Goal: Task Accomplishment & Management: Manage account settings

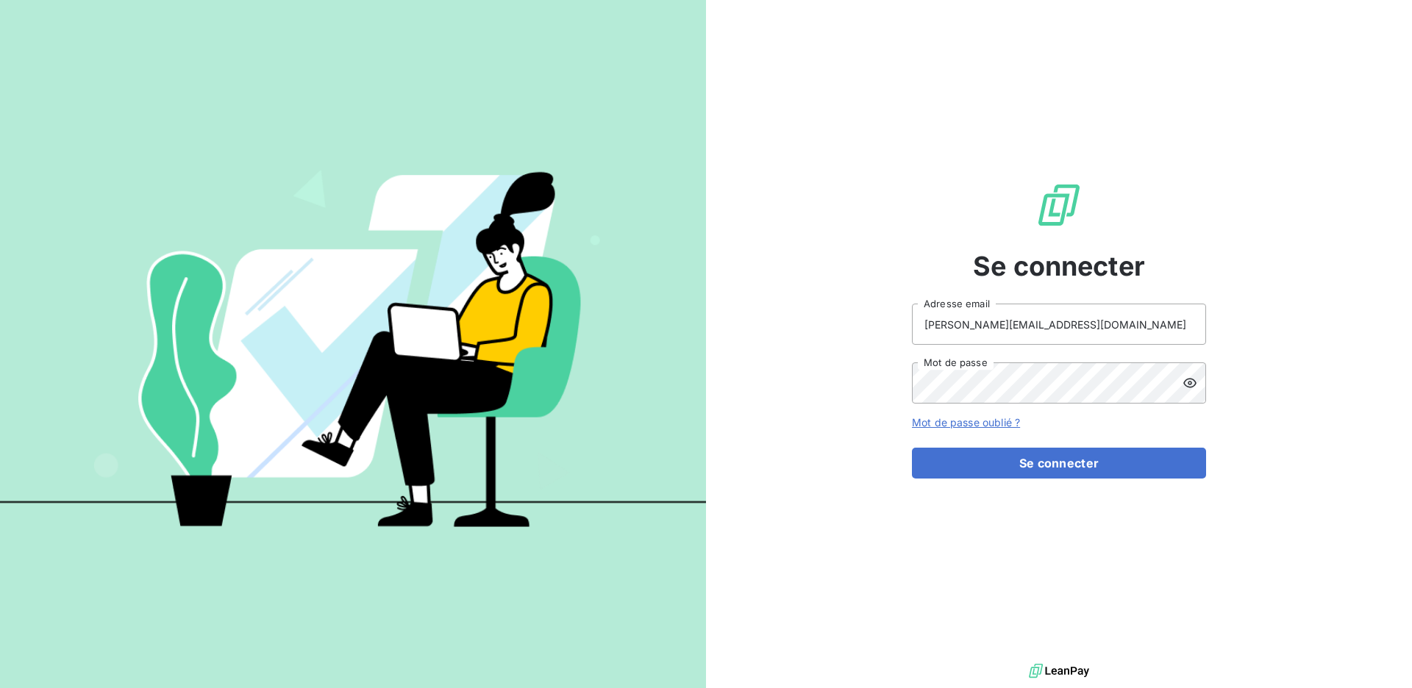
type input "elodie.delecroix@exquado.com"
click at [998, 471] on button "Se connecter" at bounding box center [1059, 463] width 294 height 31
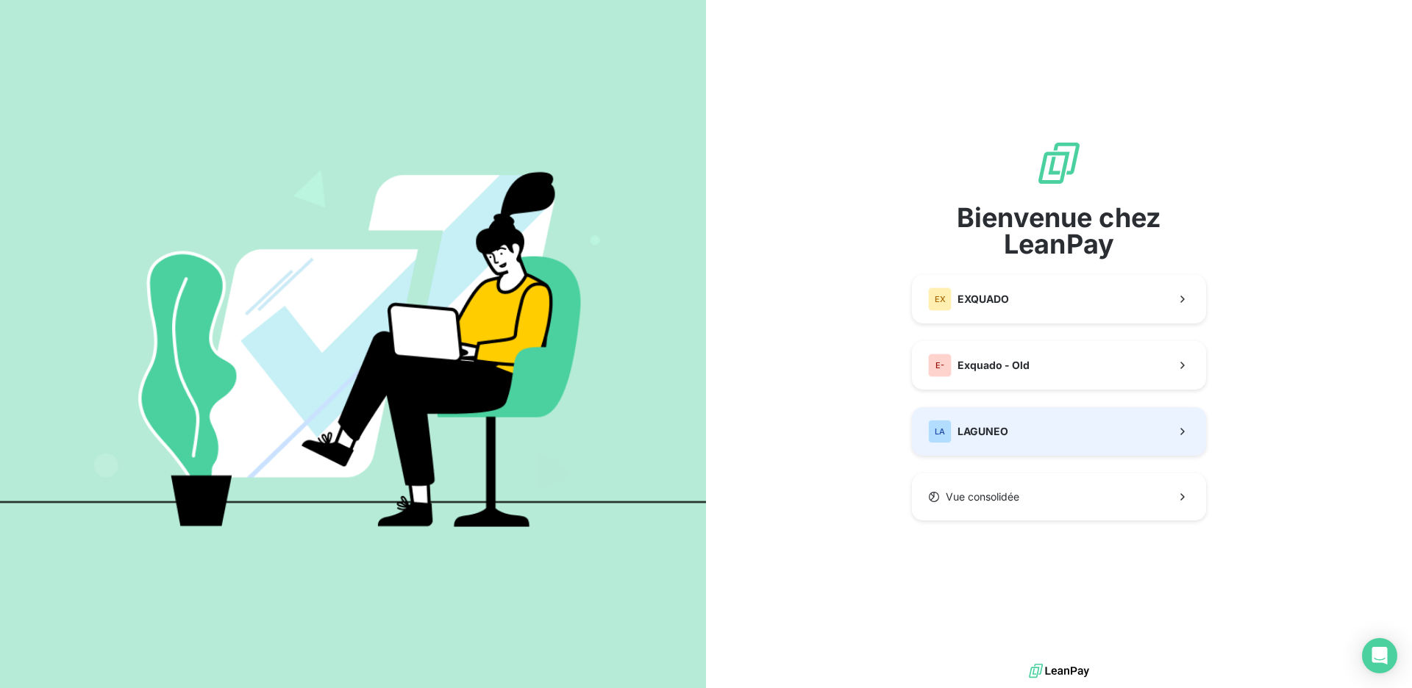
click at [1018, 424] on button "LA LAGUNEO" at bounding box center [1059, 431] width 294 height 49
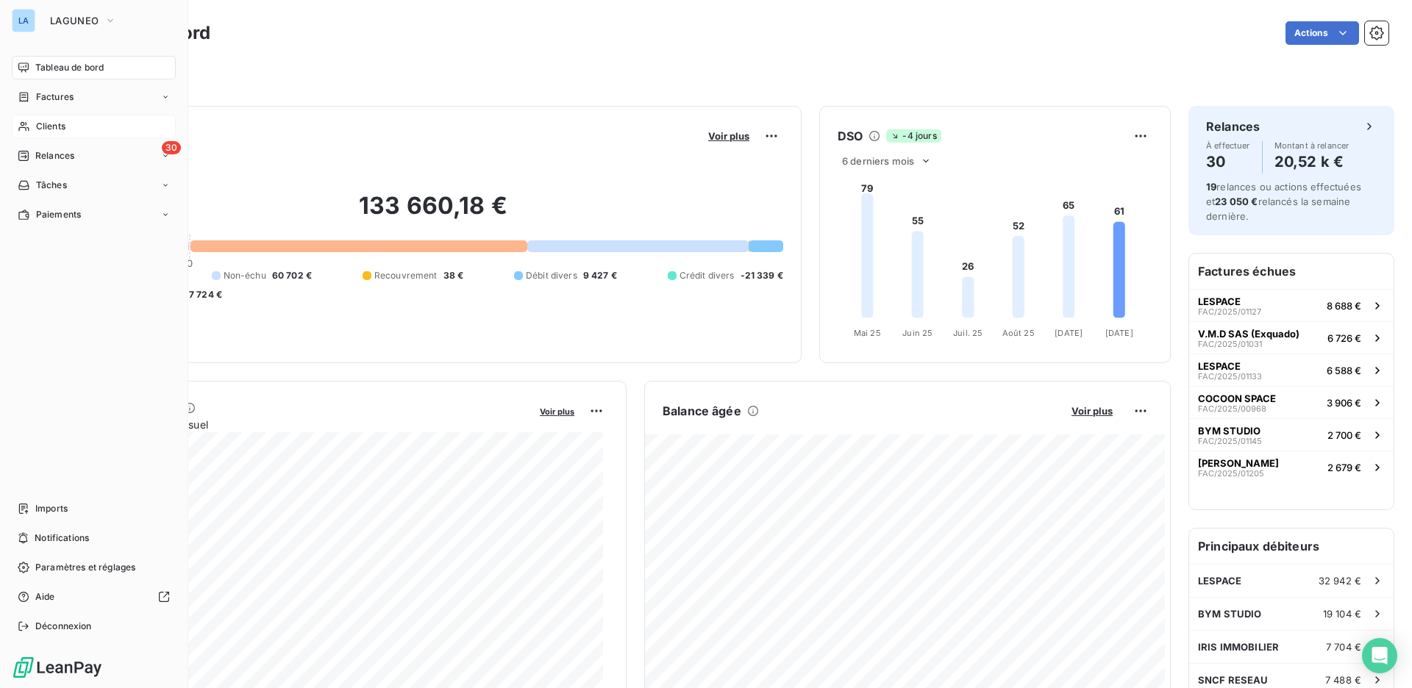
click at [82, 123] on div "Clients" at bounding box center [94, 127] width 164 height 24
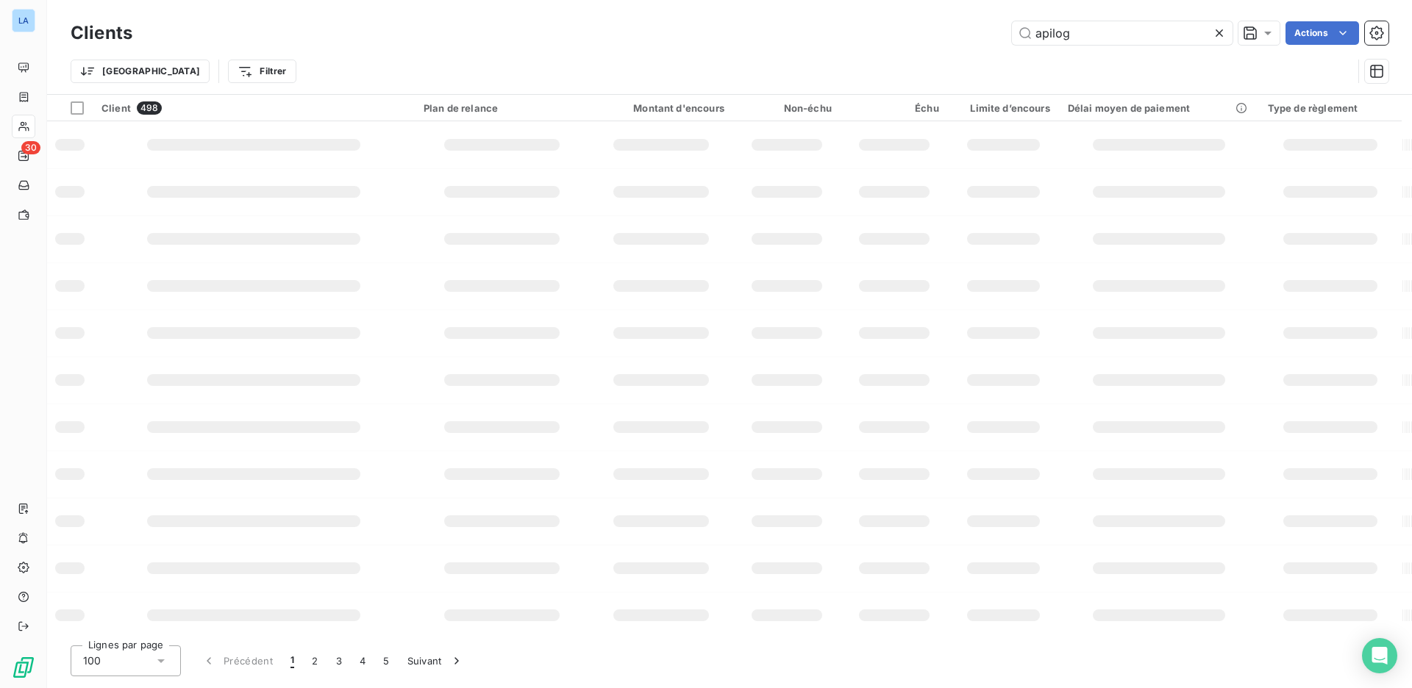
type input "apilog"
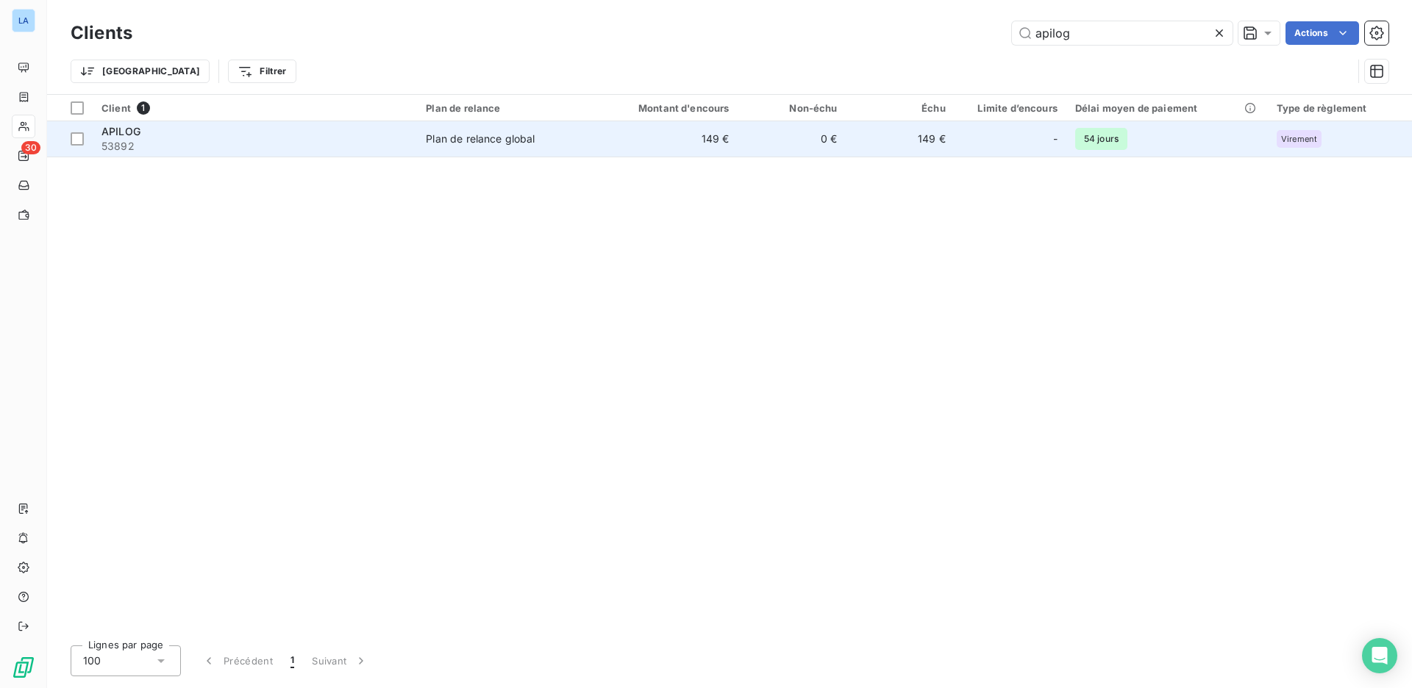
click at [573, 137] on span "Plan de relance global" at bounding box center [505, 139] width 158 height 15
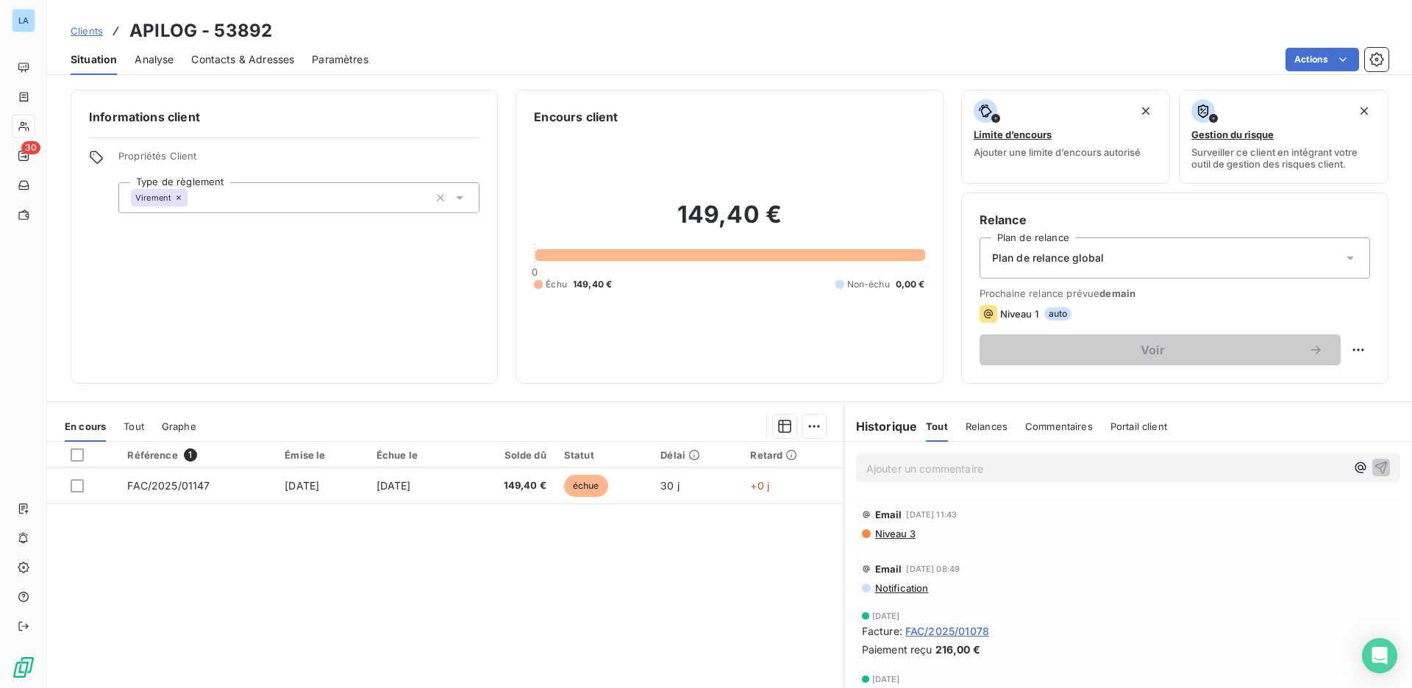
click at [990, 435] on div "Relances" at bounding box center [986, 426] width 42 height 31
click at [1035, 432] on span "Commentaires" at bounding box center [1060, 427] width 68 height 12
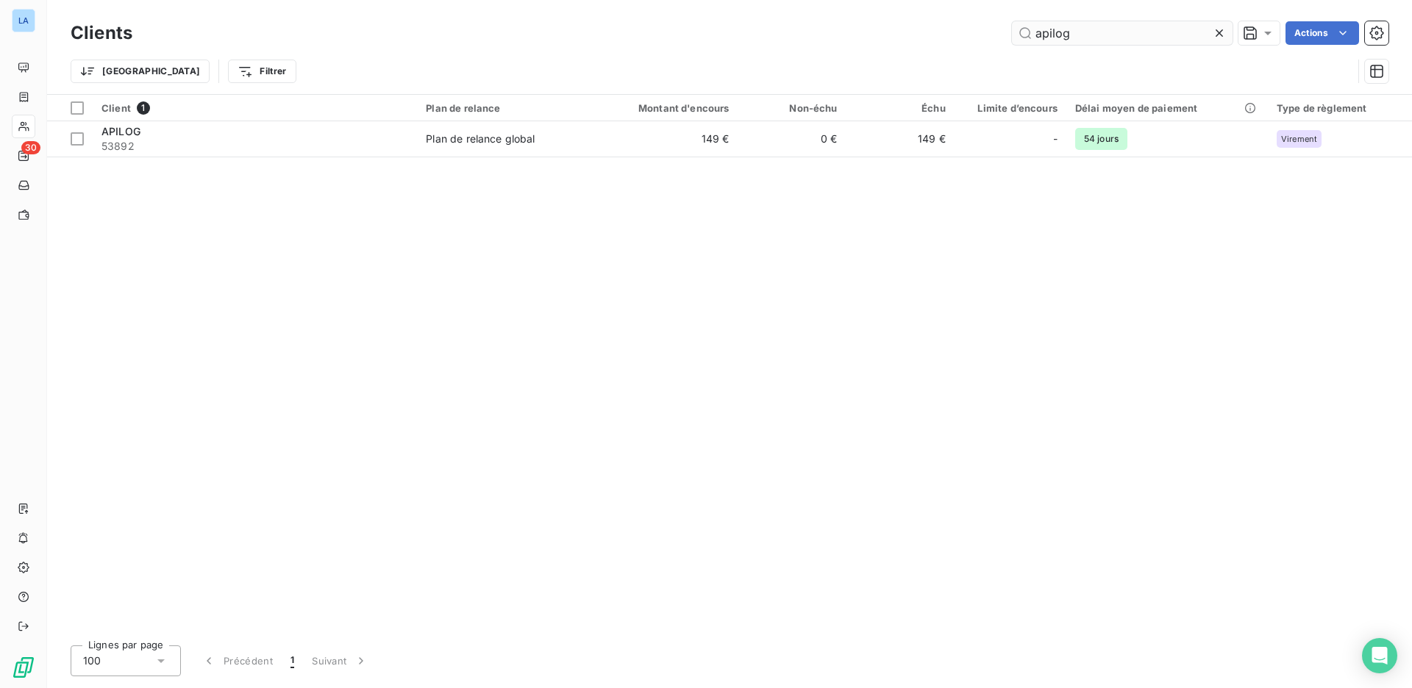
click at [1095, 38] on input "apilog" at bounding box center [1122, 33] width 221 height 24
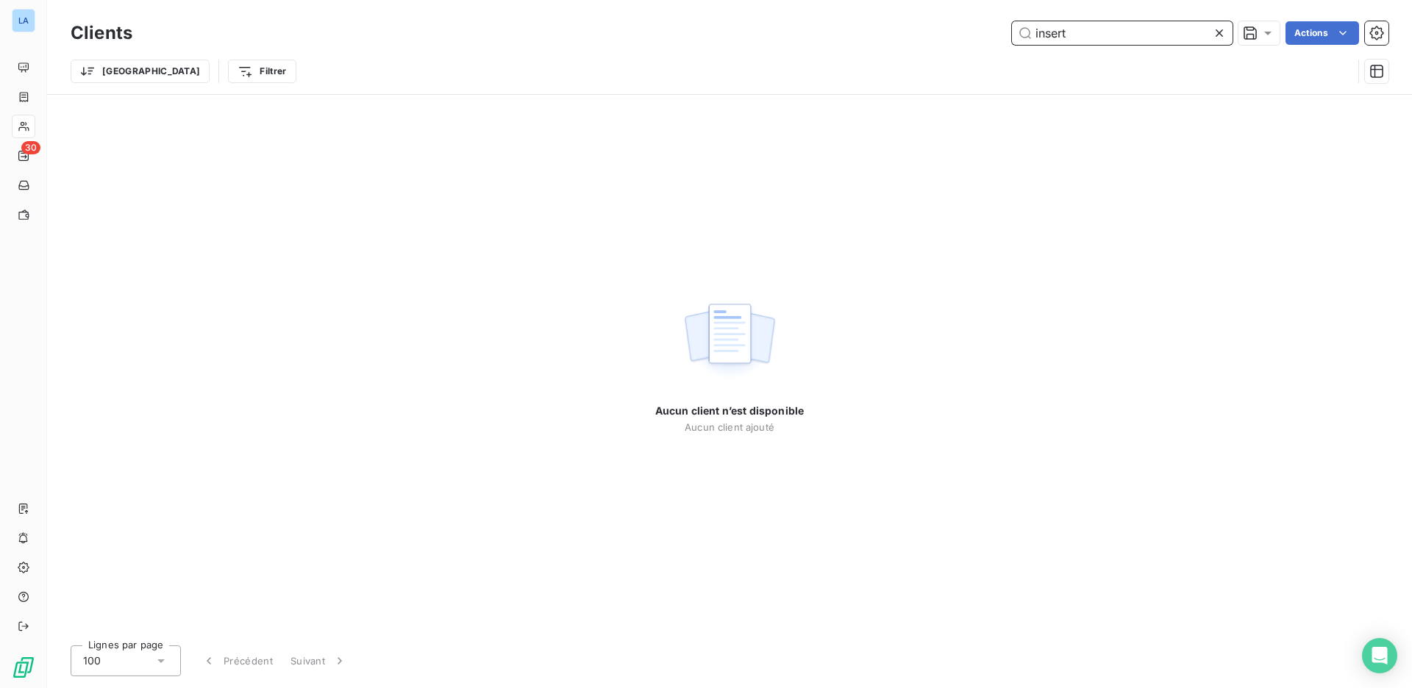
click at [1094, 26] on input "insert" at bounding box center [1122, 33] width 221 height 24
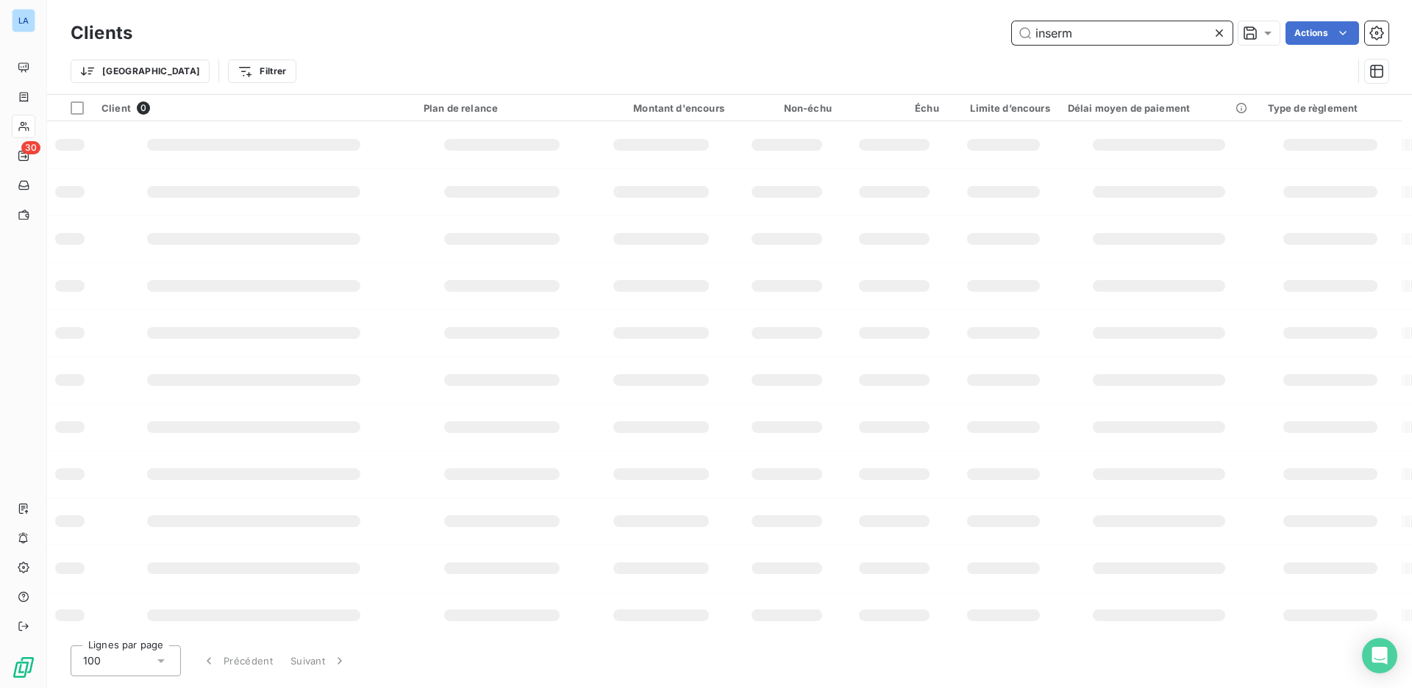
type input "inserm"
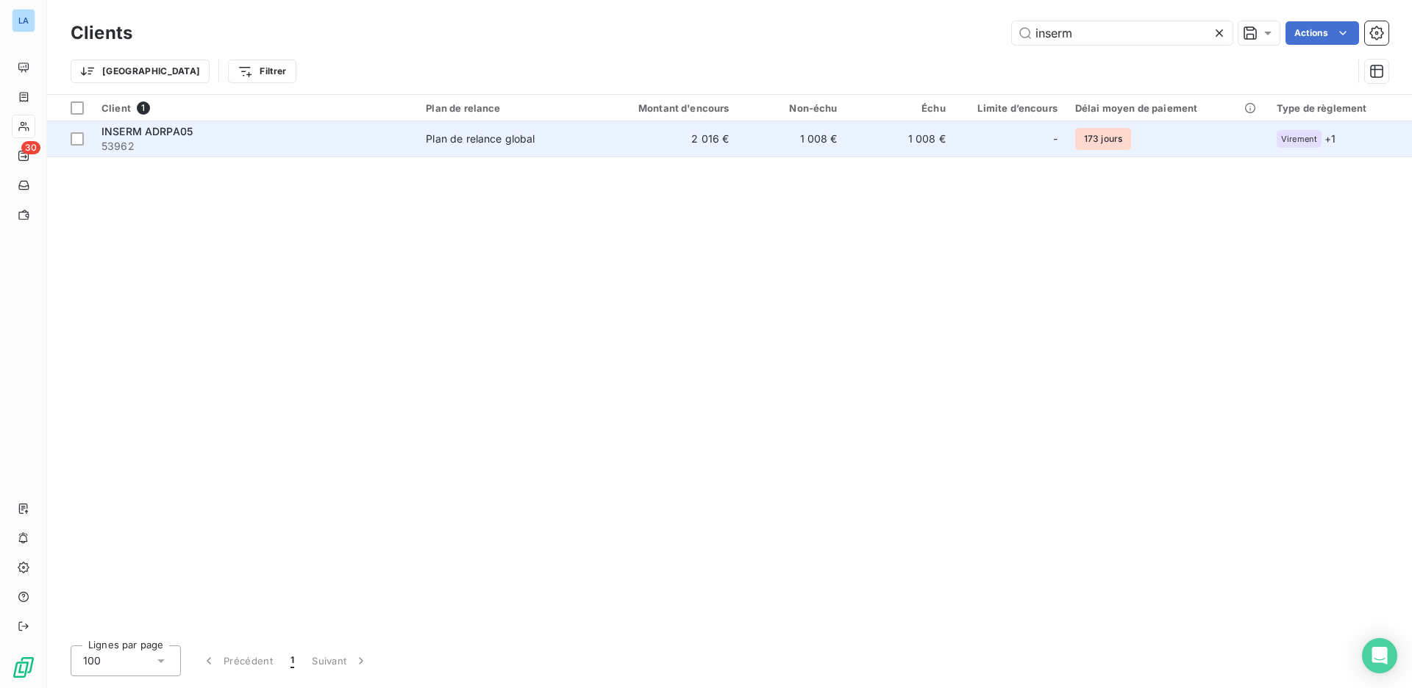
click at [498, 142] on div "Plan de relance global" at bounding box center [480, 139] width 109 height 15
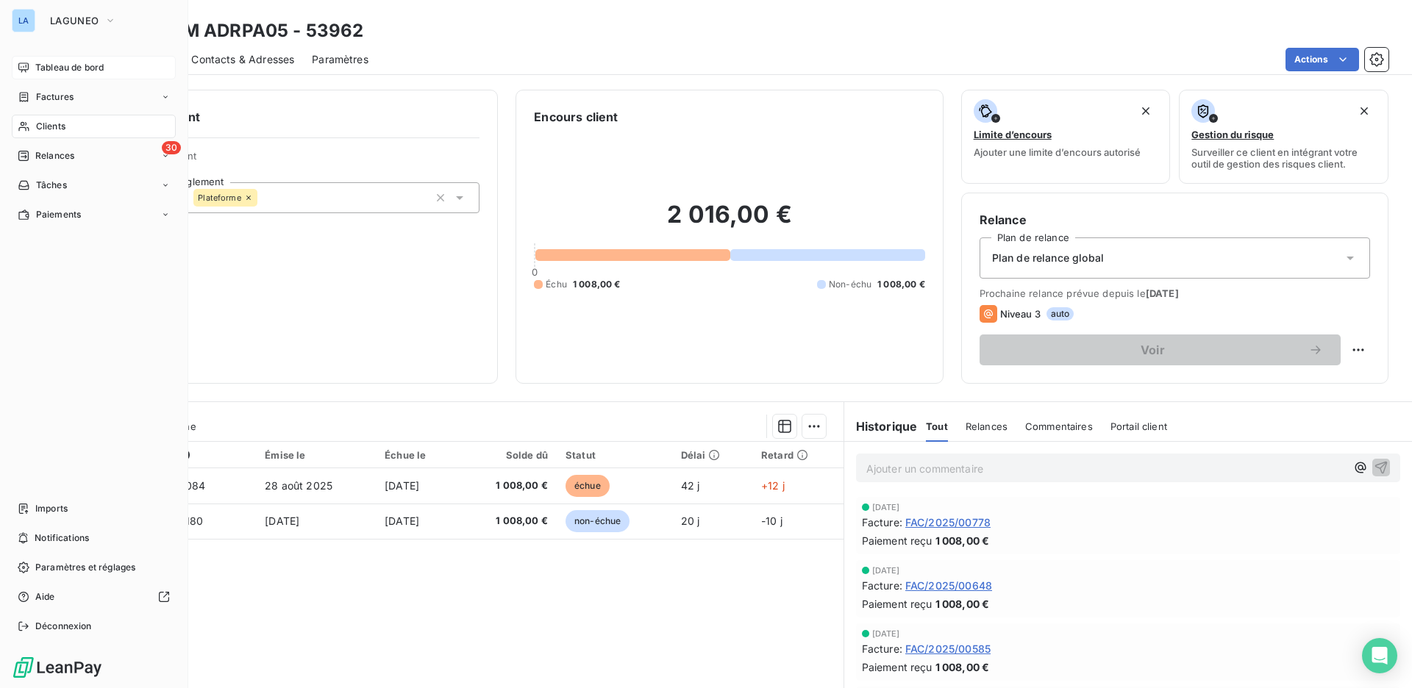
click at [24, 74] on div "Tableau de bord" at bounding box center [94, 68] width 164 height 24
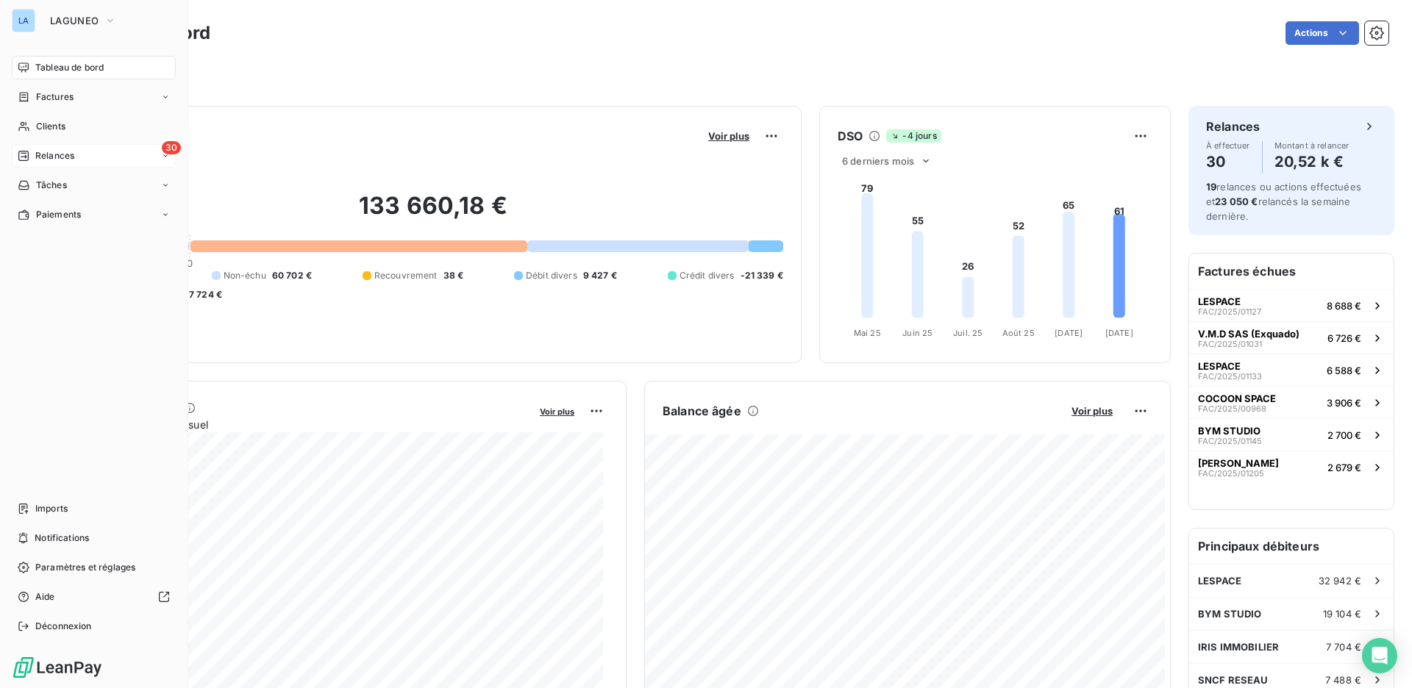
click at [57, 157] on span "Relances" at bounding box center [54, 155] width 39 height 13
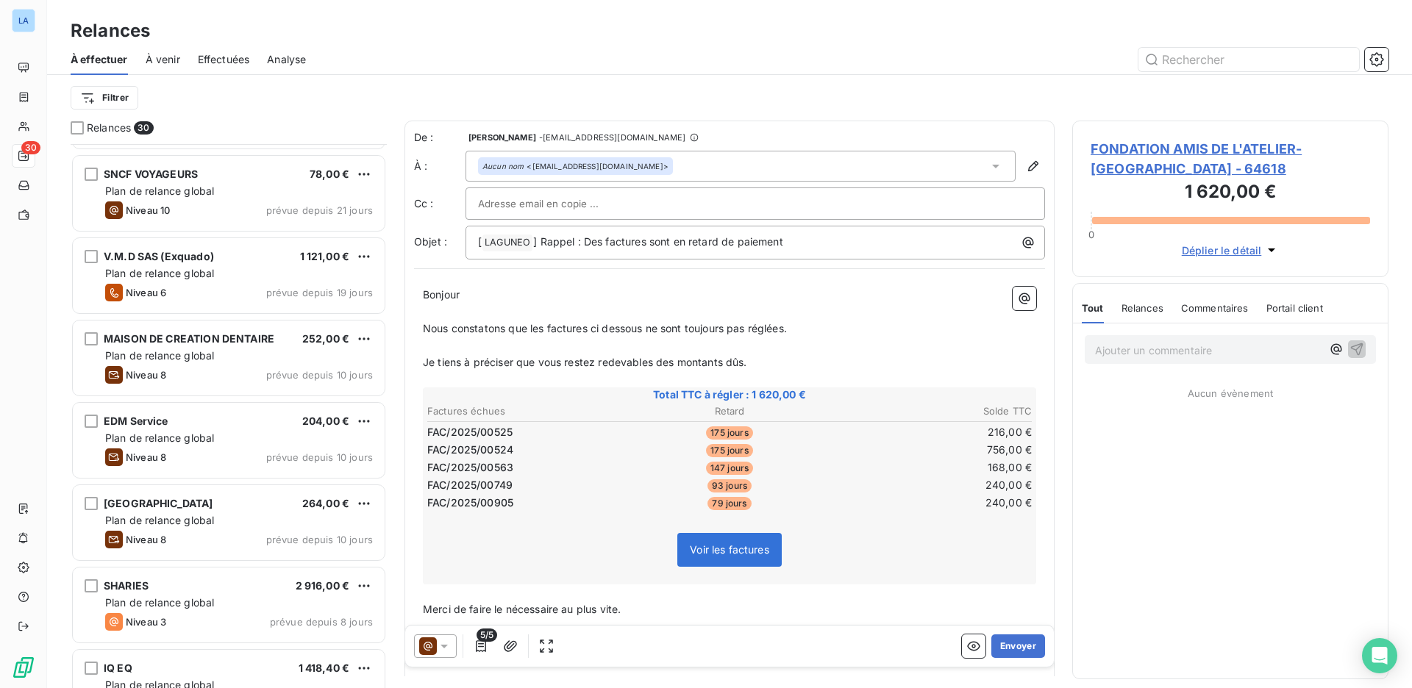
scroll to position [899, 0]
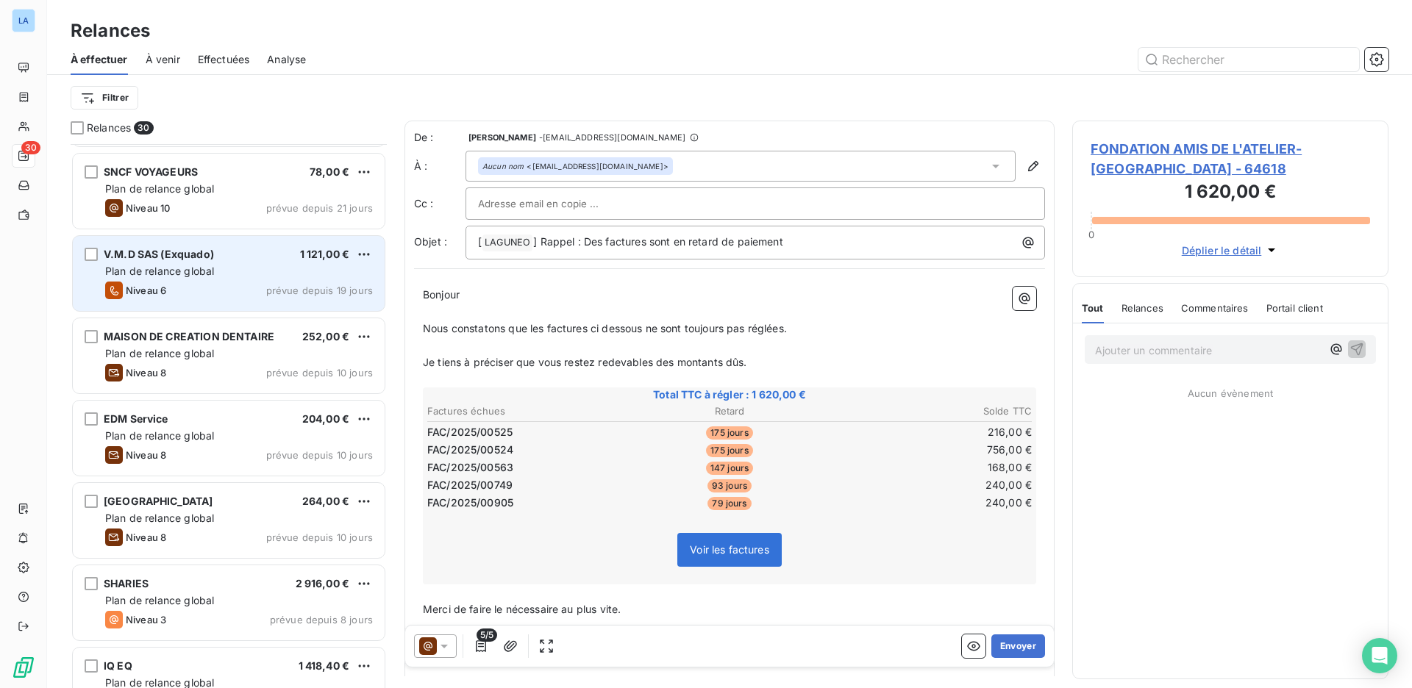
click at [263, 257] on div "V.M.D SAS (Exquado) 1 121,00 €" at bounding box center [239, 254] width 268 height 13
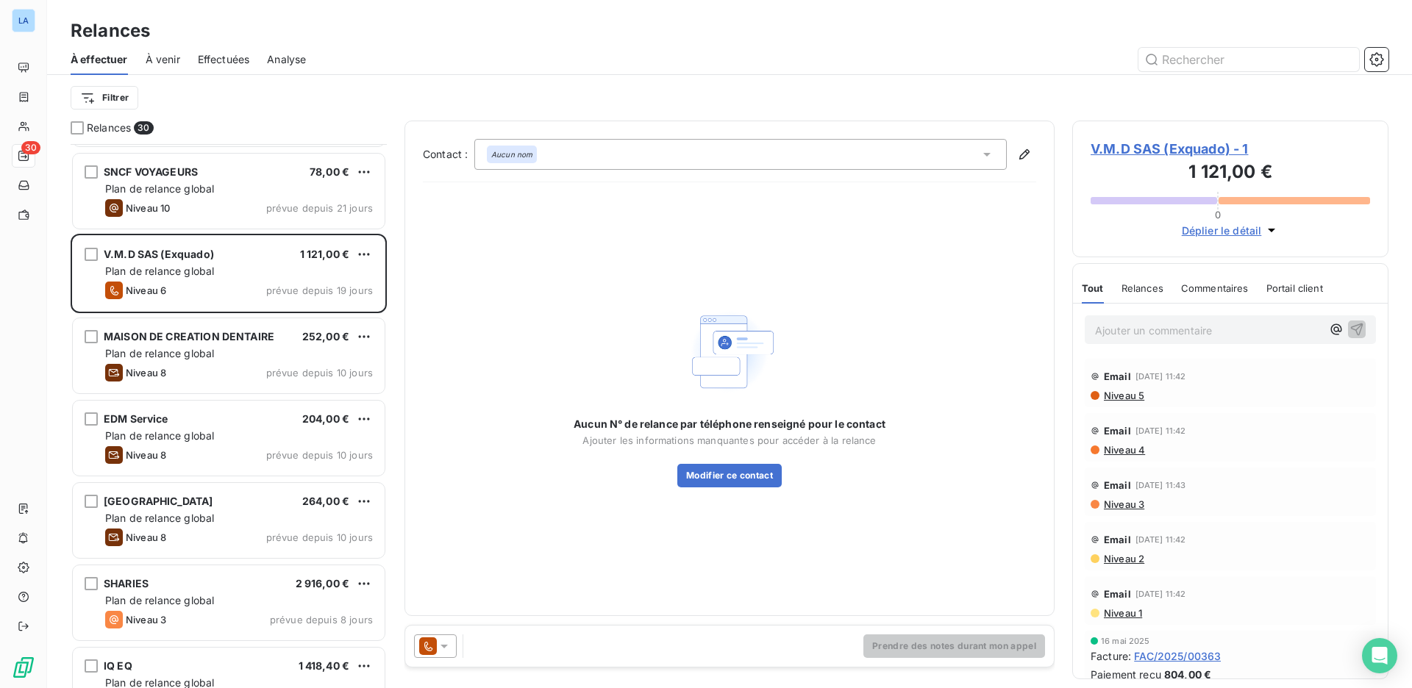
click at [454, 652] on div at bounding box center [435, 646] width 43 height 24
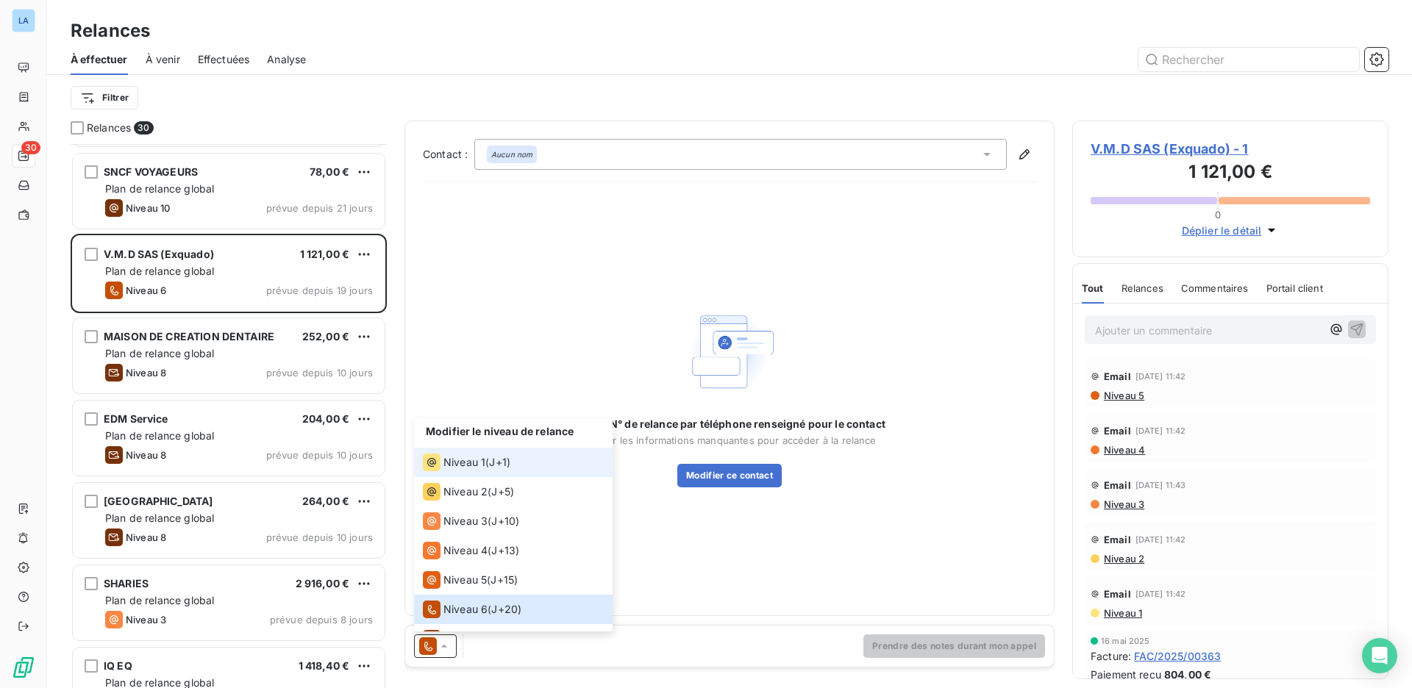
click at [521, 464] on li "Niveau 1 ( J+1 )" at bounding box center [513, 462] width 199 height 29
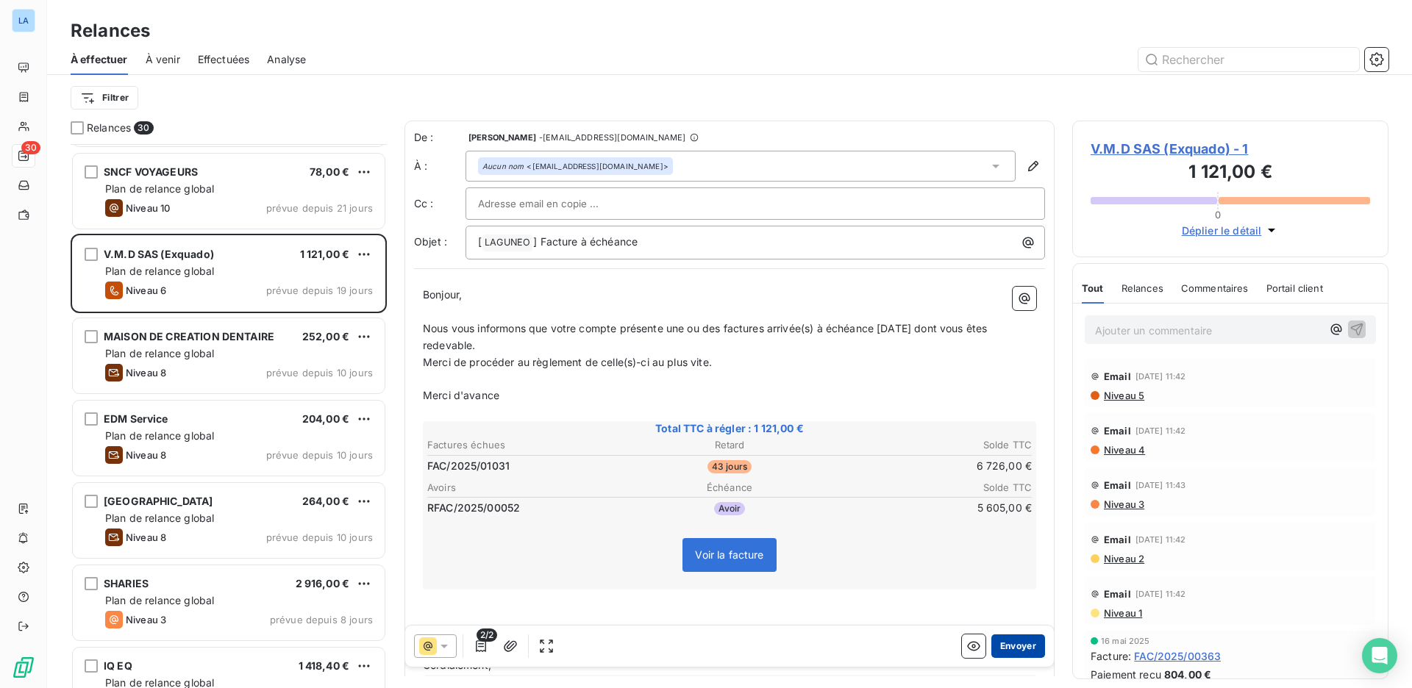
click at [1012, 649] on button "Envoyer" at bounding box center [1018, 646] width 54 height 24
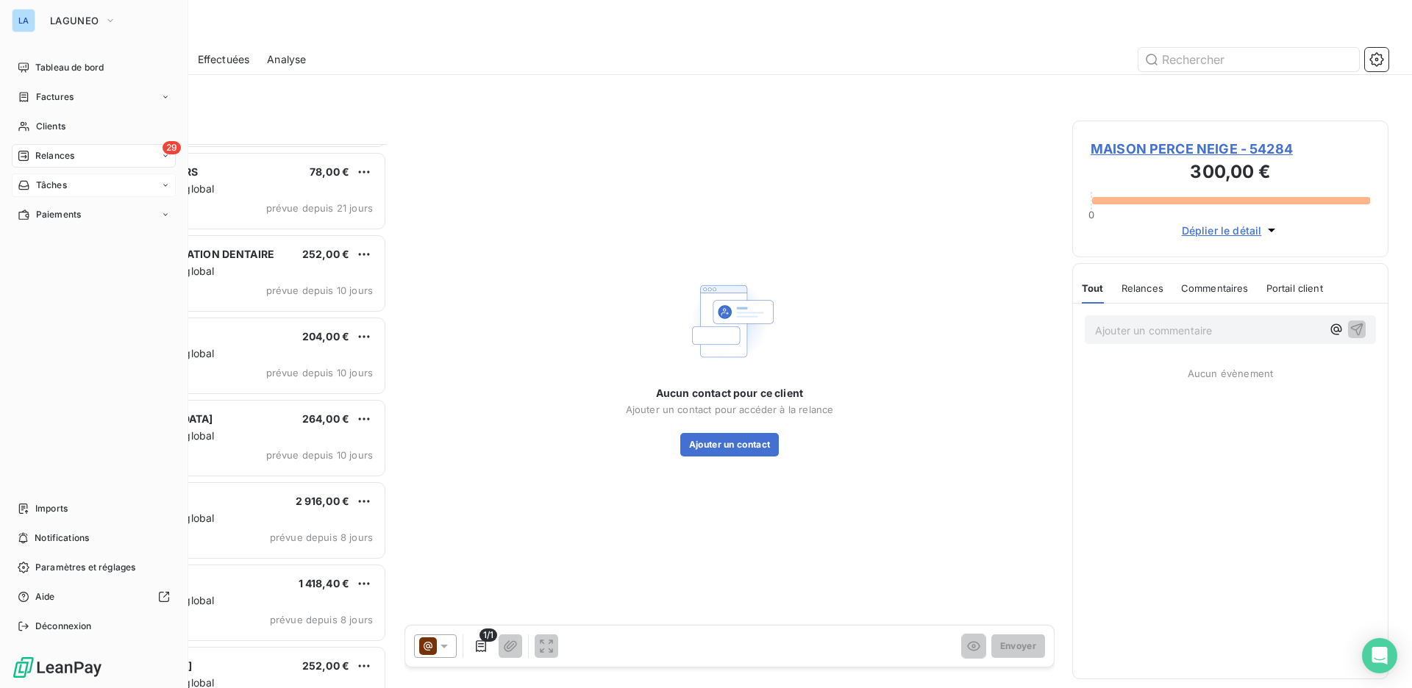
click at [100, 186] on div "Tâches" at bounding box center [94, 186] width 164 height 24
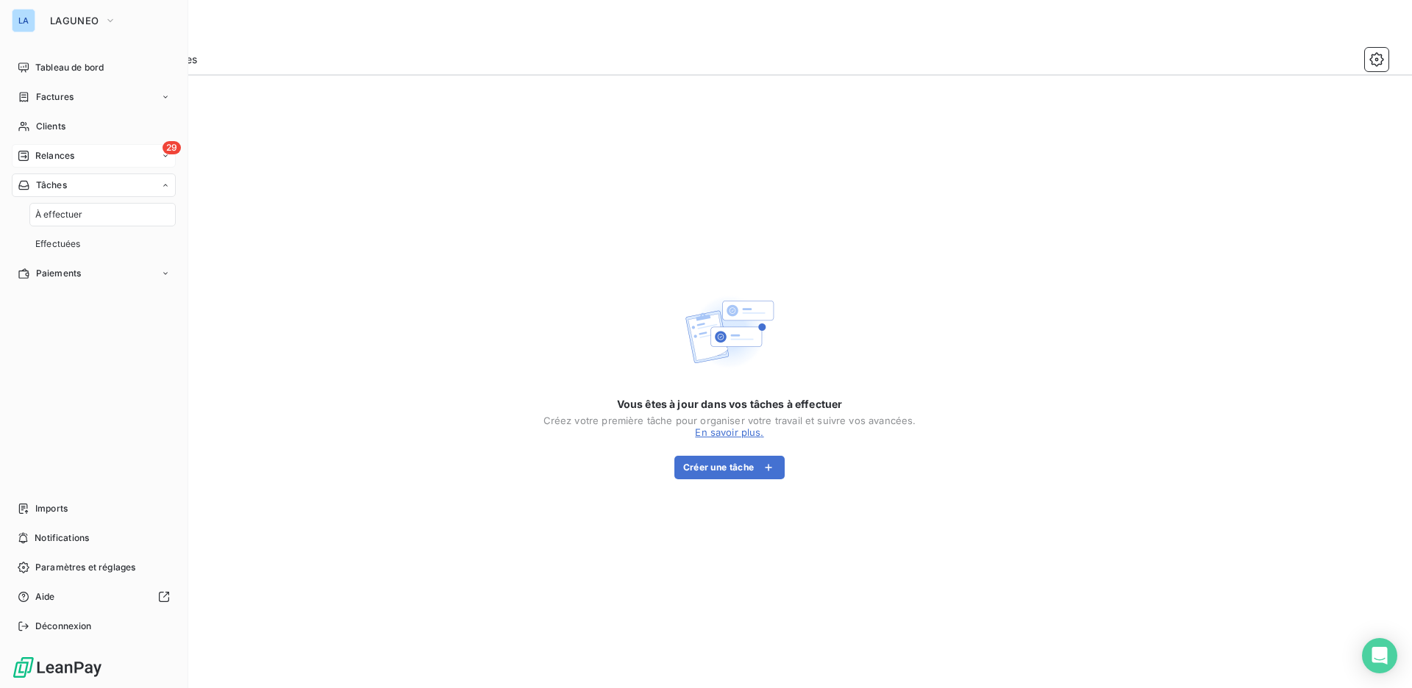
click at [99, 150] on div "29 Relances" at bounding box center [94, 156] width 164 height 24
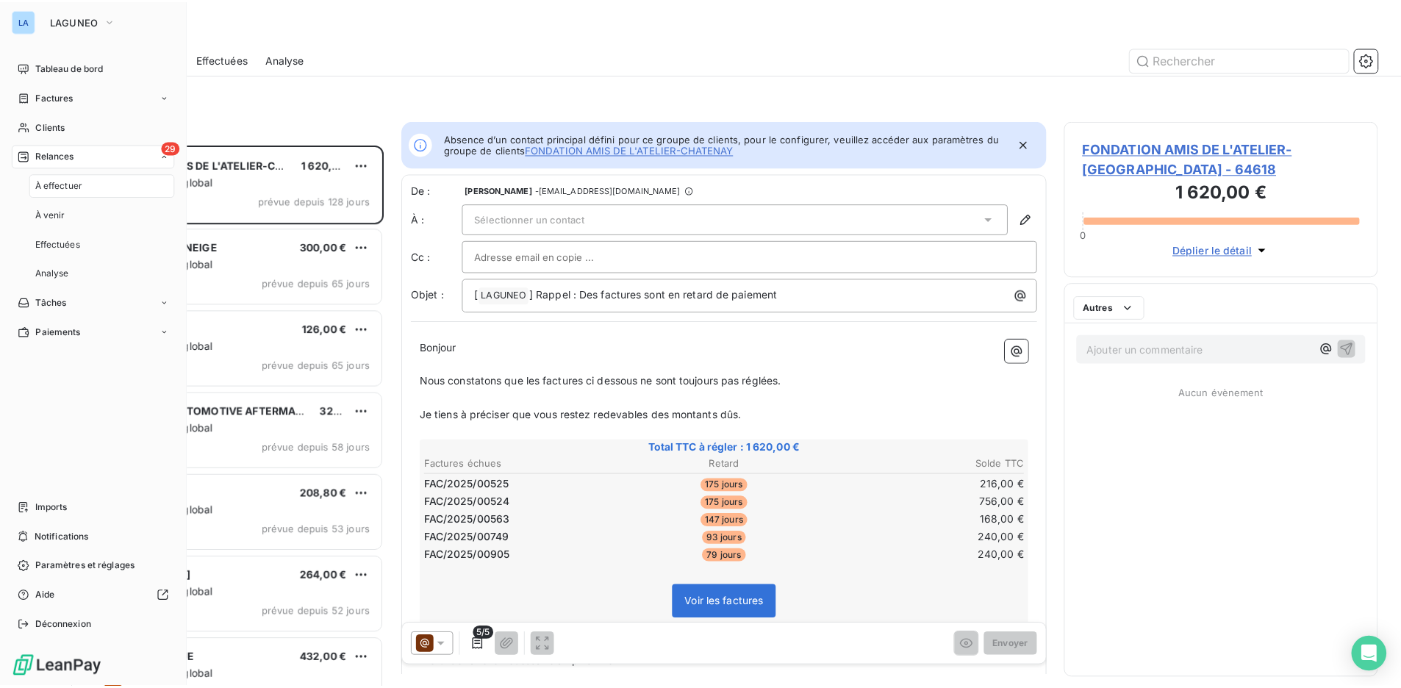
scroll to position [534, 306]
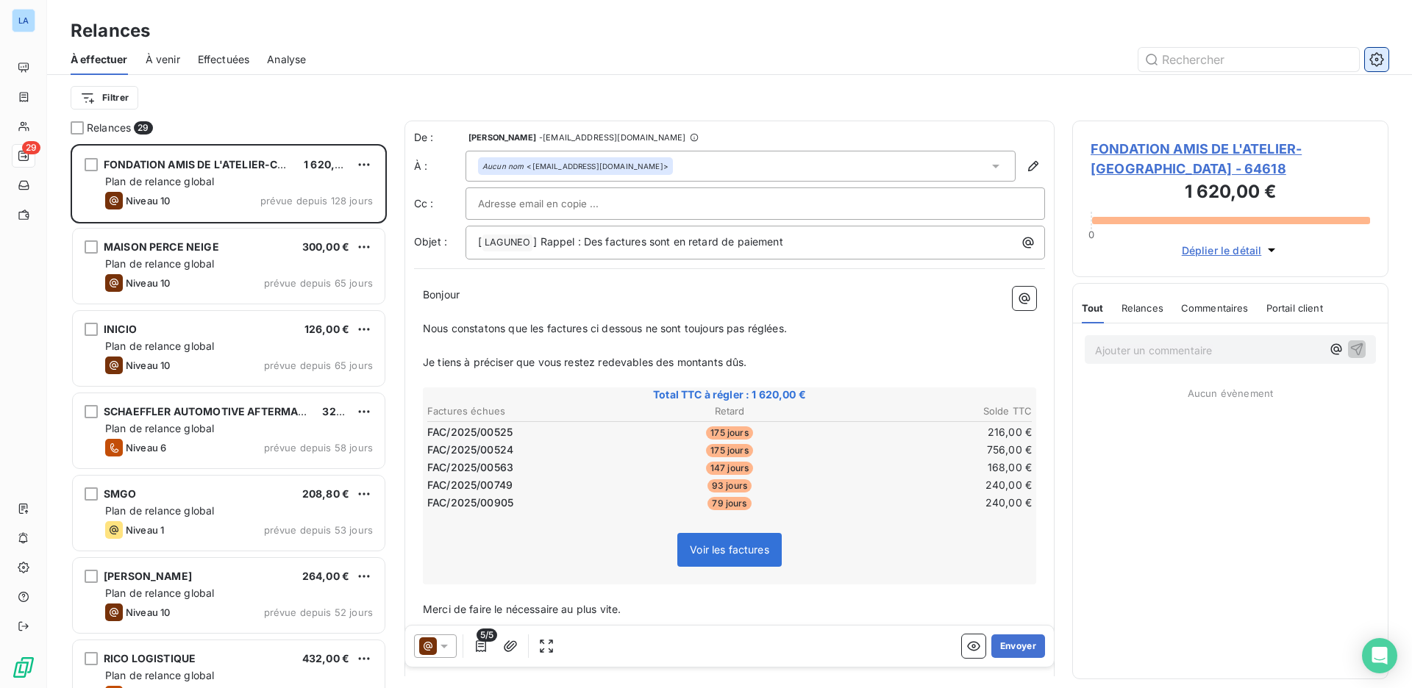
click at [1369, 57] on icon "button" at bounding box center [1376, 59] width 15 height 15
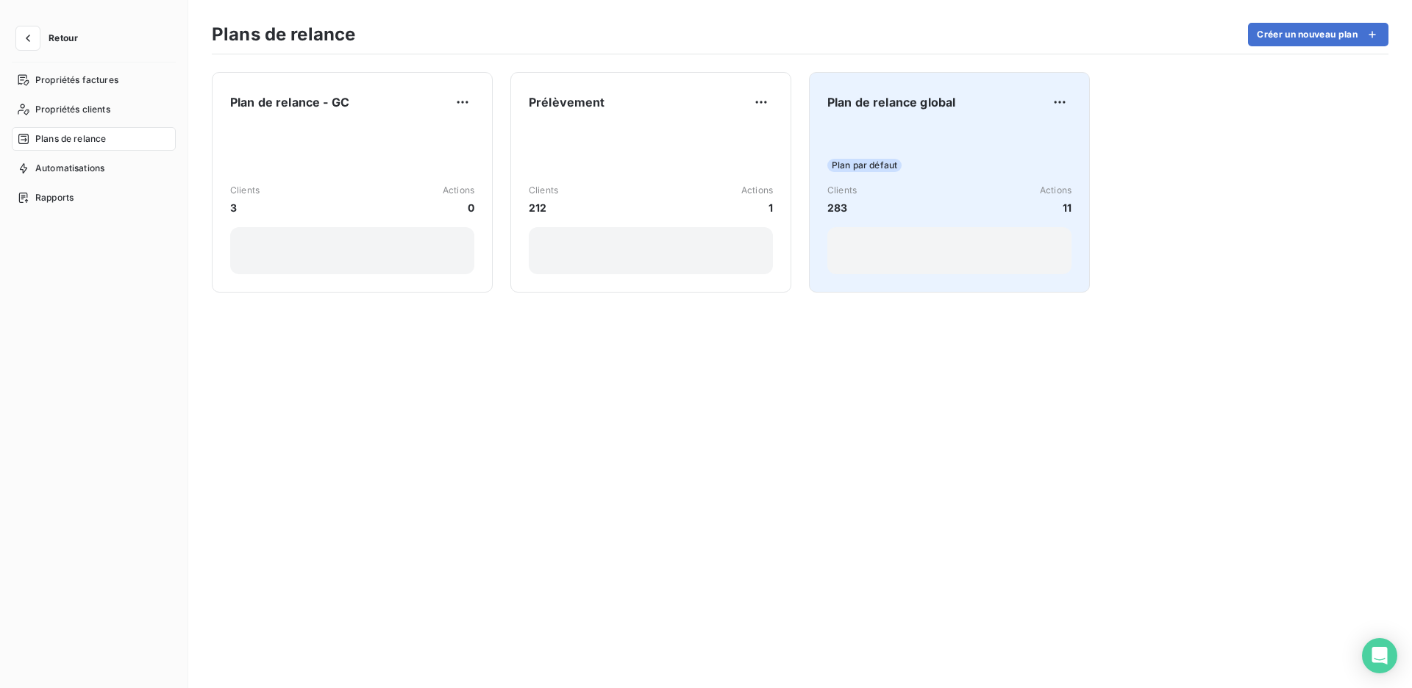
click at [937, 95] on span "Plan de relance global" at bounding box center [891, 102] width 128 height 18
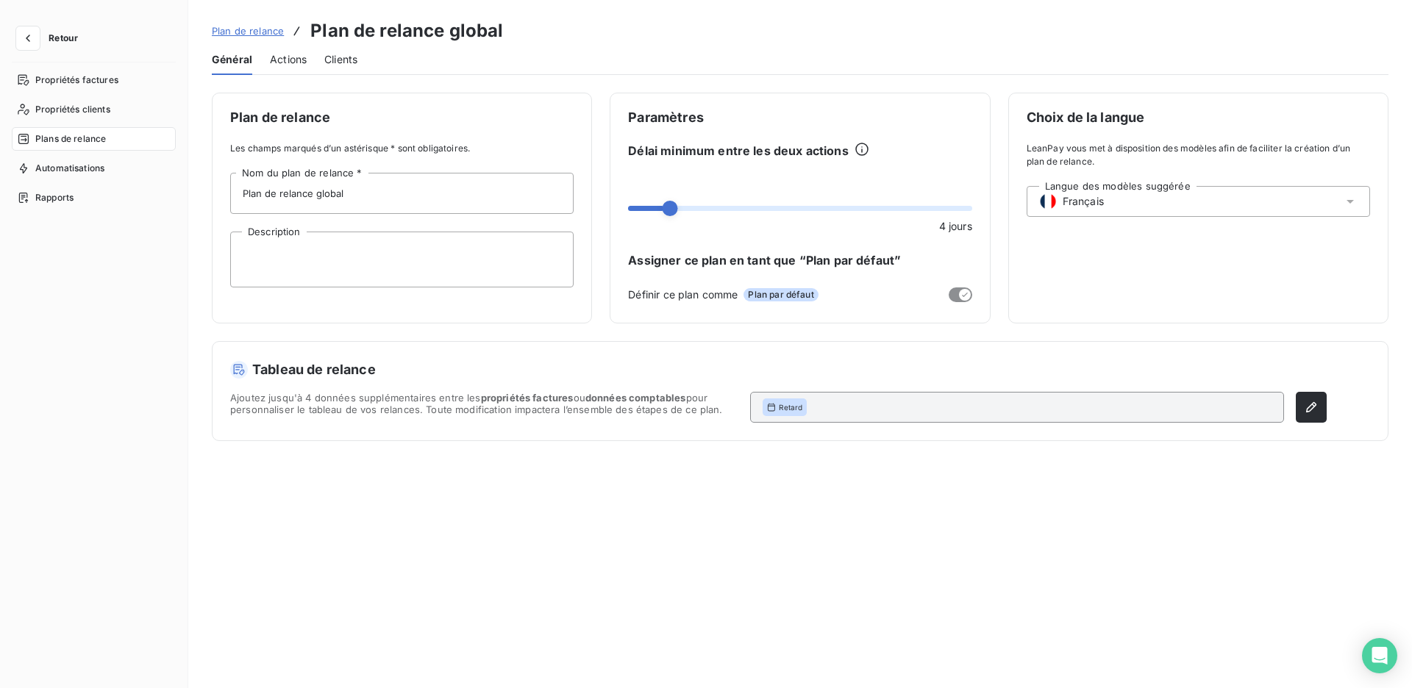
click at [566, 406] on span "Ajoutez jusqu'à 4 données supplémentaires entre les propriétés factures ou donn…" at bounding box center [484, 407] width 508 height 31
click at [293, 64] on span "Actions" at bounding box center [288, 59] width 37 height 15
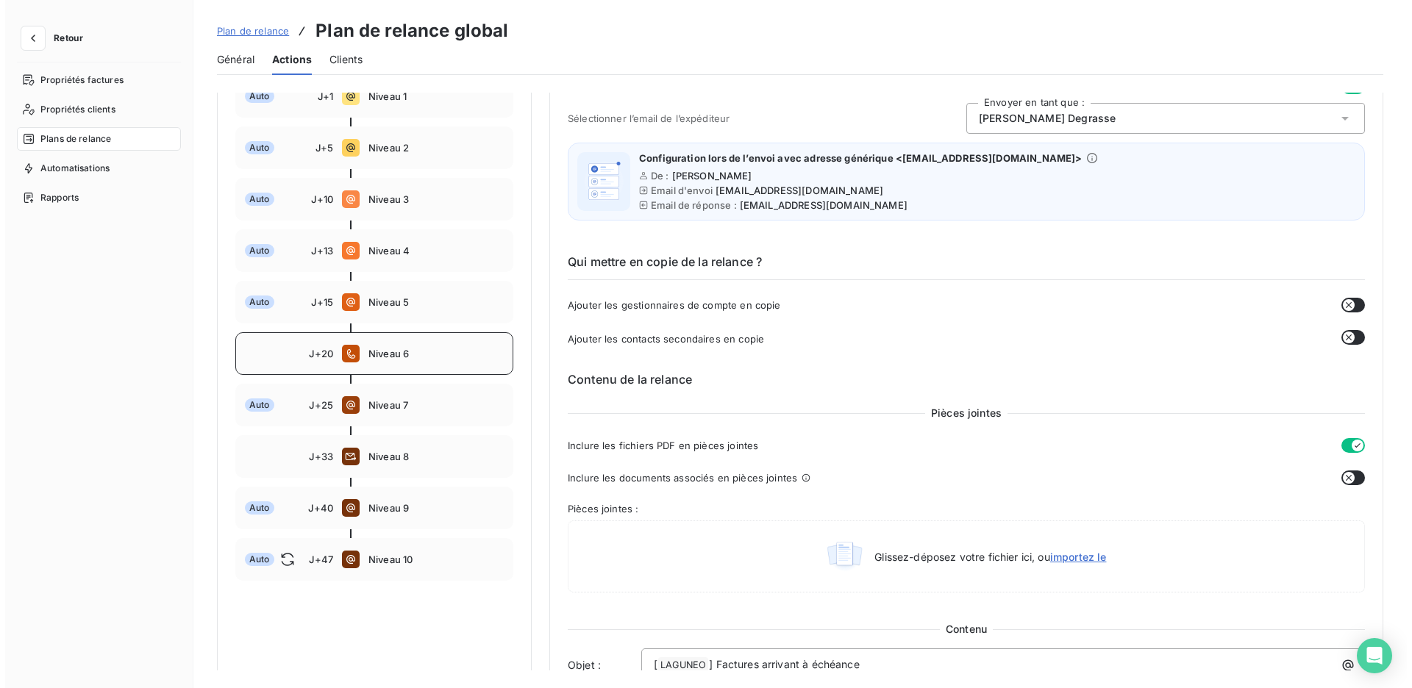
scroll to position [219, 0]
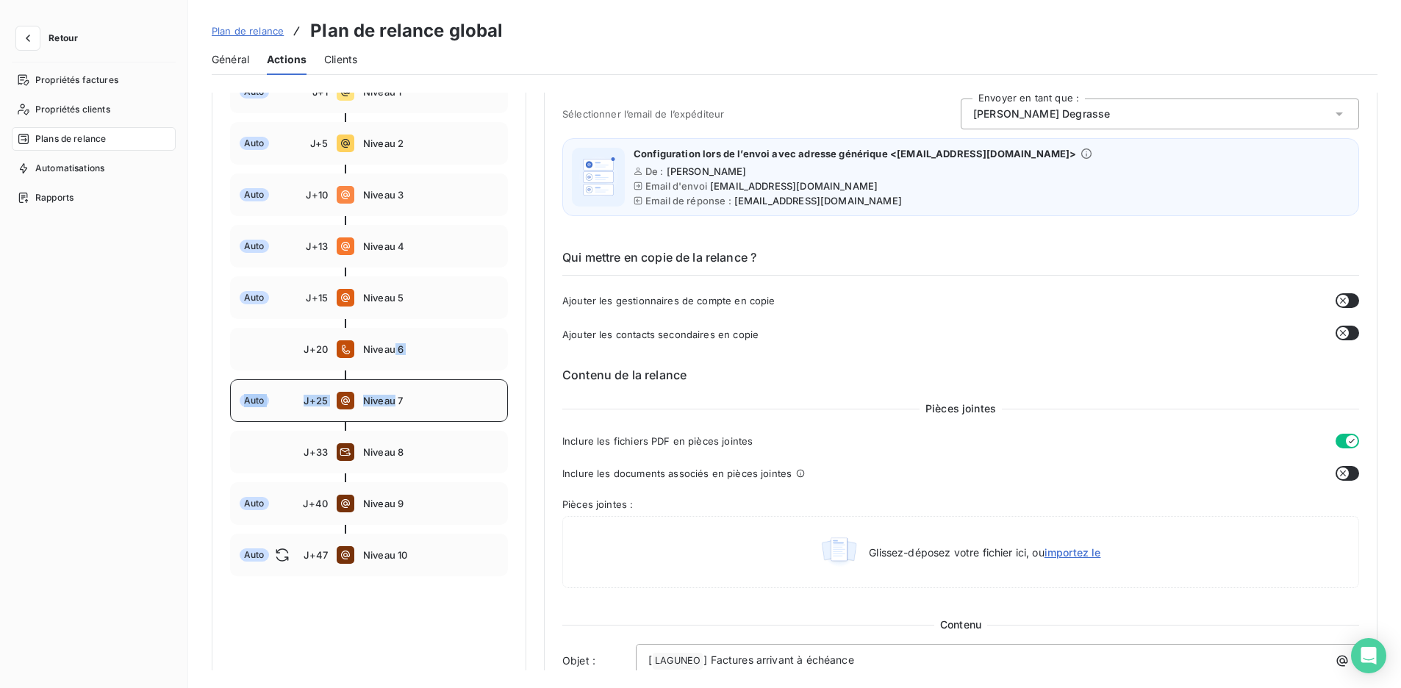
drag, startPoint x: 393, startPoint y: 361, endPoint x: 393, endPoint y: 416, distance: 55.1
click at [393, 416] on div "Échéance de la facture Auto J+1 Niveau 1 Auto J+5 Niveau 2 Auto J+10 Niveau 3 A…" at bounding box center [369, 311] width 278 height 530
click at [377, 355] on span "Niveau 6" at bounding box center [430, 349] width 135 height 12
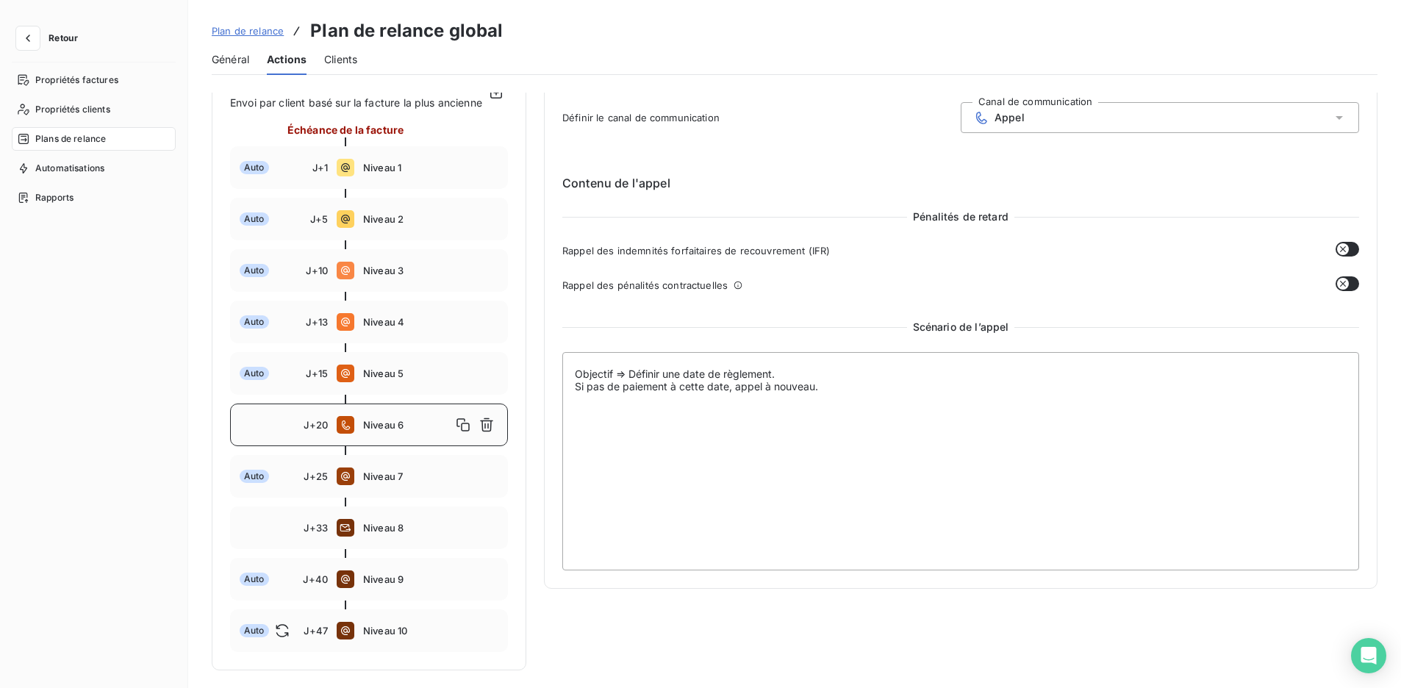
type input "20"
click at [1045, 115] on div "Appel" at bounding box center [1169, 117] width 402 height 31
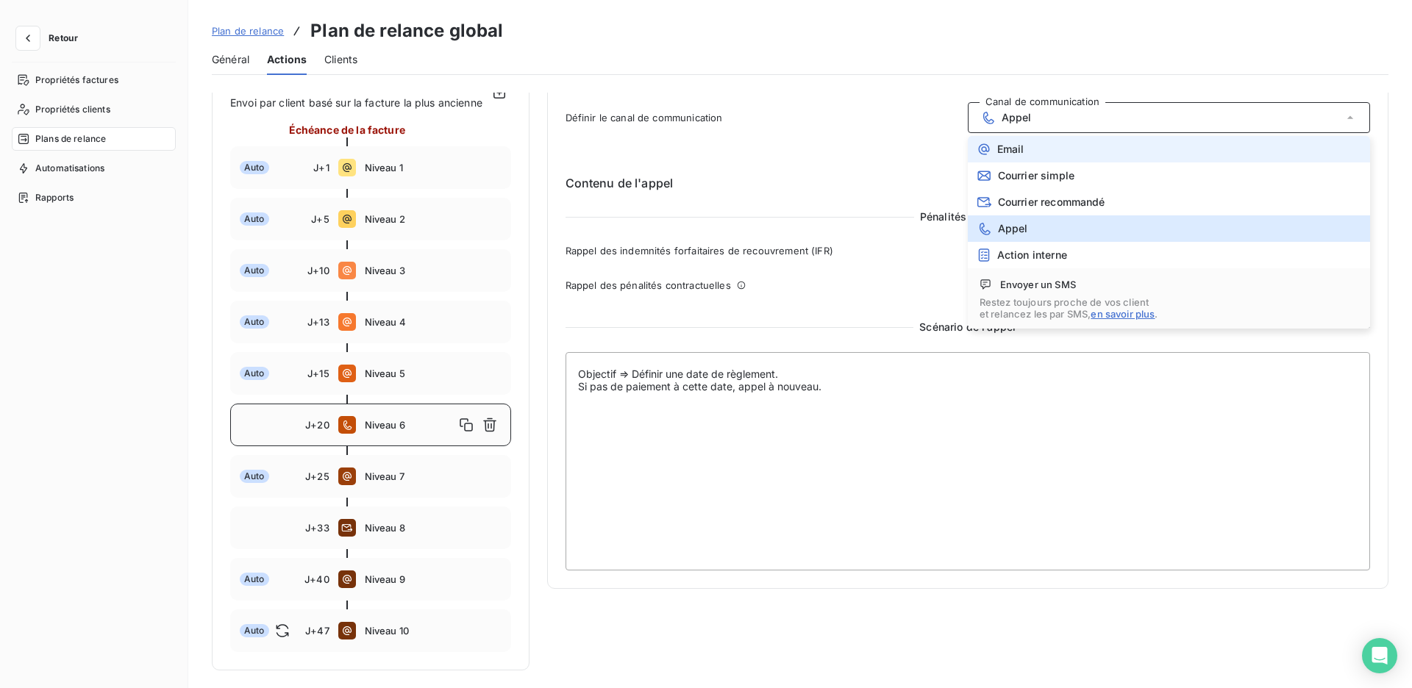
click at [1055, 157] on li "Email" at bounding box center [1169, 149] width 402 height 26
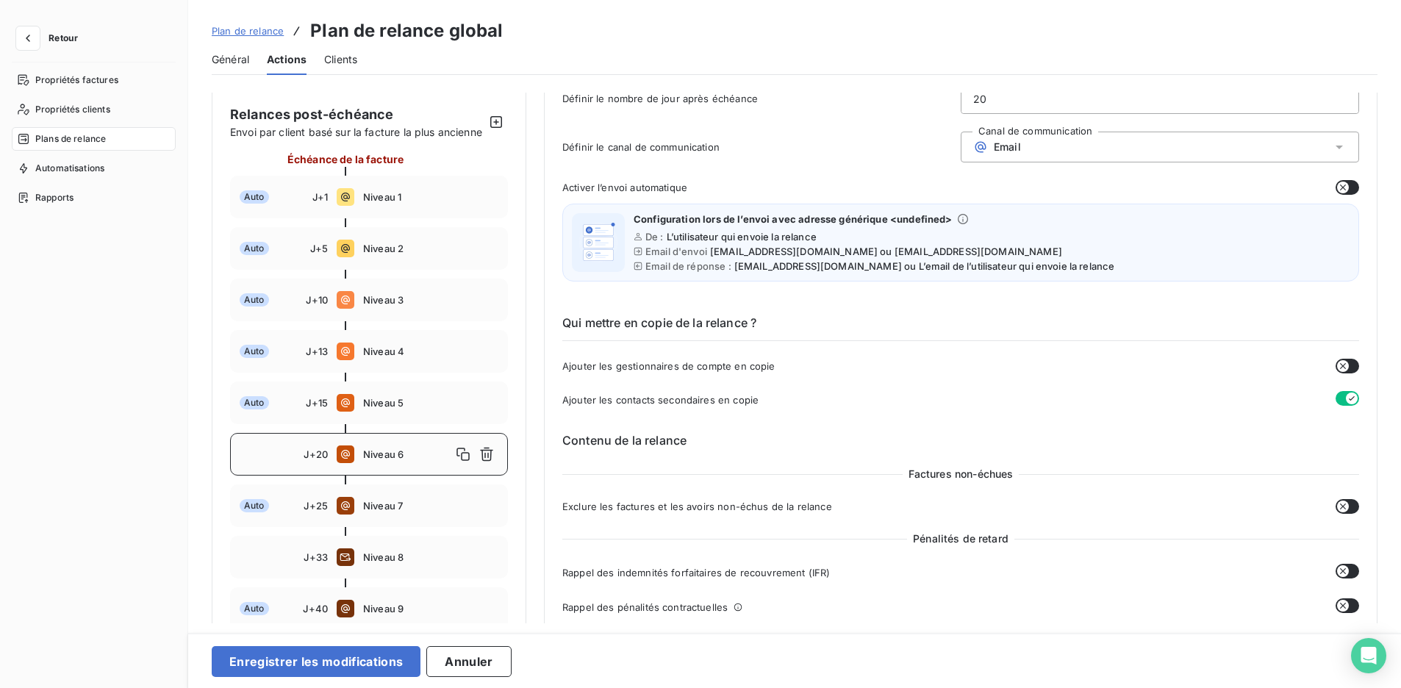
scroll to position [126, 0]
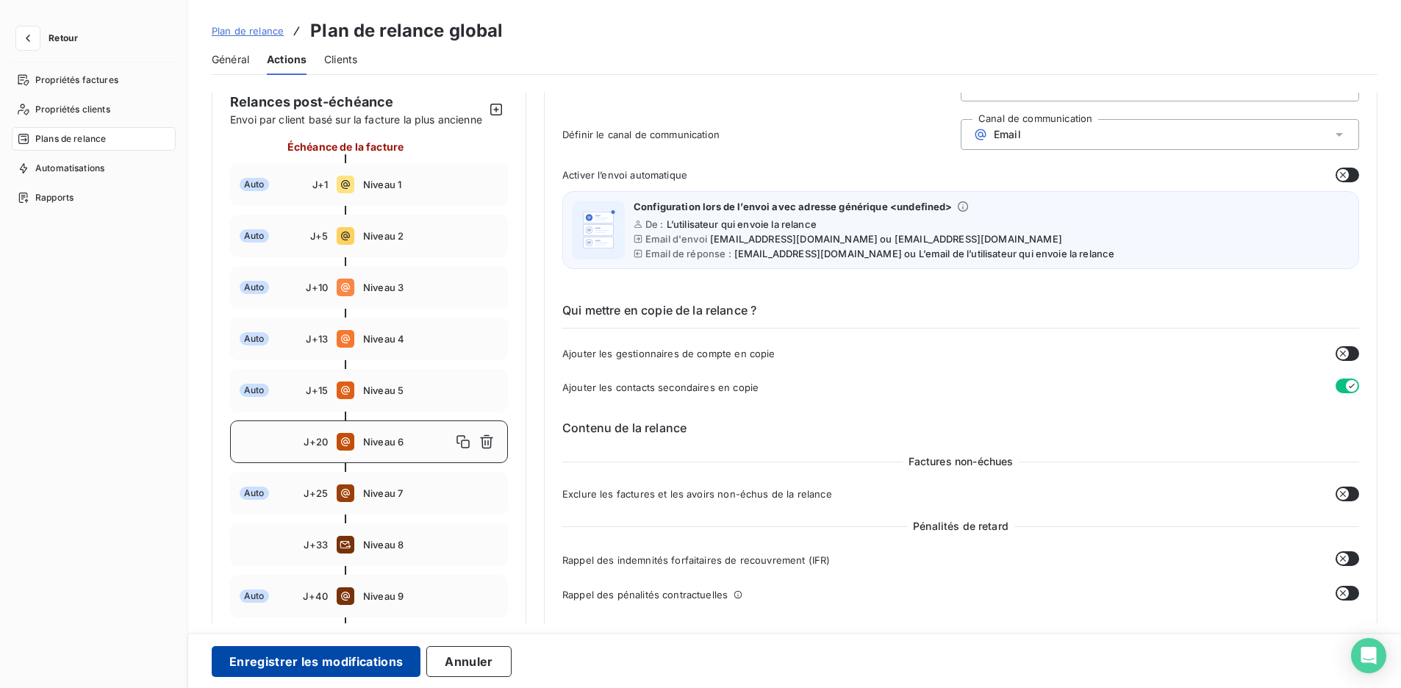
click at [384, 665] on button "Enregistrer les modifications" at bounding box center [316, 661] width 209 height 31
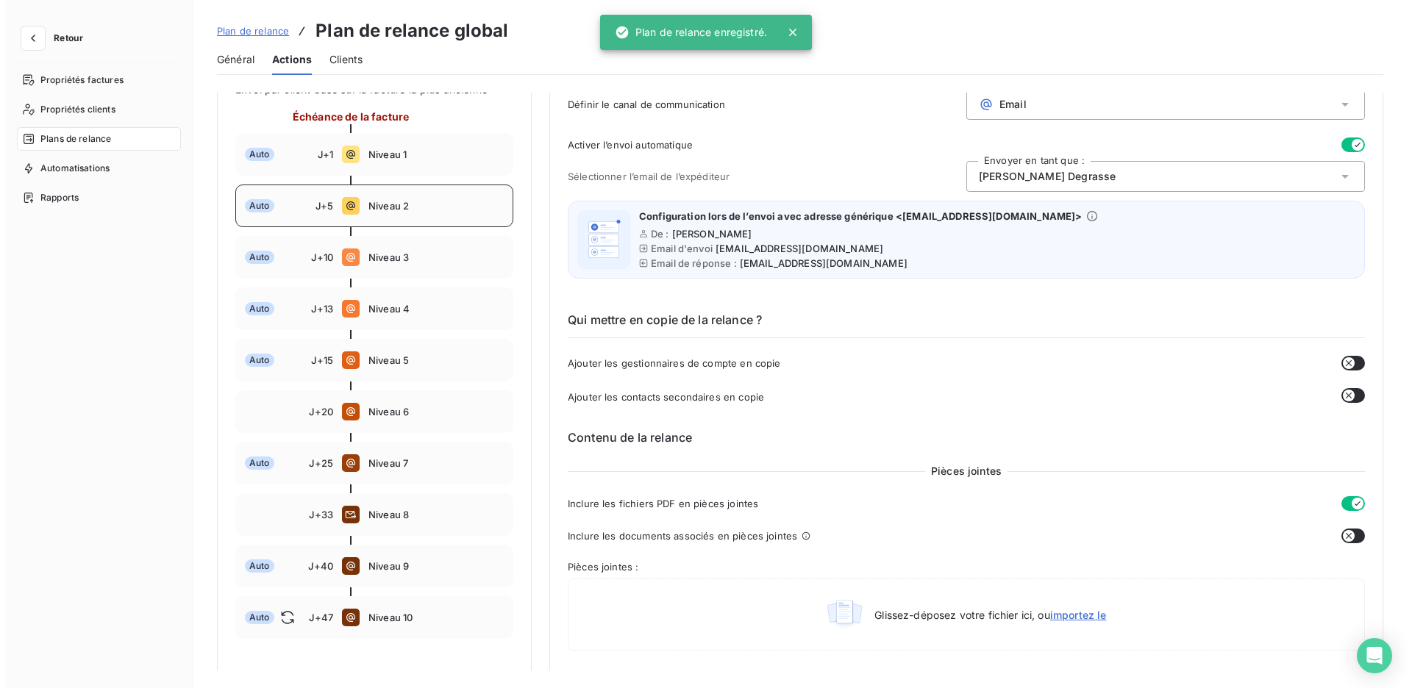
scroll to position [165, 0]
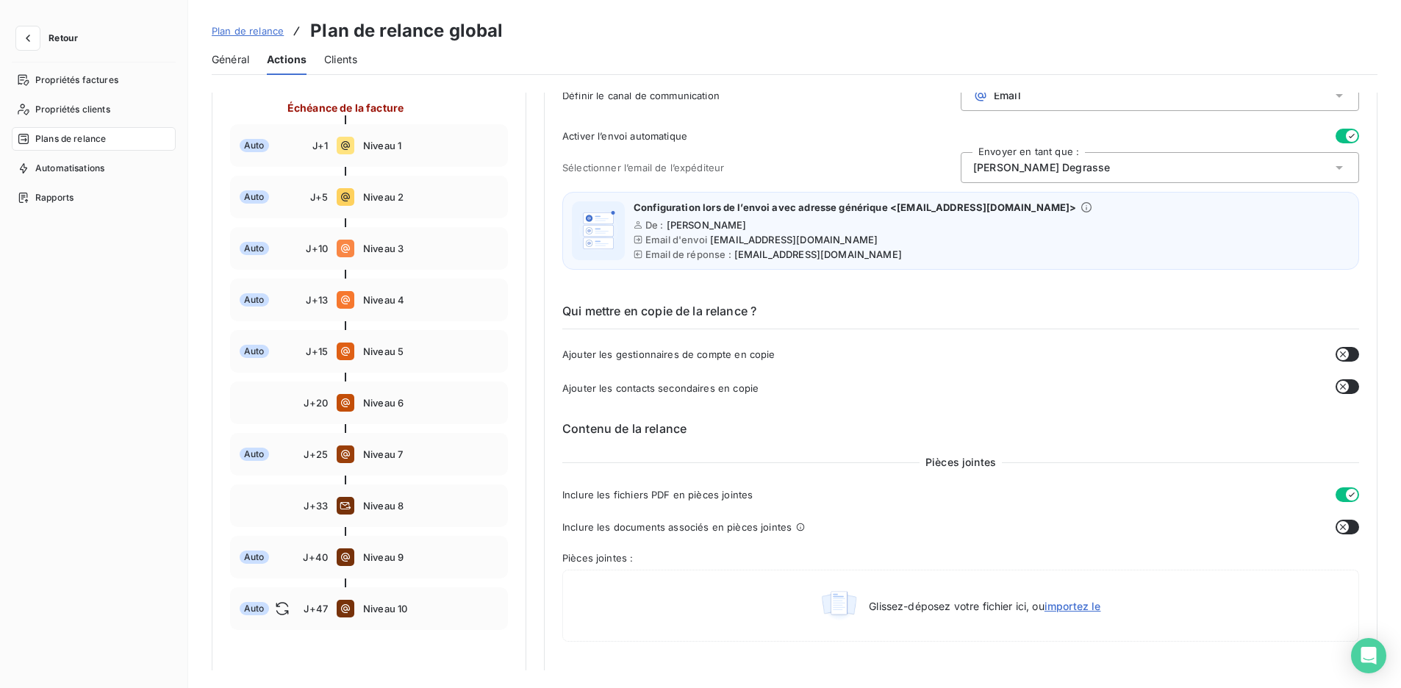
click at [126, 62] on div "Retour Propriétés factures Propriétés clients Plans de relance Automatisations …" at bounding box center [94, 344] width 188 height 688
click at [120, 78] on div "Propriétés factures" at bounding box center [94, 80] width 164 height 24
click at [51, 37] on span "Retour" at bounding box center [63, 38] width 29 height 9
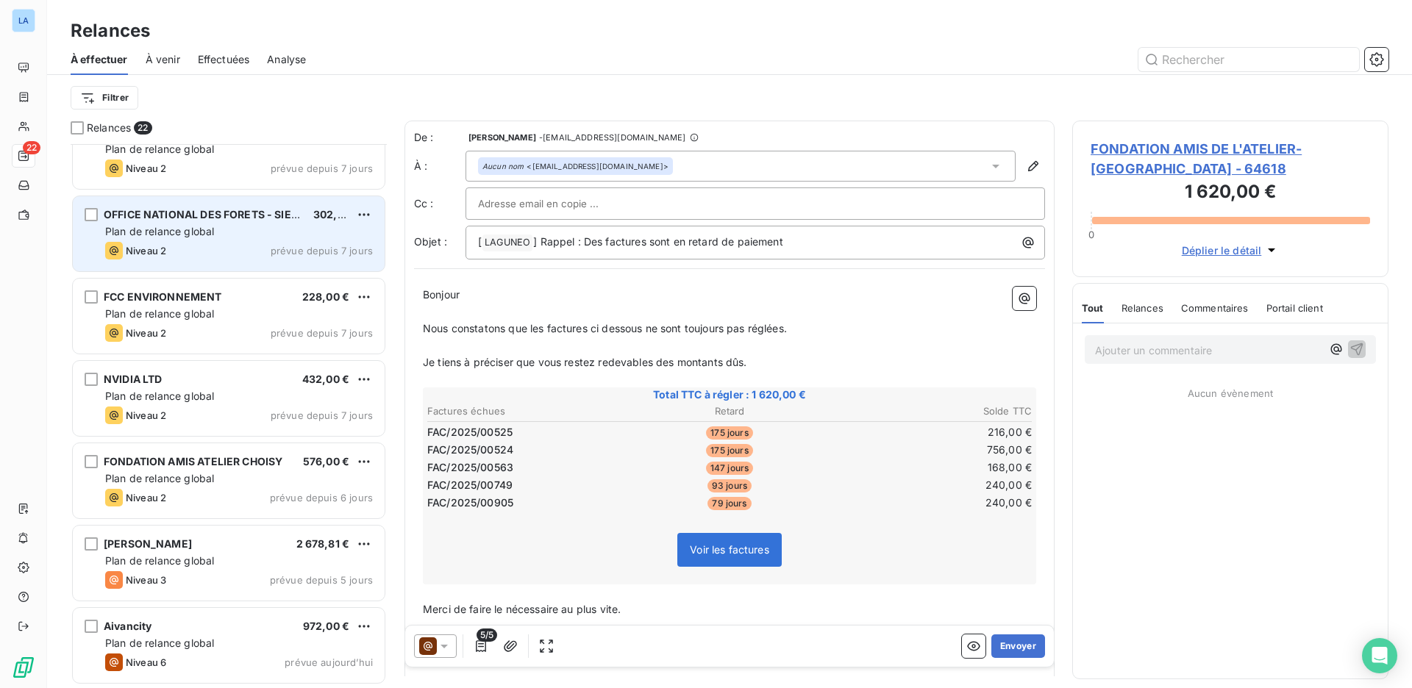
scroll to position [1268, 0]
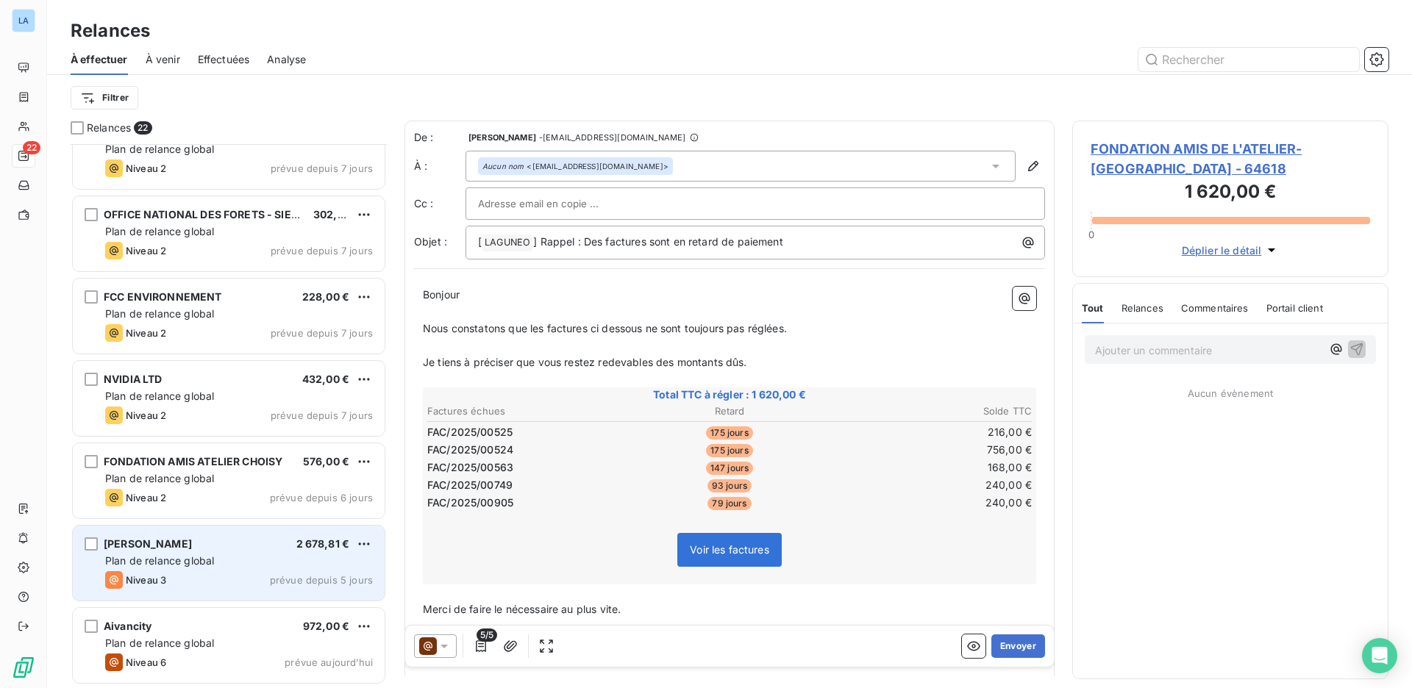
click at [283, 568] on div "CHRISTOPHE RANJARD 2 678,81 € Plan de relance global Niveau 3 prévue depuis 5 j…" at bounding box center [229, 563] width 312 height 75
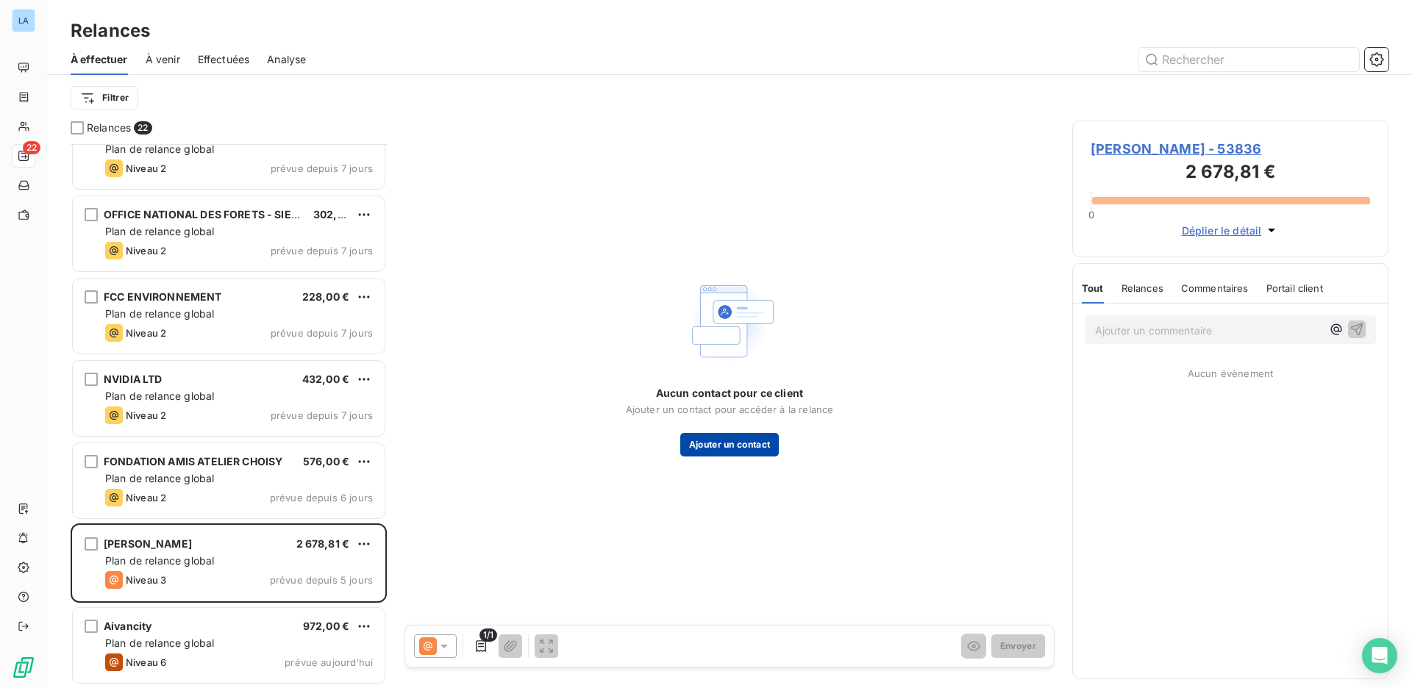
click at [716, 448] on button "Ajouter un contact" at bounding box center [729, 445] width 99 height 24
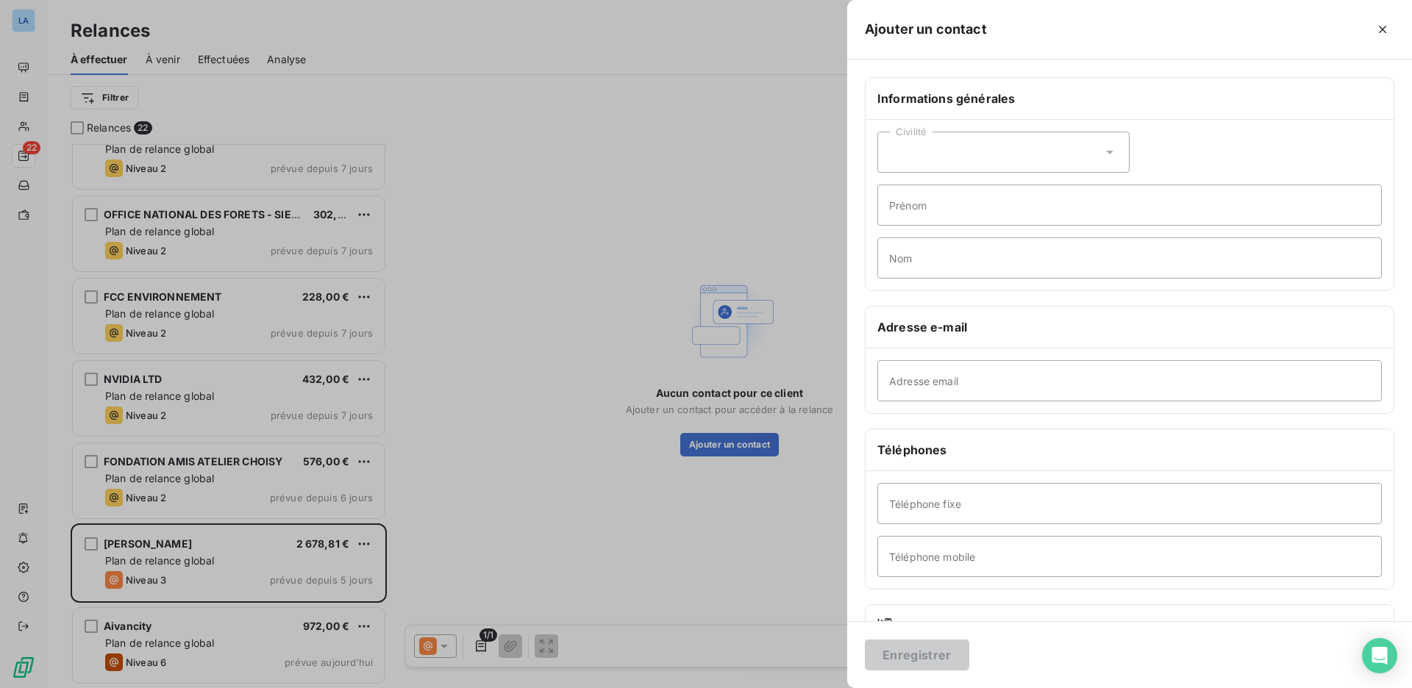
click at [956, 155] on div "Civilité" at bounding box center [1003, 152] width 252 height 41
click at [951, 212] on li "Monsieur" at bounding box center [1003, 215] width 252 height 26
type input "[PERSON_NAME]"
type input "Ranjard"
click at [964, 379] on input "Adresse email" at bounding box center [1129, 380] width 504 height 41
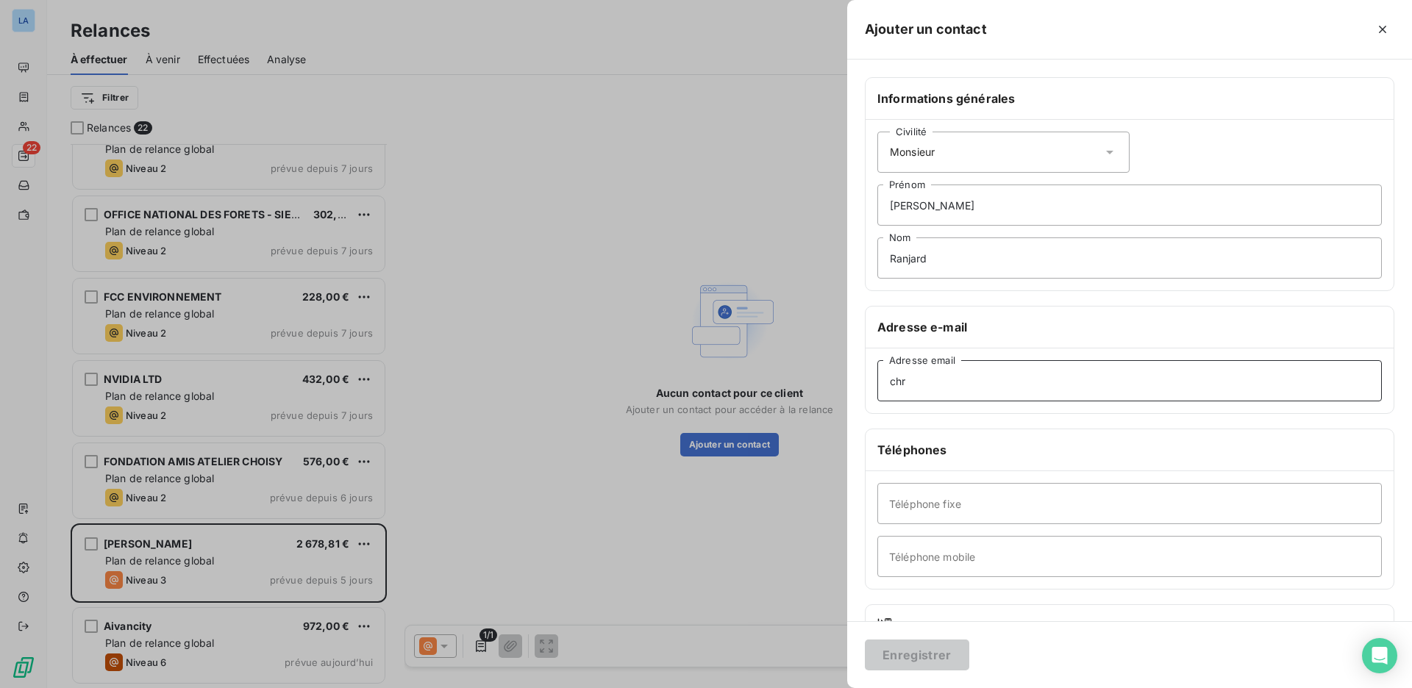
type input "chr"
click at [471, 471] on div at bounding box center [706, 344] width 1412 height 688
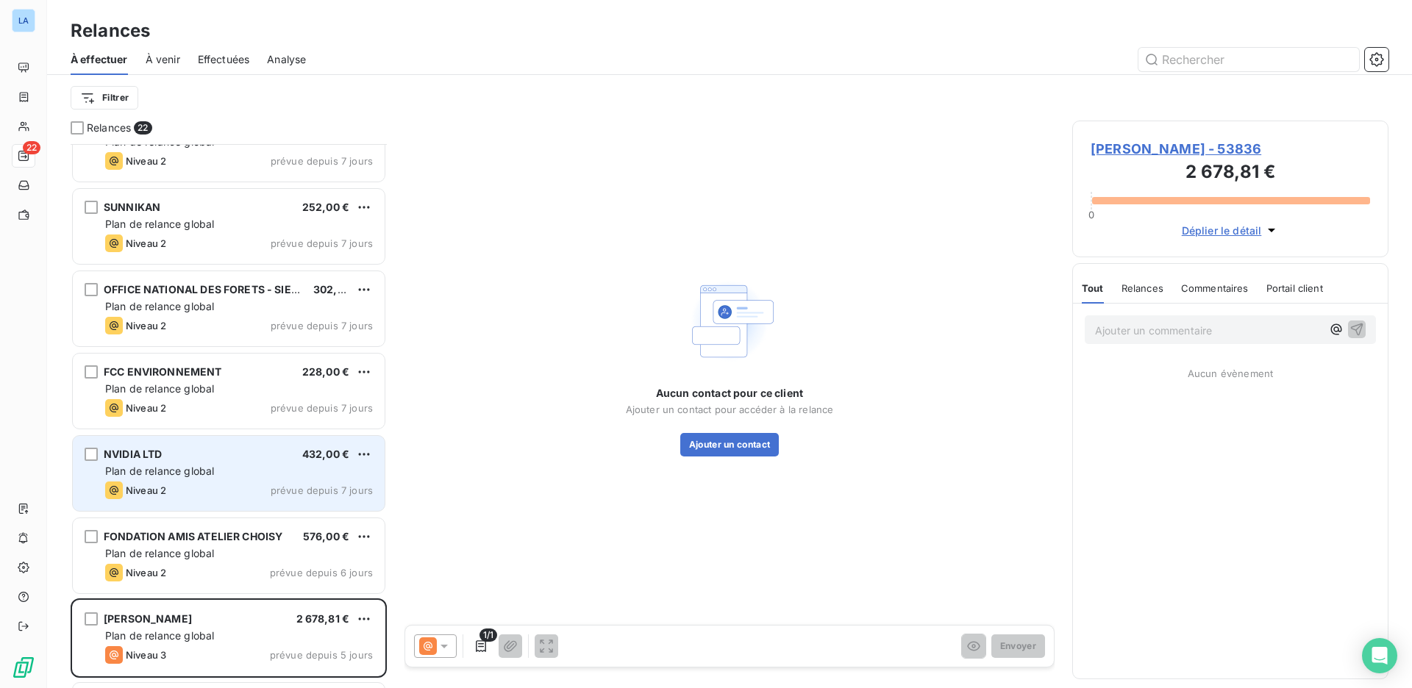
scroll to position [1192, 0]
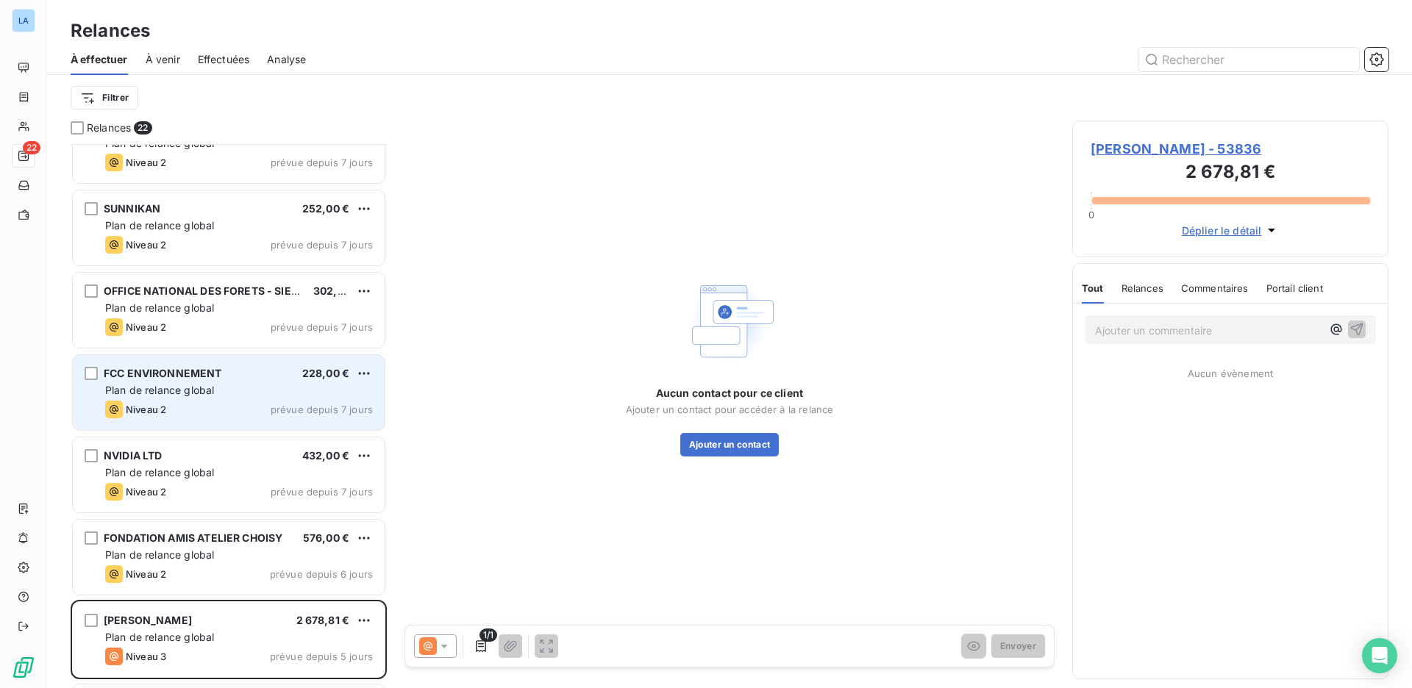
click at [258, 404] on div "Niveau 2 prévue depuis 7 jours" at bounding box center [239, 410] width 268 height 18
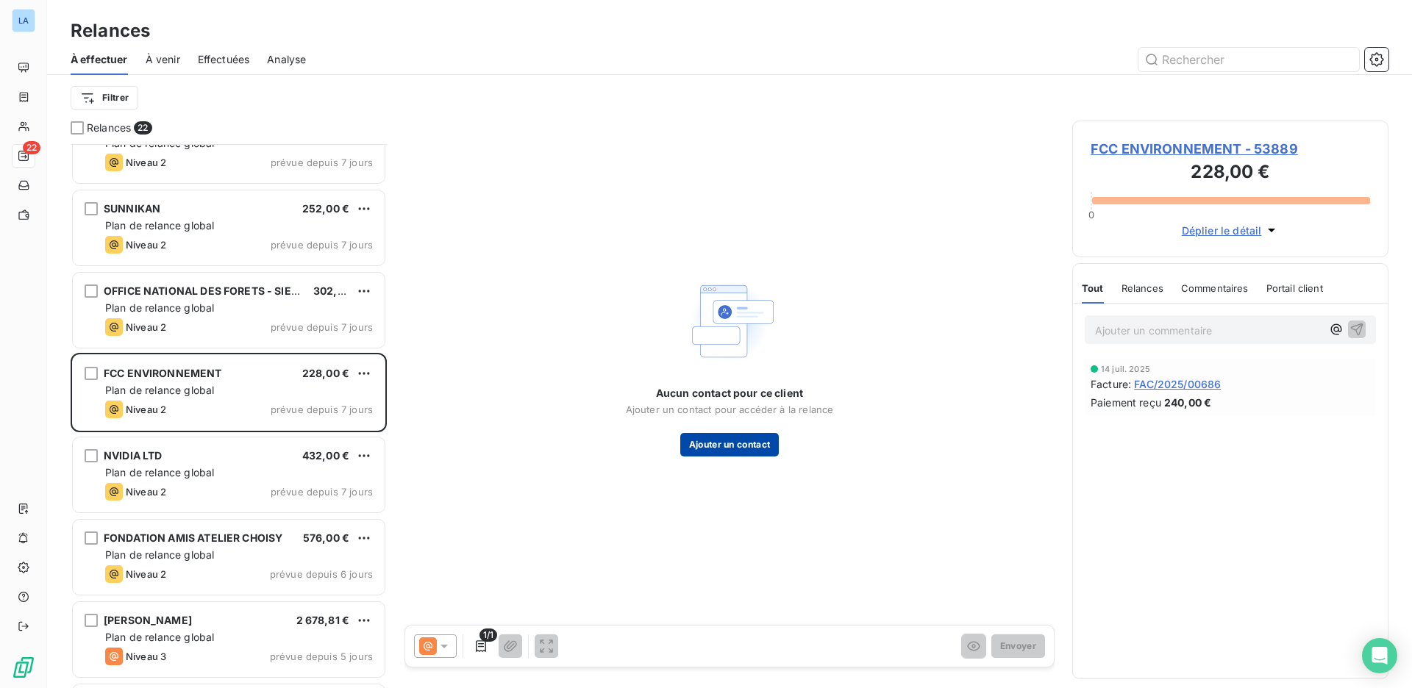
click at [698, 437] on button "Ajouter un contact" at bounding box center [729, 445] width 99 height 24
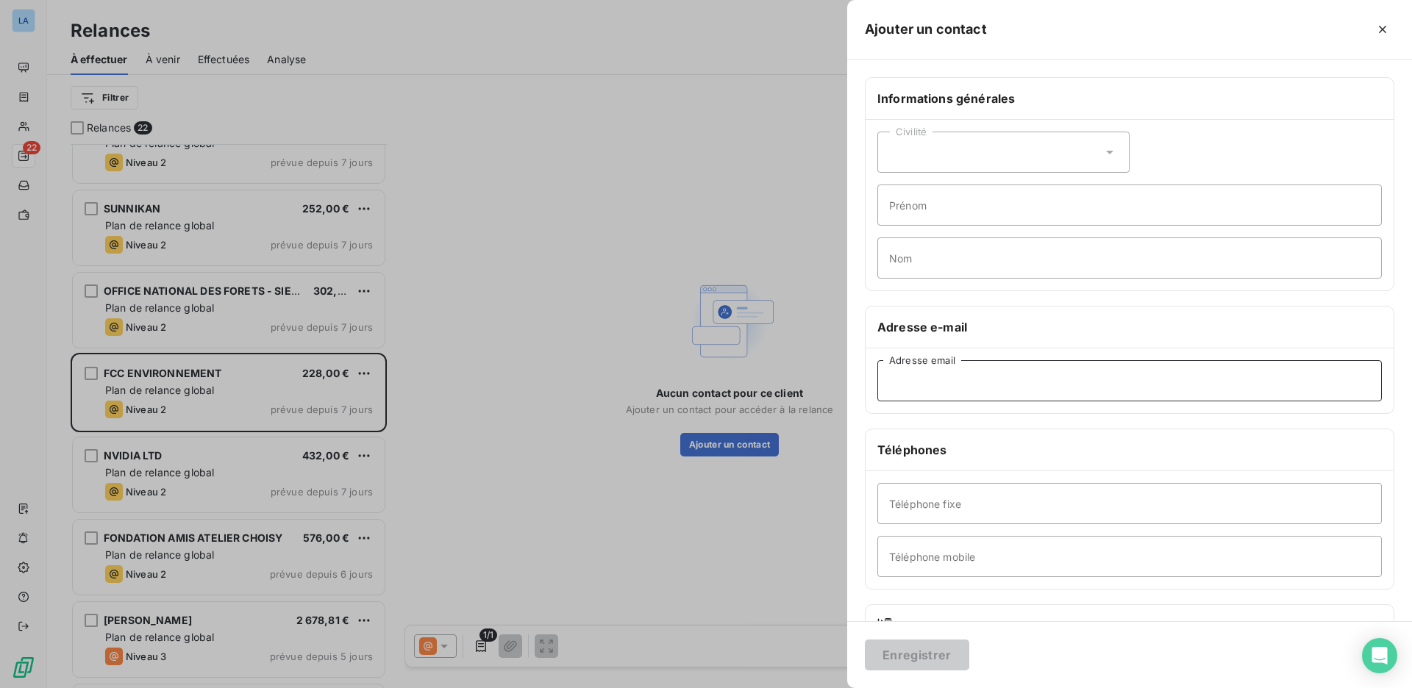
paste input "miguel.manzano@fcc.es"
type input "miguel.manzano@fcc.es"
click at [932, 678] on div "Enregistrer" at bounding box center [1129, 654] width 565 height 67
click at [932, 658] on button "Enregistrer" at bounding box center [917, 655] width 104 height 31
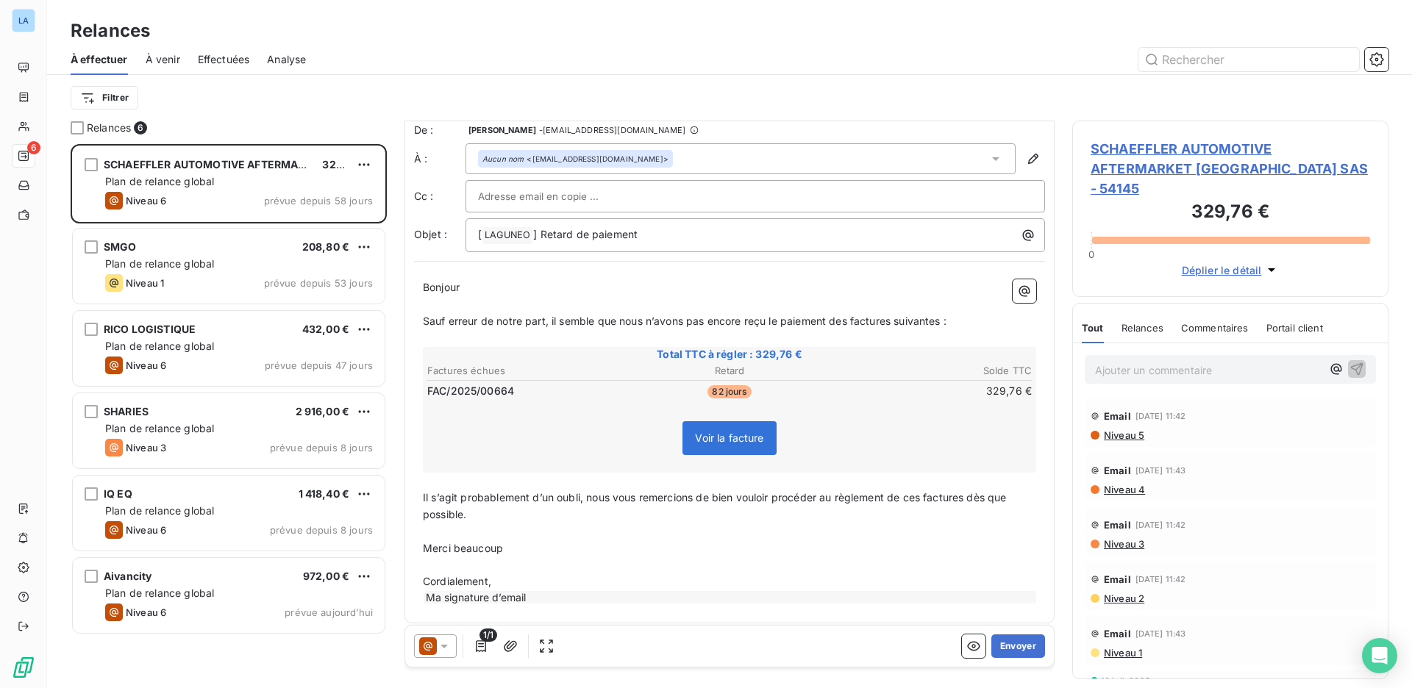
click at [270, 115] on div "Filtrer" at bounding box center [730, 98] width 1318 height 46
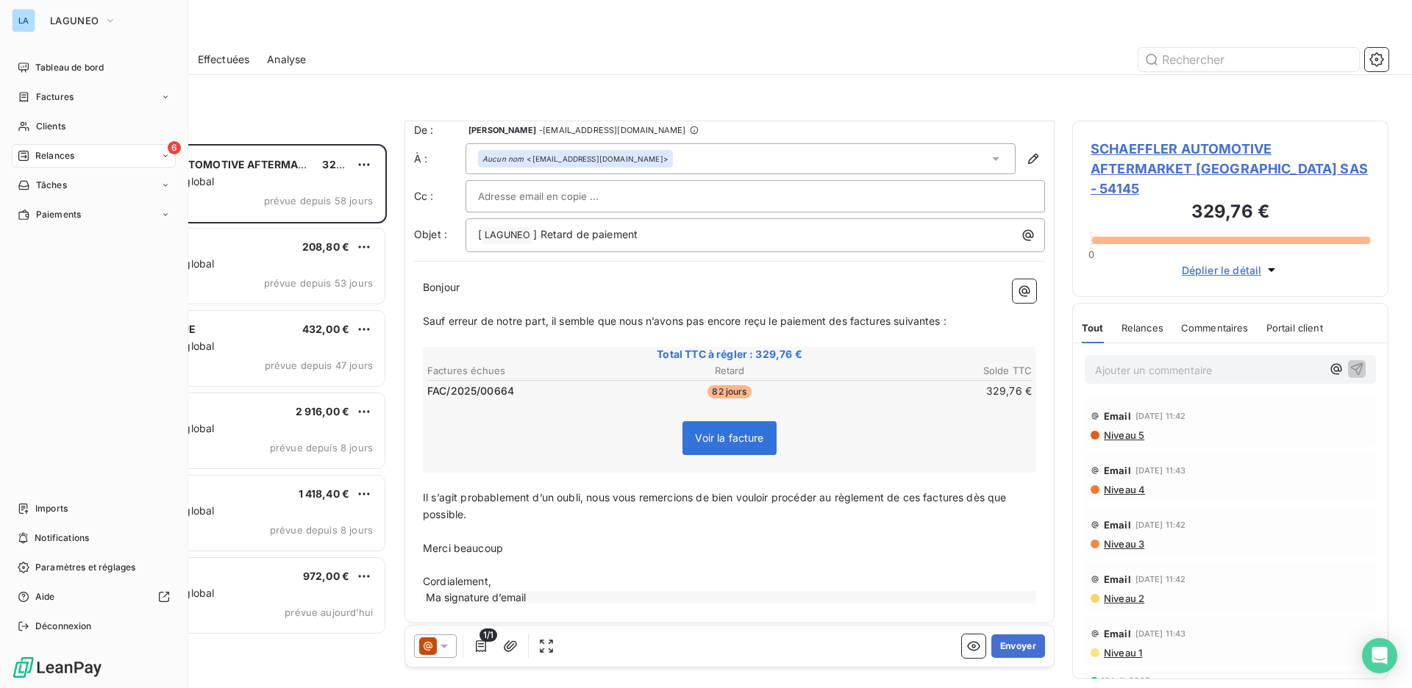
click at [31, 149] on div "Relances" at bounding box center [46, 155] width 57 height 13
click at [79, 186] on span "À effectuer" at bounding box center [59, 185] width 48 height 13
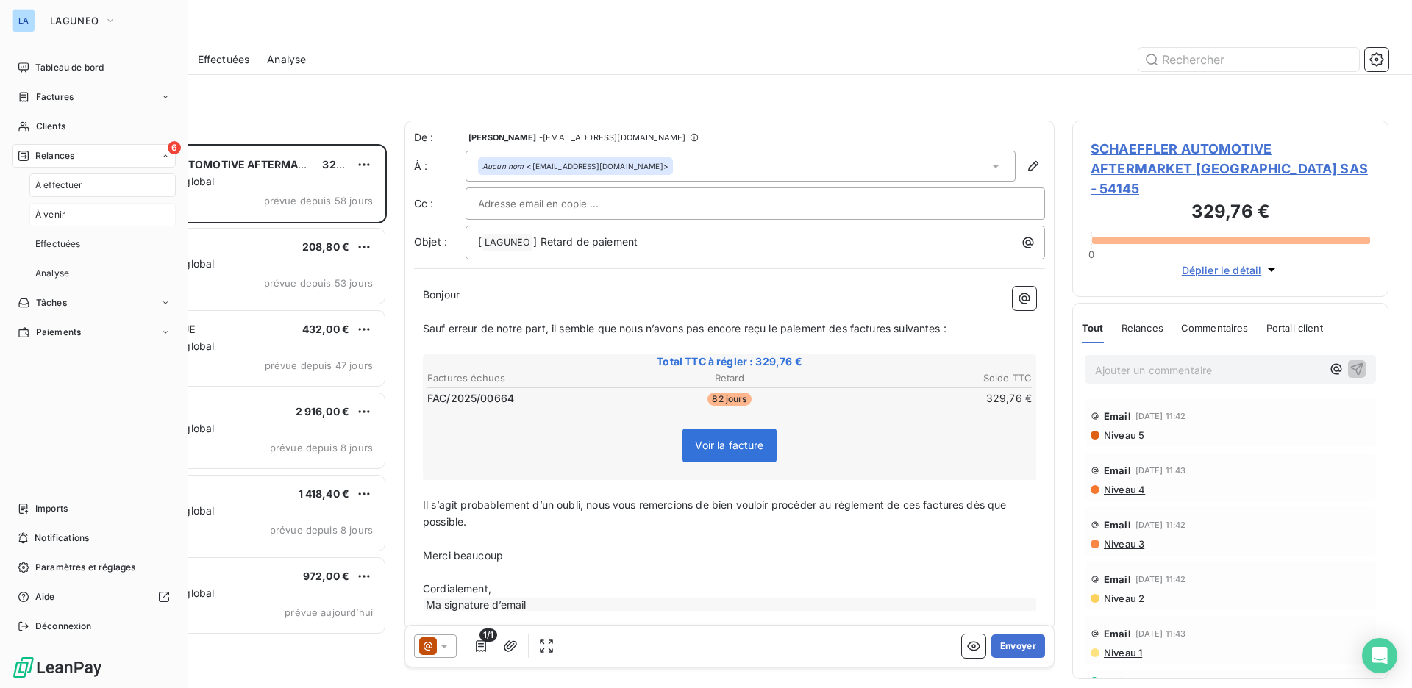
click at [82, 213] on div "À venir" at bounding box center [102, 215] width 146 height 24
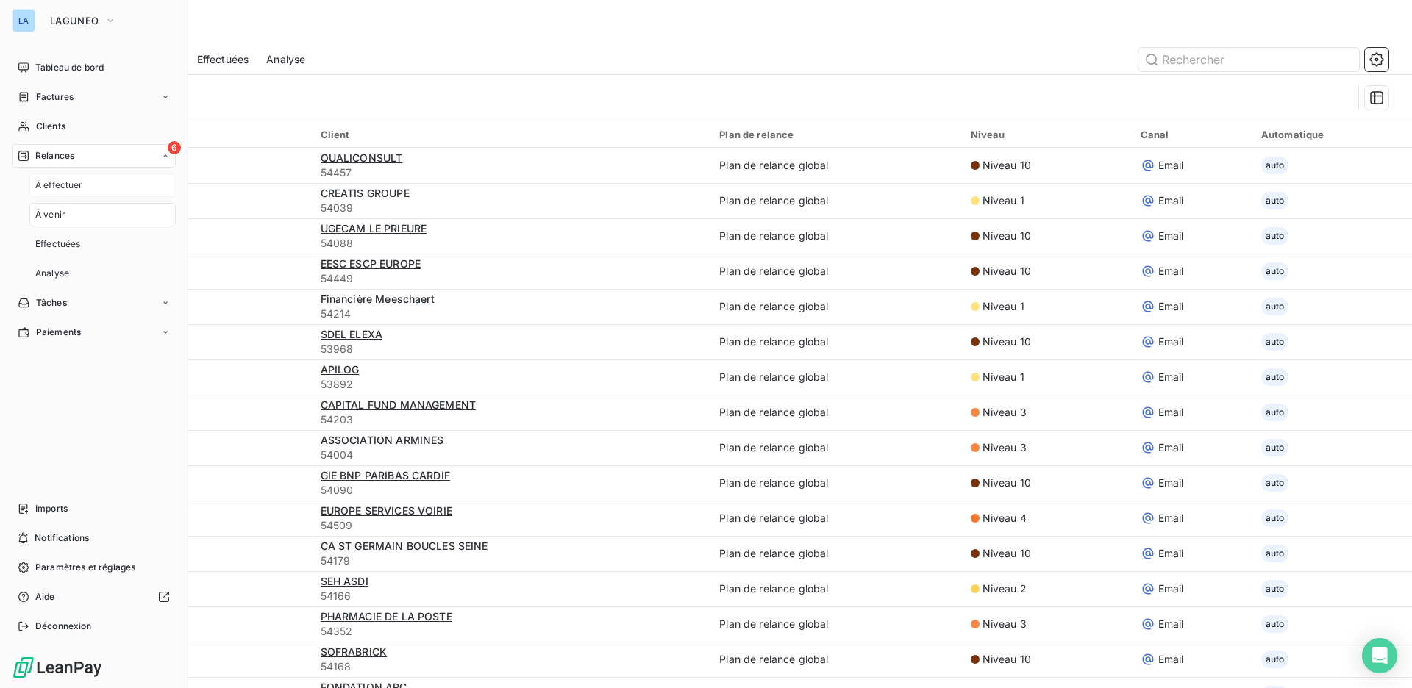
click at [81, 182] on span "À effectuer" at bounding box center [59, 185] width 48 height 13
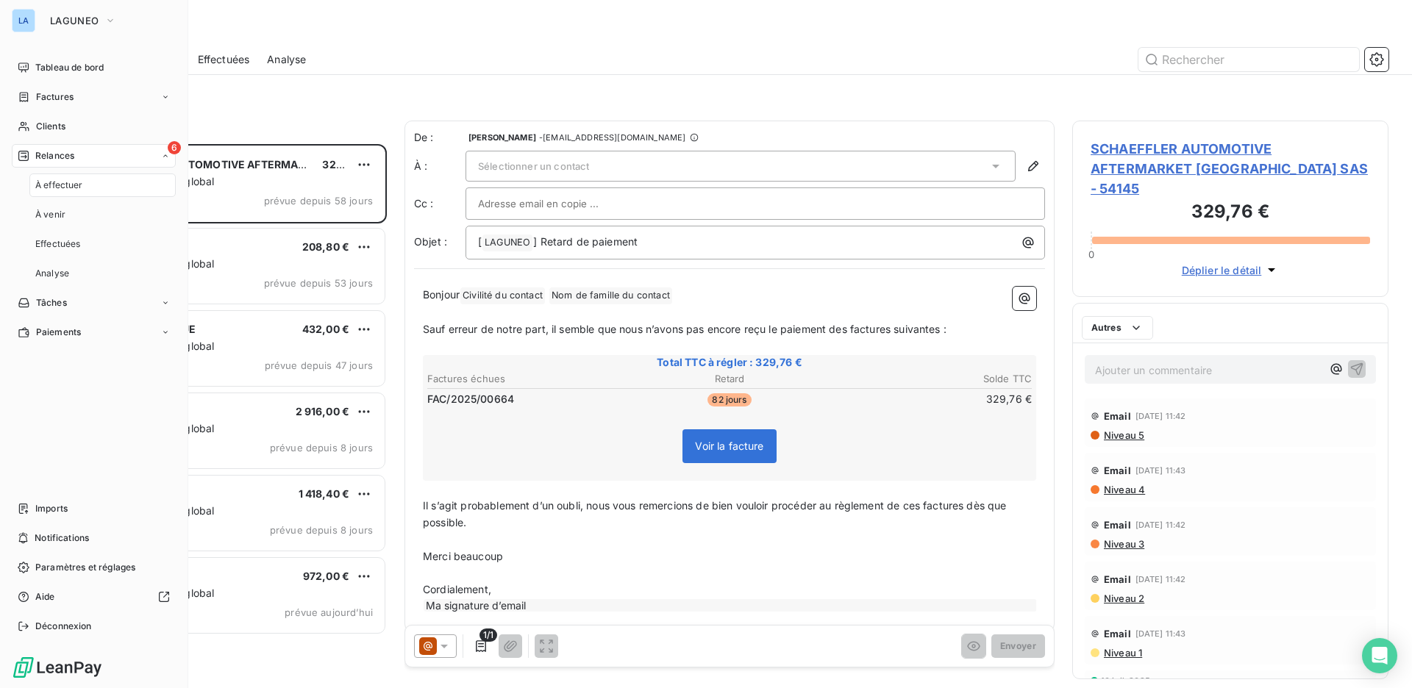
scroll to position [534, 306]
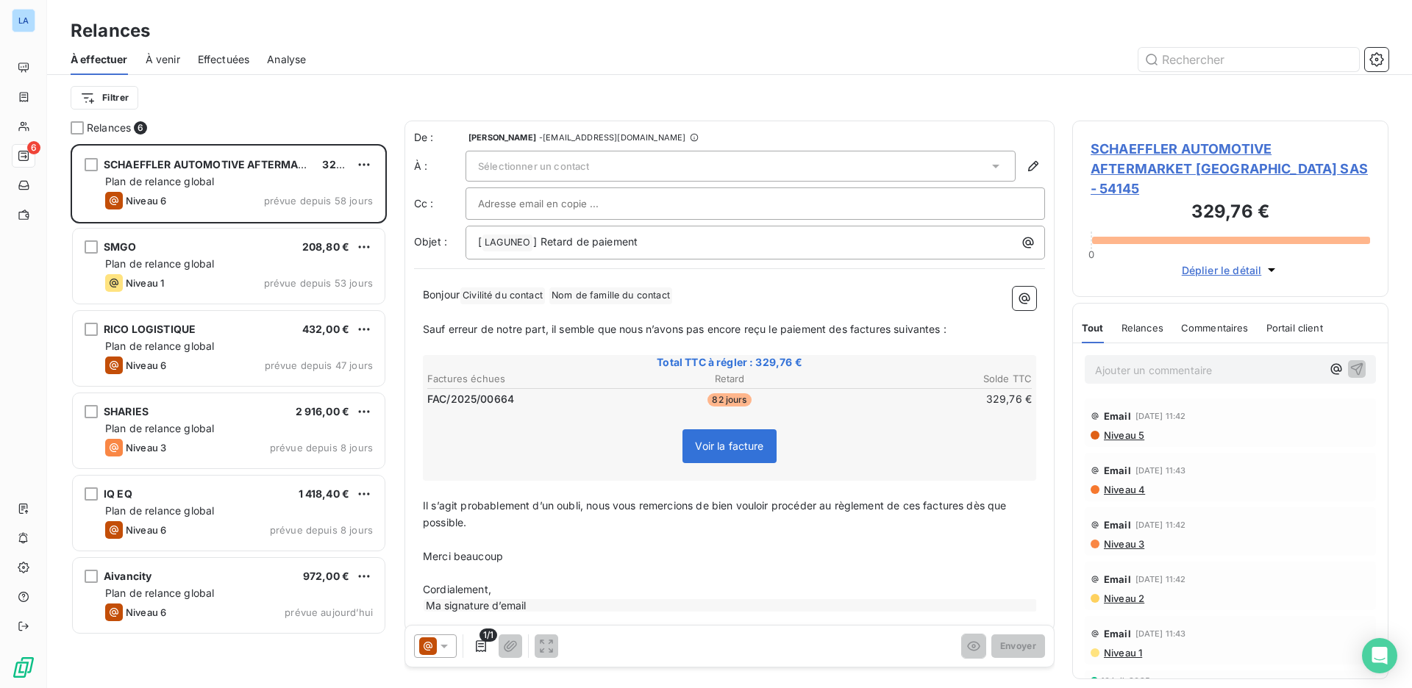
click at [302, 94] on div "Filtrer" at bounding box center [730, 98] width 1318 height 28
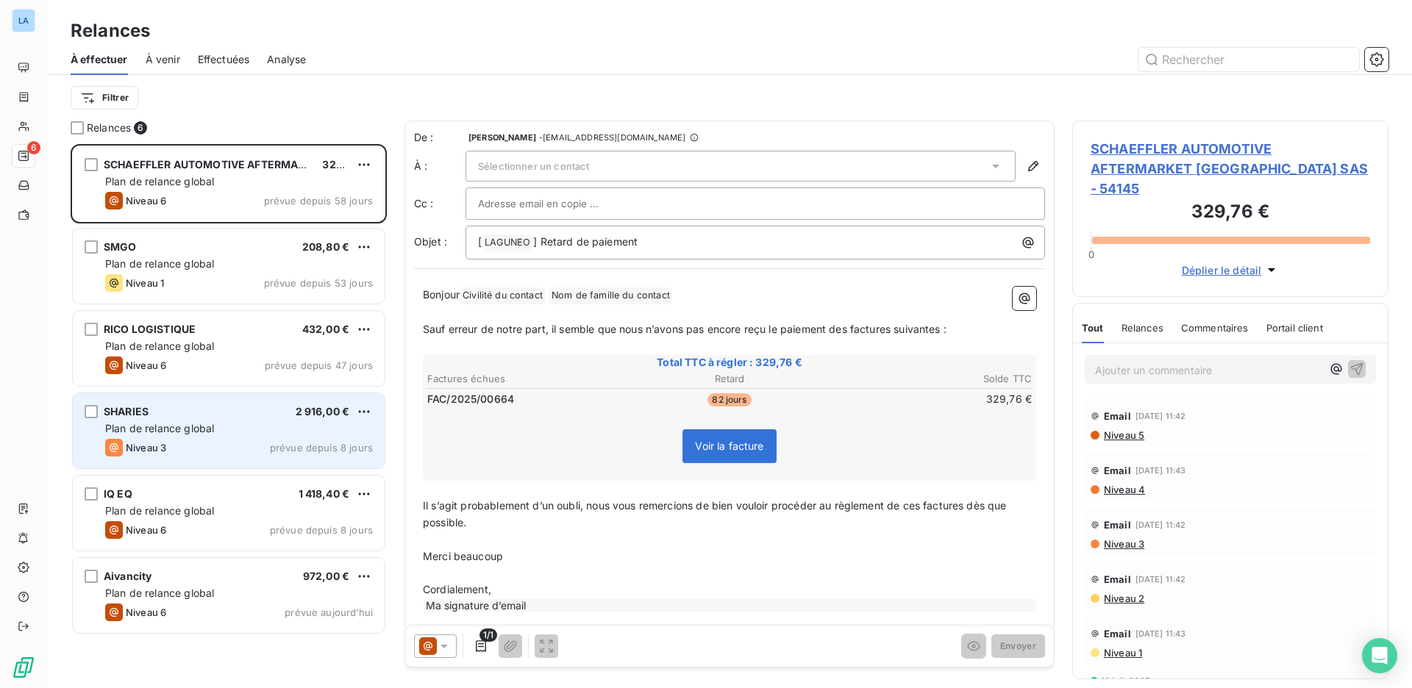
scroll to position [0, 0]
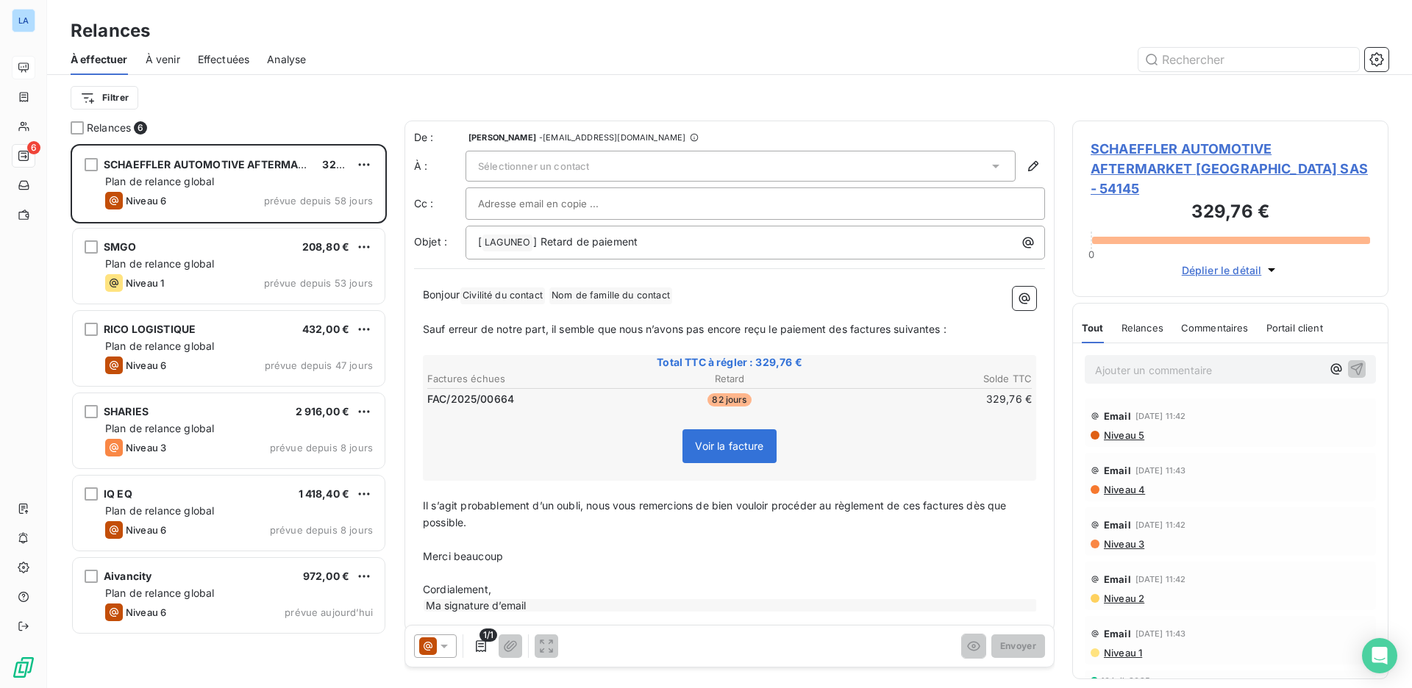
click at [25, 67] on icon at bounding box center [24, 68] width 12 height 12
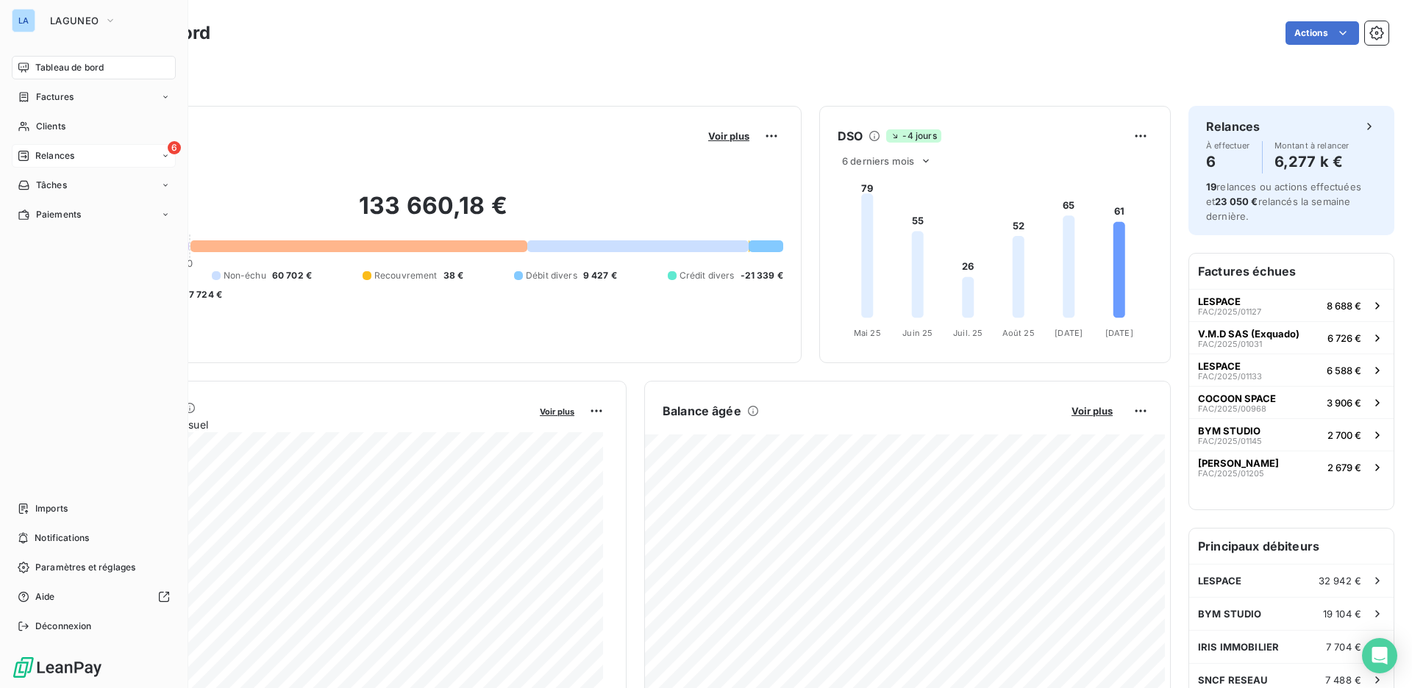
click at [93, 154] on div "6 Relances" at bounding box center [94, 156] width 164 height 24
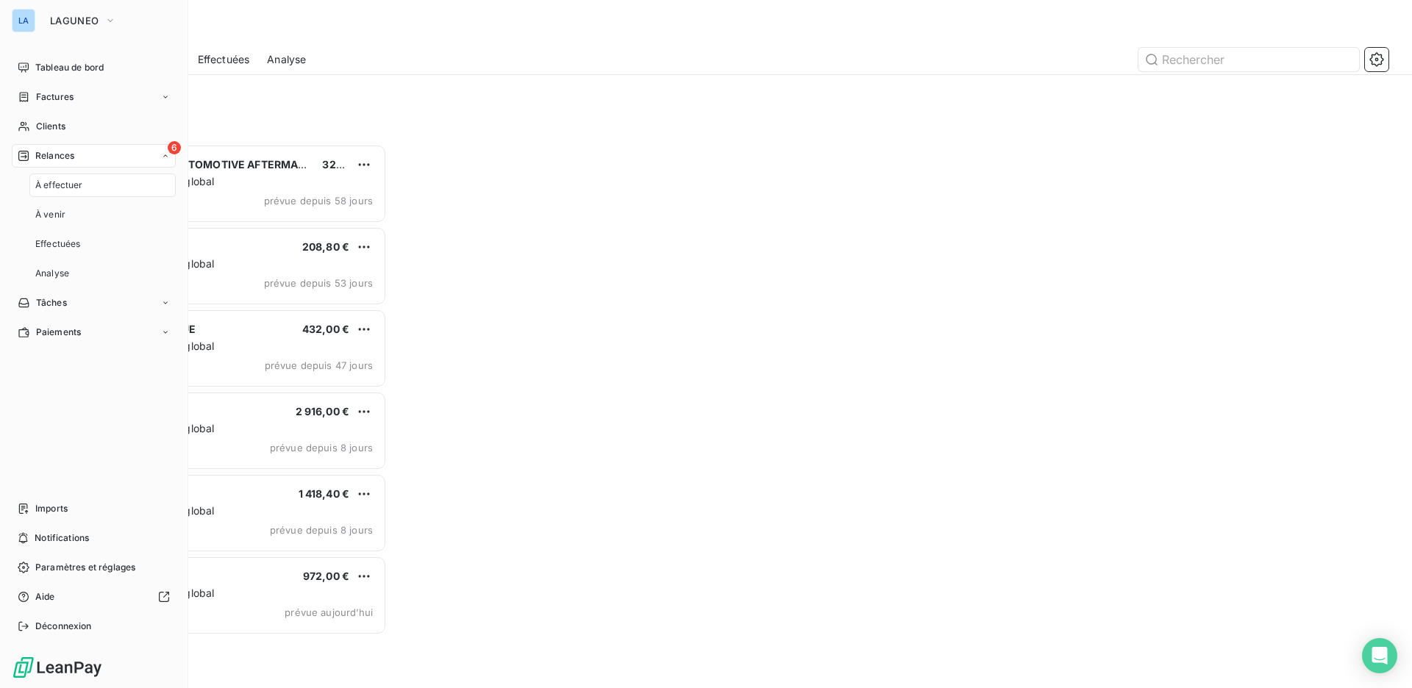
scroll to position [534, 306]
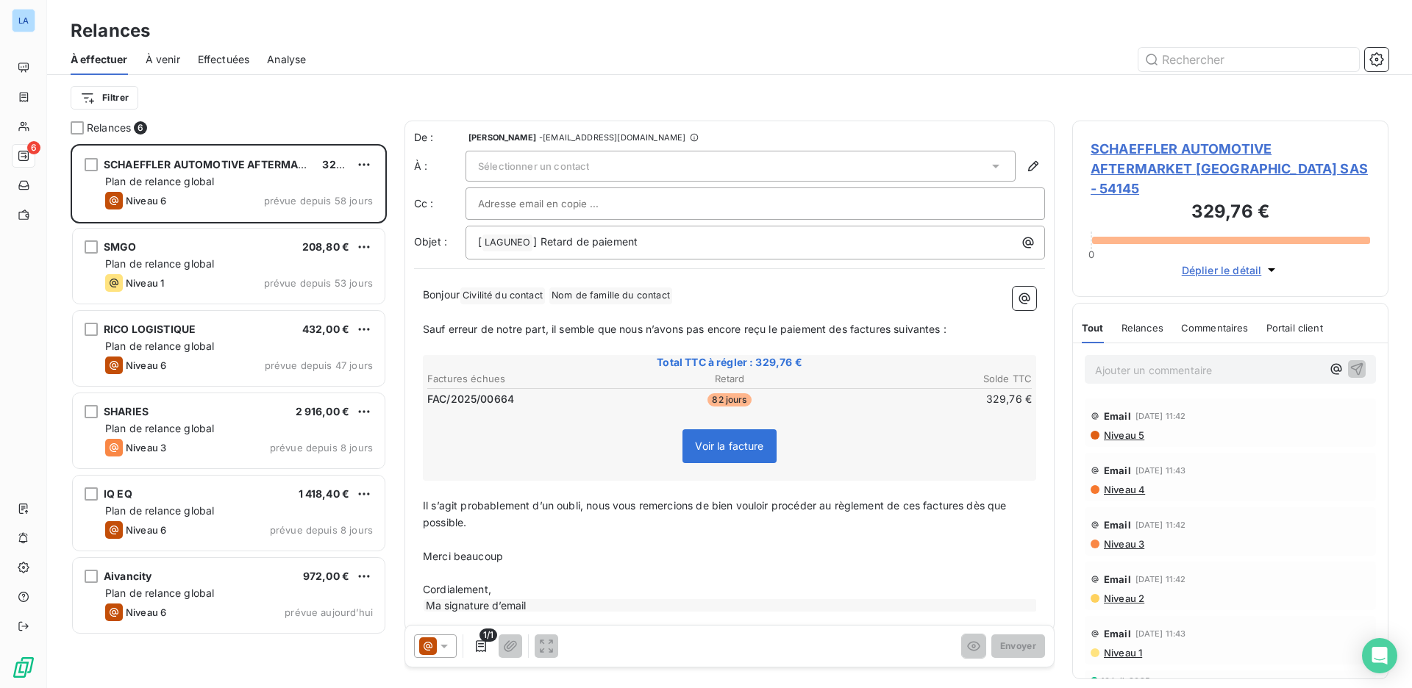
click at [371, 73] on div "À effectuer À venir Effectuées Analyse" at bounding box center [729, 59] width 1365 height 31
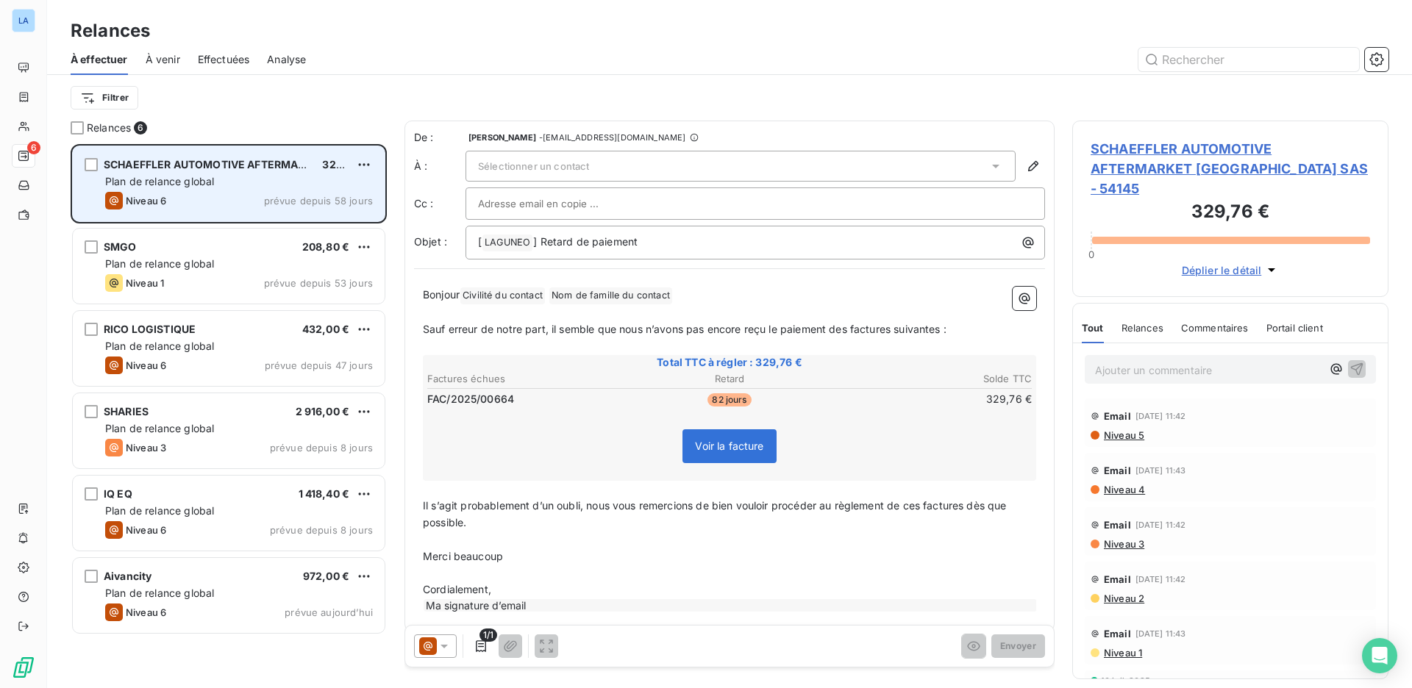
scroll to position [0, 0]
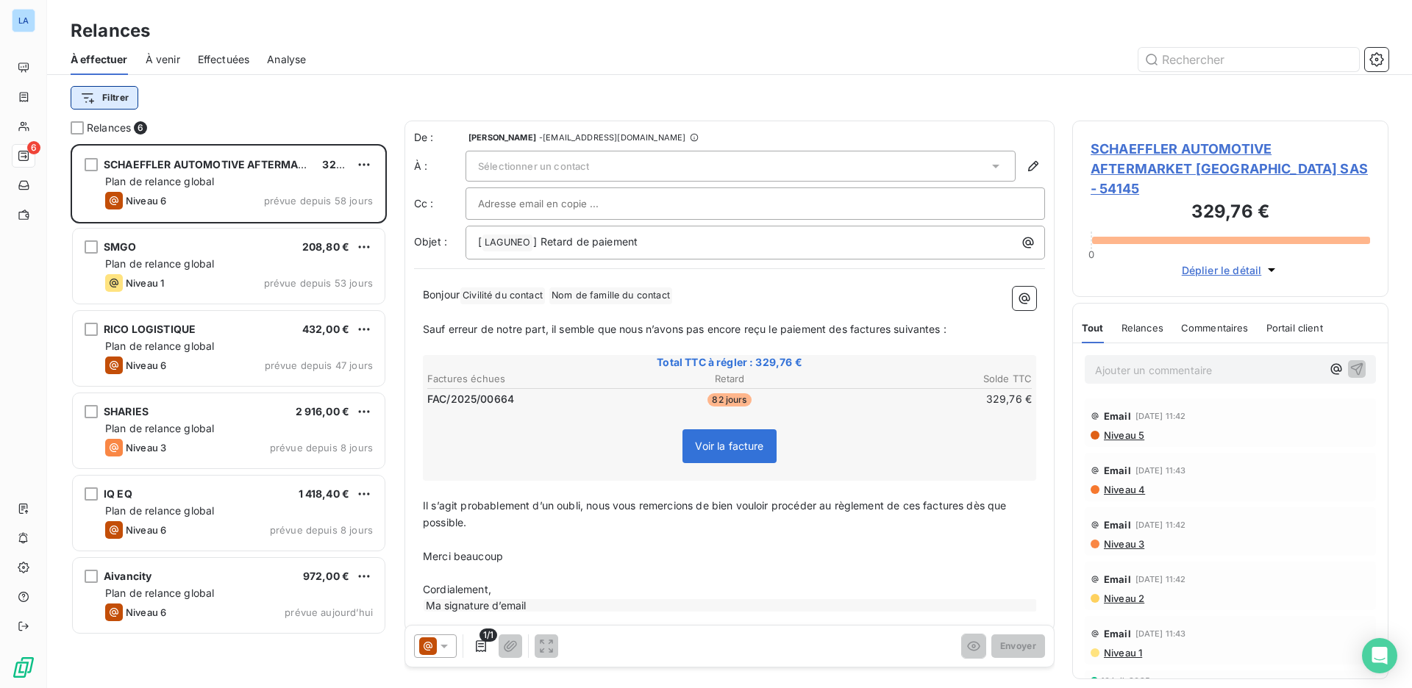
click at [114, 87] on html "LA 6 Relances À effectuer À venir Effectuées Analyse Filtrer Relances 6 SCHAEFF…" at bounding box center [706, 344] width 1412 height 688
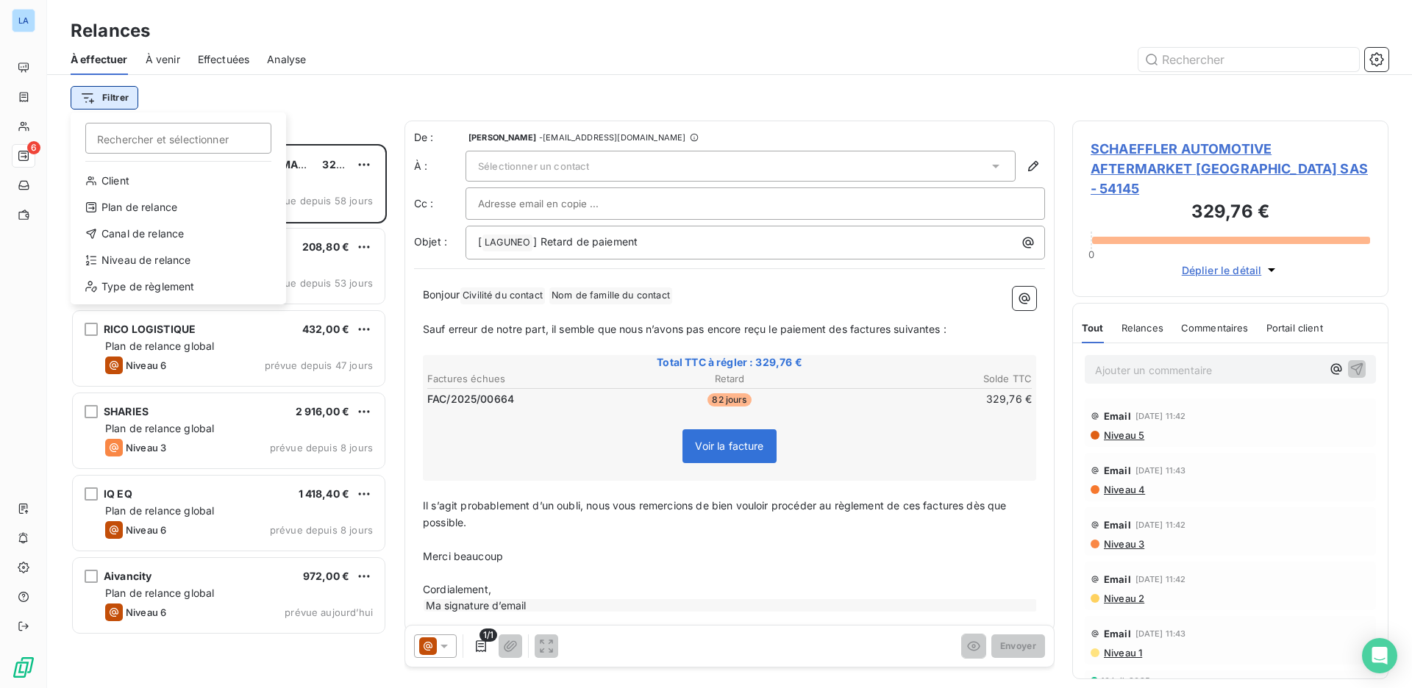
click at [115, 95] on html "LA 6 Relances À effectuer À venir Effectuées Analyse Filtrer Rechercher et séle…" at bounding box center [706, 344] width 1412 height 688
click at [301, 89] on html "LA 6 Relances À effectuer À venir Effectuées Analyse Filtrer Rechercher et séle…" at bounding box center [706, 344] width 1412 height 688
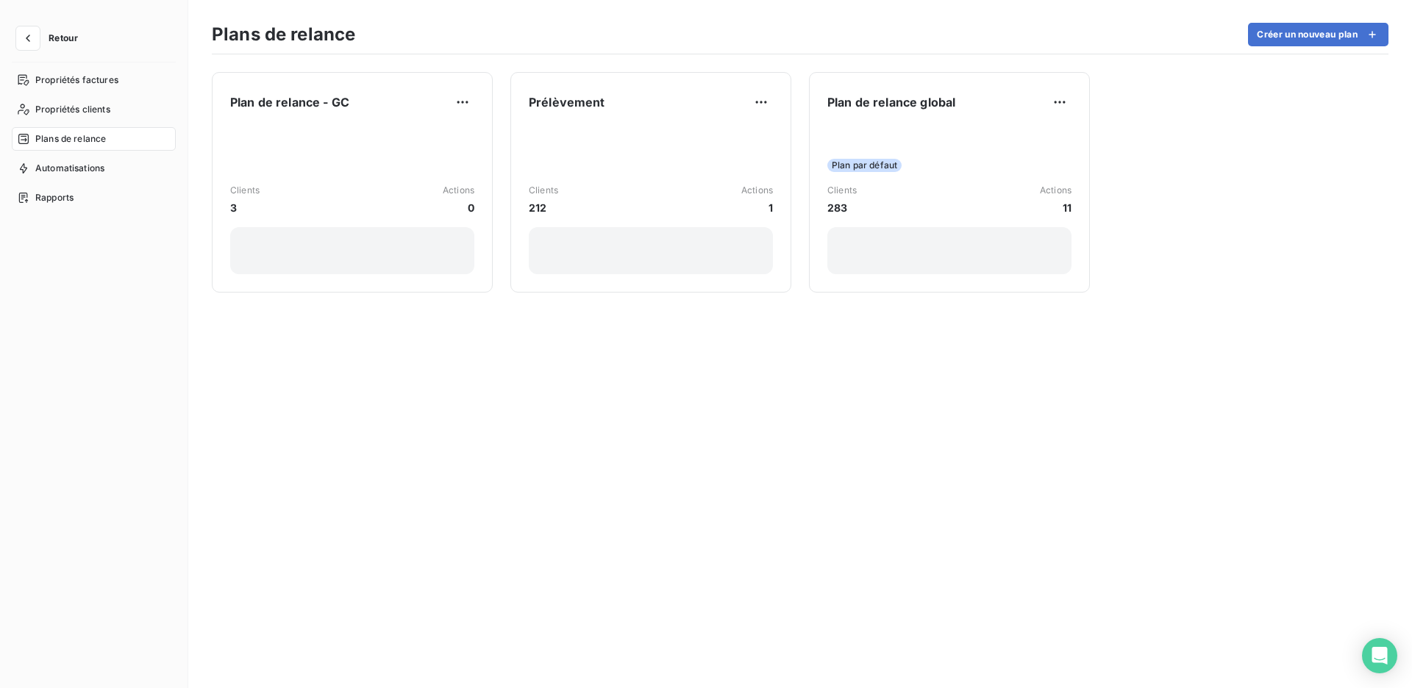
click at [70, 51] on div "Retour" at bounding box center [94, 44] width 164 height 36
click at [66, 43] on button "Retour" at bounding box center [51, 38] width 78 height 24
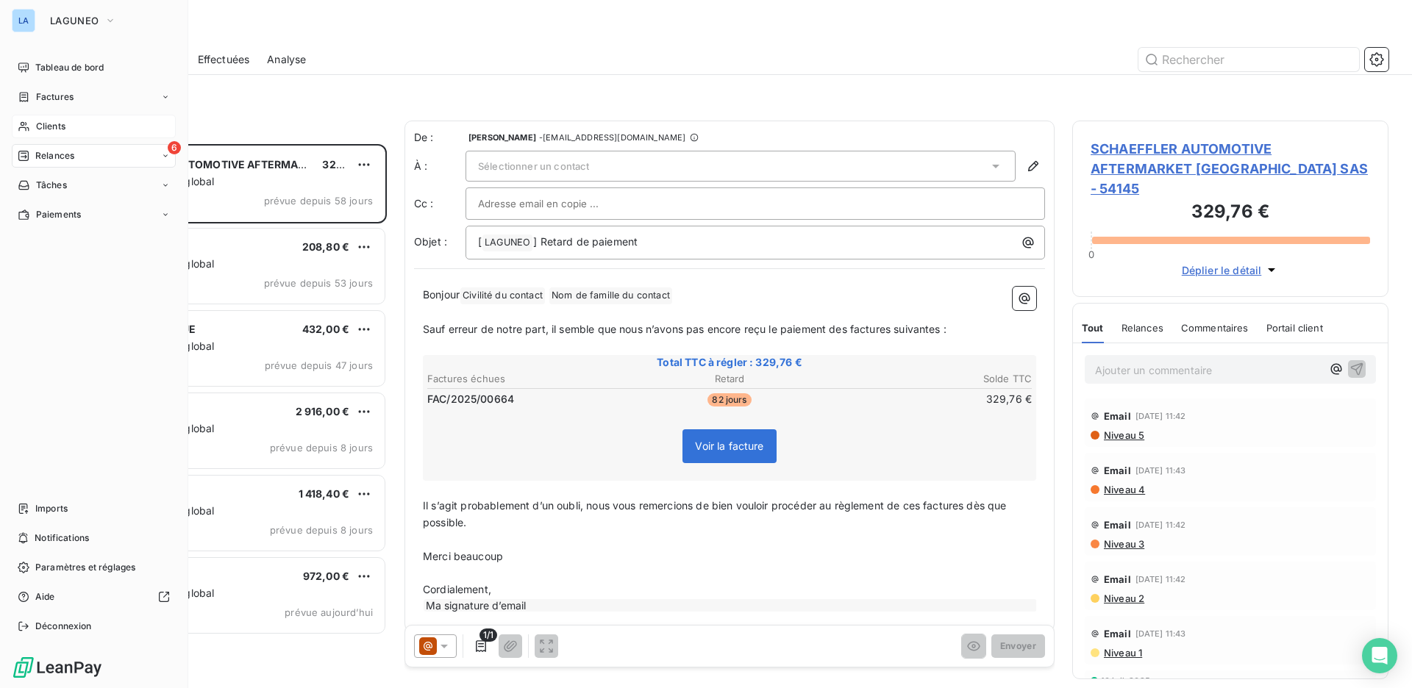
click at [71, 127] on div "Clients" at bounding box center [94, 127] width 164 height 24
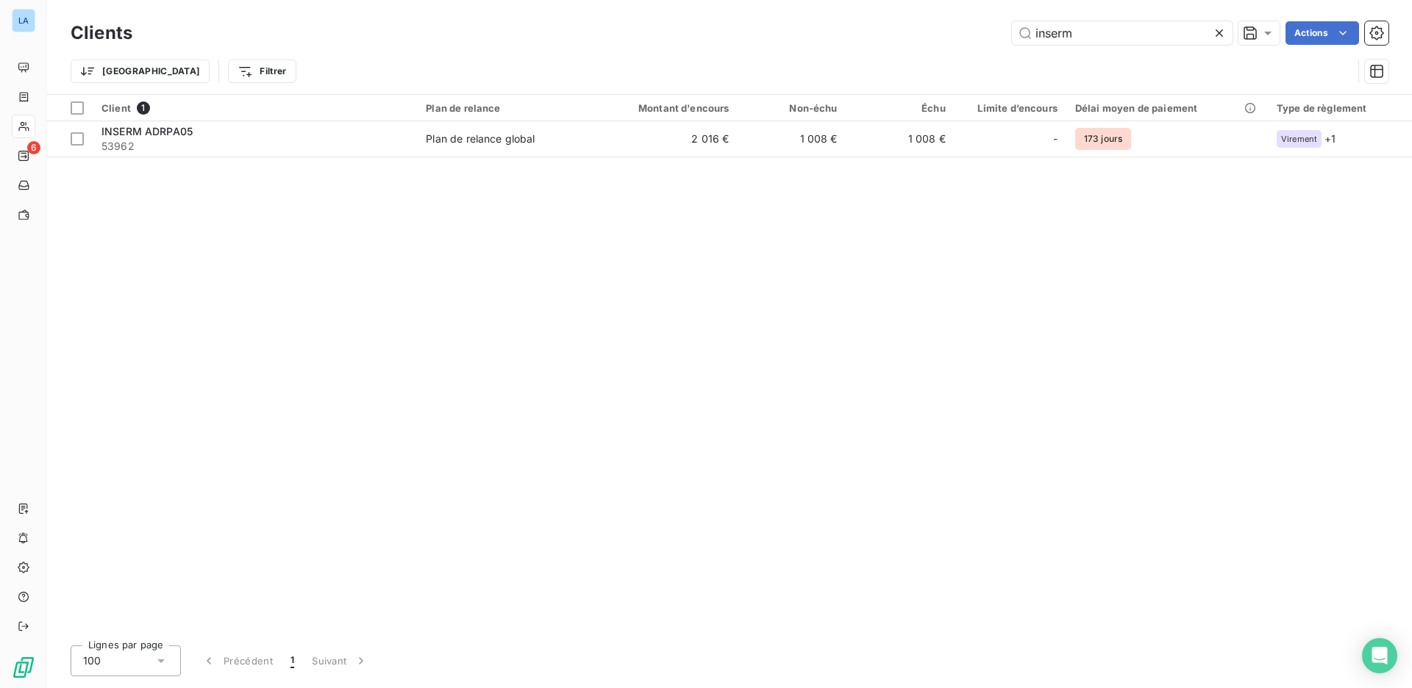
click at [1111, 45] on div "Clients inserm Actions" at bounding box center [730, 33] width 1318 height 31
click at [1112, 27] on input "inserm" at bounding box center [1122, 33] width 221 height 24
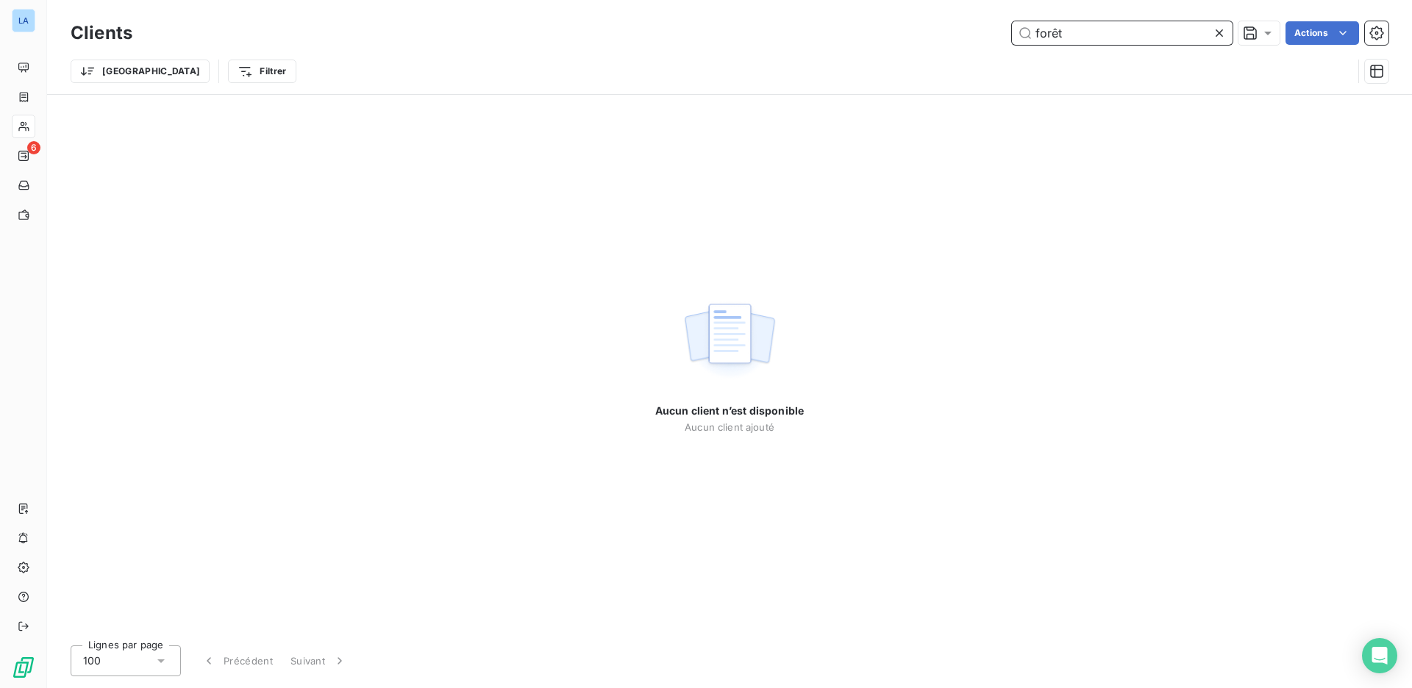
click at [1134, 33] on input "forêt" at bounding box center [1122, 33] width 221 height 24
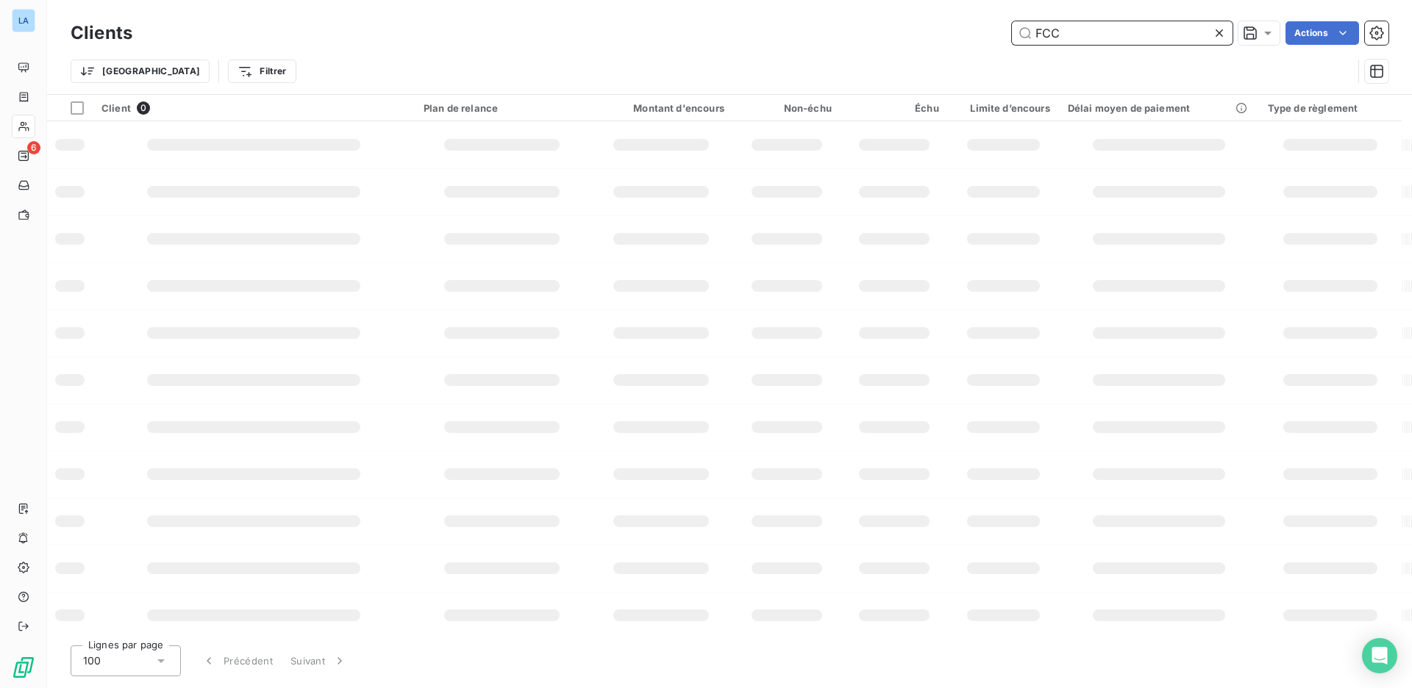
type input "FCC"
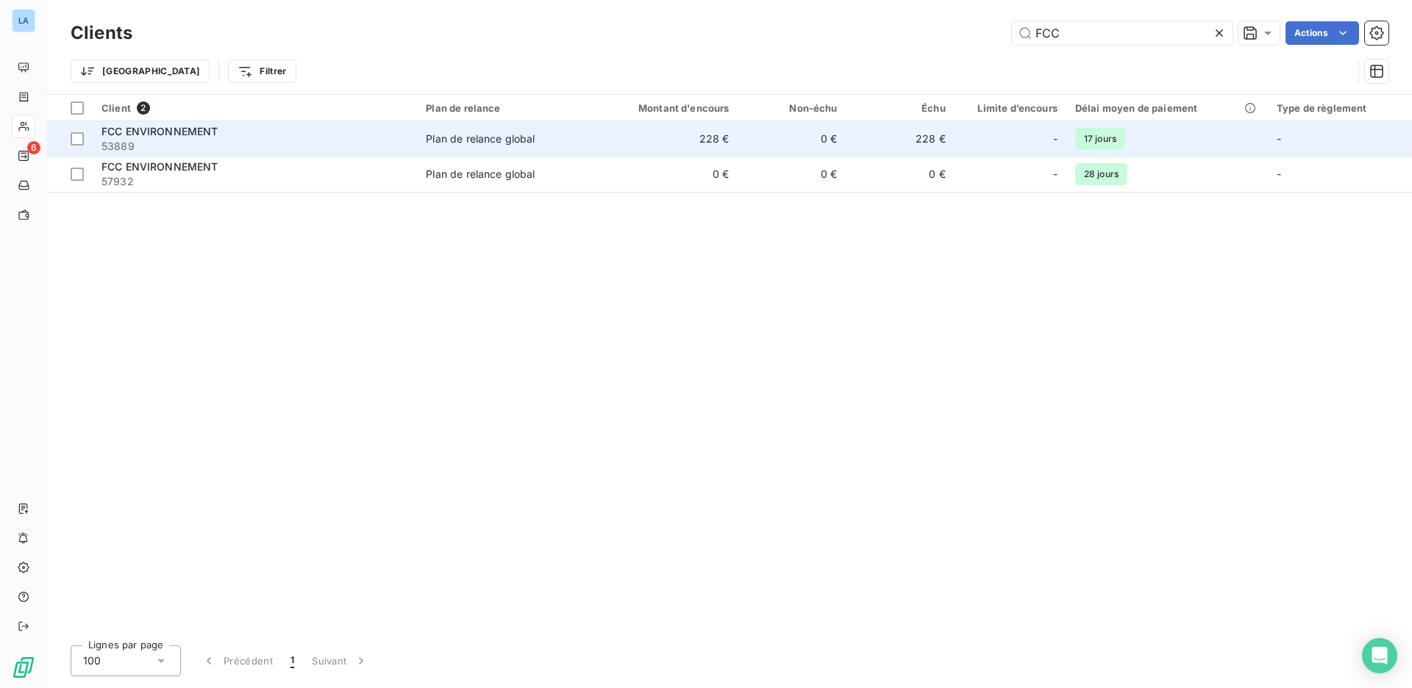
click at [390, 142] on span "53889" at bounding box center [254, 146] width 307 height 15
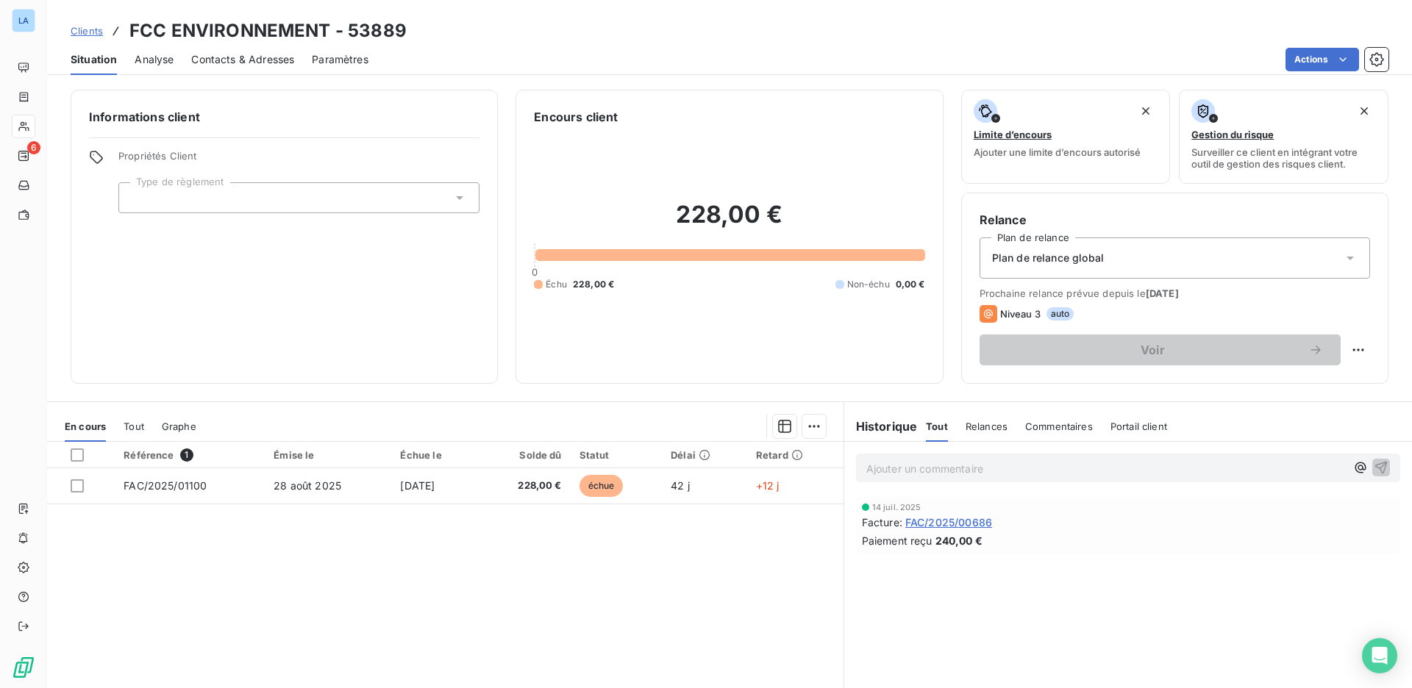
click at [290, 68] on div "Contacts & Adresses" at bounding box center [242, 59] width 103 height 31
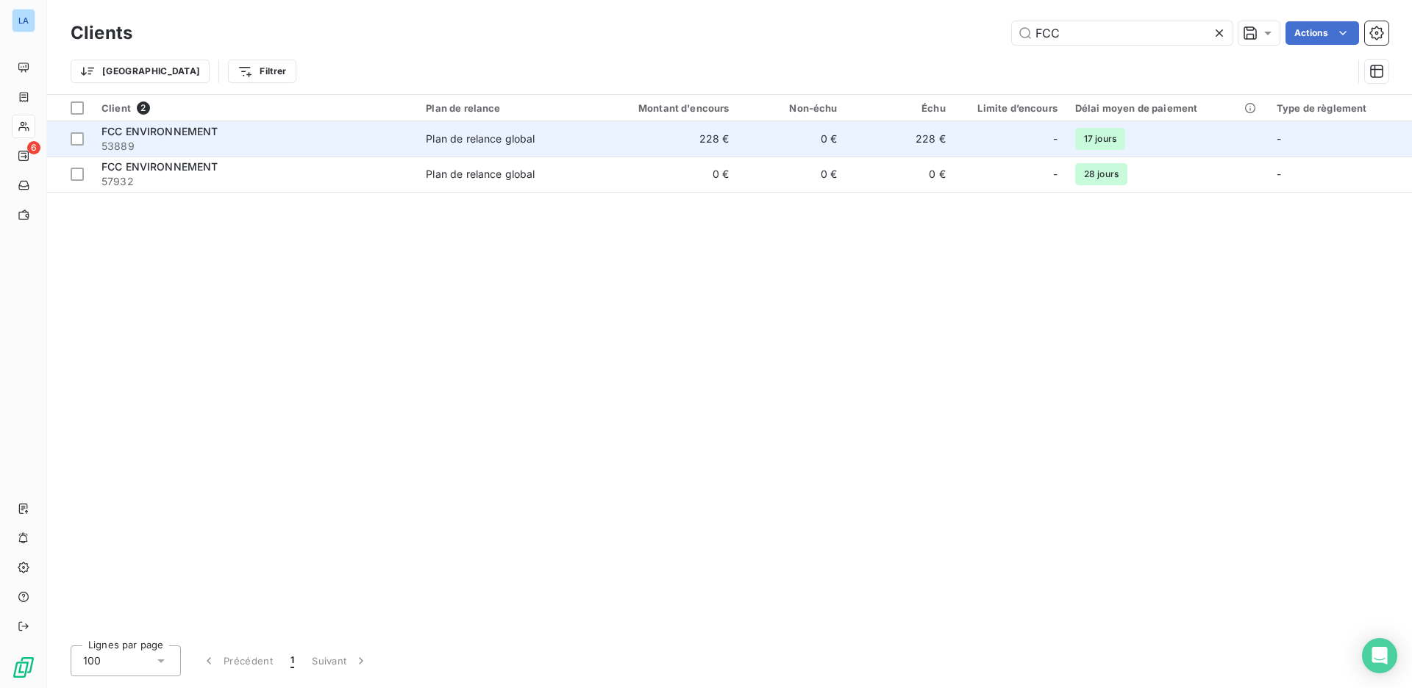
click at [221, 137] on div "FCC ENVIRONNEMENT" at bounding box center [254, 131] width 307 height 15
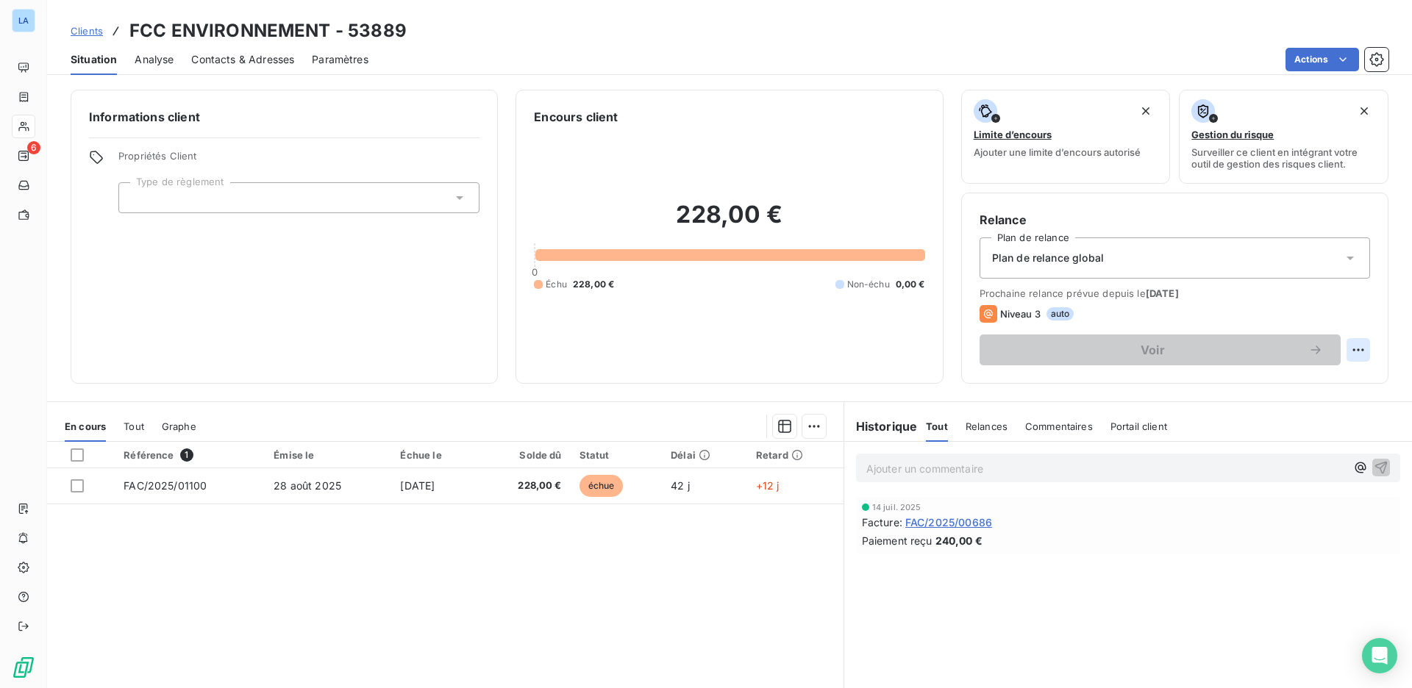
click at [1346, 355] on html "LA 6 Clients FCC ENVIRONNEMENT - 53889 Situation Analyse Contacts & Adresses Pa…" at bounding box center [706, 344] width 1412 height 688
click at [1306, 384] on div "Replanifier cette action" at bounding box center [1287, 383] width 132 height 24
select select "9"
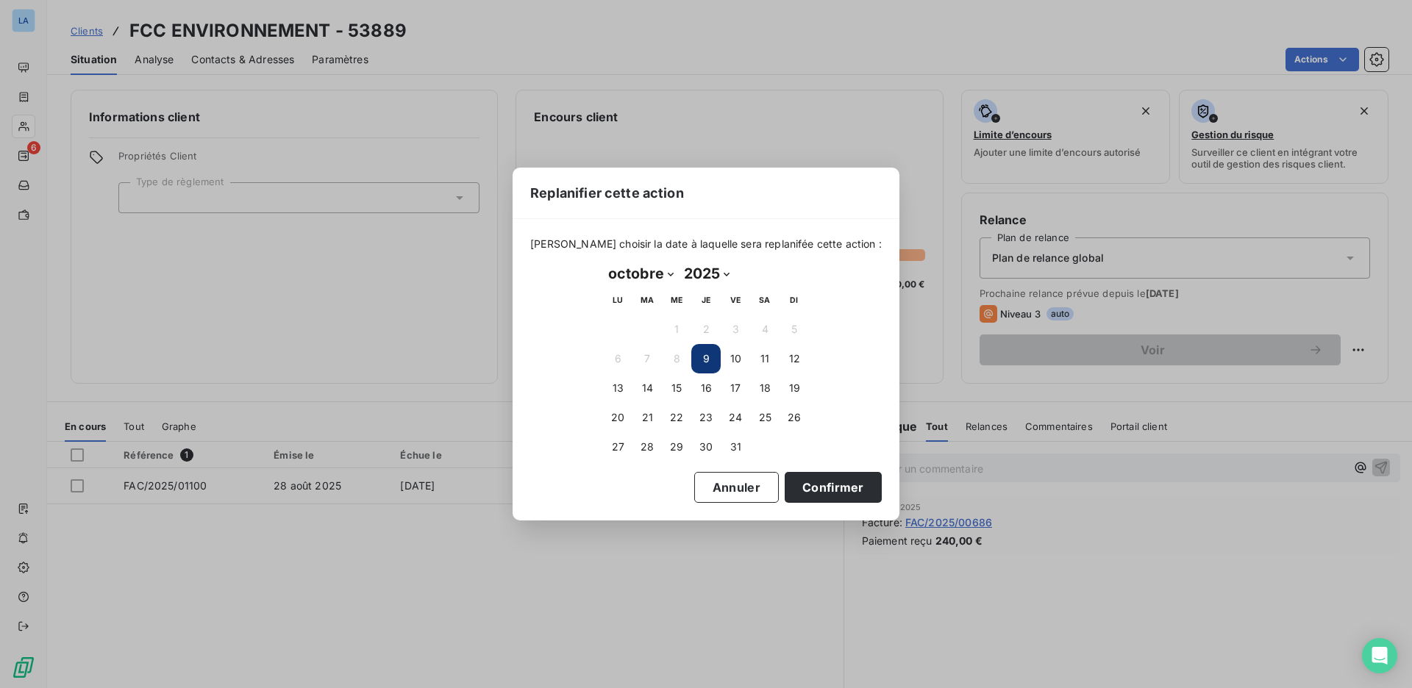
click at [711, 362] on button "9" at bounding box center [705, 358] width 29 height 29
click at [815, 484] on button "Confirmer" at bounding box center [832, 487] width 97 height 31
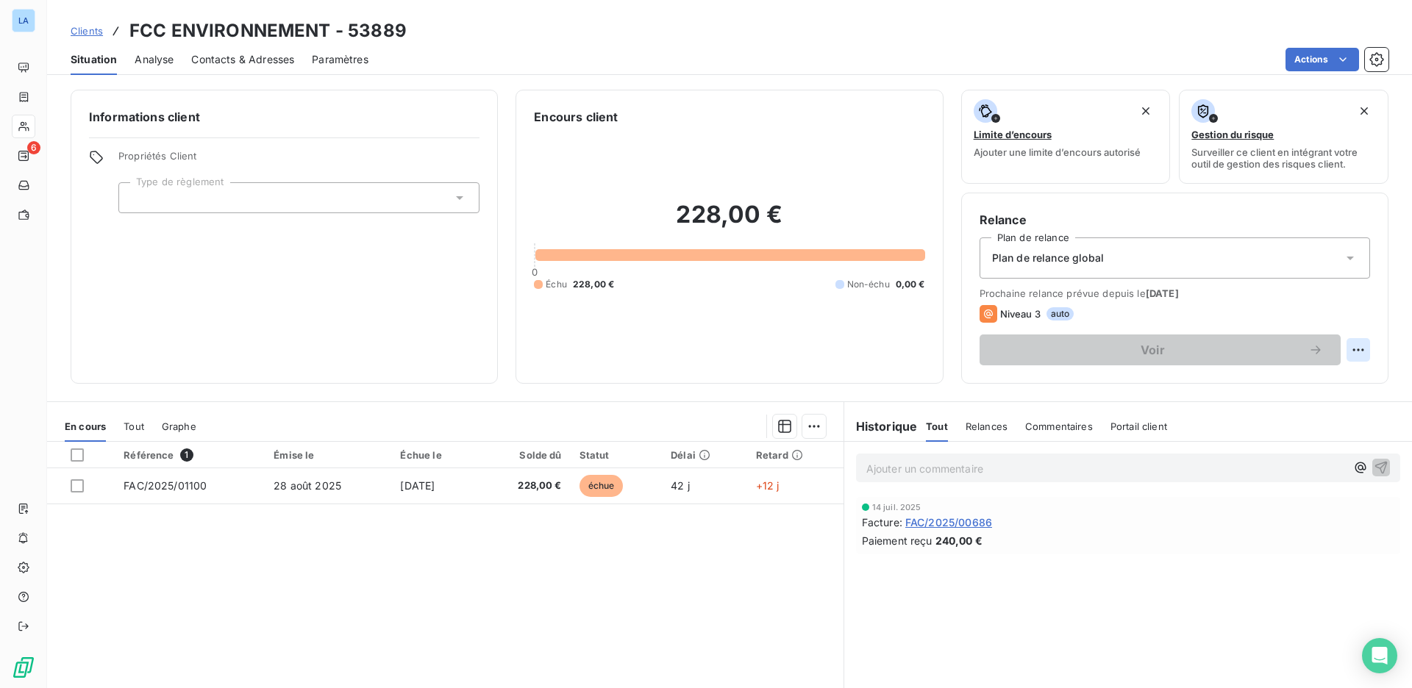
click at [1352, 348] on html "LA 6 Clients FCC ENVIRONNEMENT - 53889 Situation Analyse Contacts & Adresses Pa…" at bounding box center [706, 344] width 1412 height 688
click at [1320, 378] on div "Replanifier cette action" at bounding box center [1287, 383] width 132 height 24
select select "9"
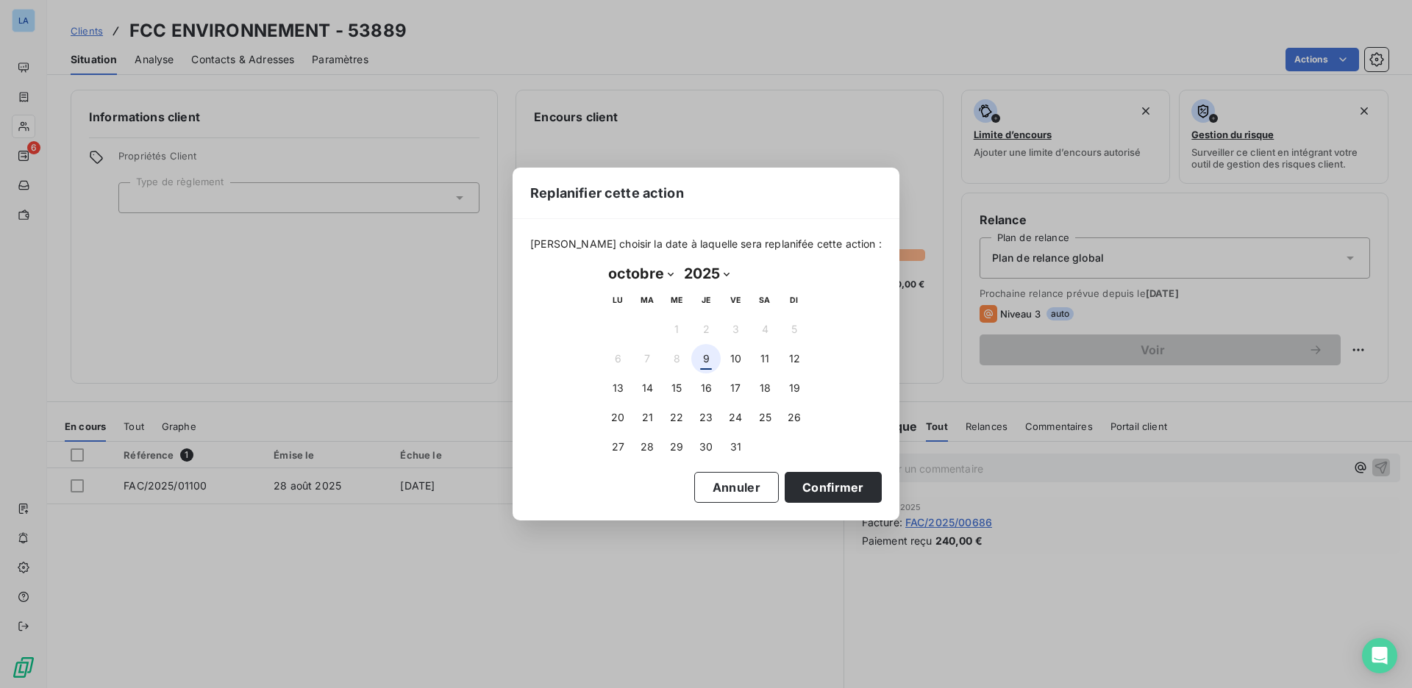
click at [710, 358] on button "9" at bounding box center [705, 358] width 29 height 29
click at [808, 480] on button "Confirmer" at bounding box center [832, 487] width 97 height 31
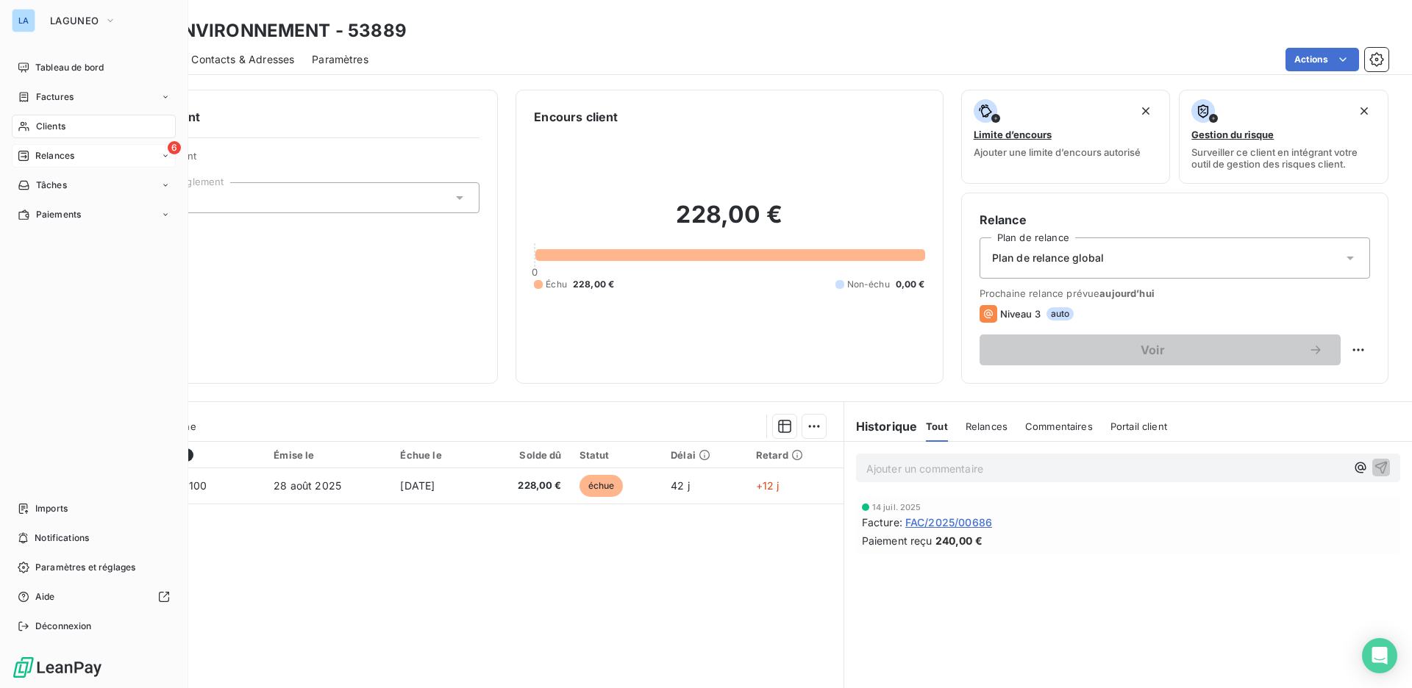
click at [81, 152] on div "6 Relances" at bounding box center [94, 156] width 164 height 24
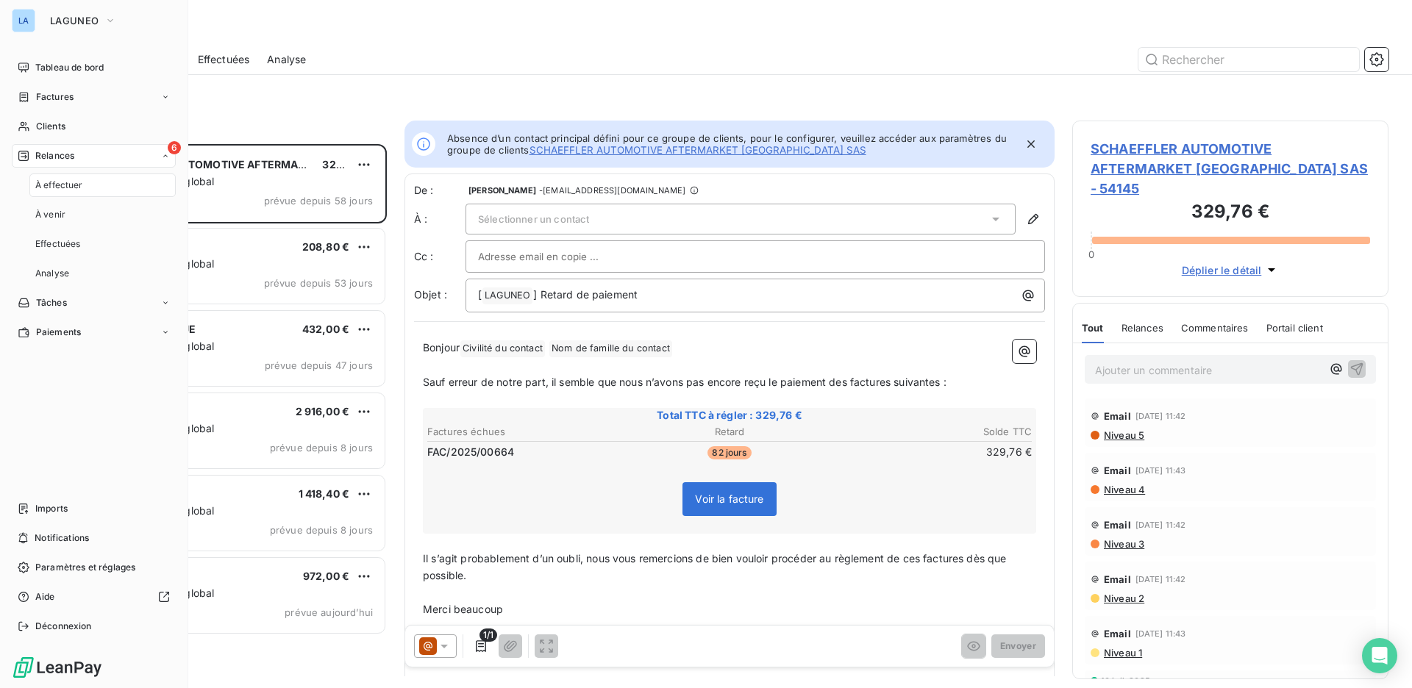
scroll to position [534, 306]
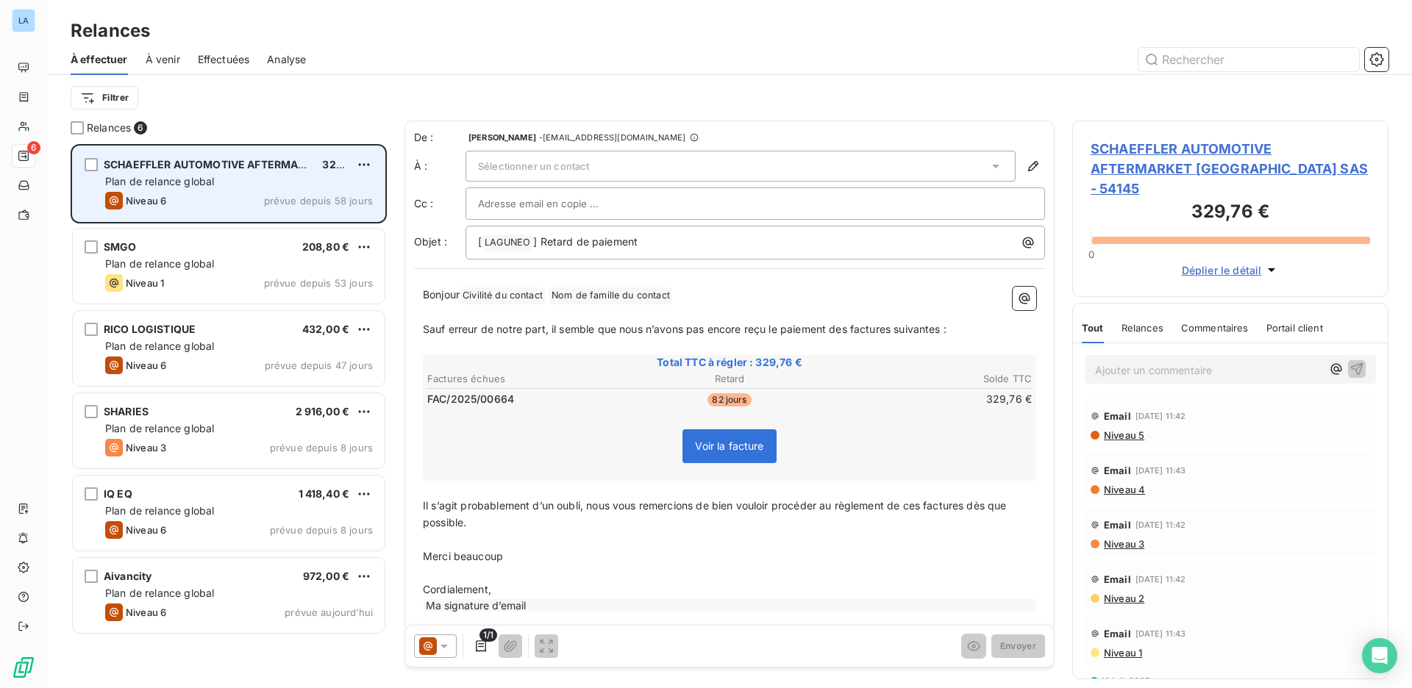
click at [262, 206] on div "Niveau 6 prévue depuis 58 jours" at bounding box center [239, 201] width 268 height 18
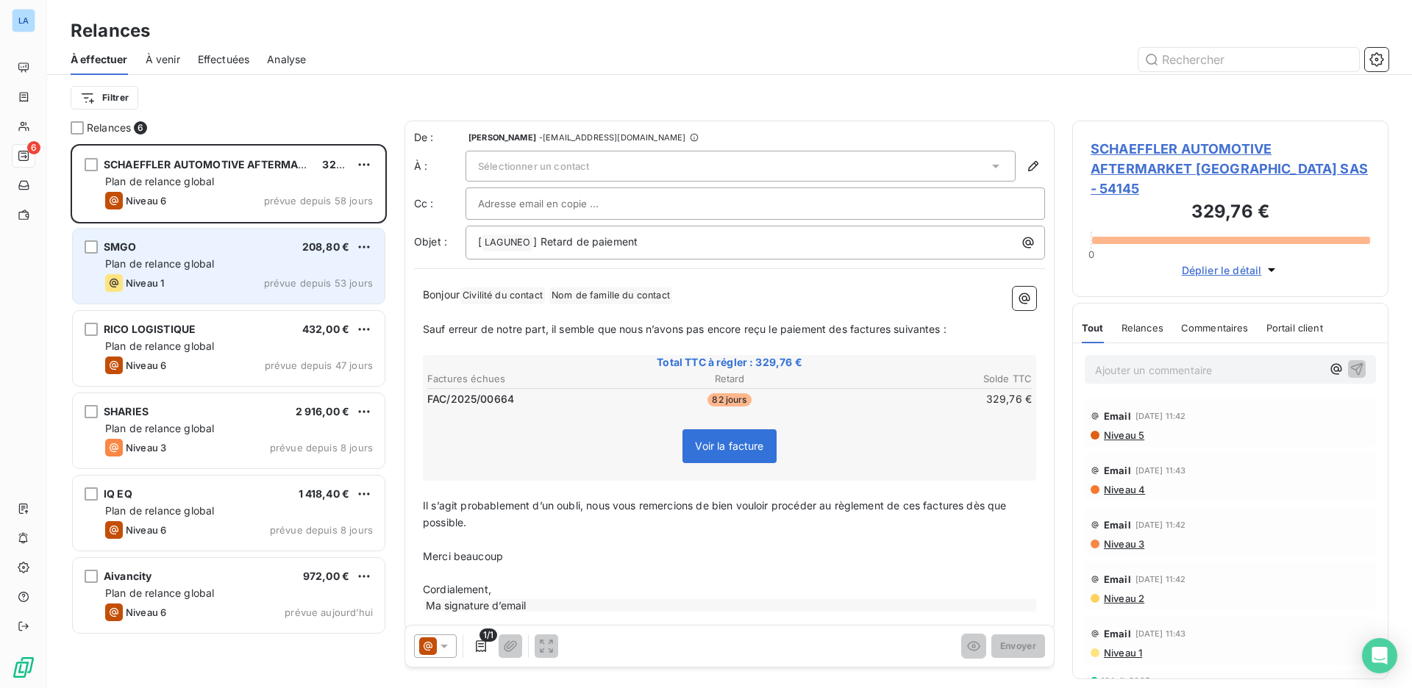
scroll to position [0, 0]
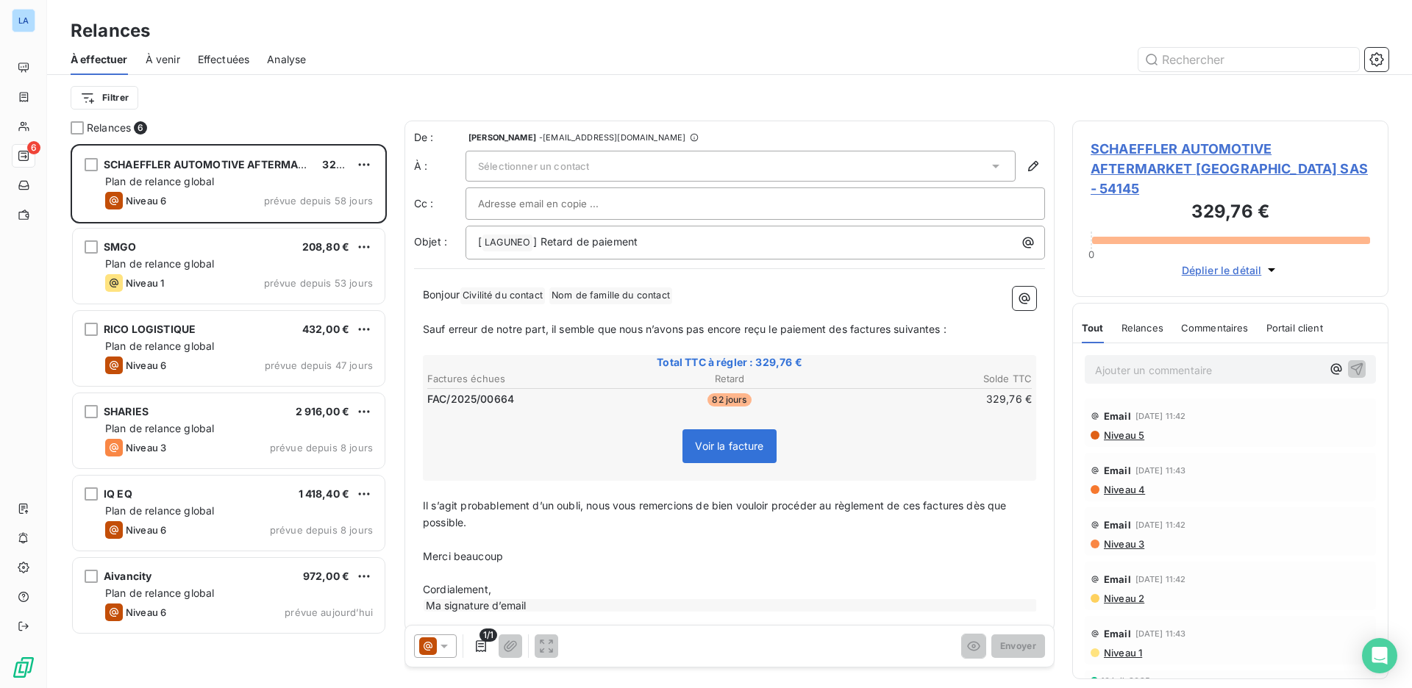
click at [152, 61] on span "À venir" at bounding box center [163, 59] width 35 height 15
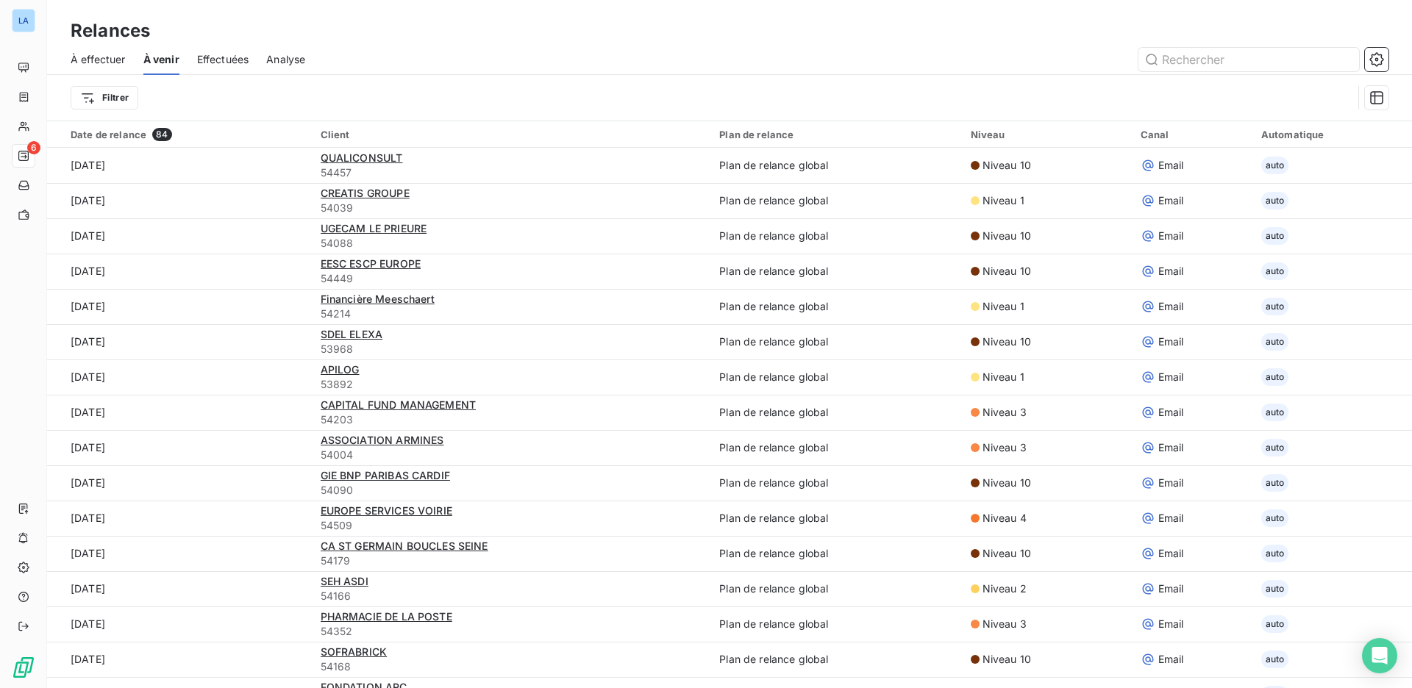
click at [225, 64] on span "Effectuées" at bounding box center [223, 59] width 52 height 15
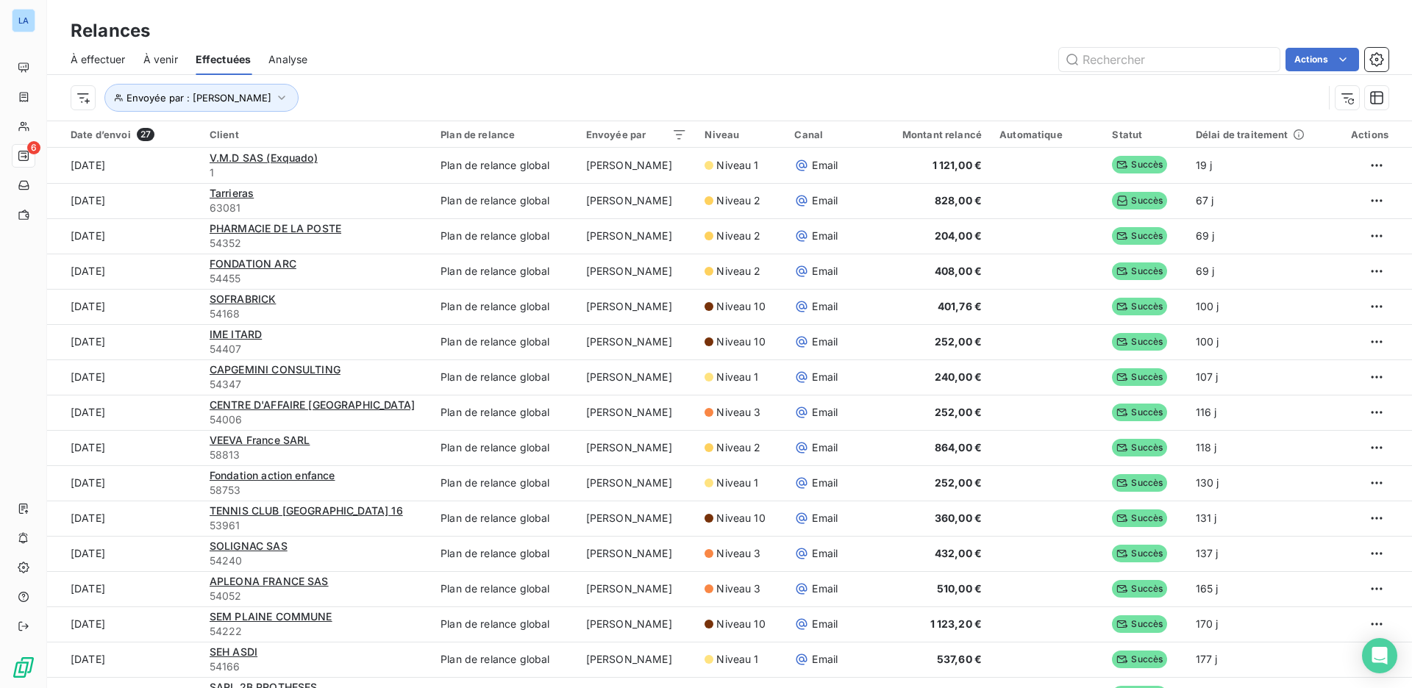
click at [163, 65] on span "À venir" at bounding box center [160, 59] width 35 height 15
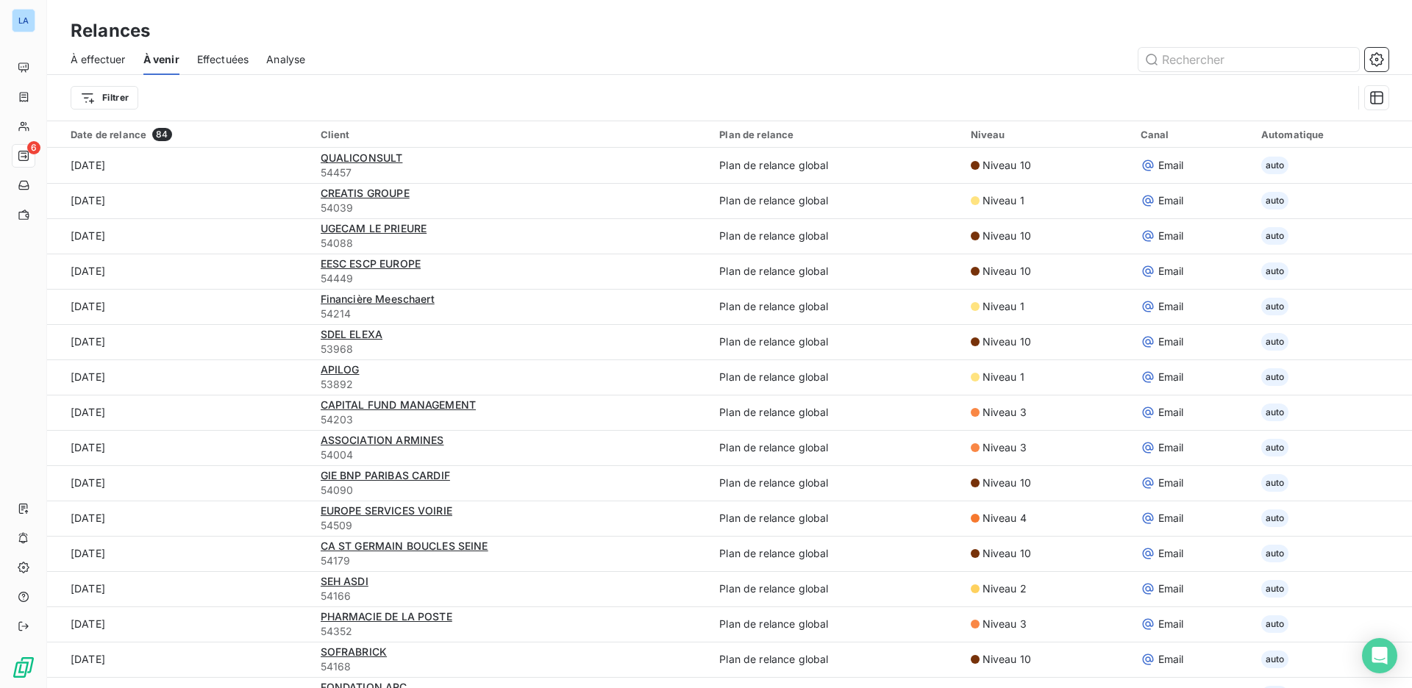
click at [216, 65] on span "Effectuées" at bounding box center [223, 59] width 52 height 15
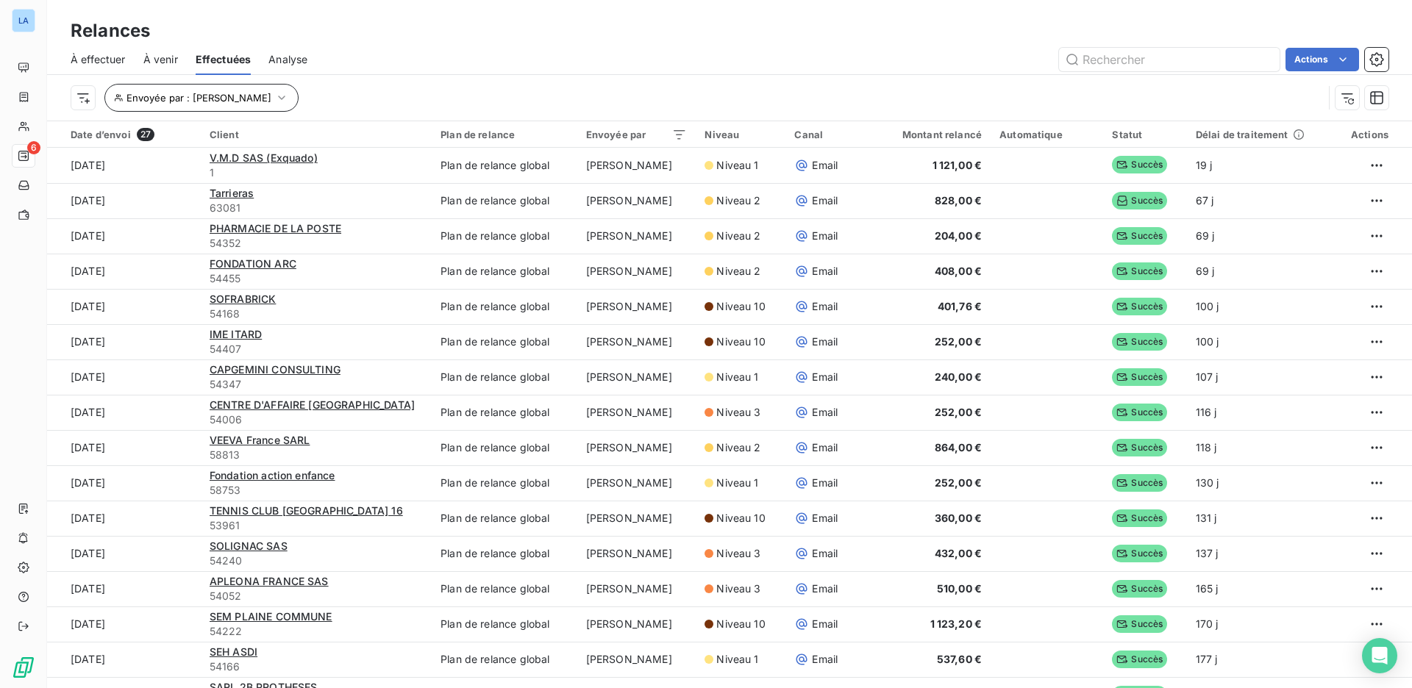
click at [274, 96] on icon "button" at bounding box center [281, 97] width 15 height 15
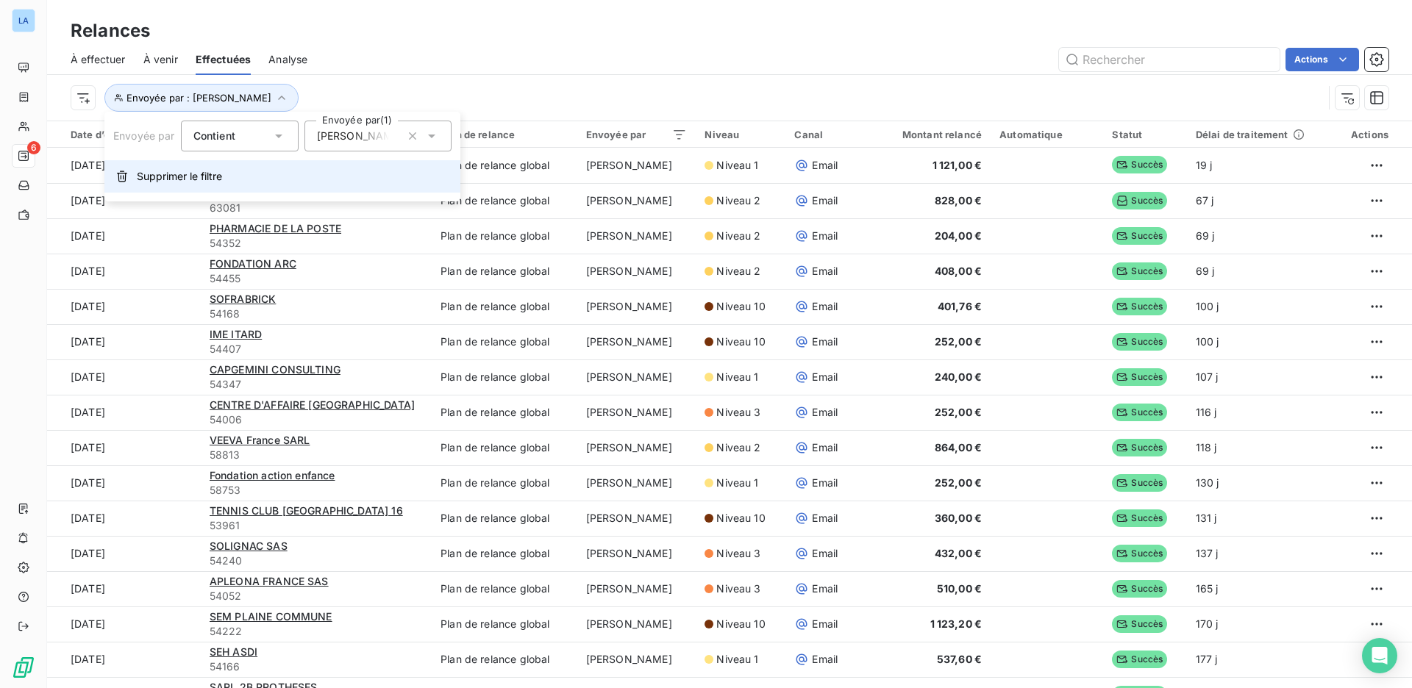
click at [140, 182] on span "Supprimer le filtre" at bounding box center [179, 176] width 85 height 15
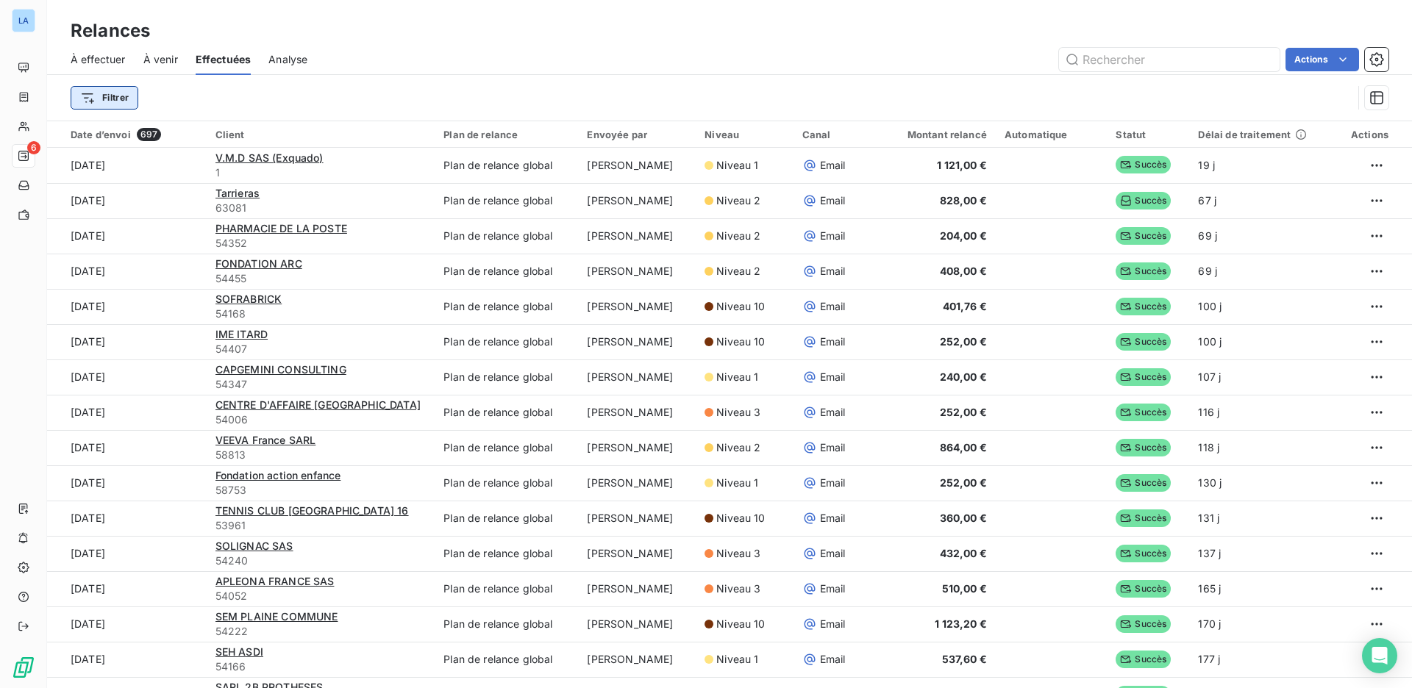
click at [126, 99] on html "LA 6 Relances À effectuer À venir Effectuées Analyse Actions Filtrer Date d’env…" at bounding box center [706, 344] width 1412 height 688
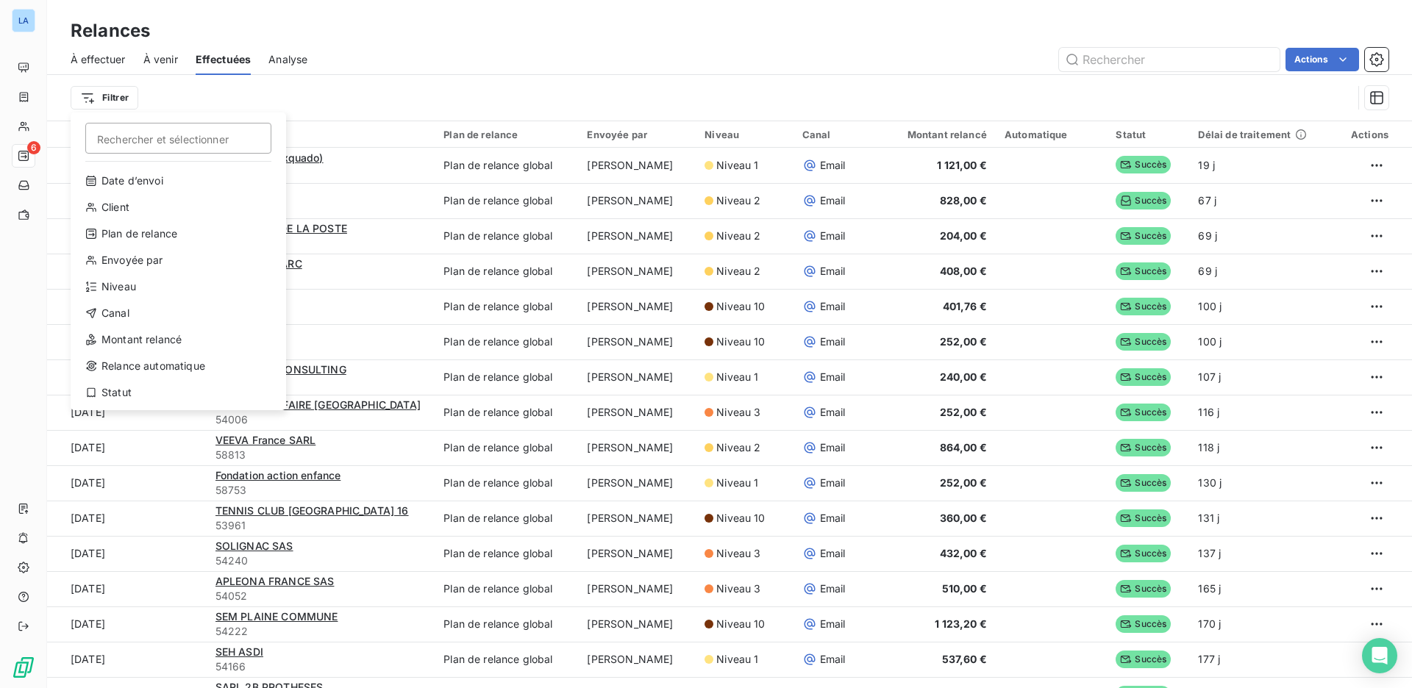
click at [377, 79] on html "LA 6 Relances À effectuer À venir Effectuées Analyse Actions Filtrer Rechercher…" at bounding box center [706, 344] width 1412 height 688
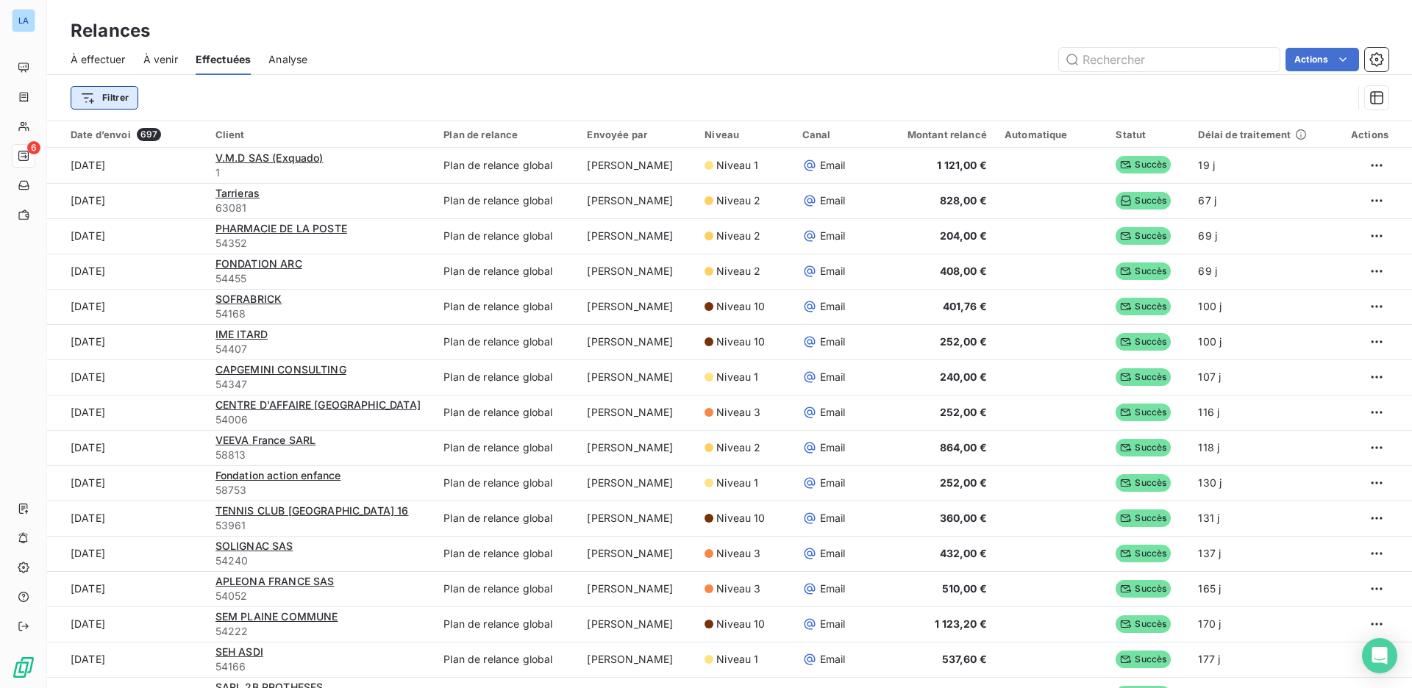
click at [126, 100] on html "LA 6 Relances À effectuer À venir Effectuées Analyse Actions Filtrer Date d’env…" at bounding box center [706, 344] width 1412 height 688
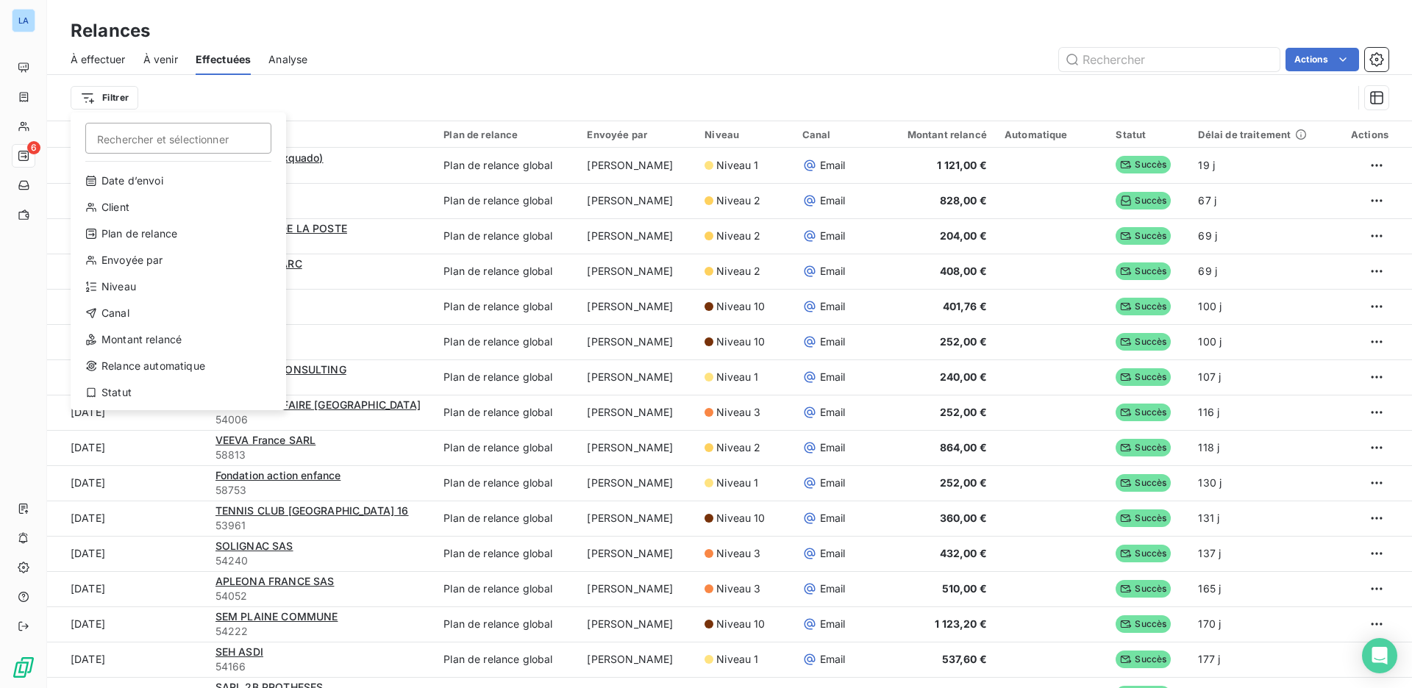
click at [390, 85] on html "LA 6 Relances À effectuer À venir Effectuées Analyse Actions Filtrer Rechercher…" at bounding box center [706, 344] width 1412 height 688
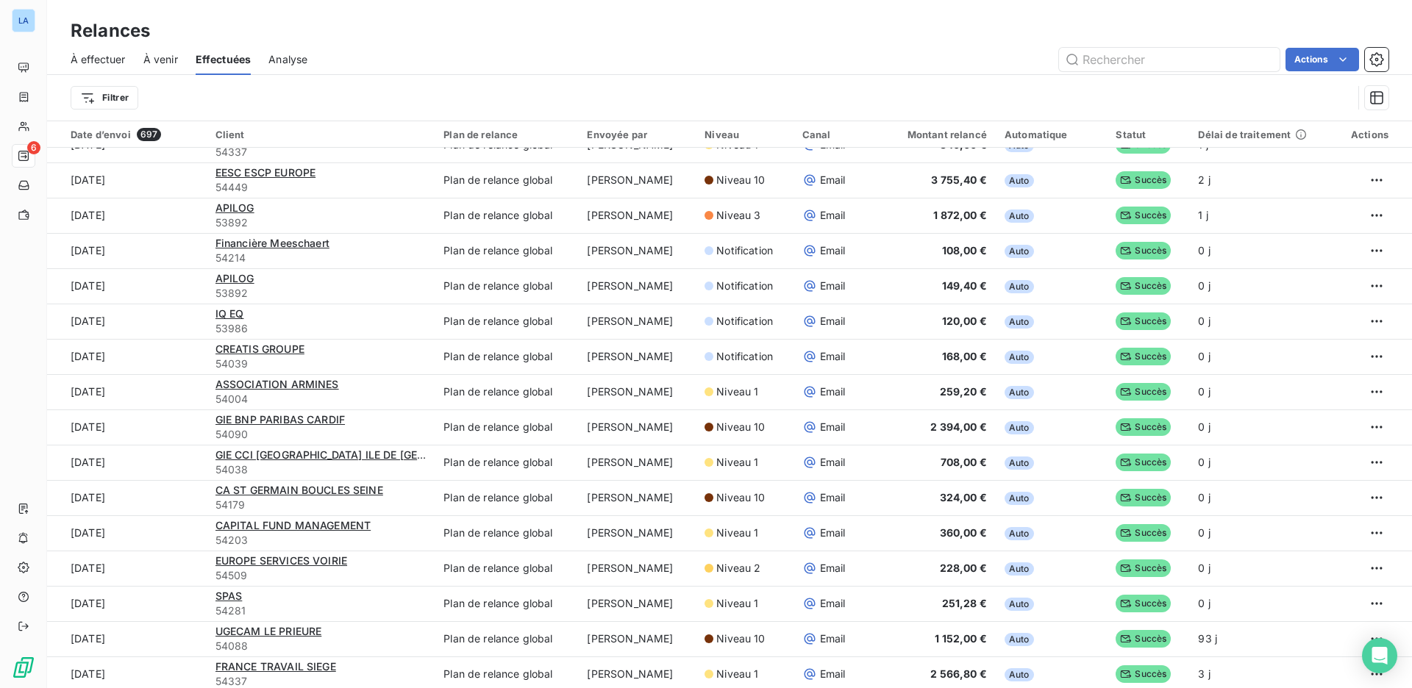
scroll to position [1145, 0]
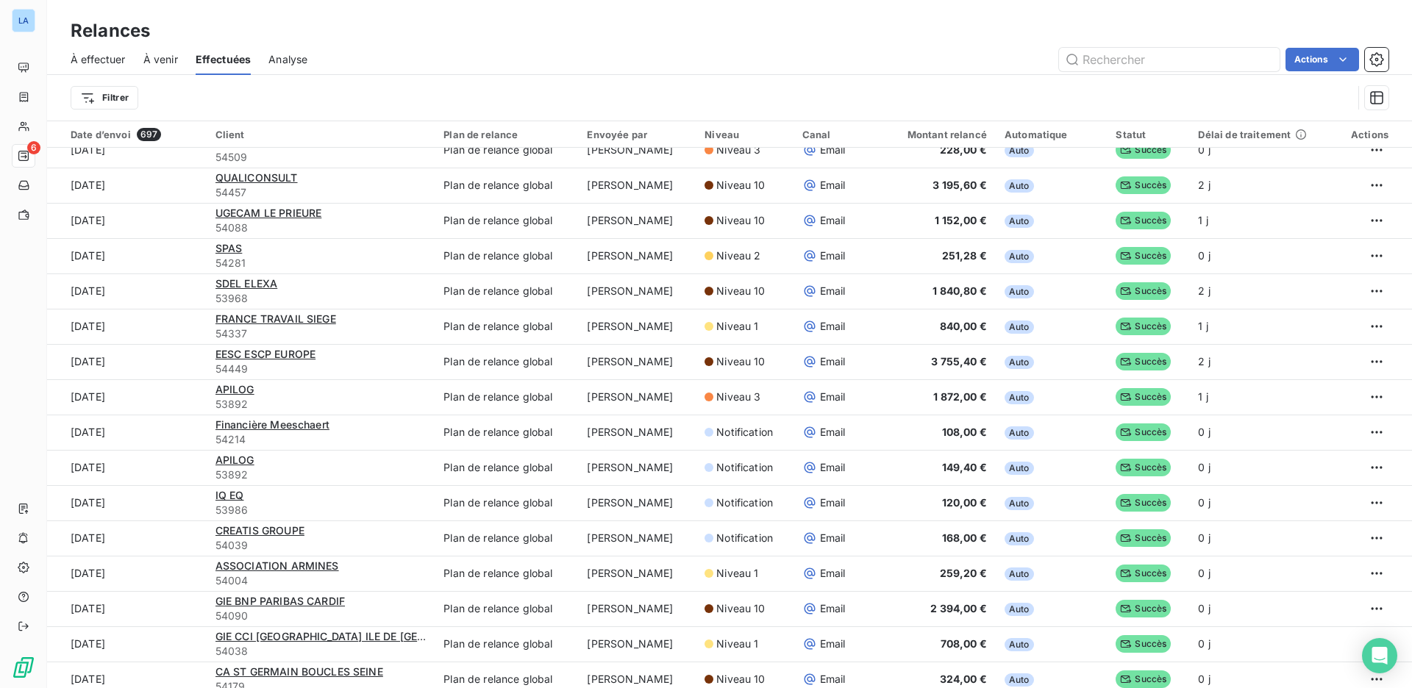
click at [171, 58] on span "À venir" at bounding box center [160, 59] width 35 height 15
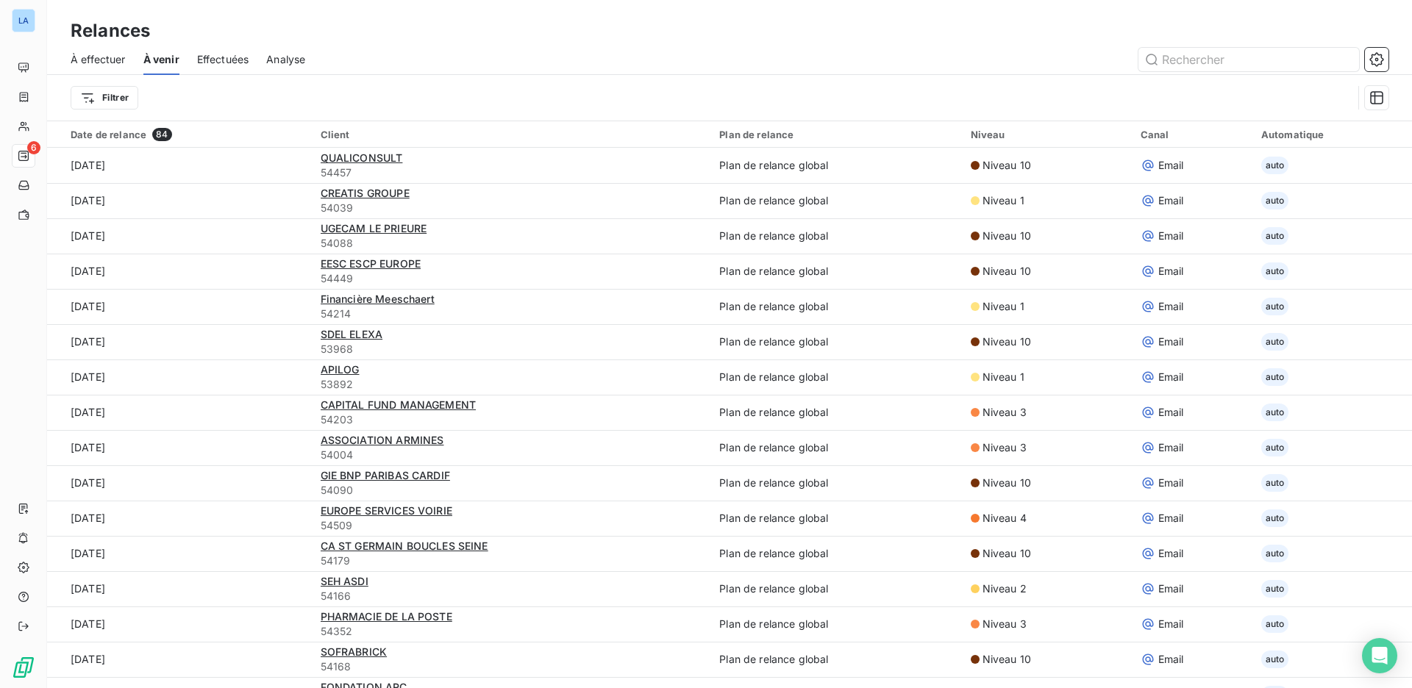
click at [133, 64] on div "À effectuer À venir Effectuées Analyse" at bounding box center [729, 59] width 1365 height 31
click at [120, 62] on span "À effectuer" at bounding box center [98, 59] width 55 height 15
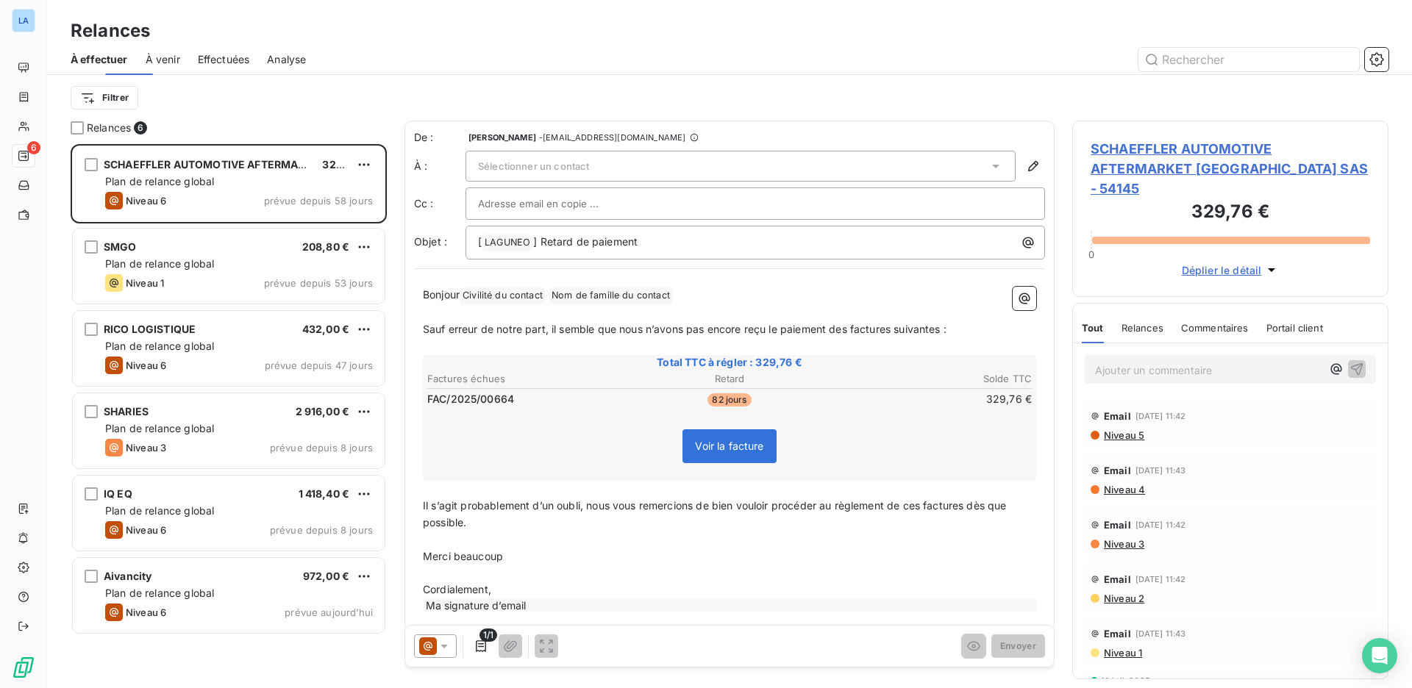
scroll to position [534, 306]
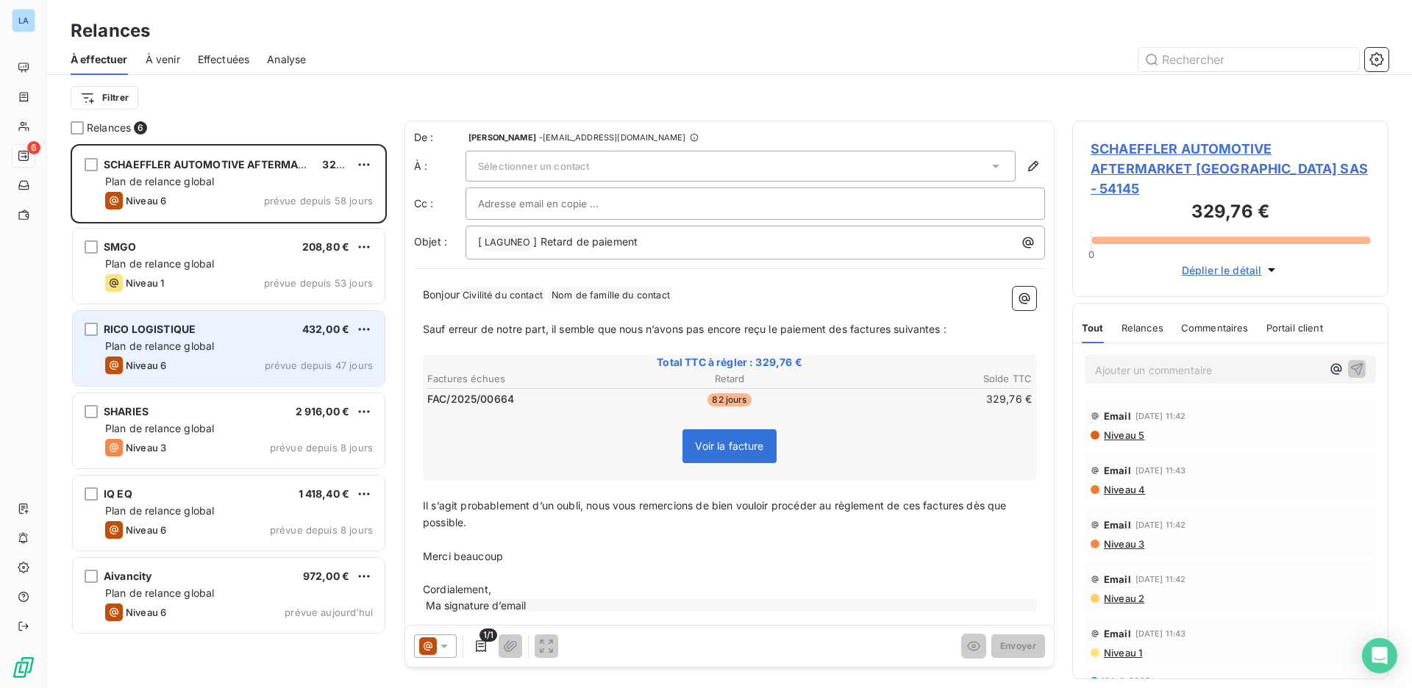
click at [247, 346] on div "Plan de relance global" at bounding box center [239, 346] width 268 height 15
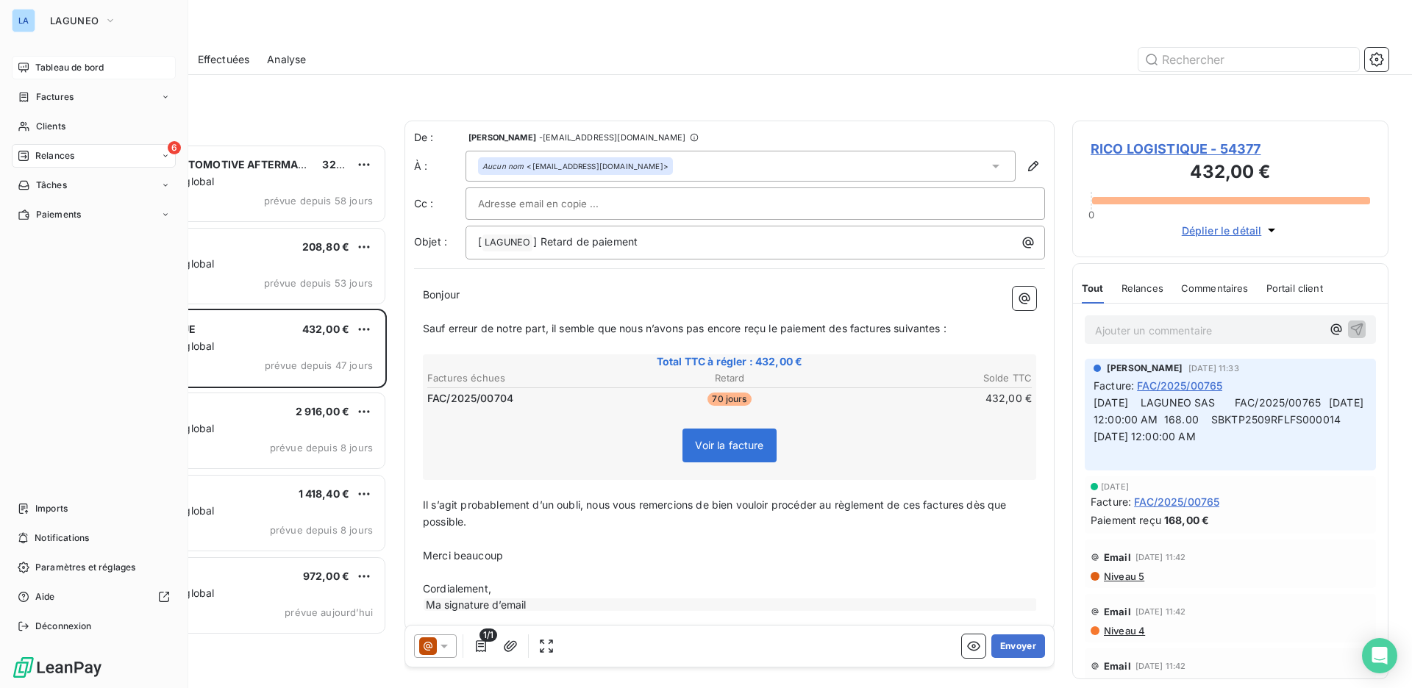
click at [18, 65] on icon at bounding box center [24, 68] width 12 height 12
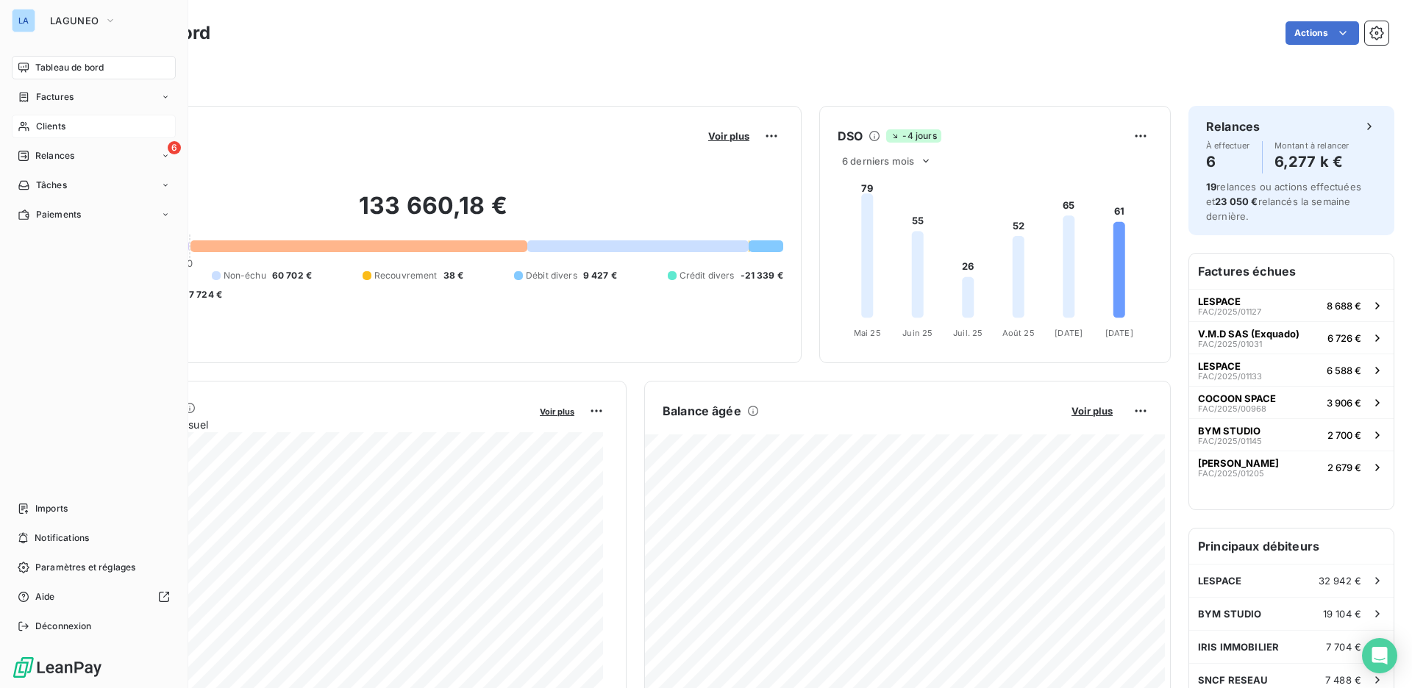
click at [62, 118] on div "Clients" at bounding box center [94, 127] width 164 height 24
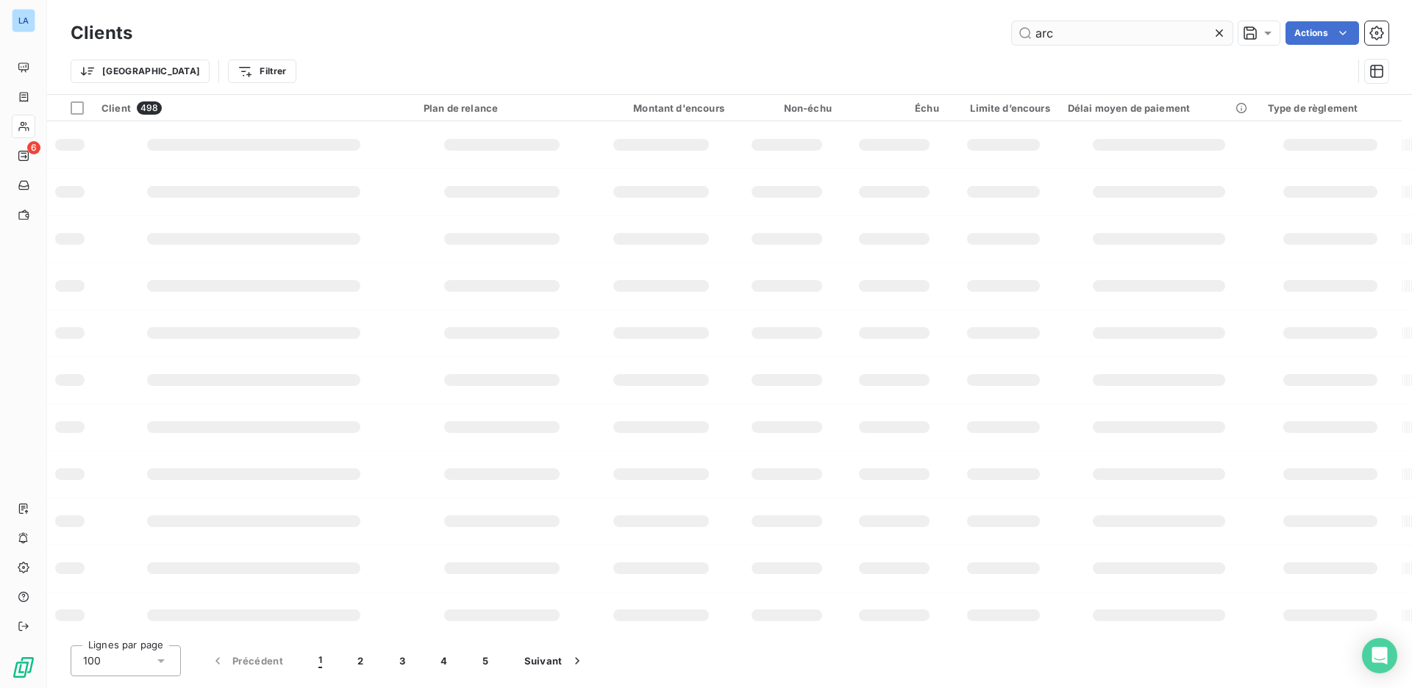
type input "arc"
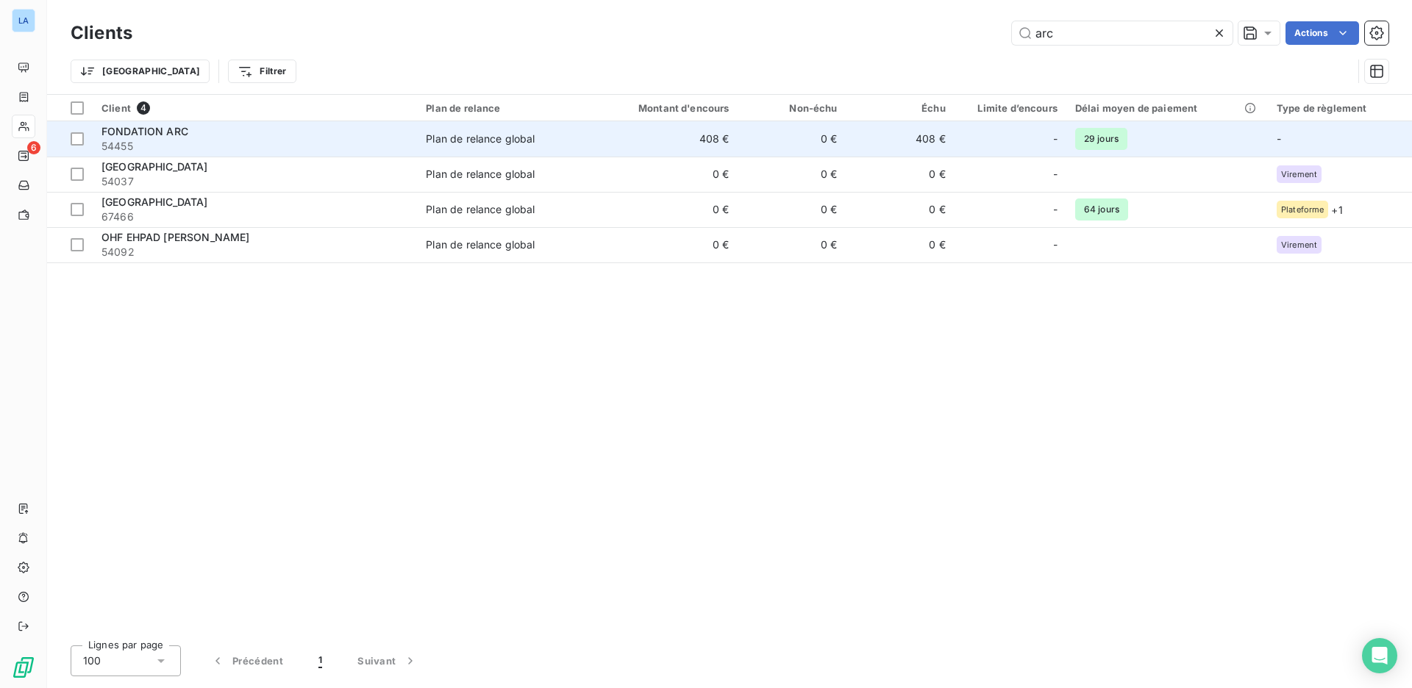
click at [345, 146] on span "54455" at bounding box center [254, 146] width 307 height 15
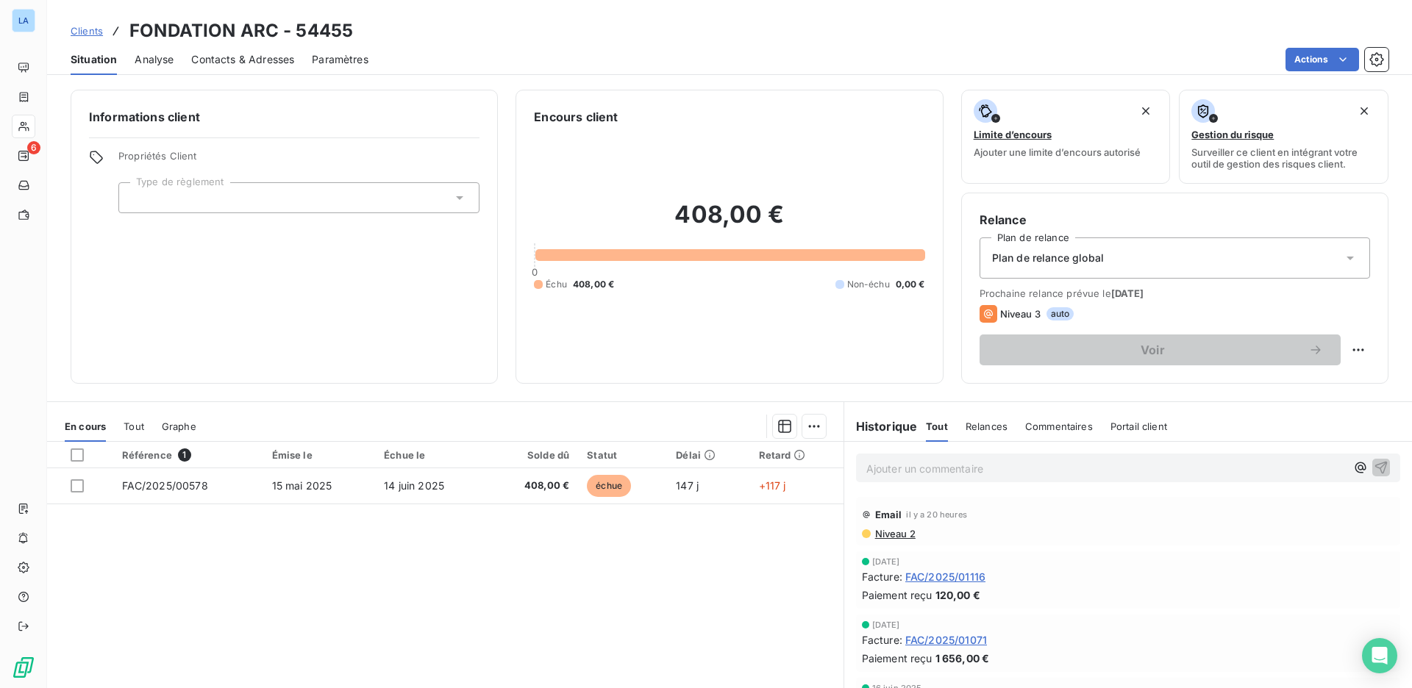
click at [995, 421] on span "Relances" at bounding box center [986, 427] width 42 height 12
click at [1026, 423] on span "Commentaires" at bounding box center [1060, 427] width 68 height 12
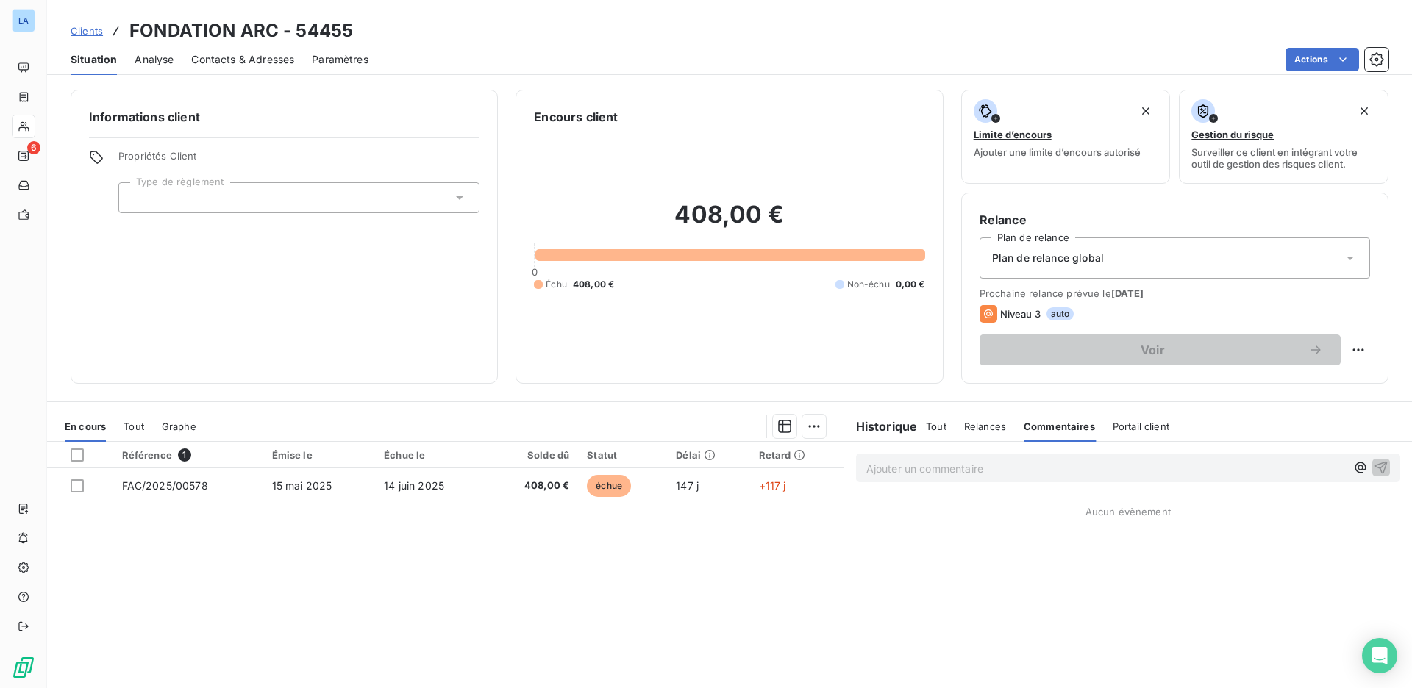
click at [1026, 462] on p "Ajouter un commentaire ﻿" at bounding box center [1105, 469] width 479 height 18
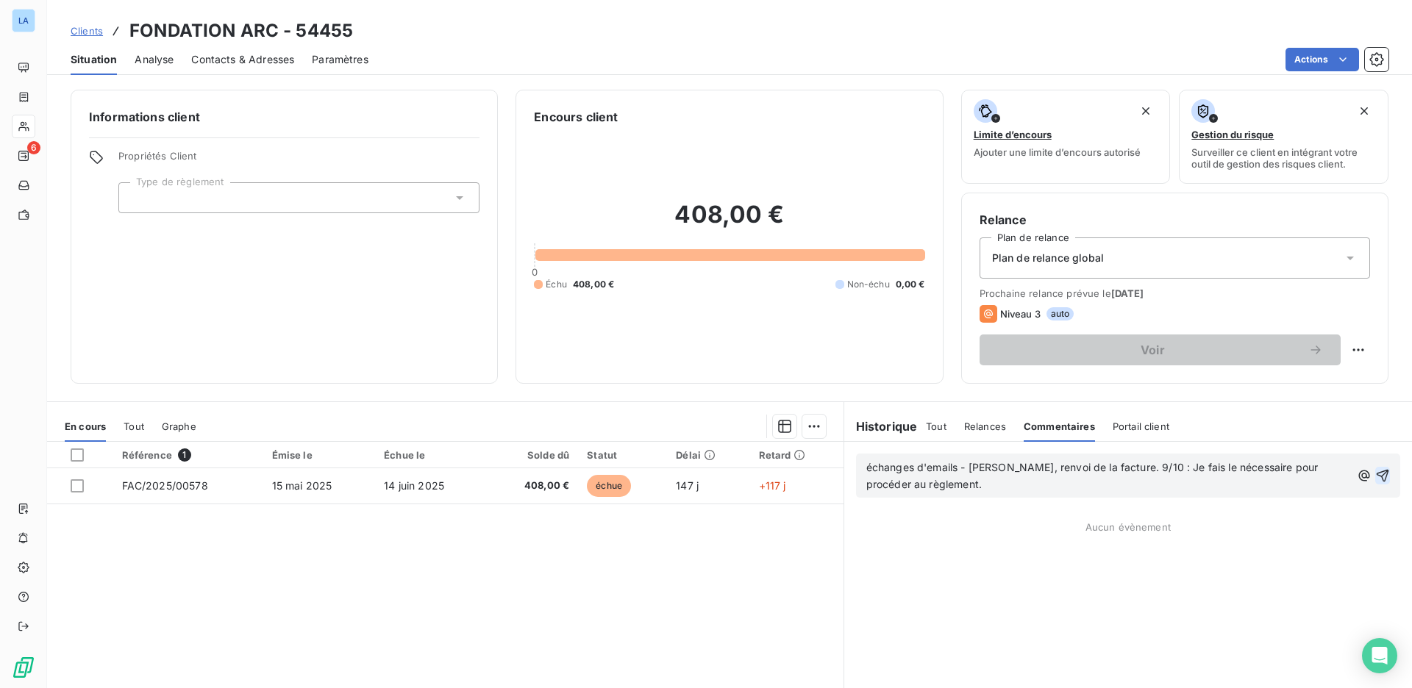
click at [1375, 473] on icon "button" at bounding box center [1382, 475] width 15 height 15
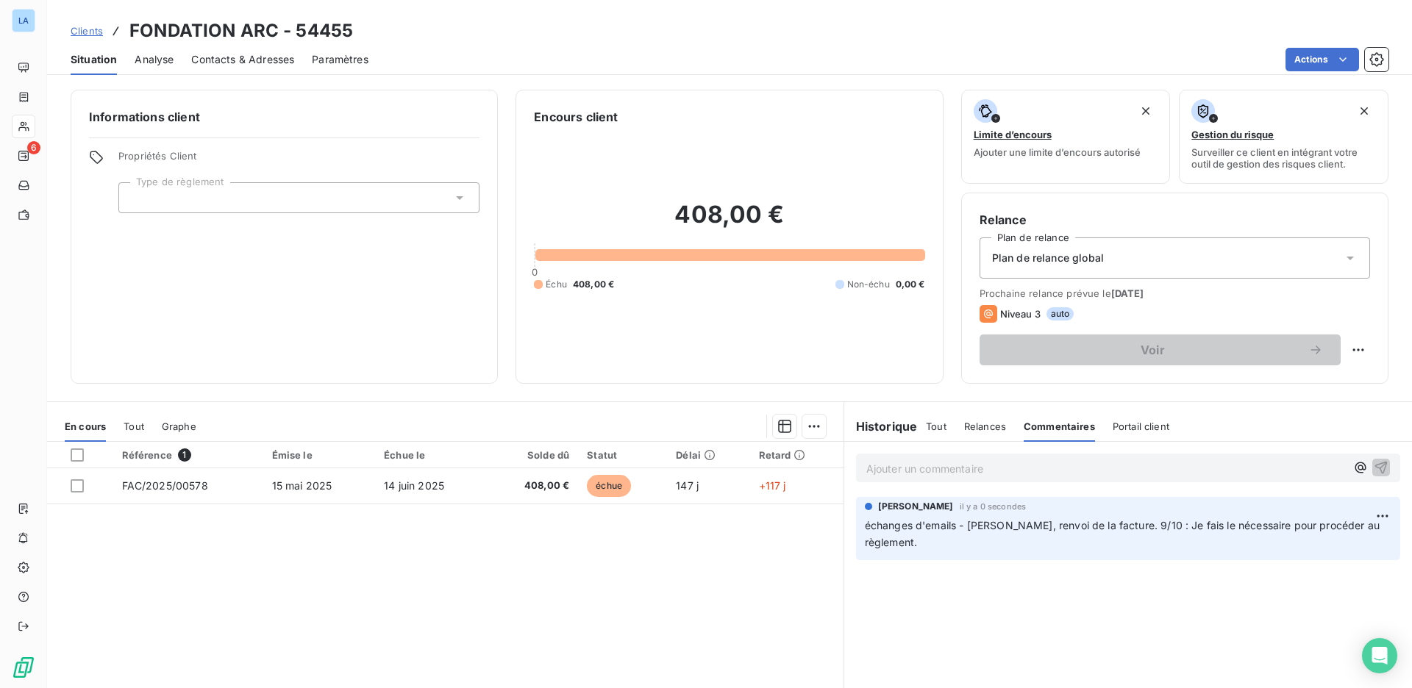
click at [286, 62] on span "Contacts & Adresses" at bounding box center [242, 59] width 103 height 15
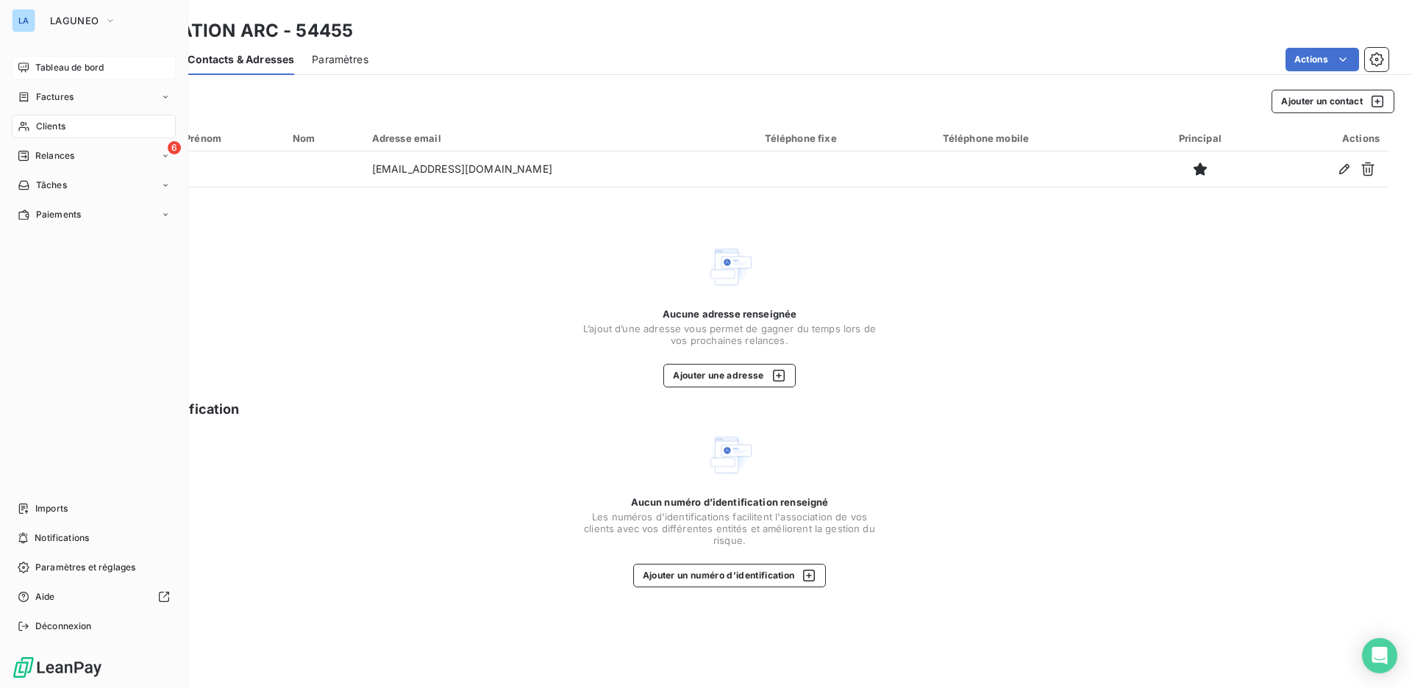
click at [18, 65] on icon at bounding box center [24, 68] width 12 height 12
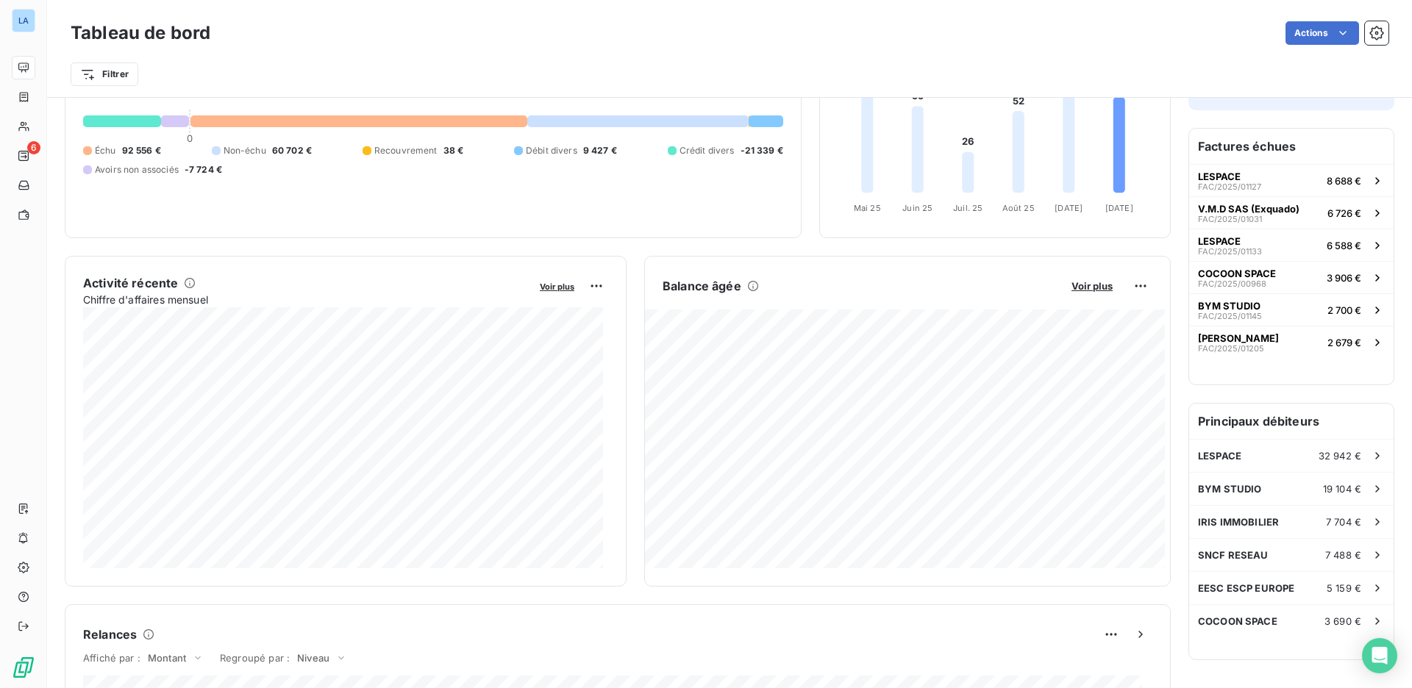
scroll to position [157, 0]
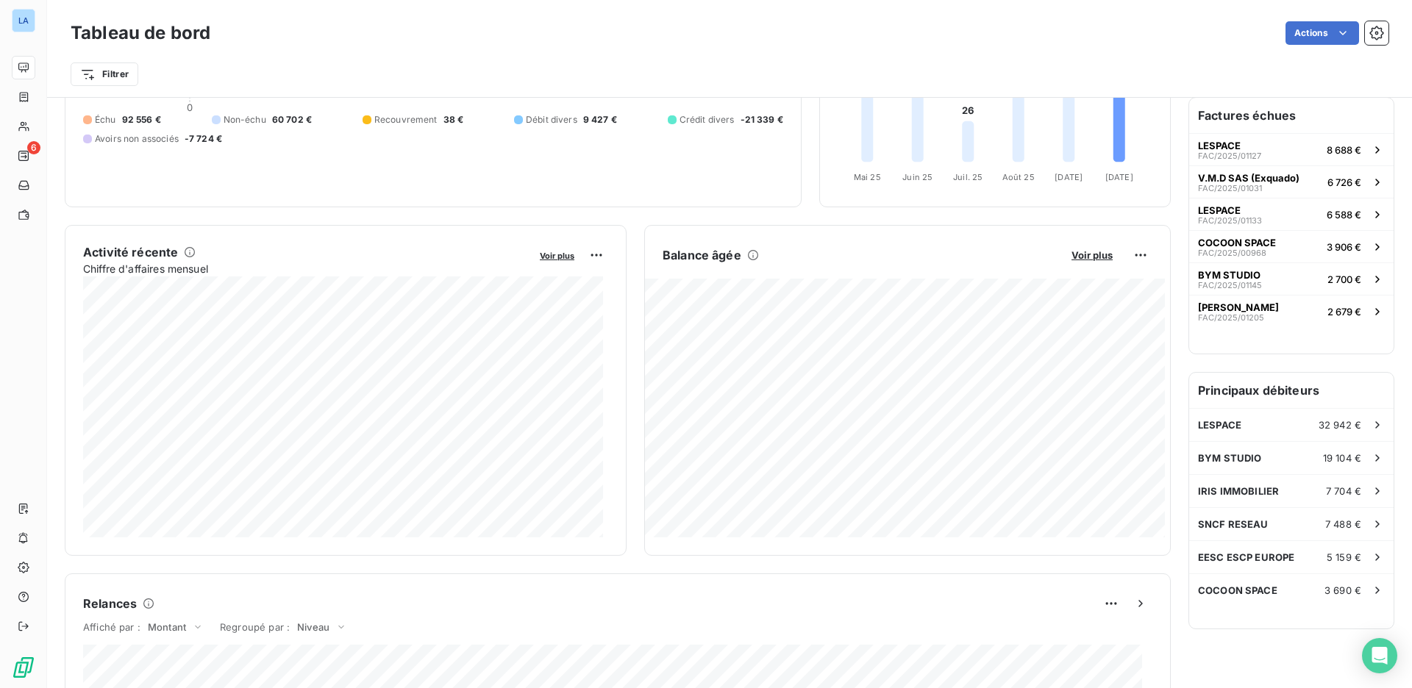
click at [1107, 250] on div "Balance âgée Voir plus" at bounding box center [907, 255] width 525 height 24
click at [1093, 255] on span "Voir plus" at bounding box center [1091, 255] width 41 height 12
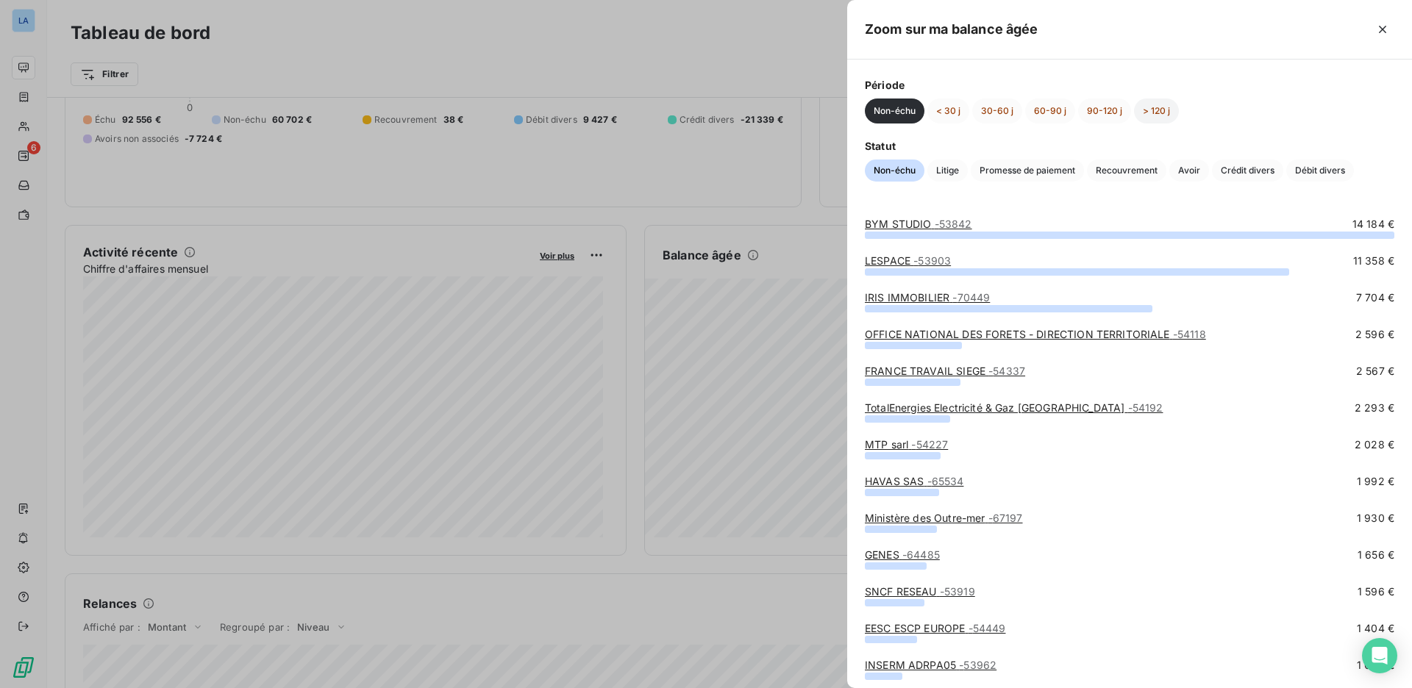
click at [1157, 118] on button "> 120 j" at bounding box center [1156, 111] width 45 height 25
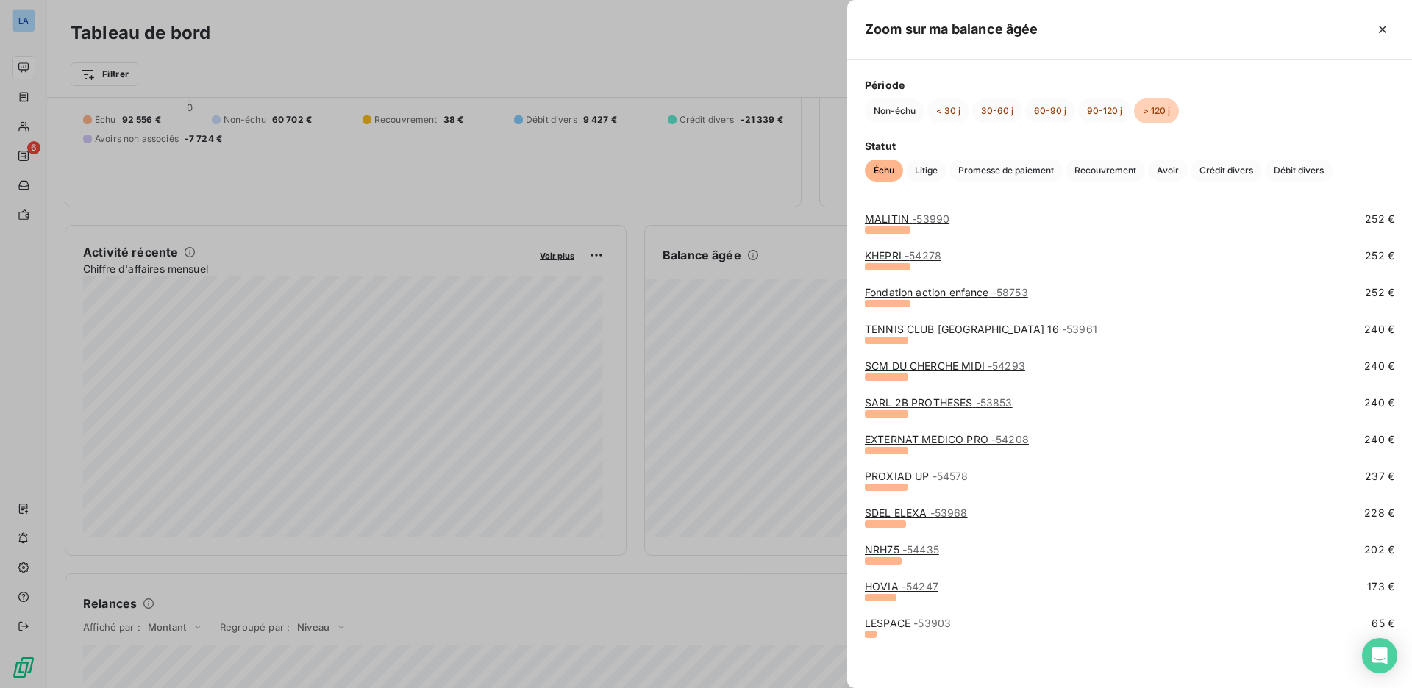
scroll to position [887, 0]
click at [1066, 222] on div "MALITIN - 53990 252 €" at bounding box center [1129, 219] width 529 height 15
click at [929, 221] on span "- 53990" at bounding box center [930, 218] width 37 height 12
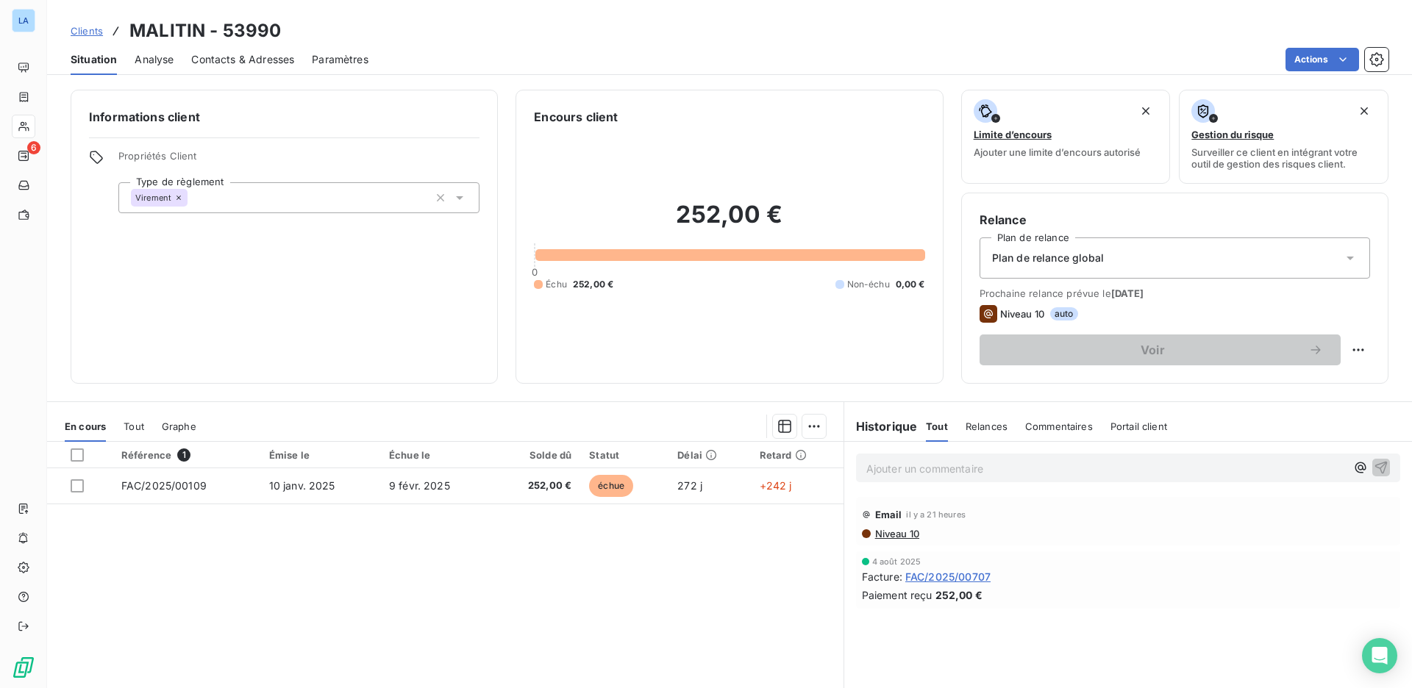
click at [245, 59] on span "Contacts & Adresses" at bounding box center [242, 59] width 103 height 15
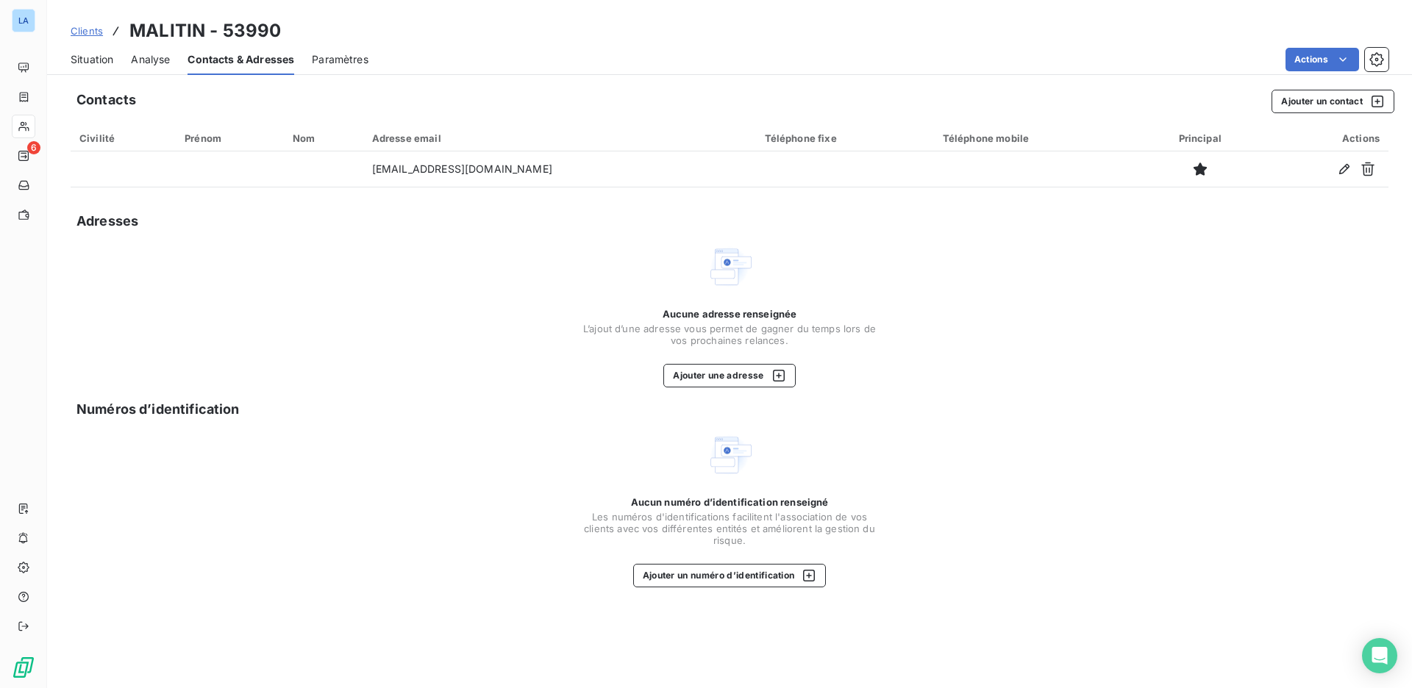
click at [99, 57] on span "Situation" at bounding box center [92, 59] width 43 height 15
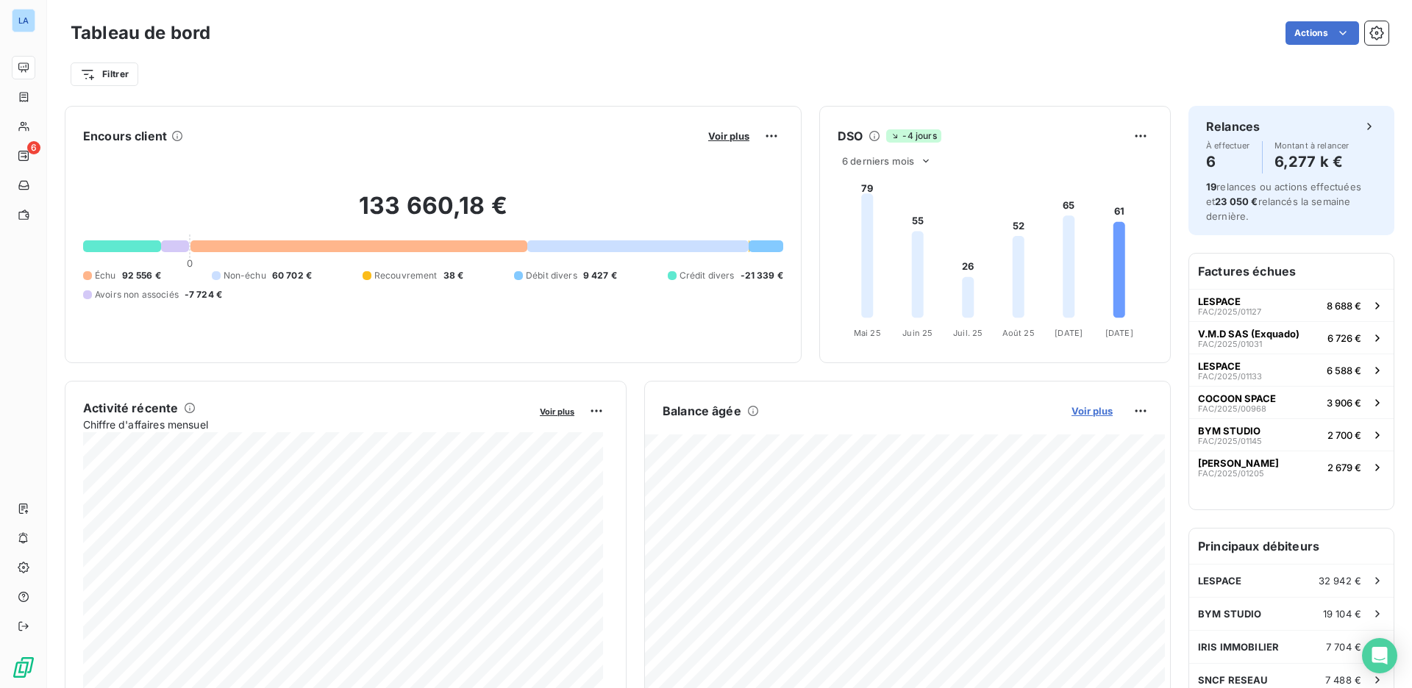
click at [1081, 411] on span "Voir plus" at bounding box center [1091, 411] width 41 height 12
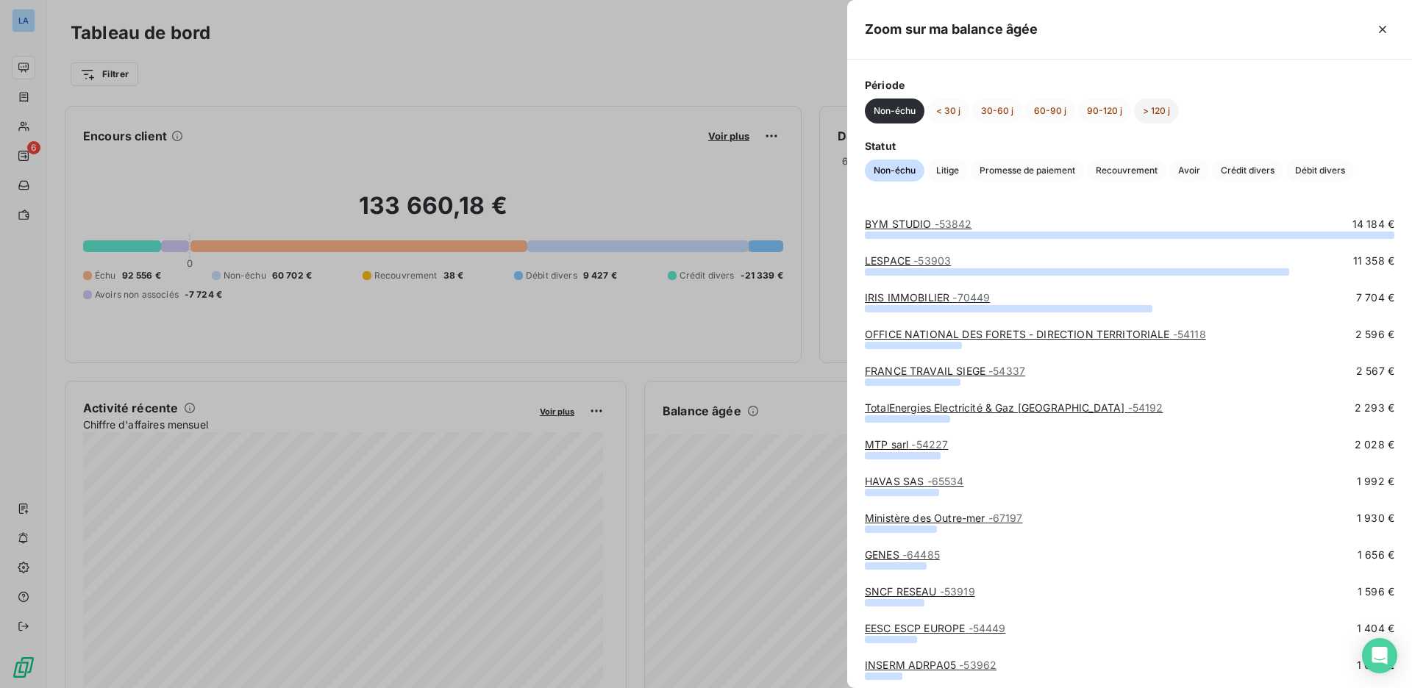
click at [1159, 111] on button "> 120 j" at bounding box center [1156, 111] width 45 height 25
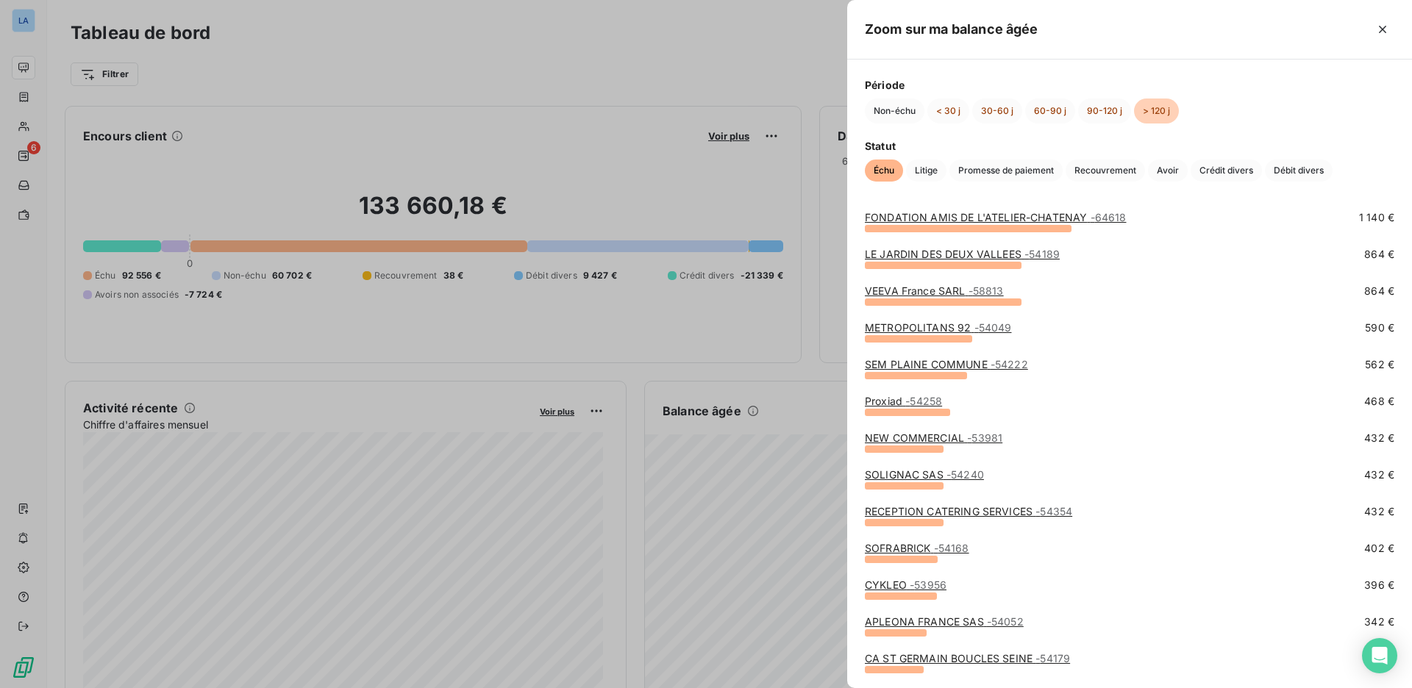
scroll to position [192, 0]
click at [965, 331] on link "METROPOLITANS 92 - 54049" at bounding box center [938, 326] width 146 height 12
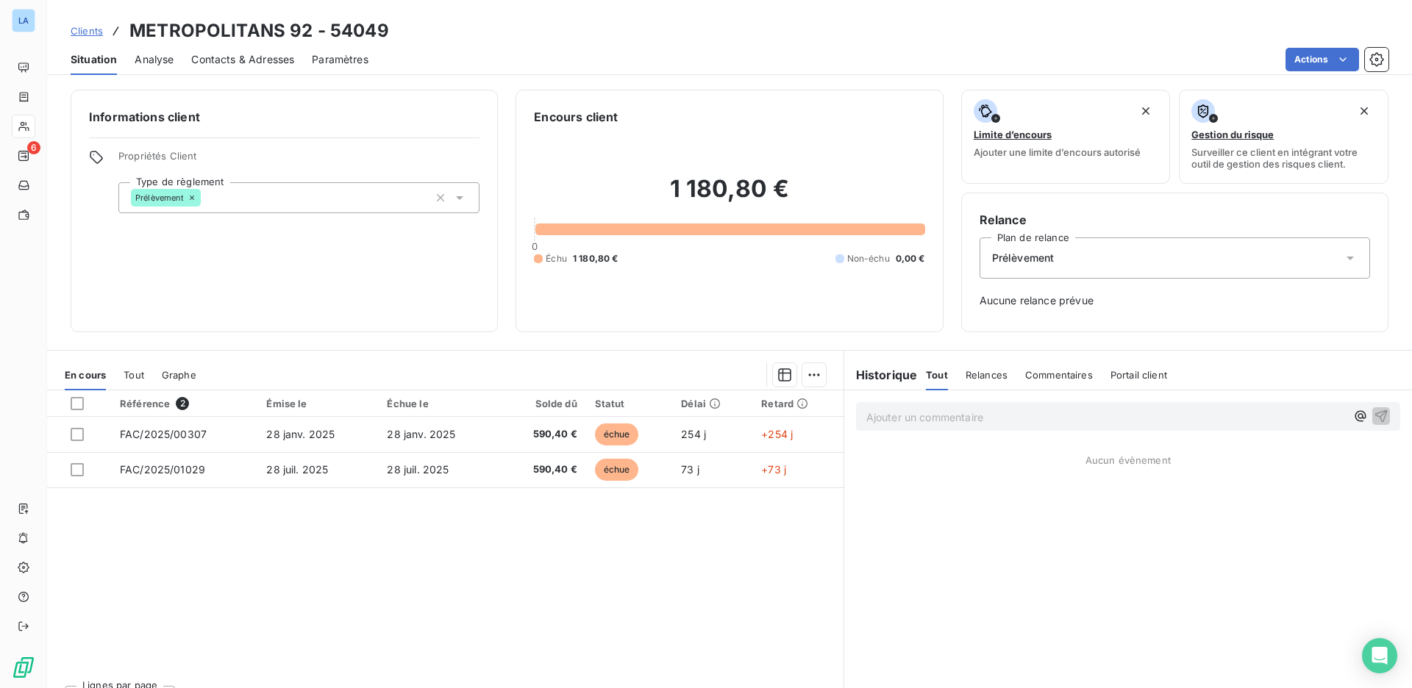
click at [271, 60] on span "Contacts & Adresses" at bounding box center [242, 59] width 103 height 15
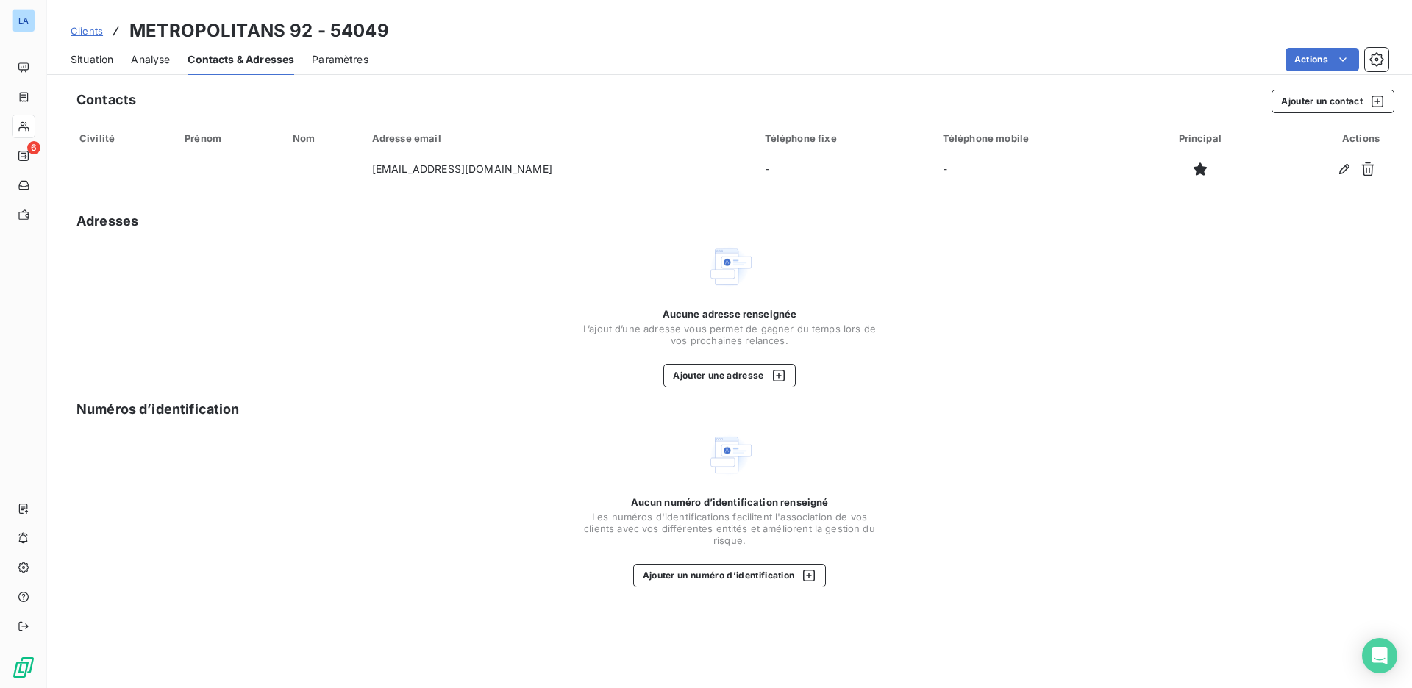
click at [104, 62] on span "Situation" at bounding box center [92, 59] width 43 height 15
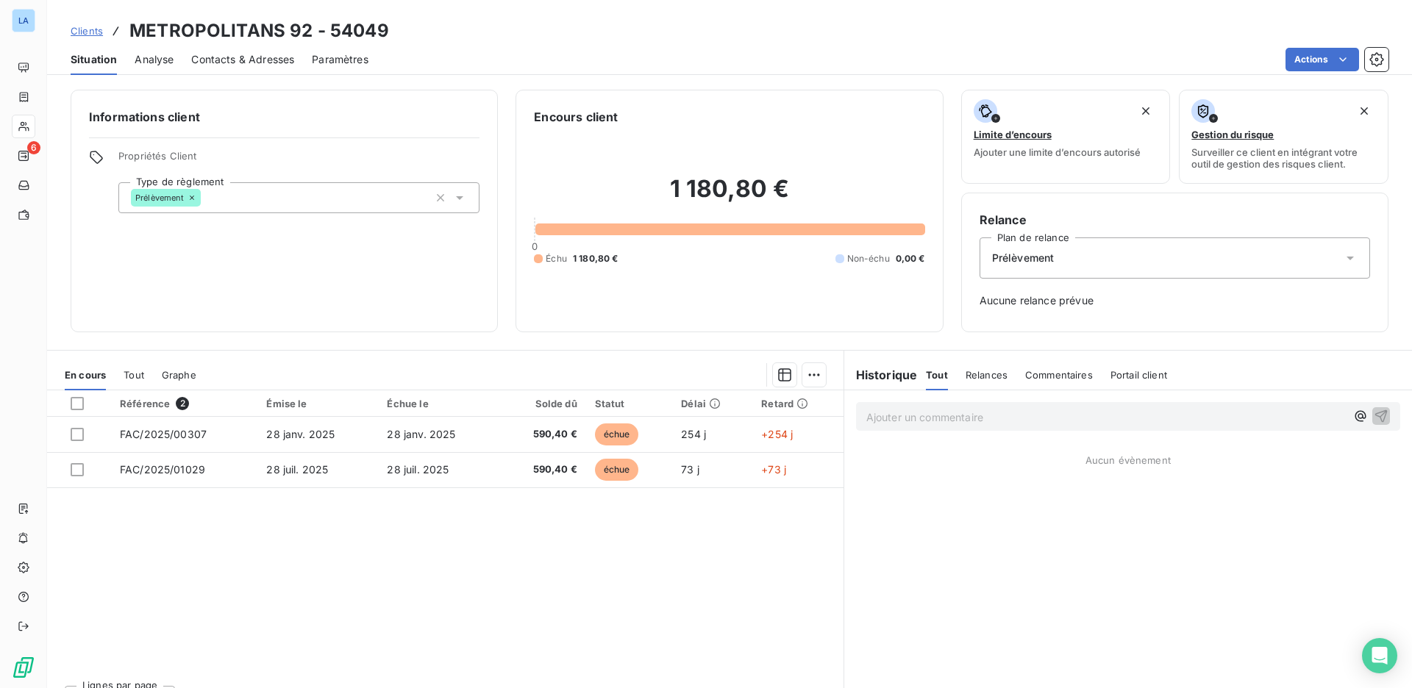
click at [967, 416] on p "Ajouter un commentaire ﻿" at bounding box center [1105, 417] width 479 height 18
click at [209, 33] on h3 "METROPOLITANS 92 - 54049" at bounding box center [259, 31] width 260 height 26
drag, startPoint x: 209, startPoint y: 33, endPoint x: 290, endPoint y: 36, distance: 81.7
click at [290, 36] on h3 "METROPOLITANS 92 - 54049" at bounding box center [259, 31] width 260 height 26
click at [1304, 62] on html "LA 6 Clients METROPOLITANS 92 - 54049 Situation Analyse Contacts & Adresses Par…" at bounding box center [706, 344] width 1412 height 688
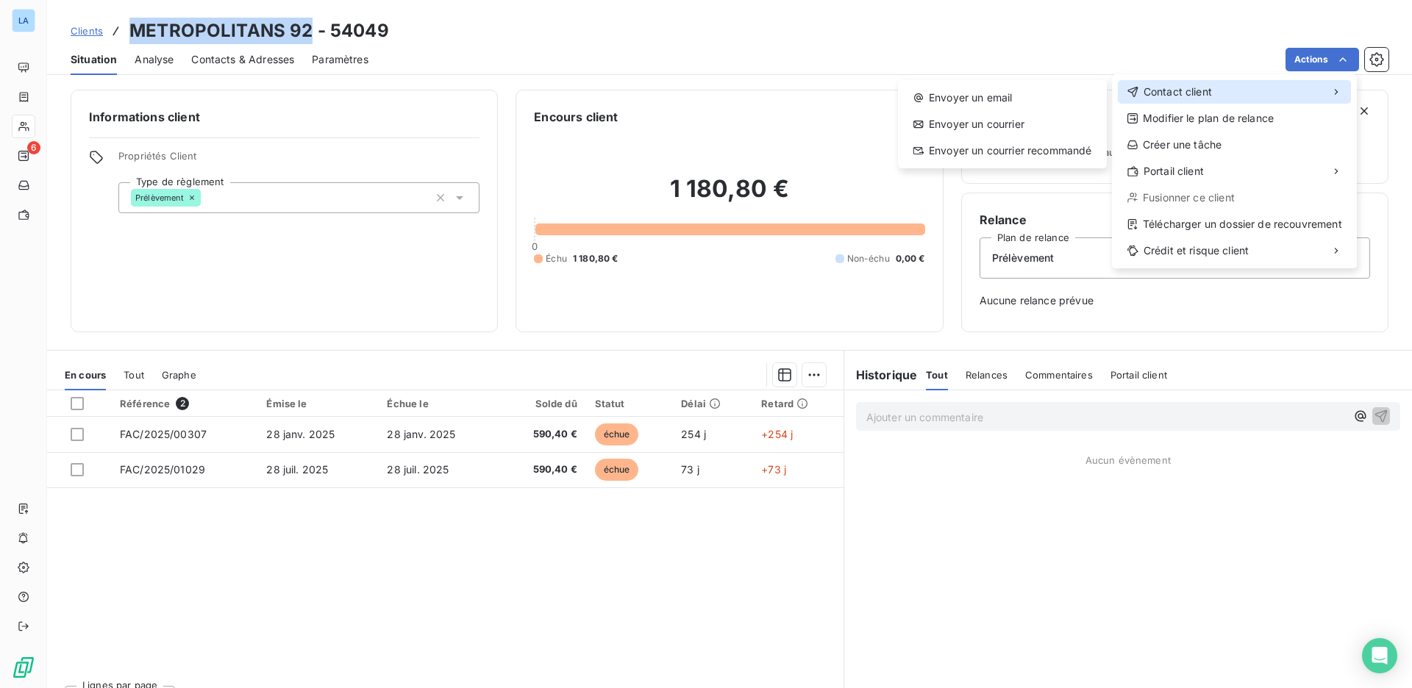
click at [1214, 96] on div "Contact client" at bounding box center [1234, 92] width 233 height 24
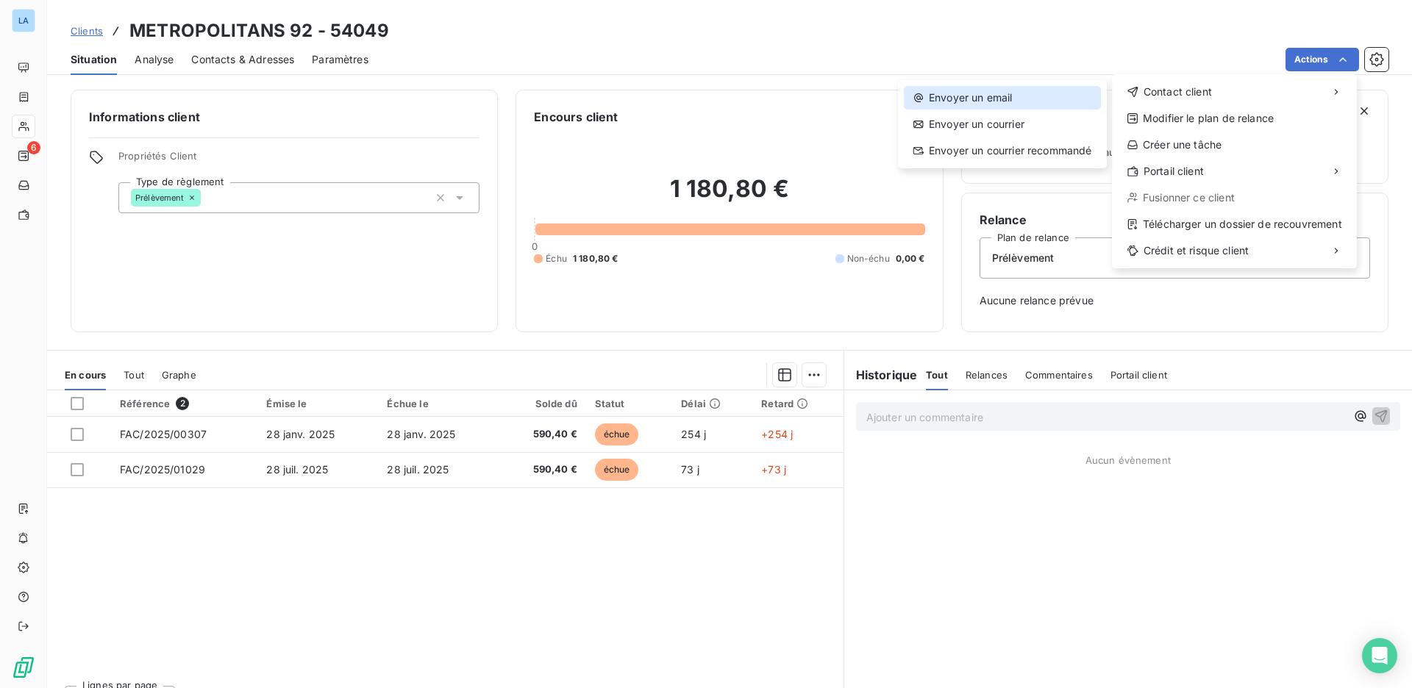
click at [1032, 99] on div "Envoyer un email" at bounding box center [1002, 98] width 197 height 24
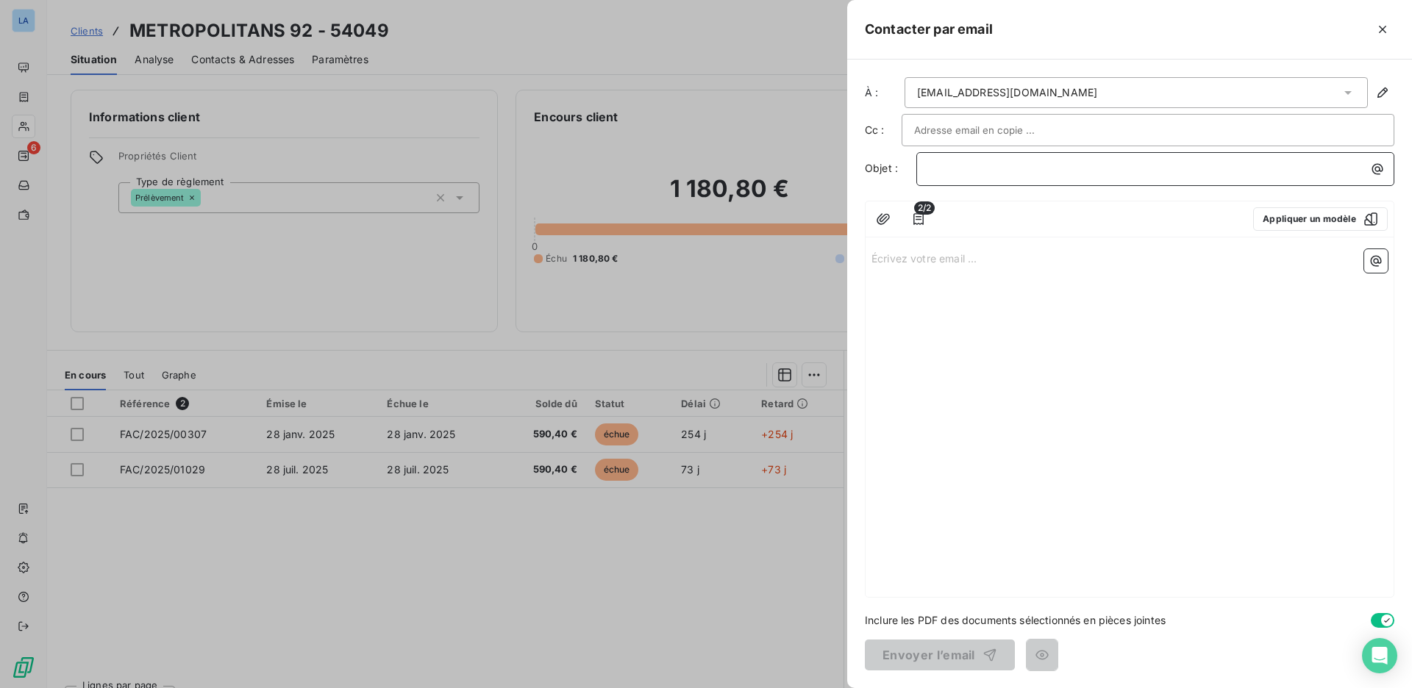
click at [1127, 173] on p "﻿" at bounding box center [1159, 168] width 460 height 17
click at [1023, 179] on div "﻿" at bounding box center [1155, 169] width 478 height 34
click at [1025, 163] on p "﻿" at bounding box center [1159, 168] width 460 height 17
click at [1326, 218] on button "Appliquer un modèle" at bounding box center [1320, 219] width 135 height 24
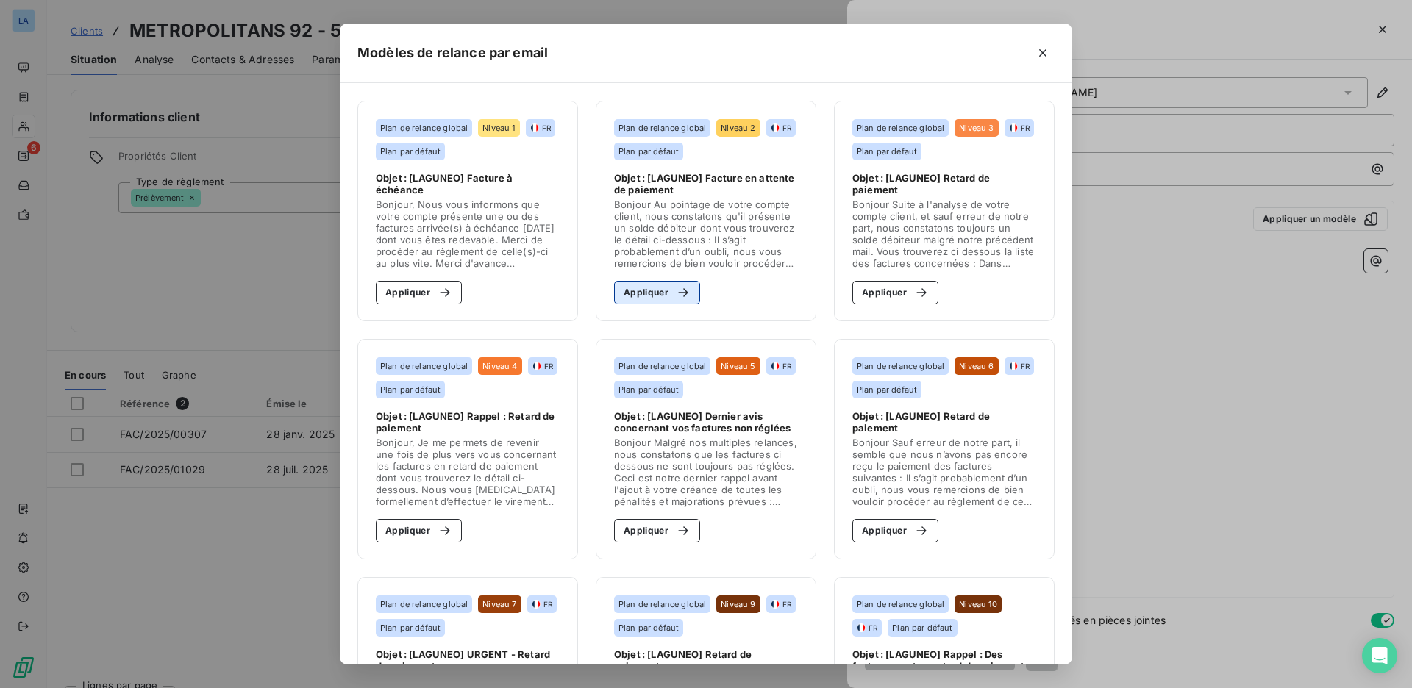
click at [676, 296] on icon "button" at bounding box center [683, 292] width 15 height 15
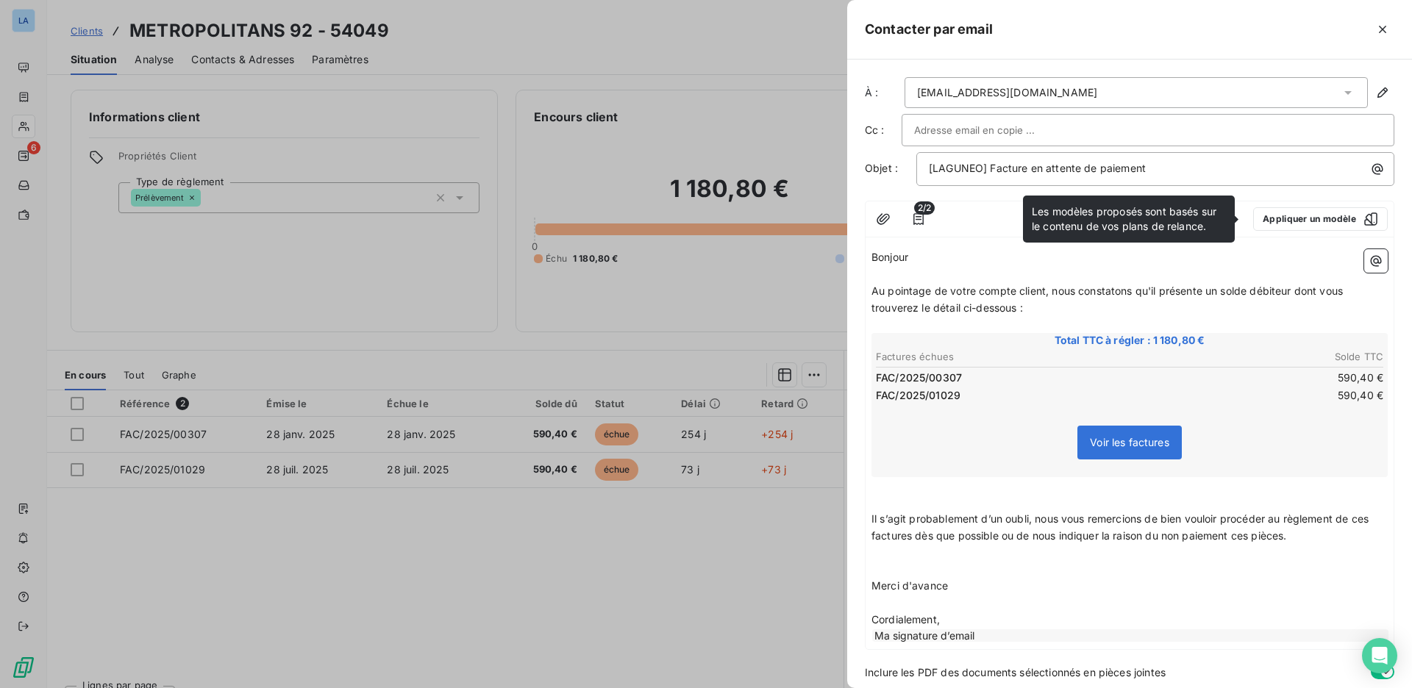
click at [879, 517] on span "Il s’agit probablement d’un oubli, nous vous remercions de bien vouloir procéde…" at bounding box center [1121, 526] width 500 height 29
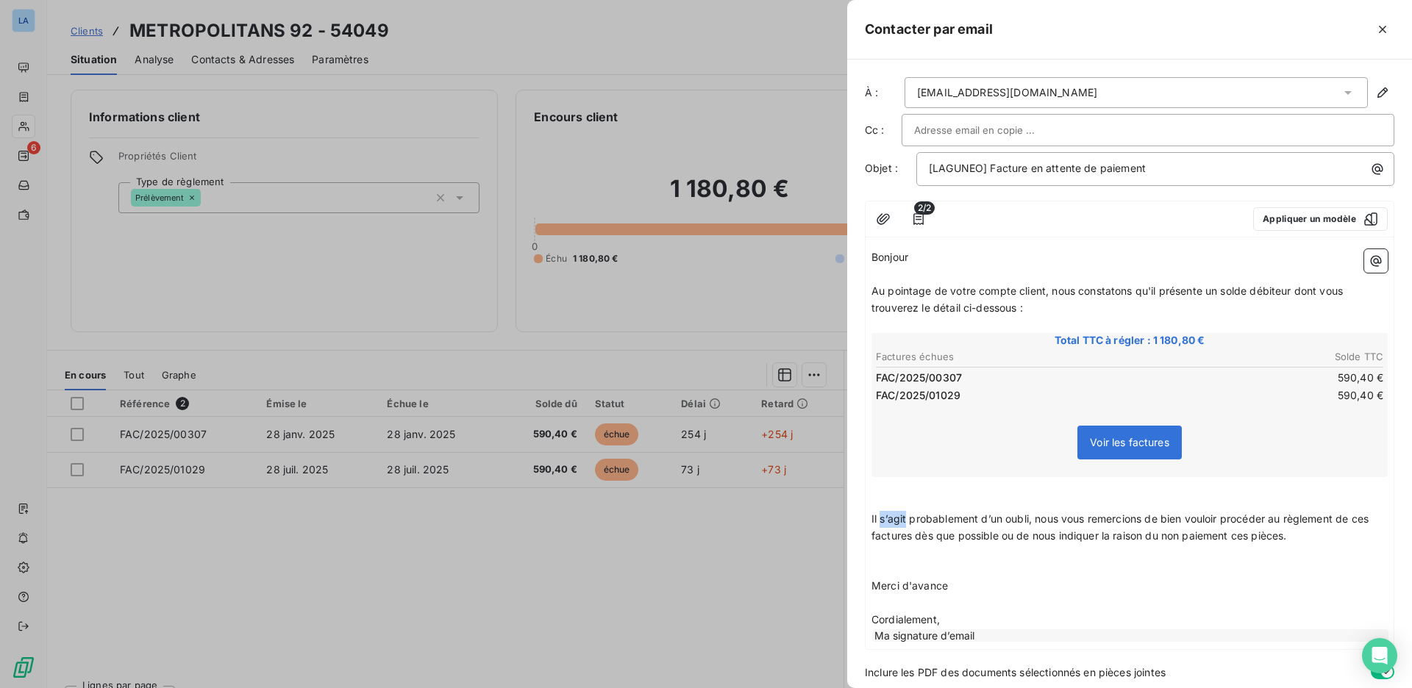
click at [879, 517] on span "Il s’agit probablement d’un oubli, nous vous remercions de bien vouloir procéde…" at bounding box center [1121, 526] width 500 height 29
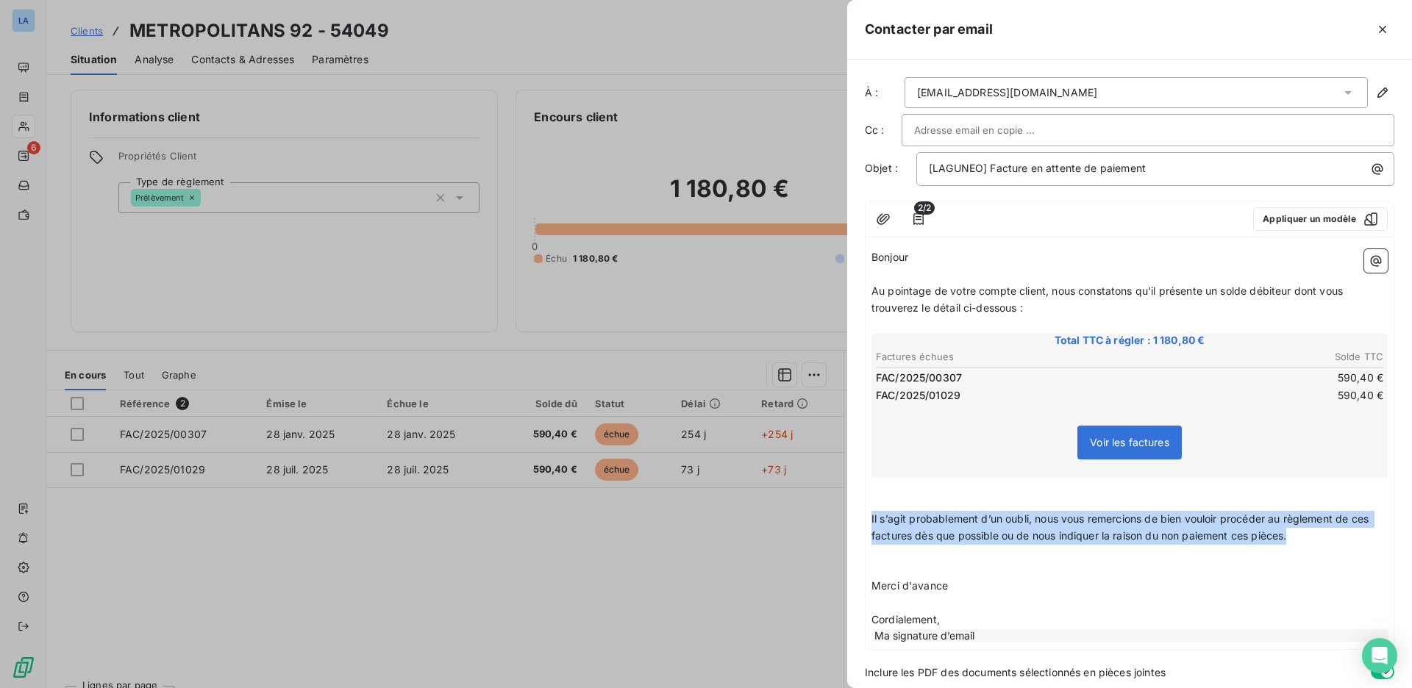
click at [879, 517] on span "Il s’agit probablement d’un oubli, nous vous remercions de bien vouloir procéde…" at bounding box center [1121, 526] width 500 height 29
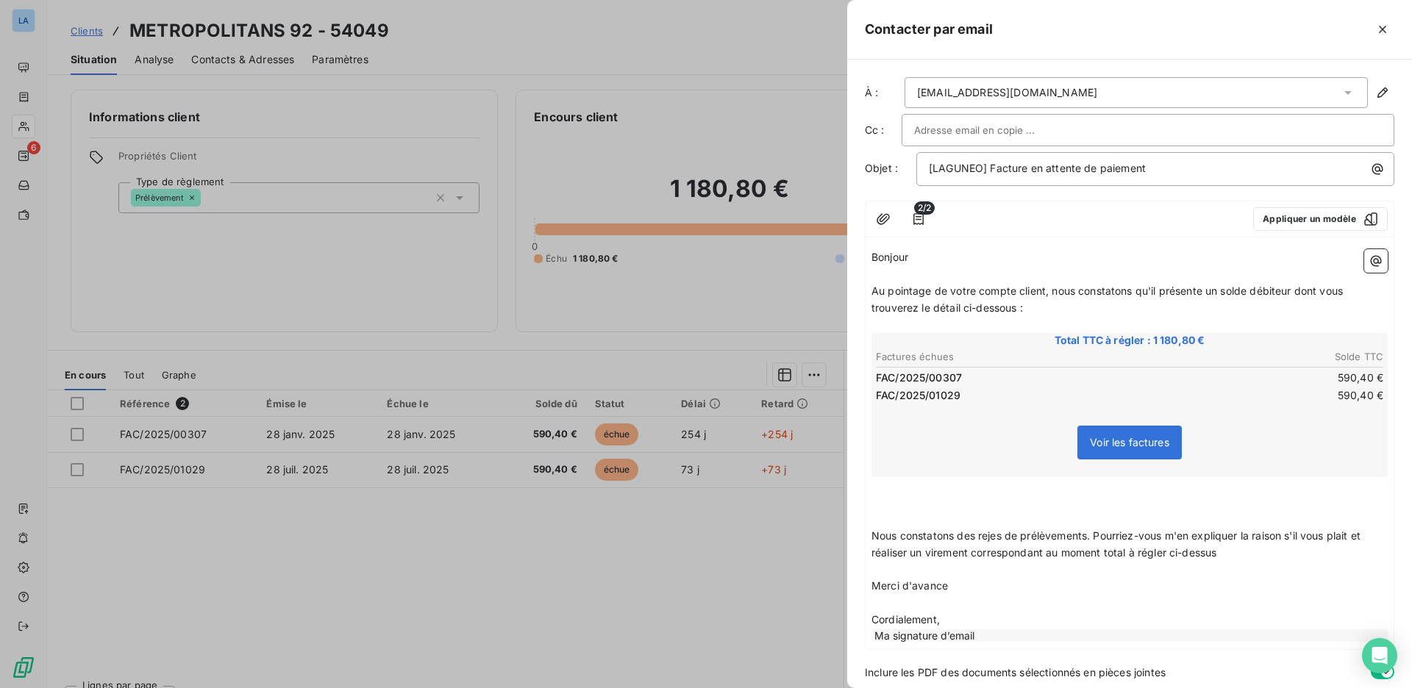
click at [1292, 529] on span "Nous constatons des rejes de prélèvements. Pourriez-vous m'en expliquer la rais…" at bounding box center [1117, 543] width 492 height 29
drag, startPoint x: 1292, startPoint y: 528, endPoint x: 1337, endPoint y: 526, distance: 44.9
click at [1337, 529] on span "Nous constatons des rejes de prélèvements. Pourriez-vous m'en expliquer la rais…" at bounding box center [1117, 543] width 492 height 29
click at [1286, 550] on p "Nous constatons des rejes de prélèvements. Pourriez-vous m'en expliquer la rais…" at bounding box center [1129, 545] width 516 height 34
click at [1287, 535] on span "Nous constatons des rejes de prélèvements. Pourriez-vous m'en expliquer la rais…" at bounding box center [1112, 543] width 482 height 29
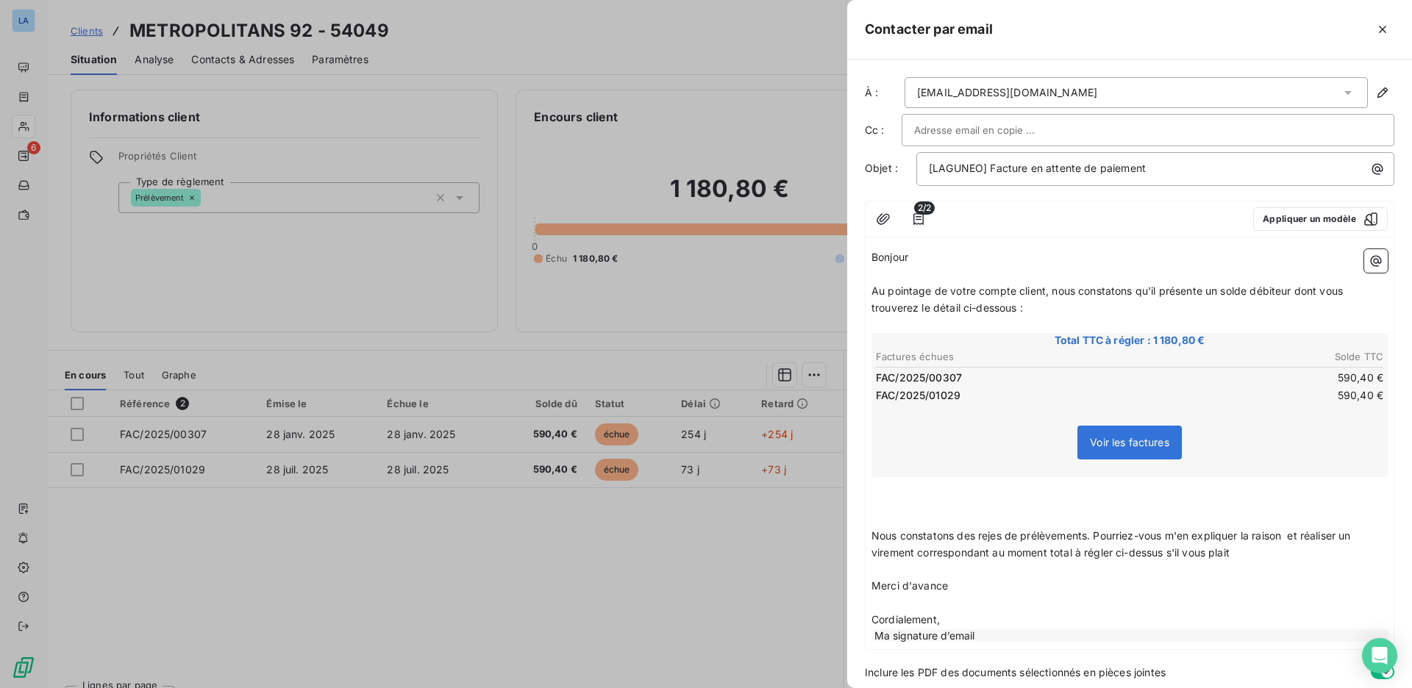
click at [1295, 533] on span "Nous constatons des rejes de prélèvements. Pourriez-vous m'en expliquer la rais…" at bounding box center [1112, 543] width 482 height 29
click at [1281, 540] on p "Nous constatons des rejes de prélèvements. Pourriez-vous m'en expliquer la rais…" at bounding box center [1129, 545] width 516 height 34
click at [1001, 534] on span "Nous constatons des rejes de prélèvements. Pourriez-vous m'en expliquer la rais…" at bounding box center [1110, 543] width 479 height 29
click at [996, 530] on span "Nous constatons des rejes de prélèvements. Pourriez-vous m'en expliquer la rais…" at bounding box center [1110, 543] width 479 height 29
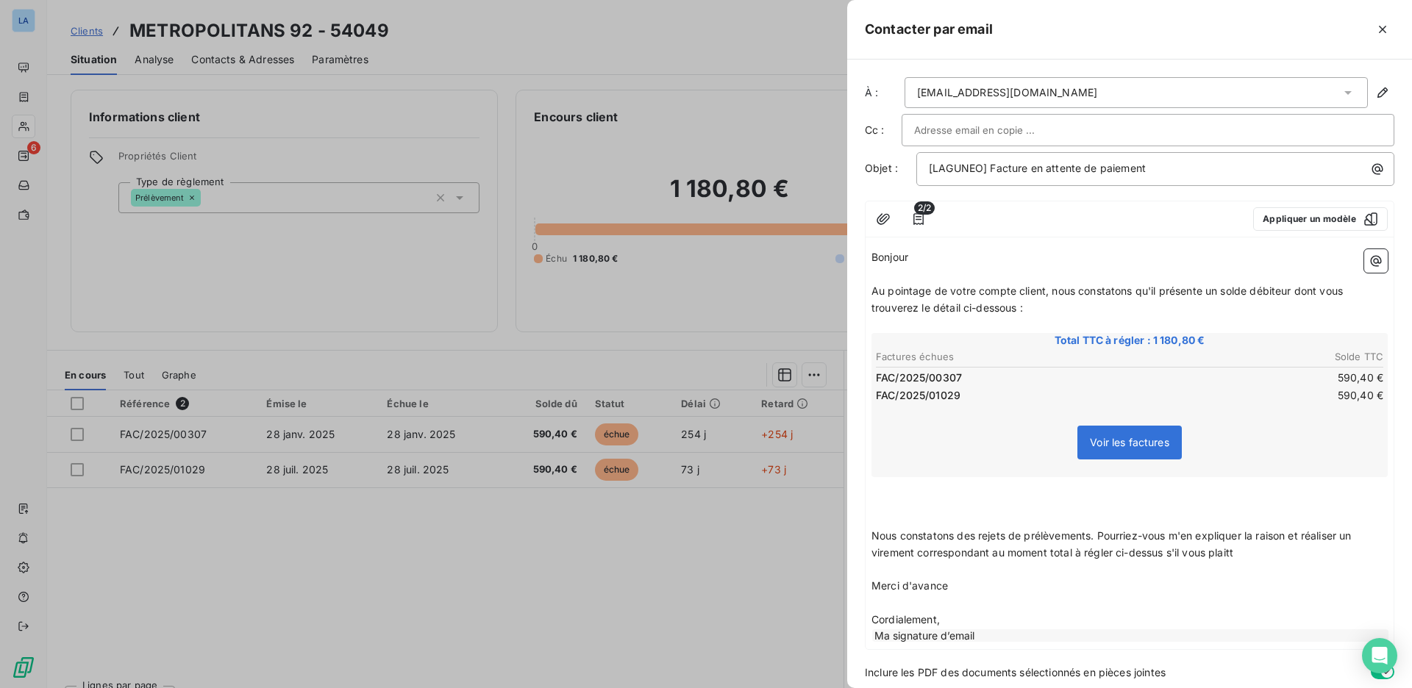
click at [1251, 561] on p "﻿" at bounding box center [1129, 569] width 516 height 17
click at [1250, 541] on p "Nous constatons des rejets de prélèvements. Pourriez-vous m'en expliquer la rai…" at bounding box center [1129, 545] width 516 height 34
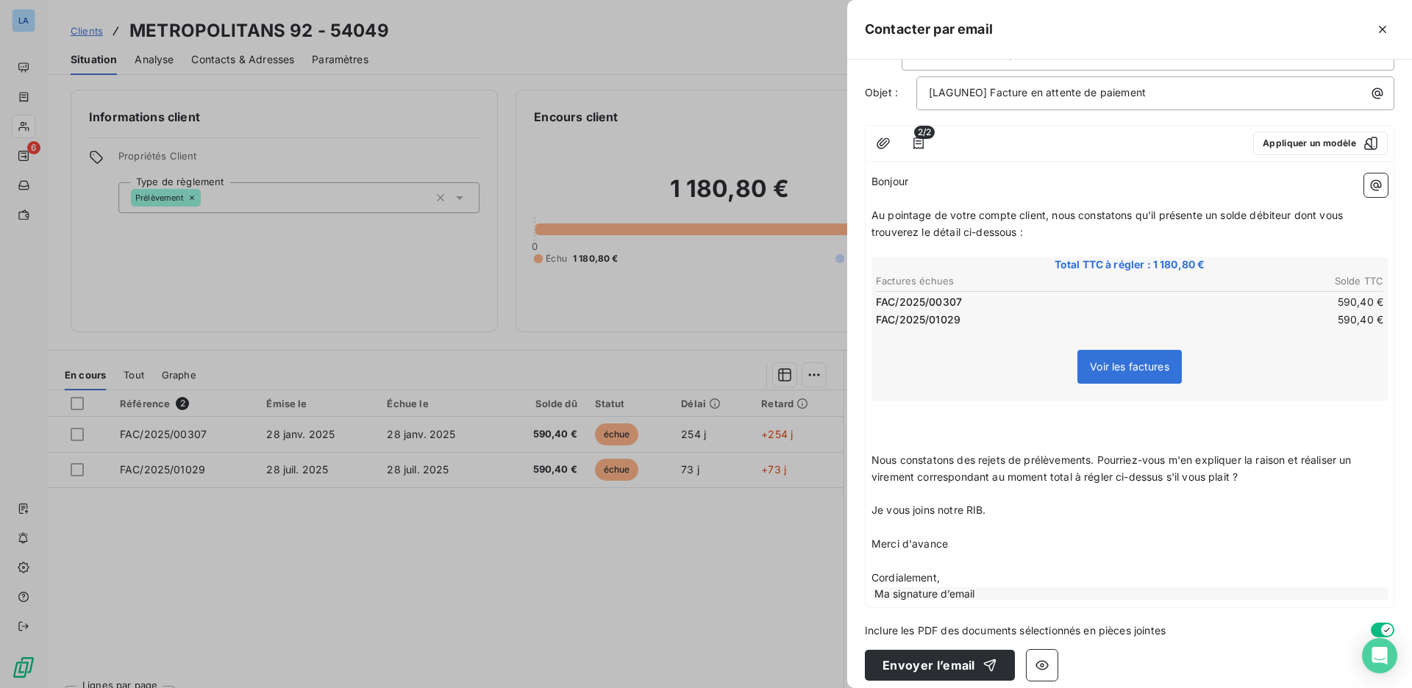
scroll to position [75, 0]
click at [888, 149] on icon "button" at bounding box center [883, 144] width 15 height 15
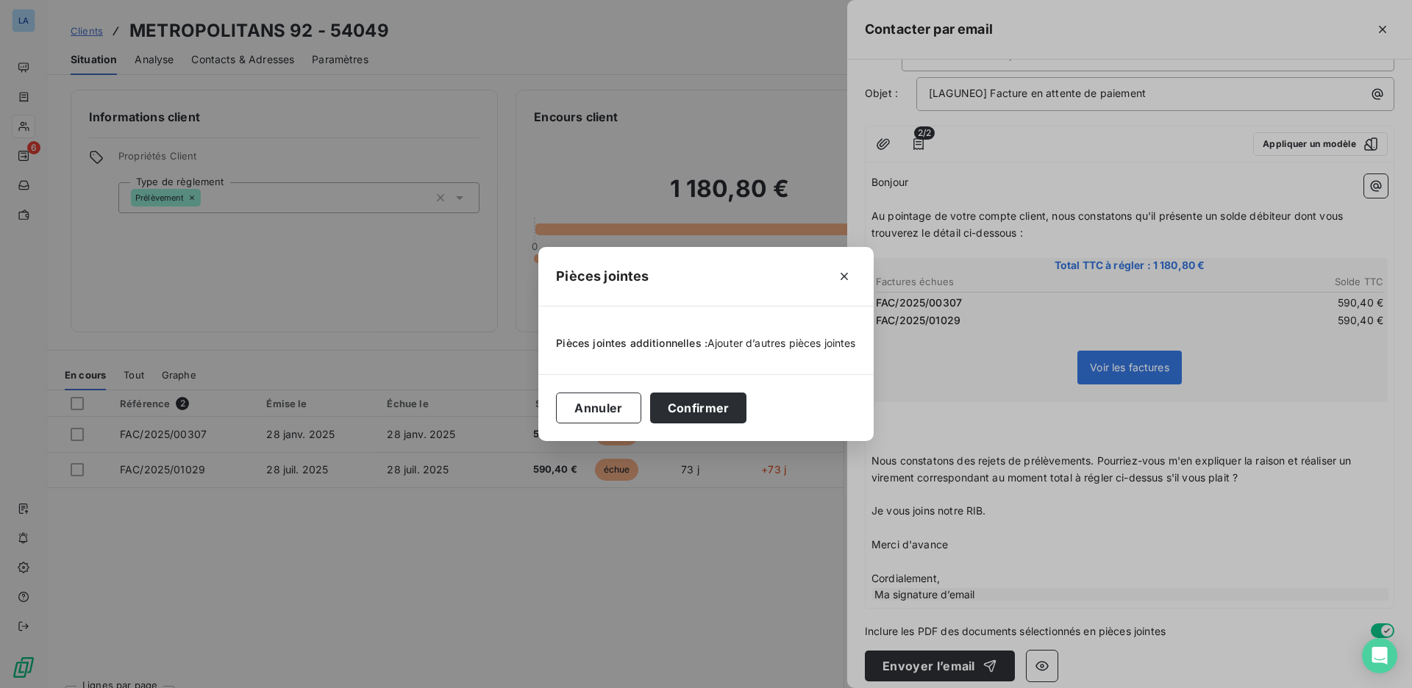
click at [782, 339] on span "Ajouter d’autres pièces jointes" at bounding box center [781, 343] width 149 height 12
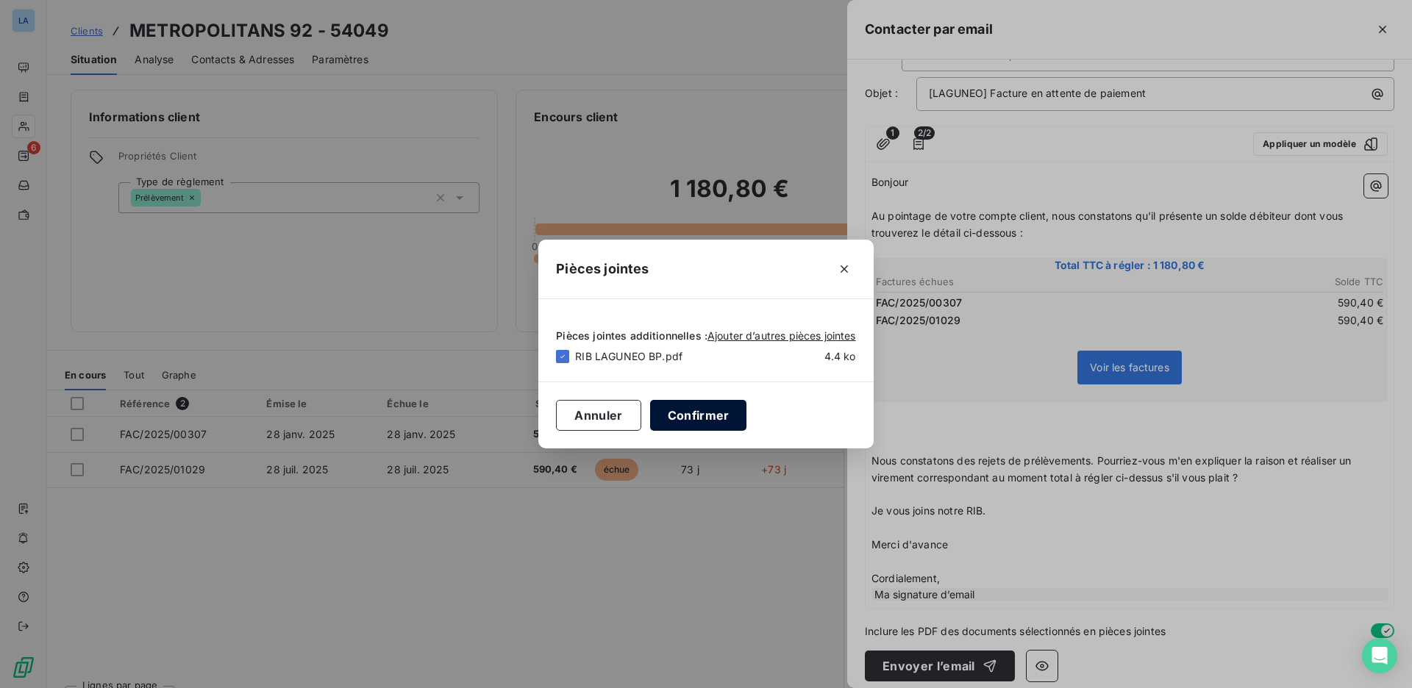
click at [693, 416] on button "Confirmer" at bounding box center [698, 415] width 97 height 31
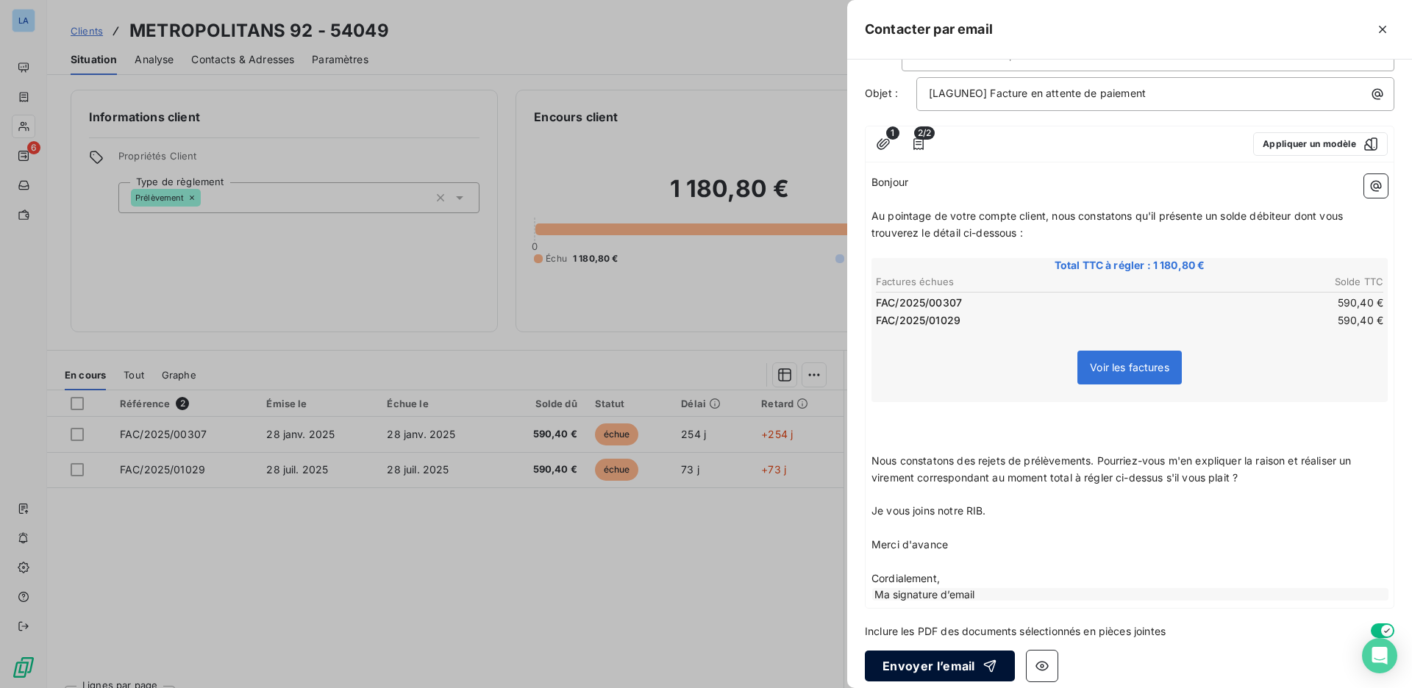
click at [975, 659] on div "button" at bounding box center [986, 666] width 22 height 15
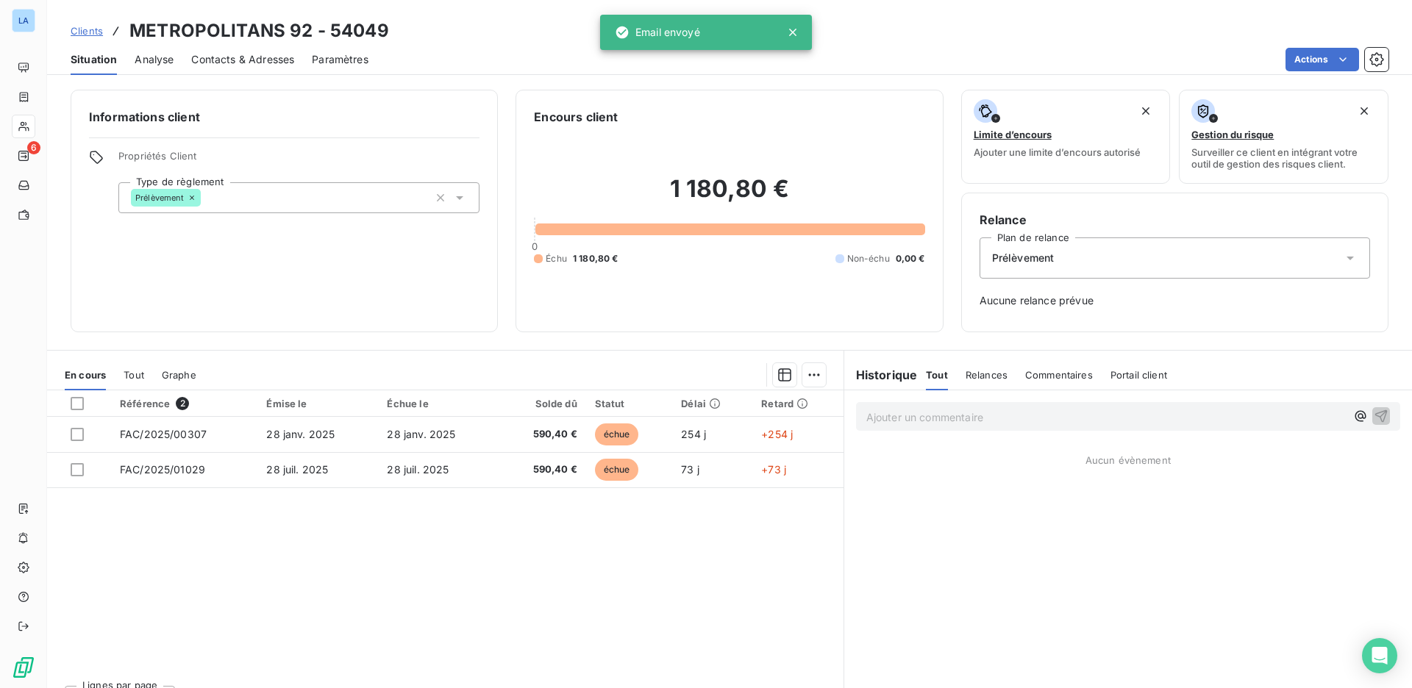
click at [1062, 371] on span "Commentaires" at bounding box center [1059, 375] width 68 height 12
click at [1012, 407] on div "Ajouter un commentaire ﻿" at bounding box center [1105, 417] width 479 height 20
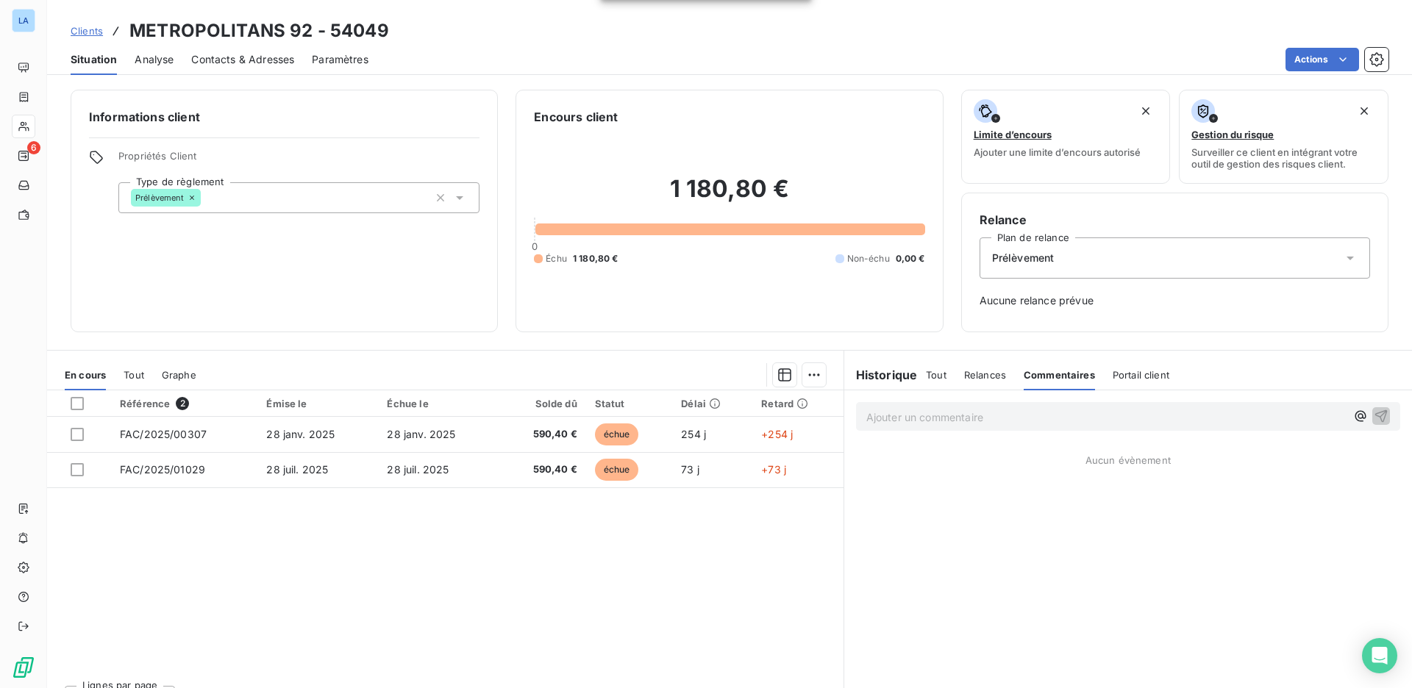
click at [995, 420] on p "Ajouter un commentaire ﻿" at bounding box center [1105, 417] width 479 height 18
click at [1373, 409] on icon "button" at bounding box center [1380, 415] width 15 height 15
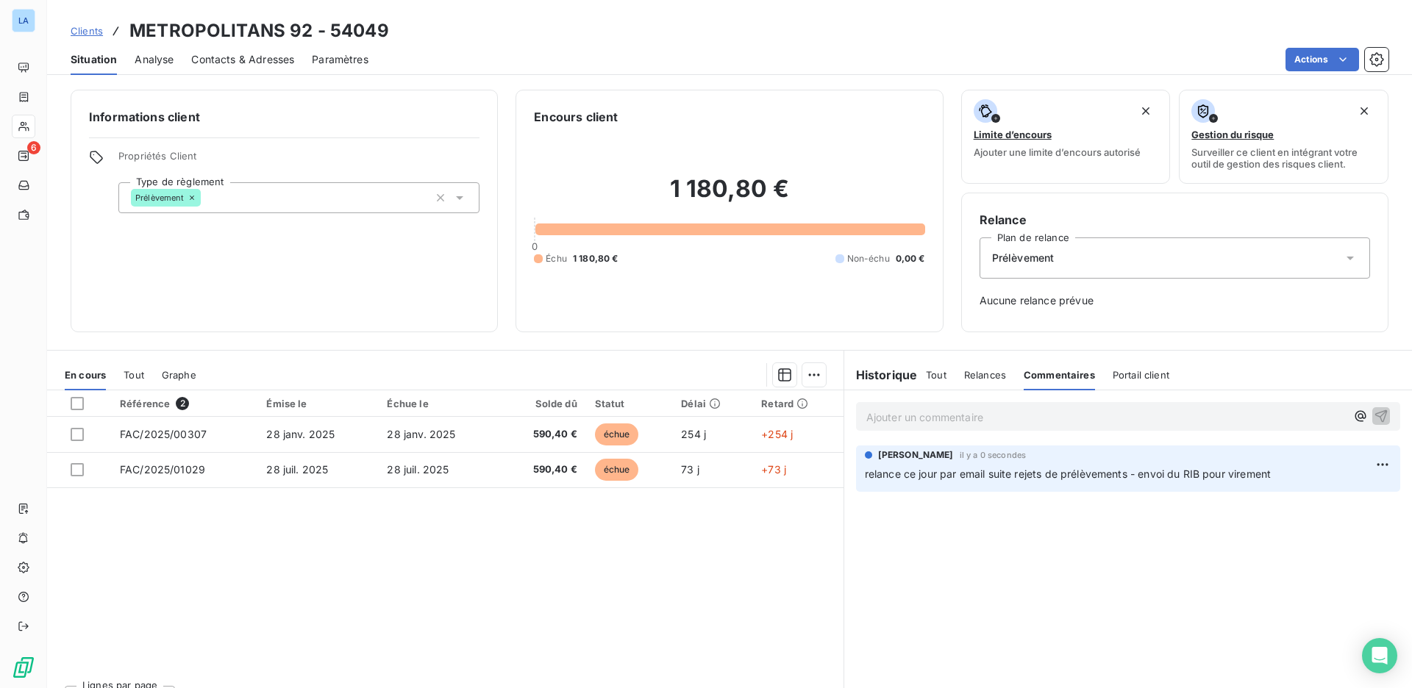
click at [928, 380] on span "Tout" at bounding box center [936, 375] width 21 height 12
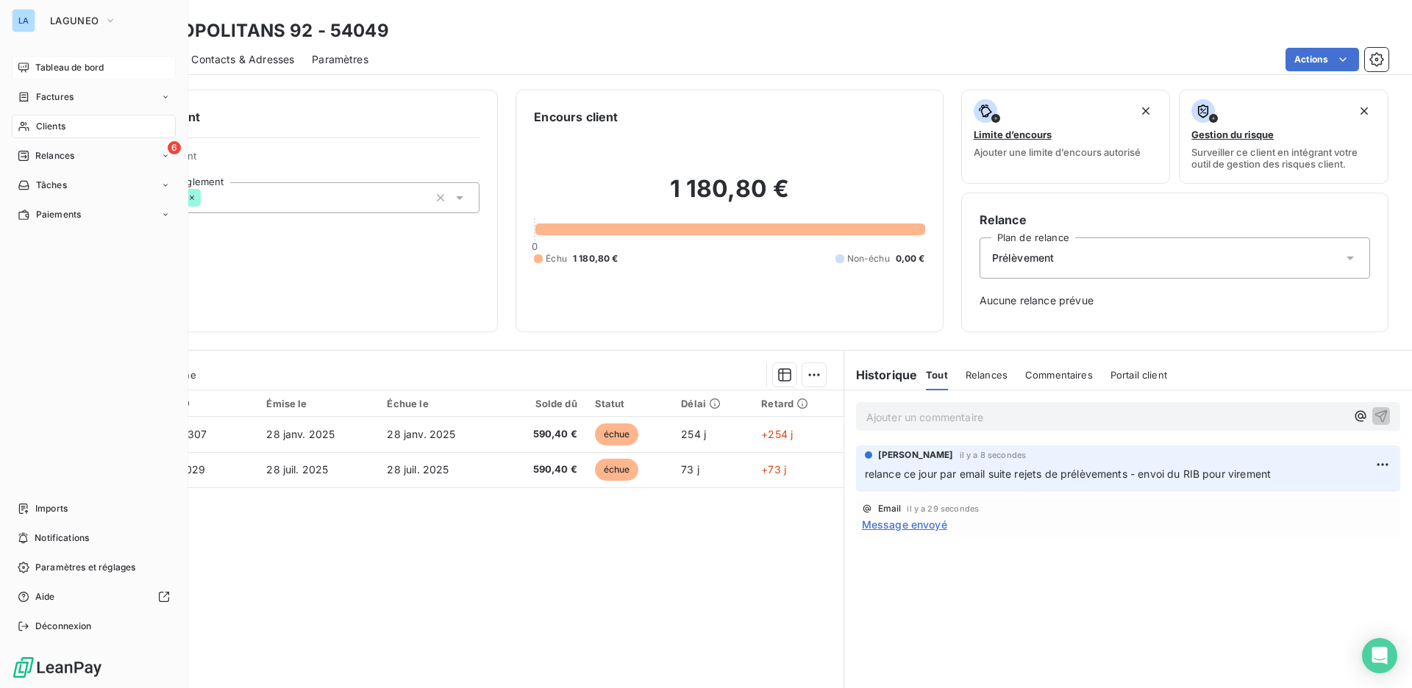
click at [70, 76] on div "Tableau de bord" at bounding box center [94, 68] width 164 height 24
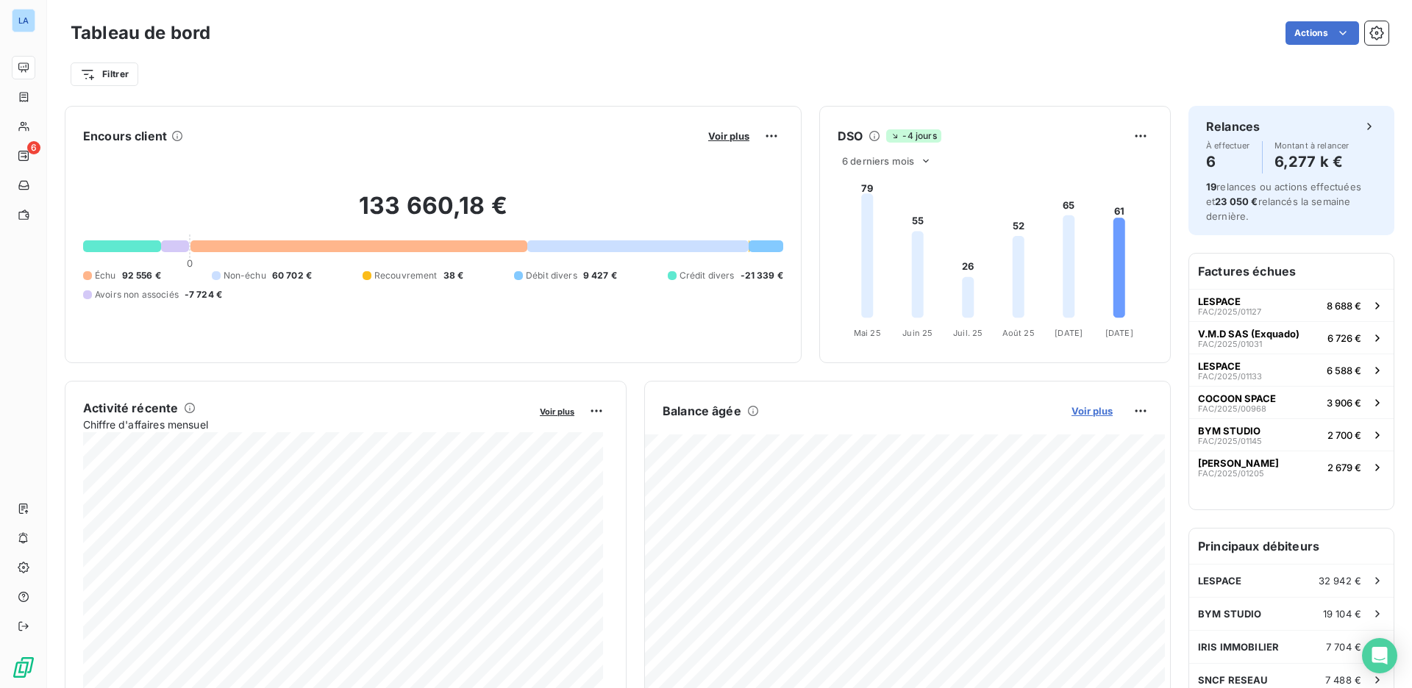
click at [1082, 411] on span "Voir plus" at bounding box center [1091, 411] width 41 height 12
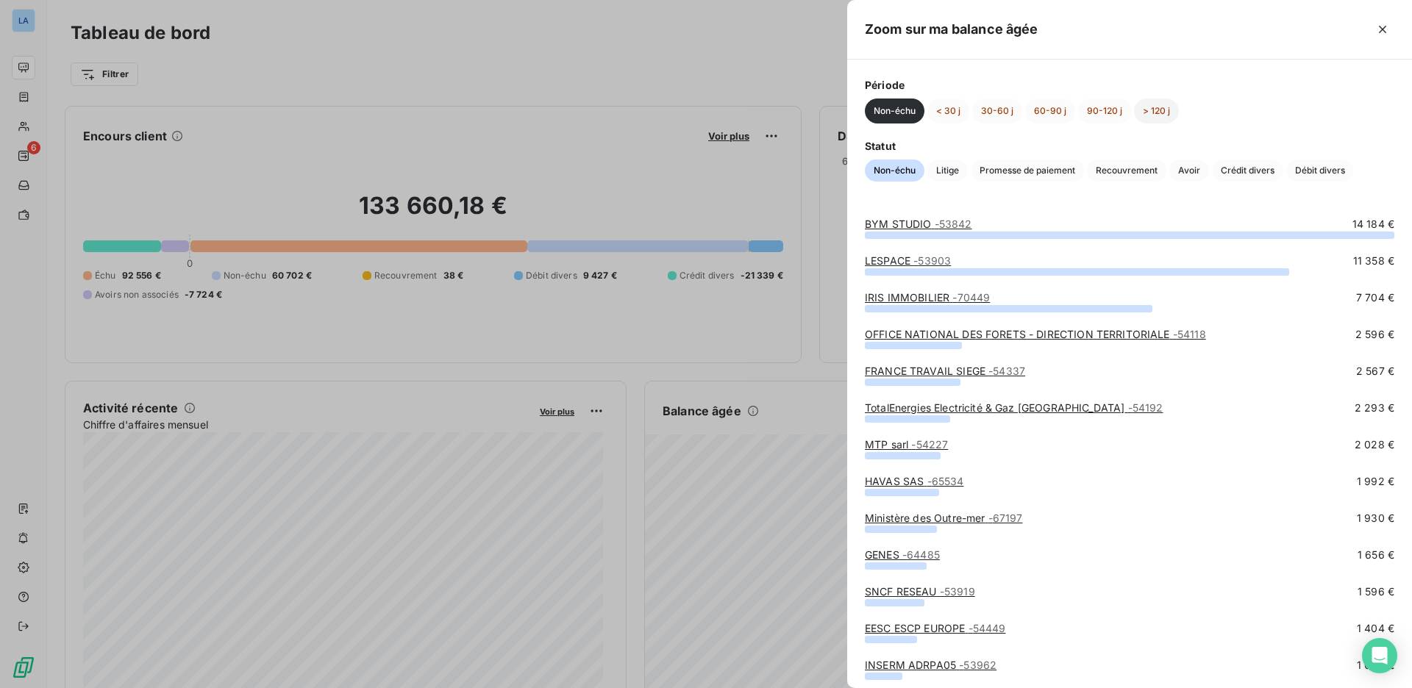
click at [1146, 118] on button "> 120 j" at bounding box center [1156, 111] width 45 height 25
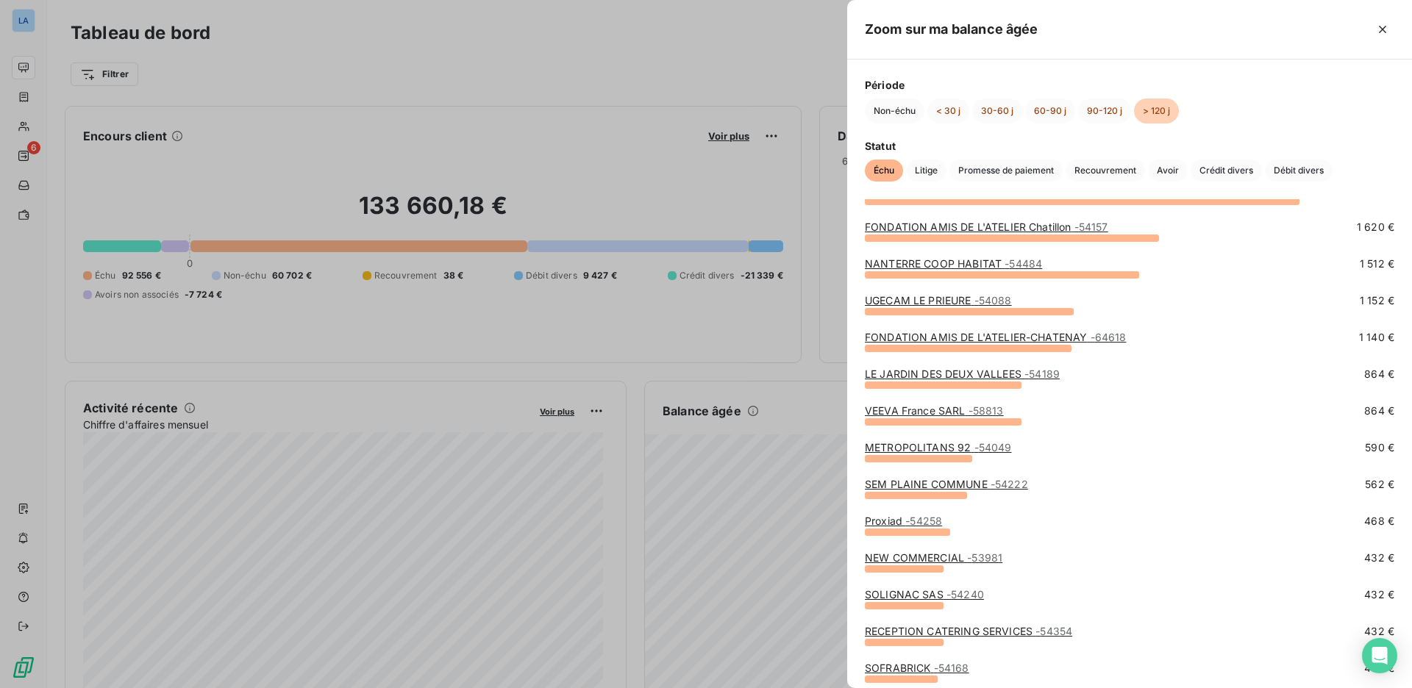
scroll to position [71, 0]
click at [982, 413] on span "- 58813" at bounding box center [985, 410] width 35 height 12
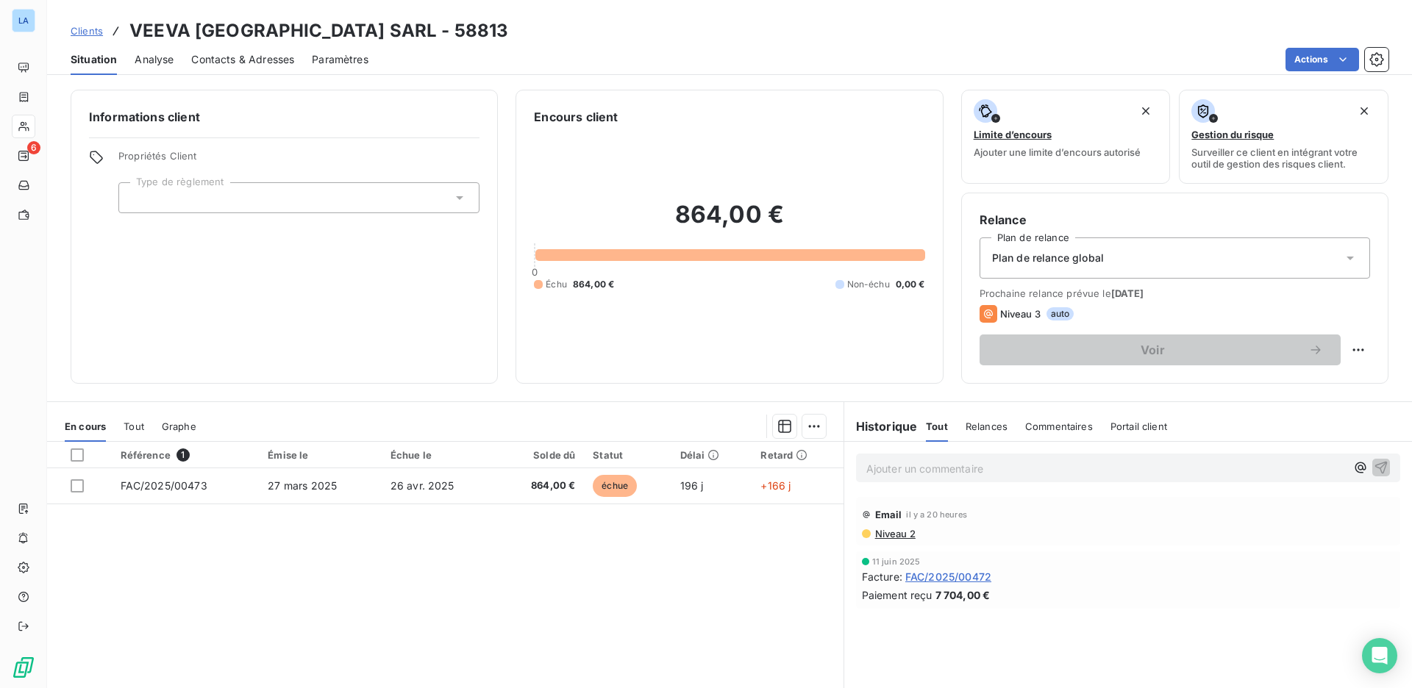
click at [274, 71] on div "Contacts & Adresses" at bounding box center [242, 59] width 103 height 31
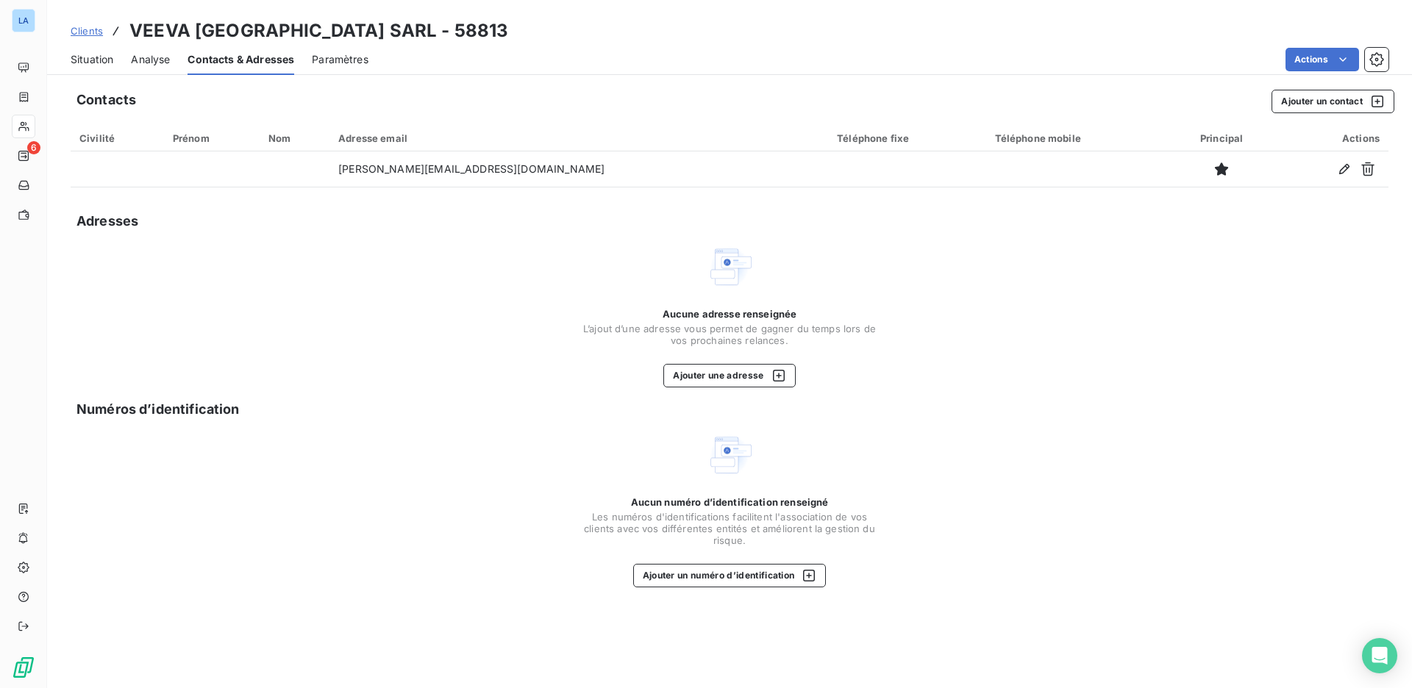
click at [82, 68] on div "Situation" at bounding box center [92, 59] width 43 height 31
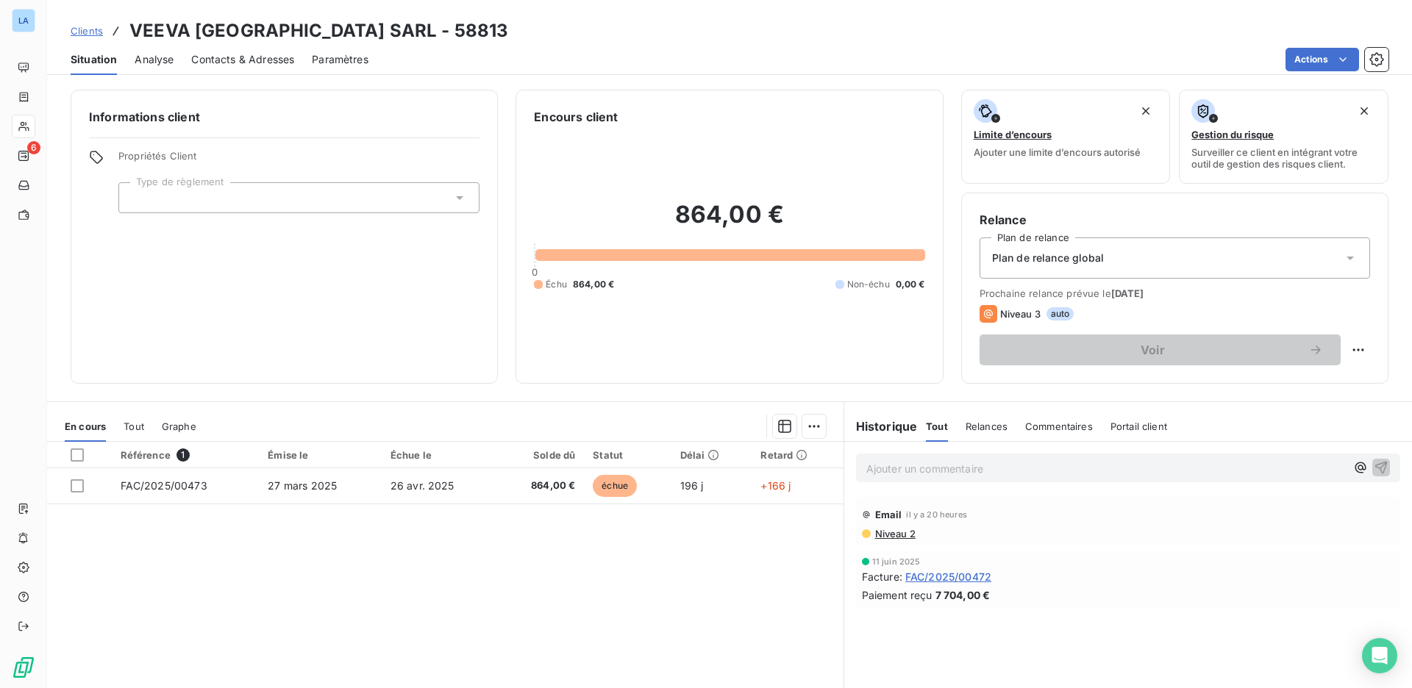
click at [222, 62] on span "Contacts & Adresses" at bounding box center [242, 59] width 103 height 15
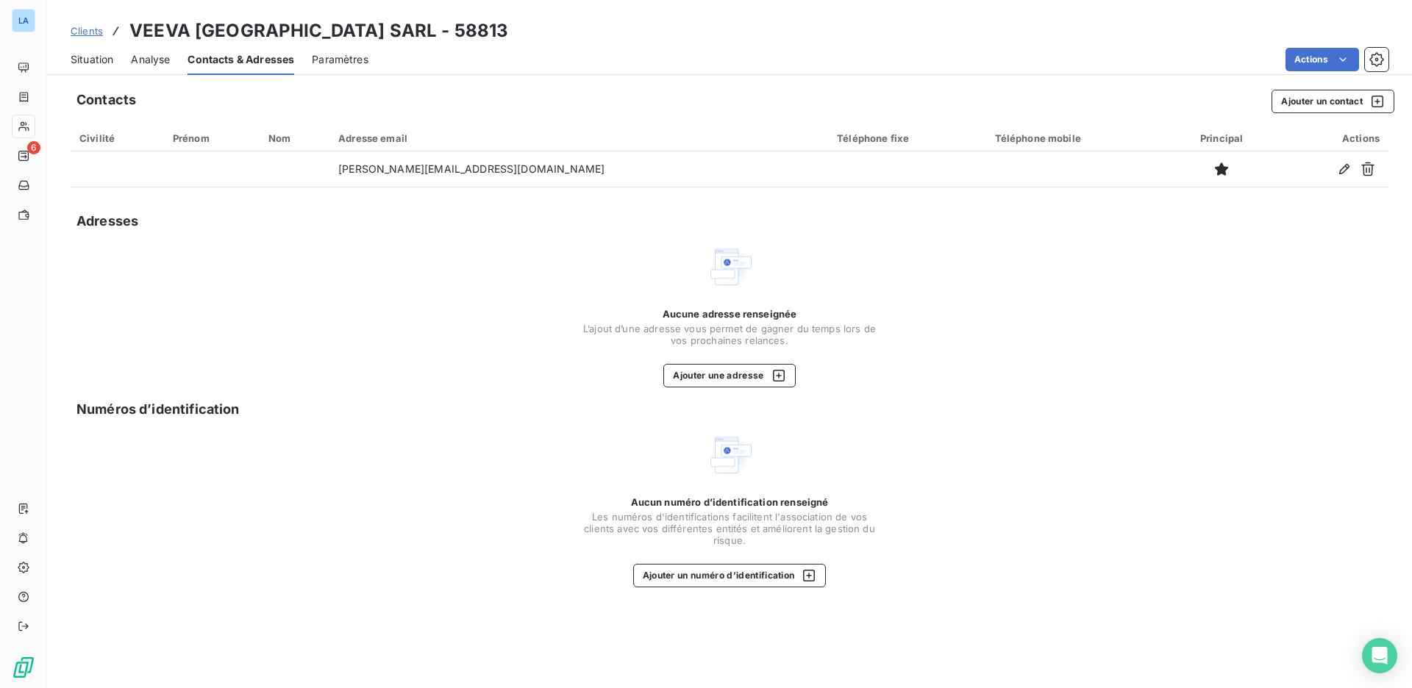
click at [100, 56] on span "Situation" at bounding box center [92, 59] width 43 height 15
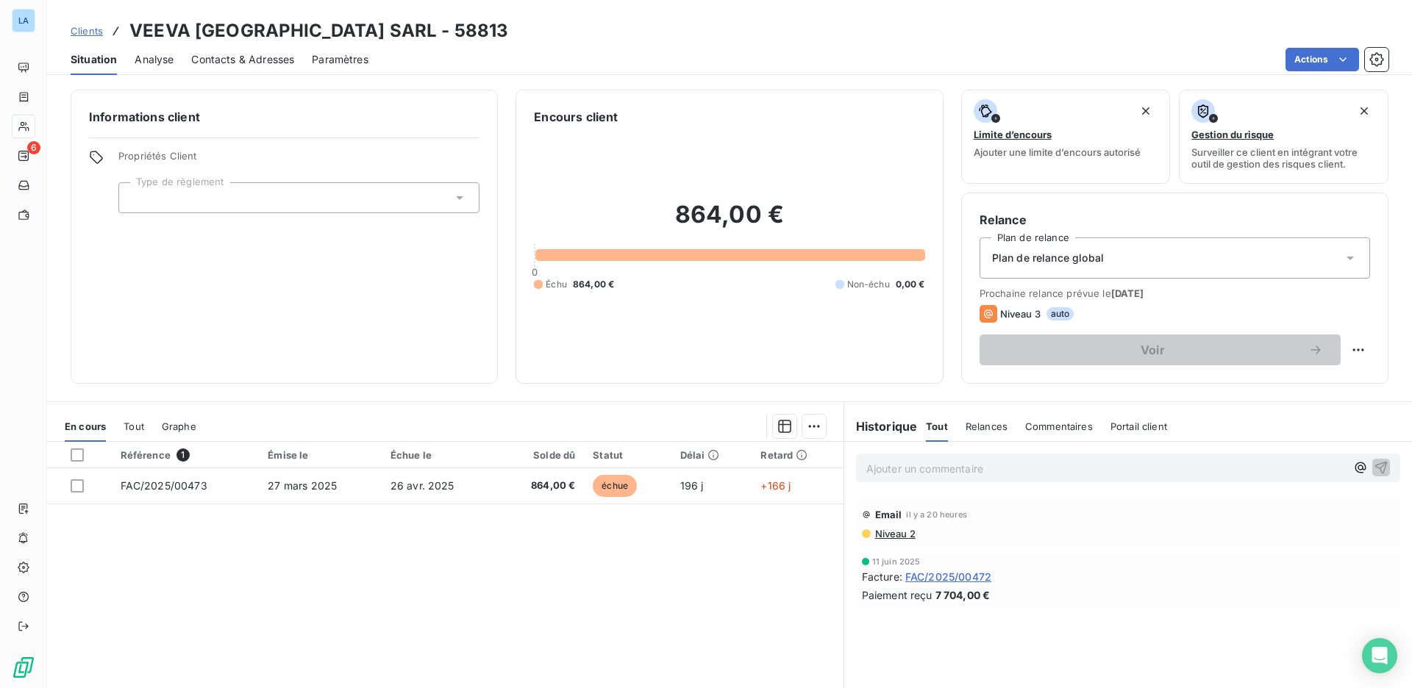
click at [224, 53] on span "Contacts & Adresses" at bounding box center [242, 59] width 103 height 15
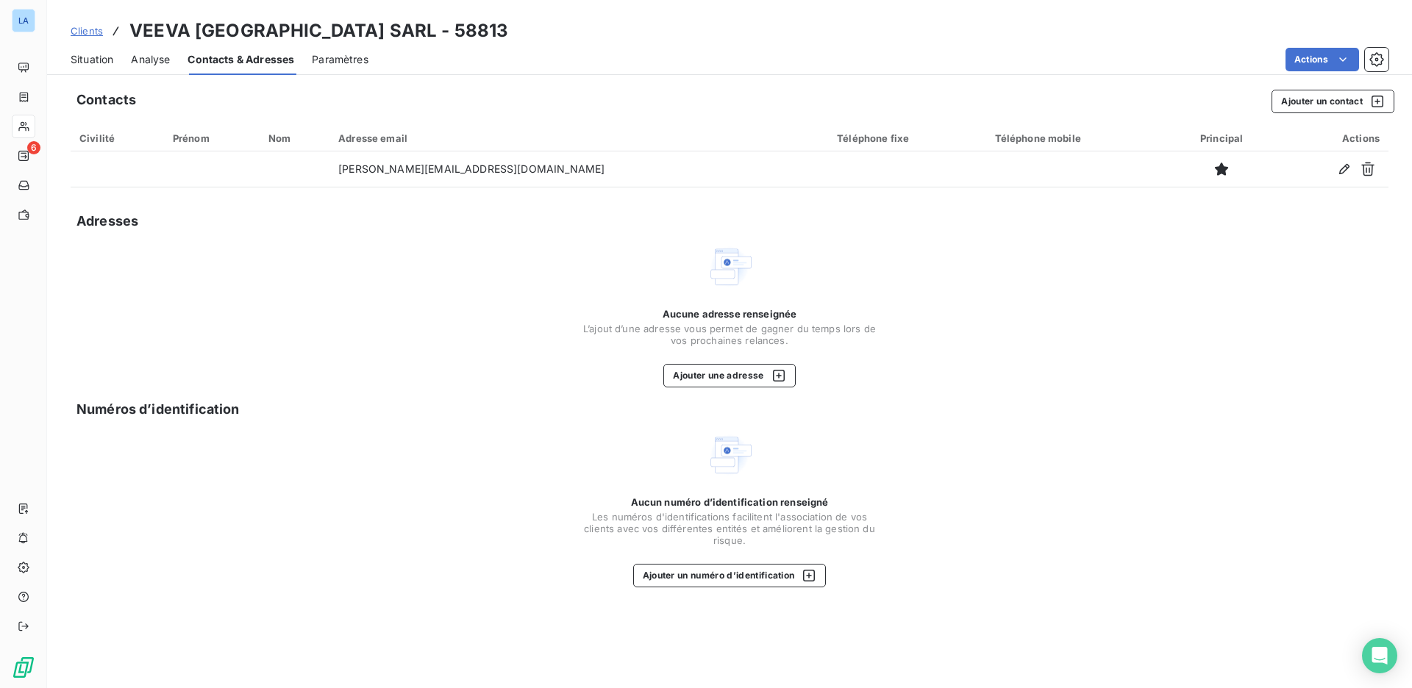
click at [109, 54] on span "Situation" at bounding box center [92, 59] width 43 height 15
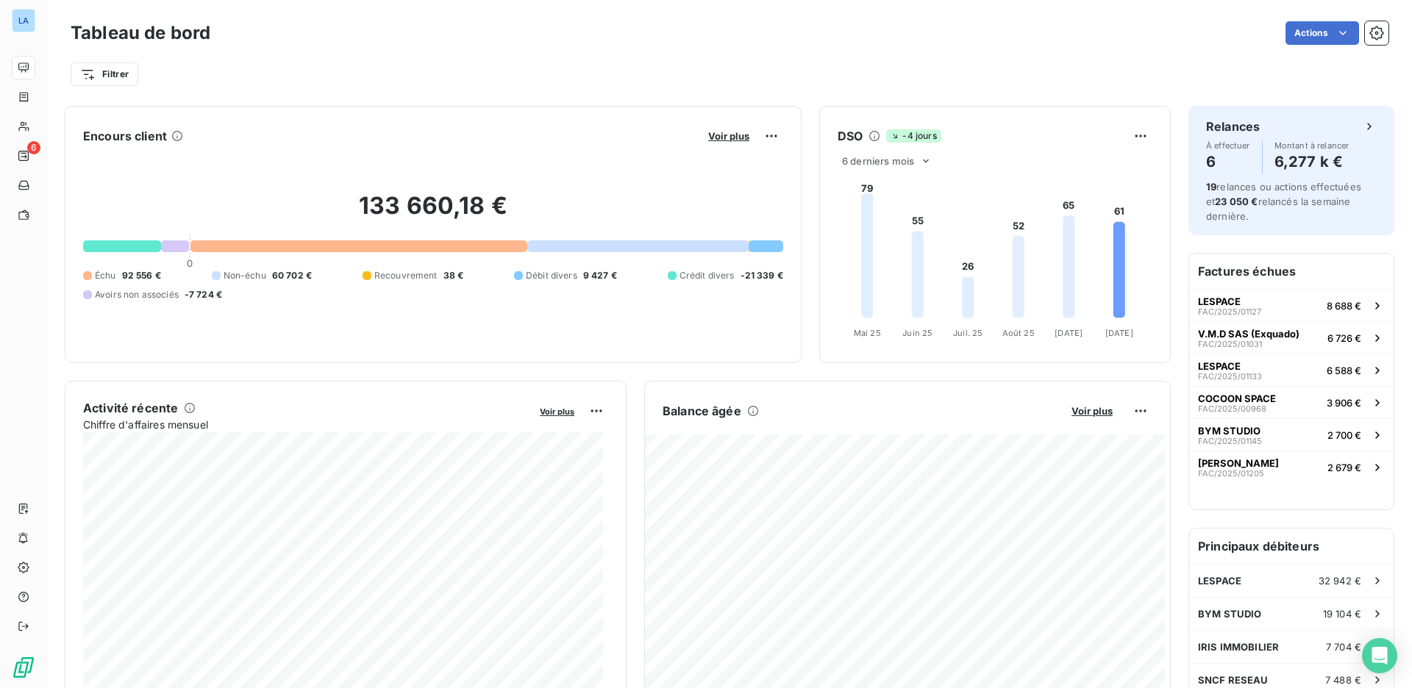
click at [1280, 551] on h6 "Principaux débiteurs" at bounding box center [1291, 546] width 204 height 35
click at [1086, 415] on span "Voir plus" at bounding box center [1091, 411] width 41 height 12
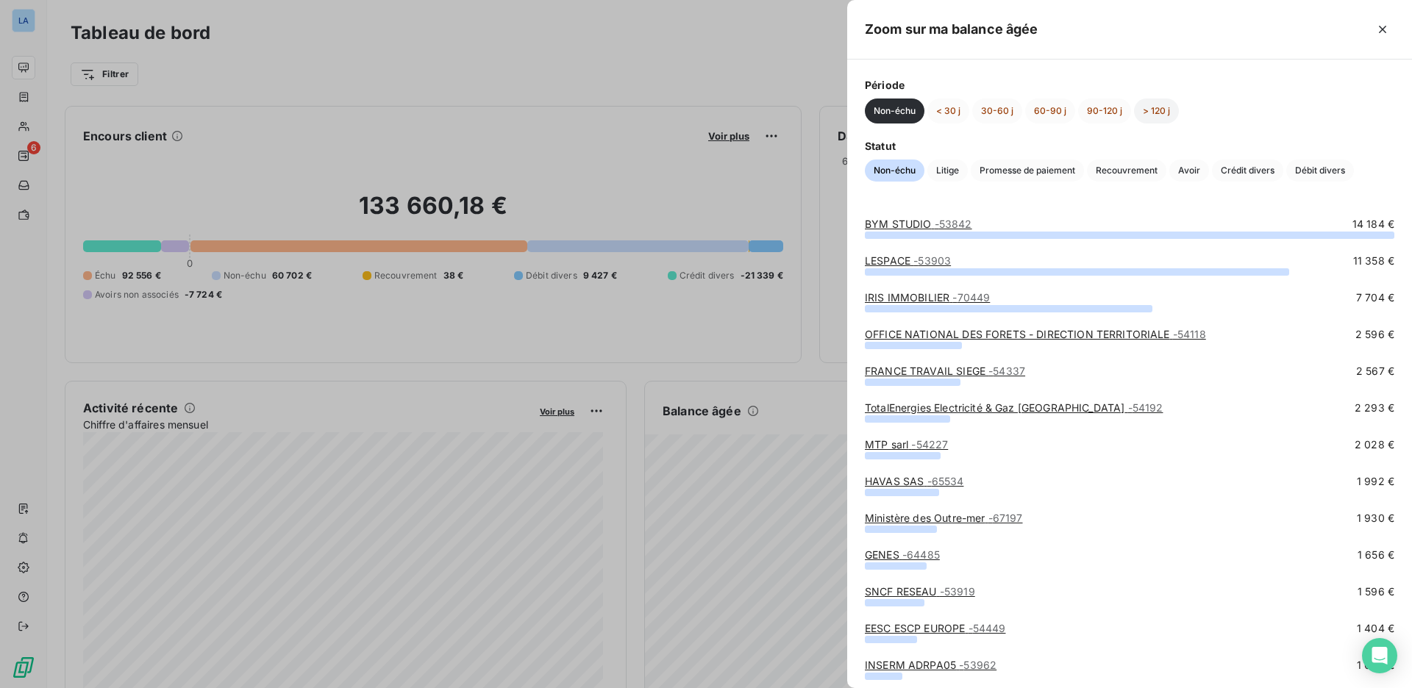
click at [1141, 110] on button "> 120 j" at bounding box center [1156, 111] width 45 height 25
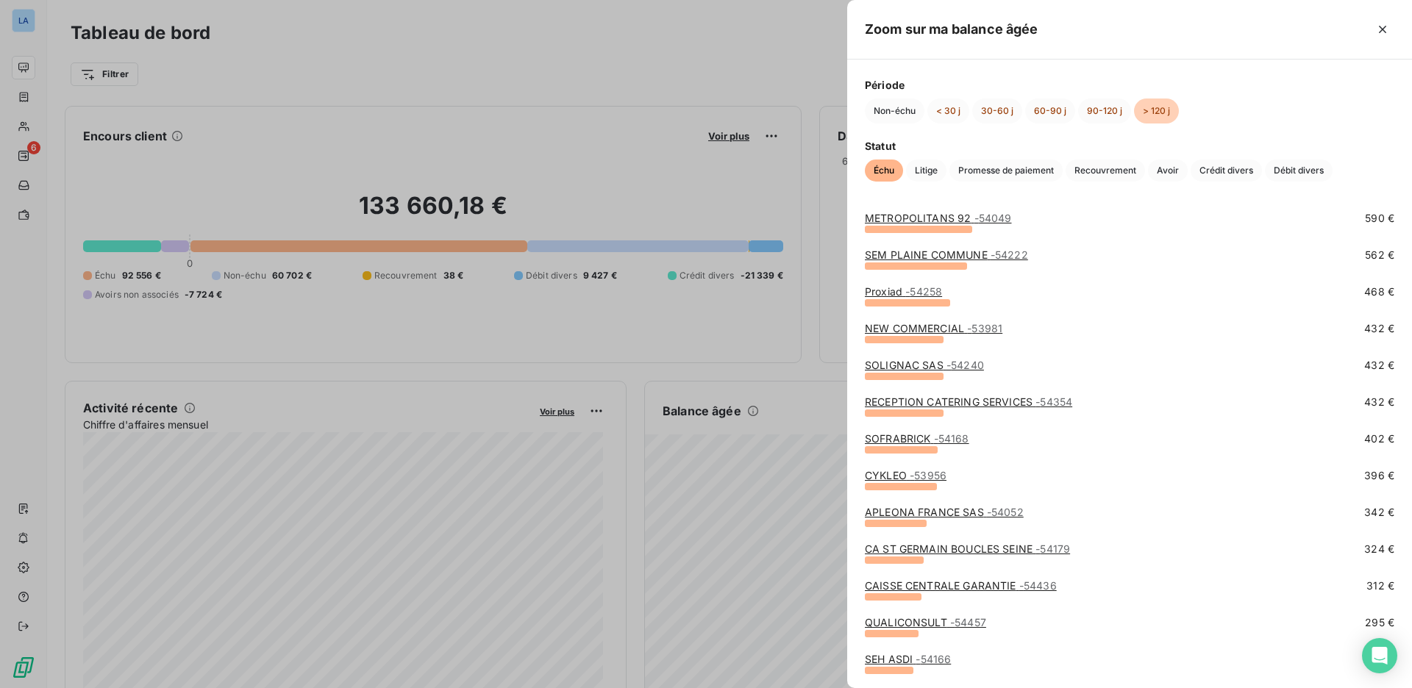
scroll to position [301, 0]
click at [927, 329] on link "NEW COMMERCIAL - 53981" at bounding box center [933, 327] width 137 height 12
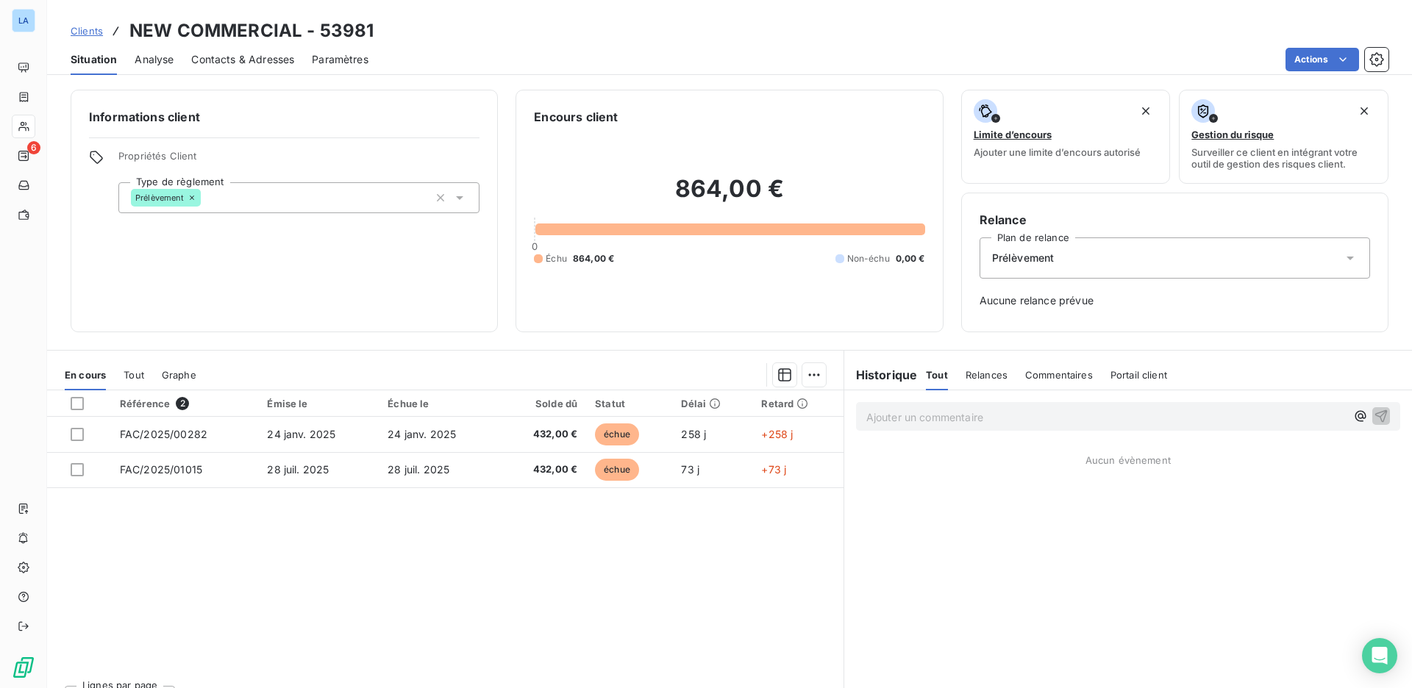
click at [246, 60] on span "Contacts & Adresses" at bounding box center [242, 59] width 103 height 15
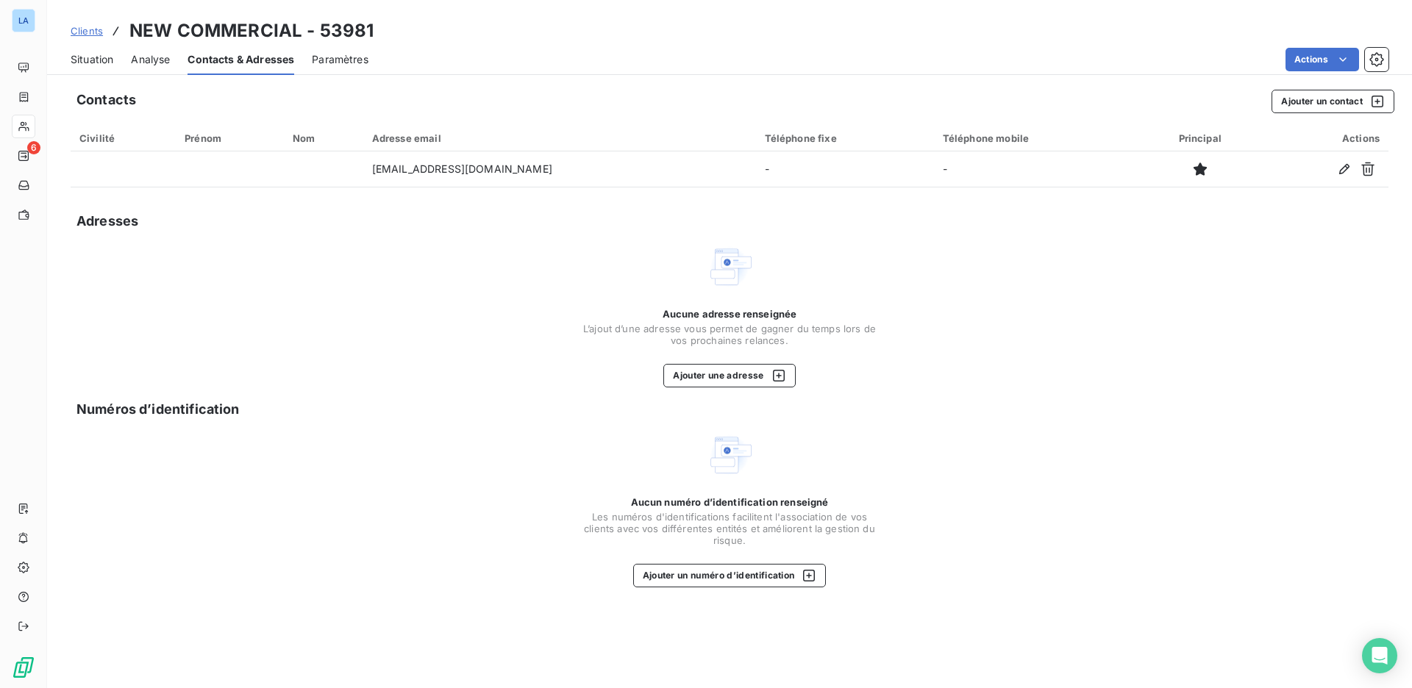
click at [96, 62] on span "Situation" at bounding box center [92, 59] width 43 height 15
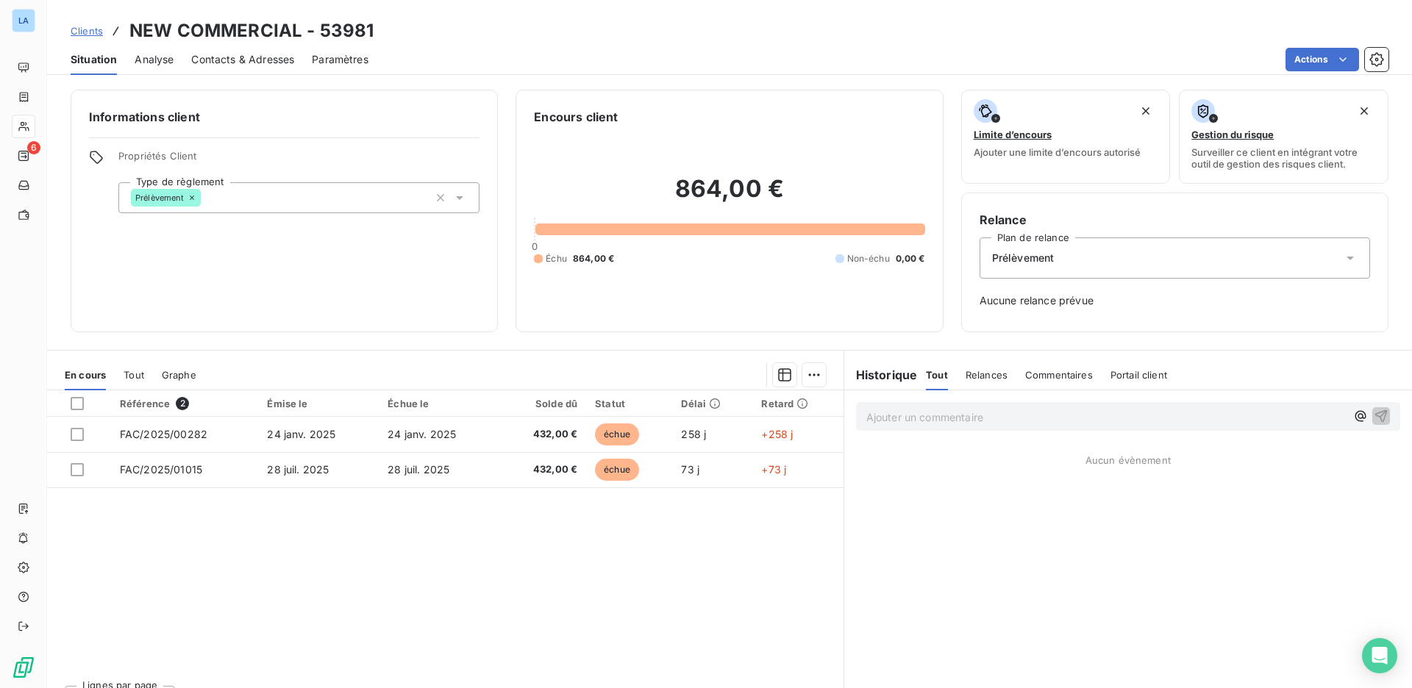
click at [1335, 60] on html "LA 6 Clients NEW COMMERCIAL - 53981 Situation Analyse Contacts & Adresses Param…" at bounding box center [706, 344] width 1412 height 688
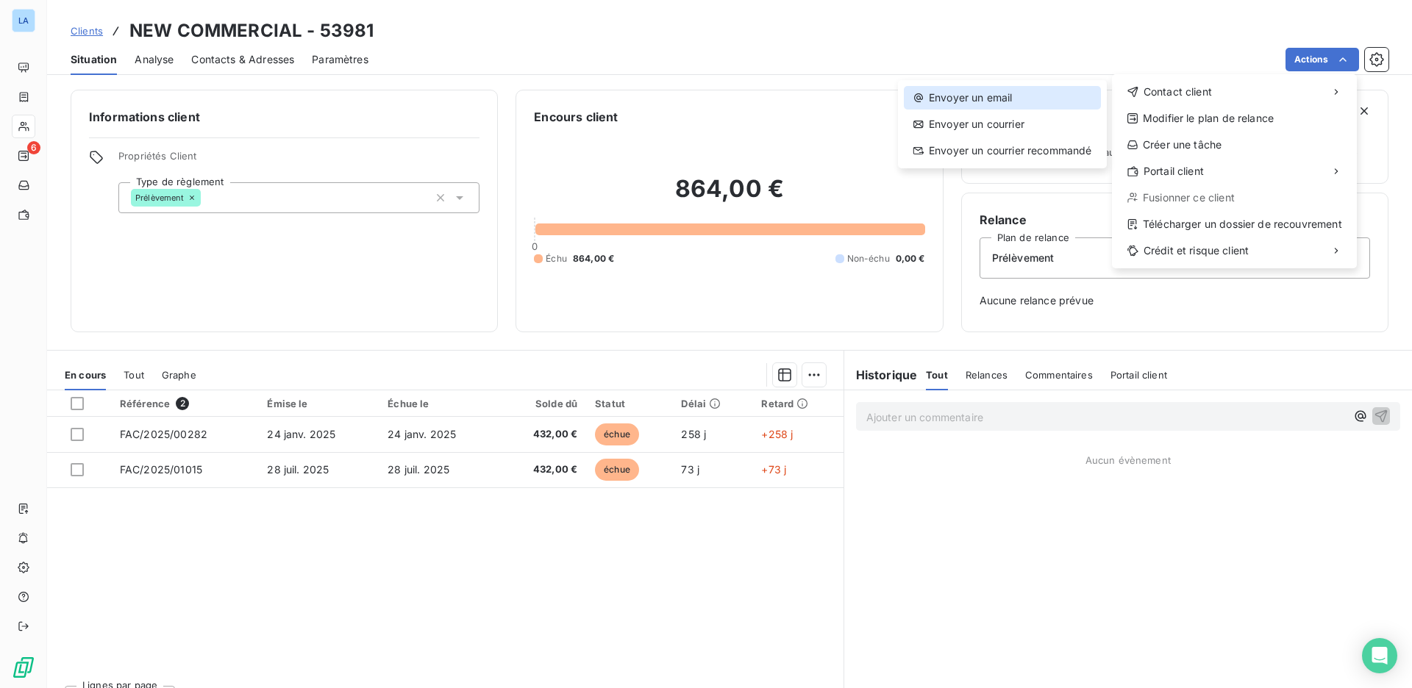
click at [1018, 96] on div "Envoyer un email" at bounding box center [1002, 98] width 197 height 24
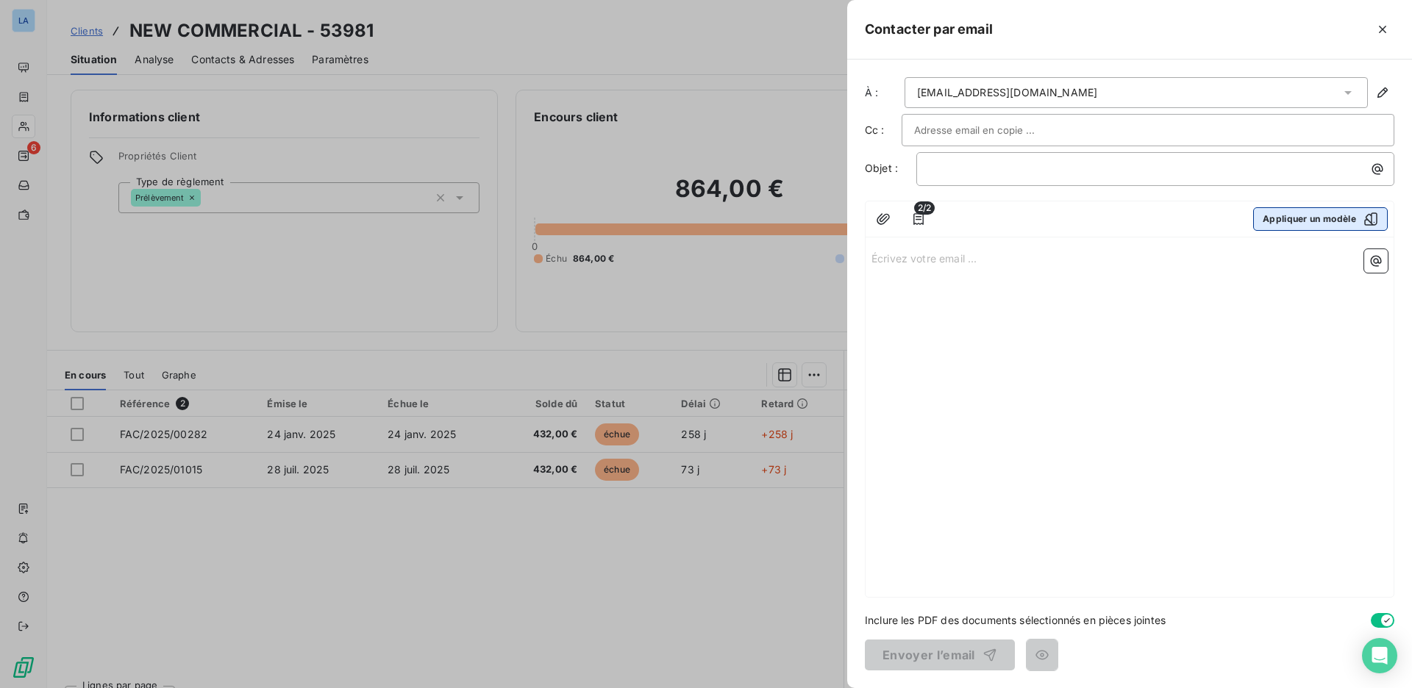
click at [1300, 221] on button "Appliquer un modèle" at bounding box center [1320, 219] width 135 height 24
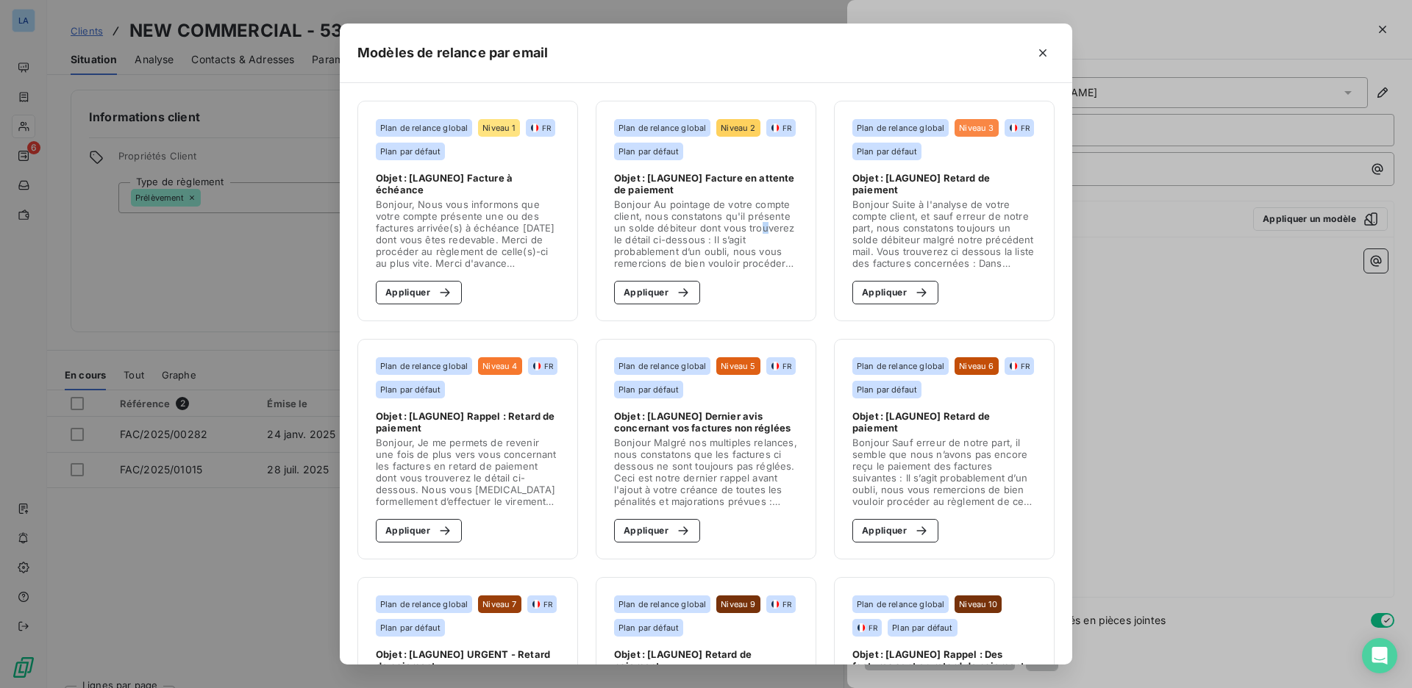
click at [754, 225] on span "Bonjour Au pointage de votre compte client, nous constatons qu'il présente un s…" at bounding box center [706, 234] width 184 height 71
click at [668, 304] on section "Plan de relance global Niveau 2 FR Plan par défaut Objet : [LAGUNEO] Facture en…" at bounding box center [706, 211] width 221 height 221
click at [671, 292] on div "button" at bounding box center [679, 292] width 22 height 15
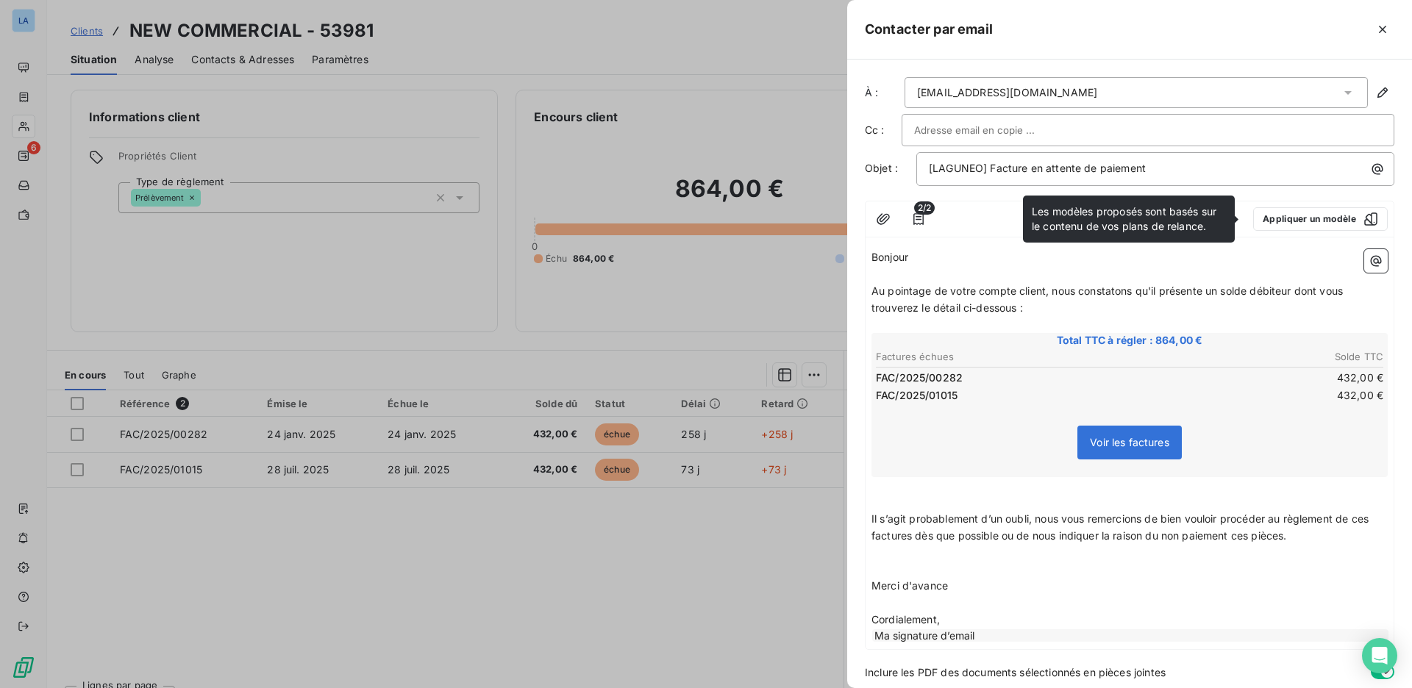
click at [1290, 532] on span "Il s’agit probablement d’un oubli, nous vous remercions de bien vouloir procéde…" at bounding box center [1121, 526] width 500 height 29
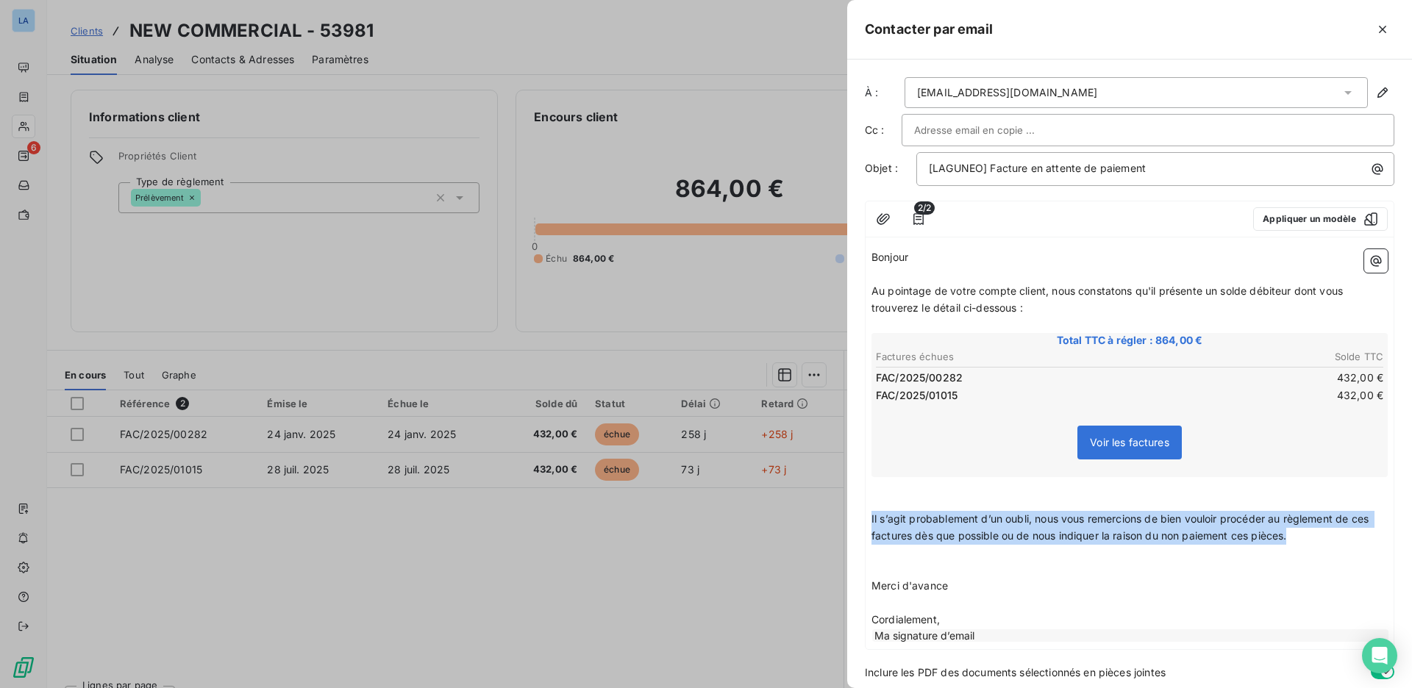
drag, startPoint x: 1290, startPoint y: 532, endPoint x: 872, endPoint y: 516, distance: 418.6
click at [872, 516] on span "Il s’agit probablement d’un oubli, nous vous remercions de bien vouloir procéde…" at bounding box center [1121, 526] width 500 height 29
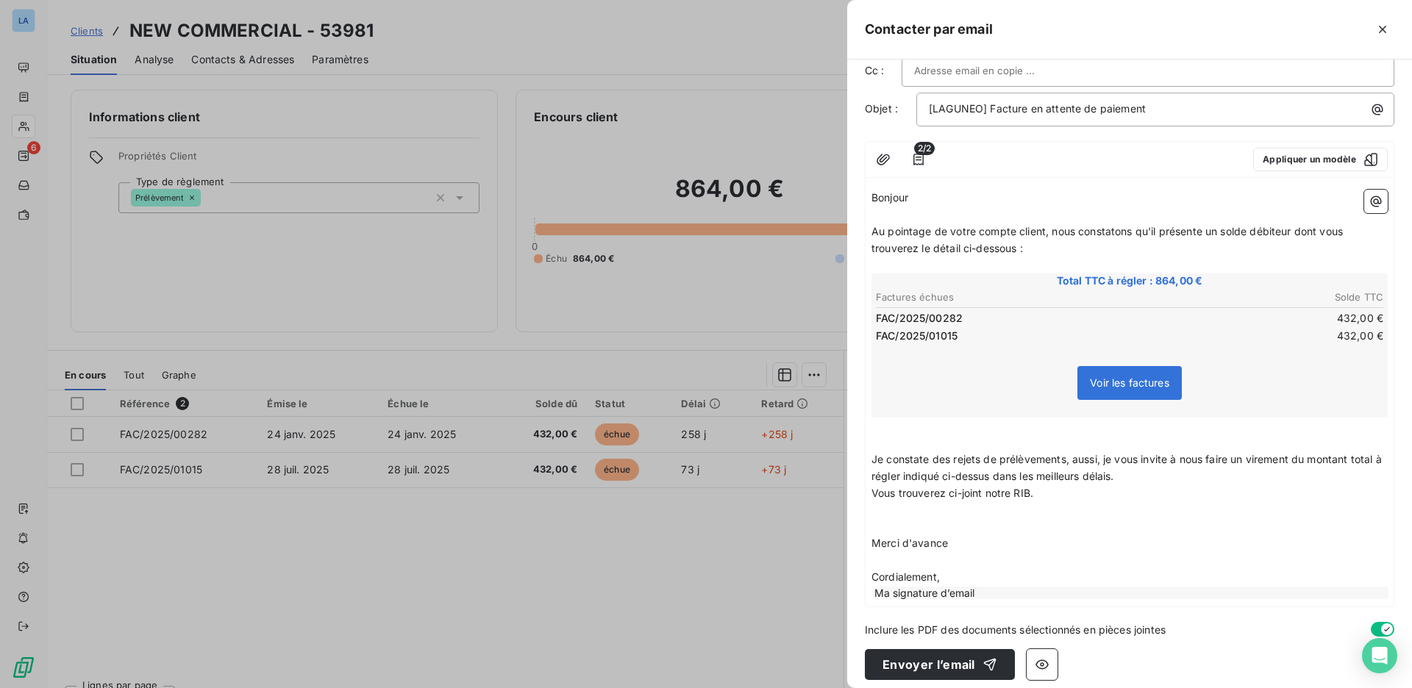
scroll to position [59, 0]
click at [884, 168] on button "button" at bounding box center [883, 161] width 24 height 24
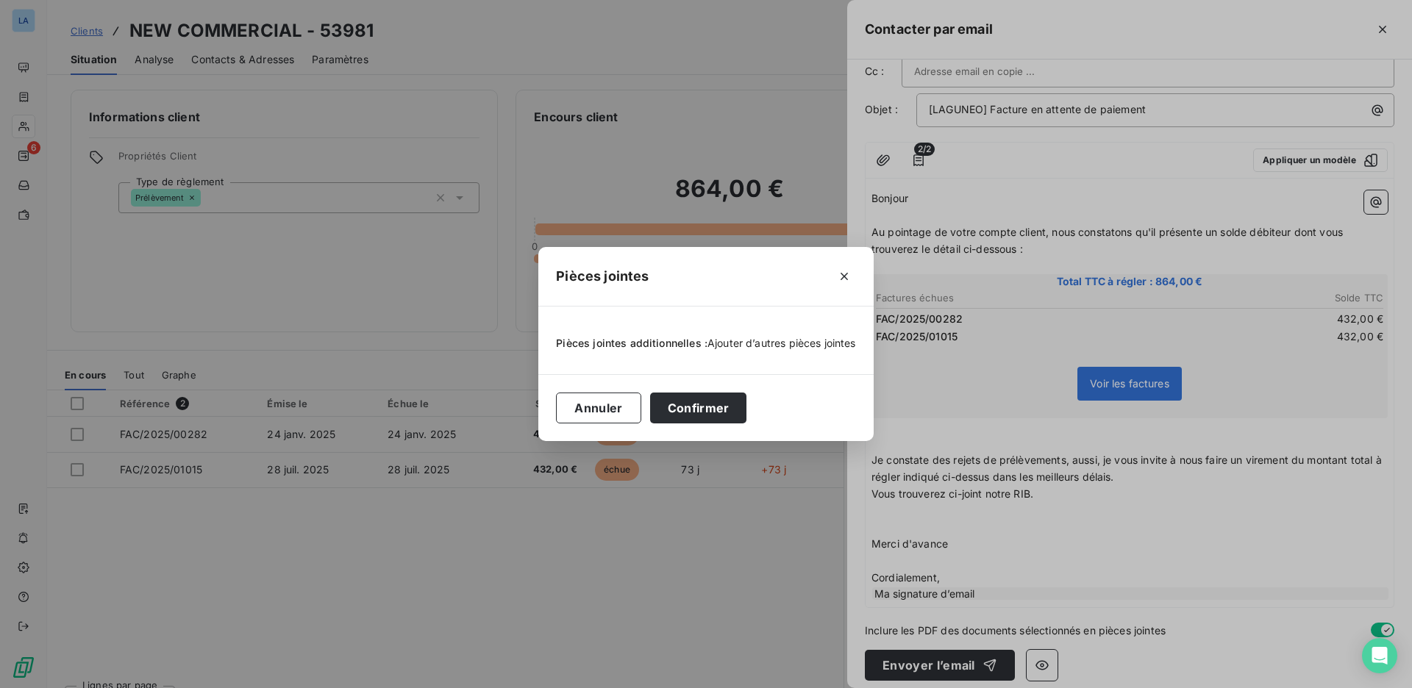
click at [740, 341] on span "Ajouter d’autres pièces jointes" at bounding box center [781, 343] width 149 height 12
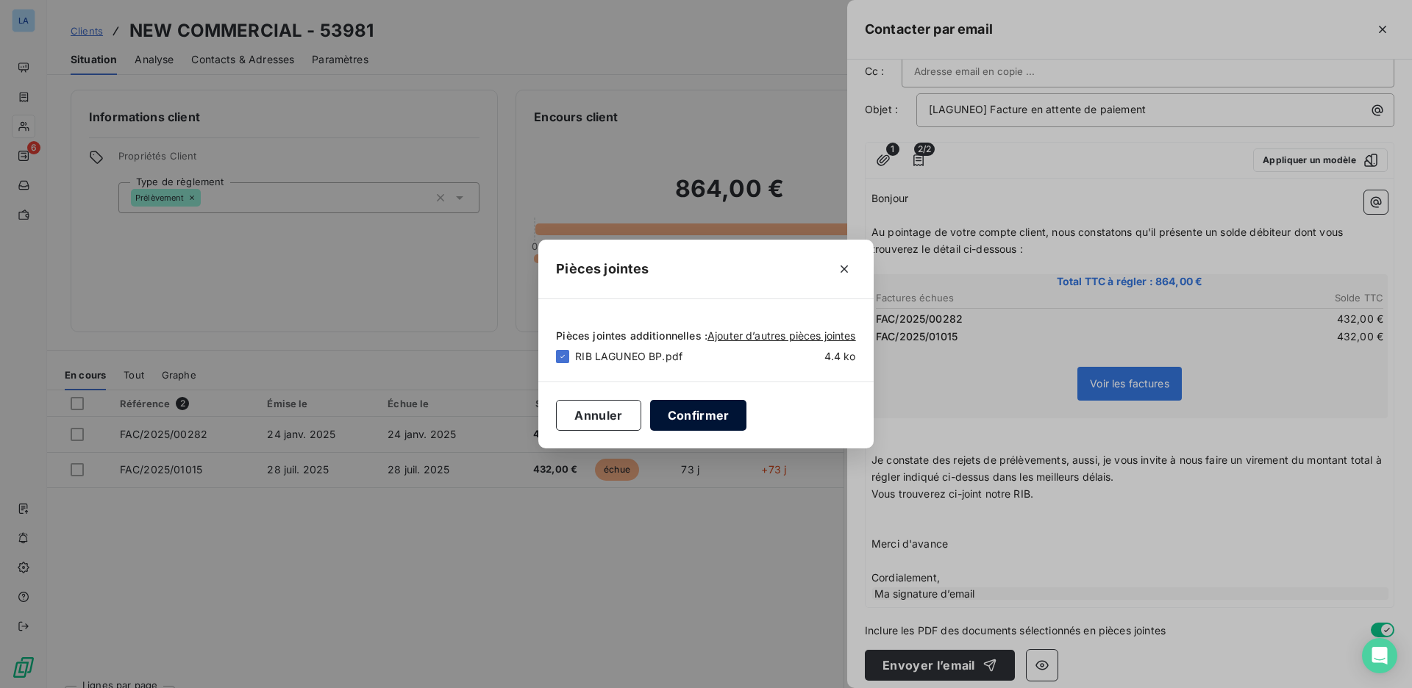
click at [706, 421] on button "Confirmer" at bounding box center [698, 415] width 97 height 31
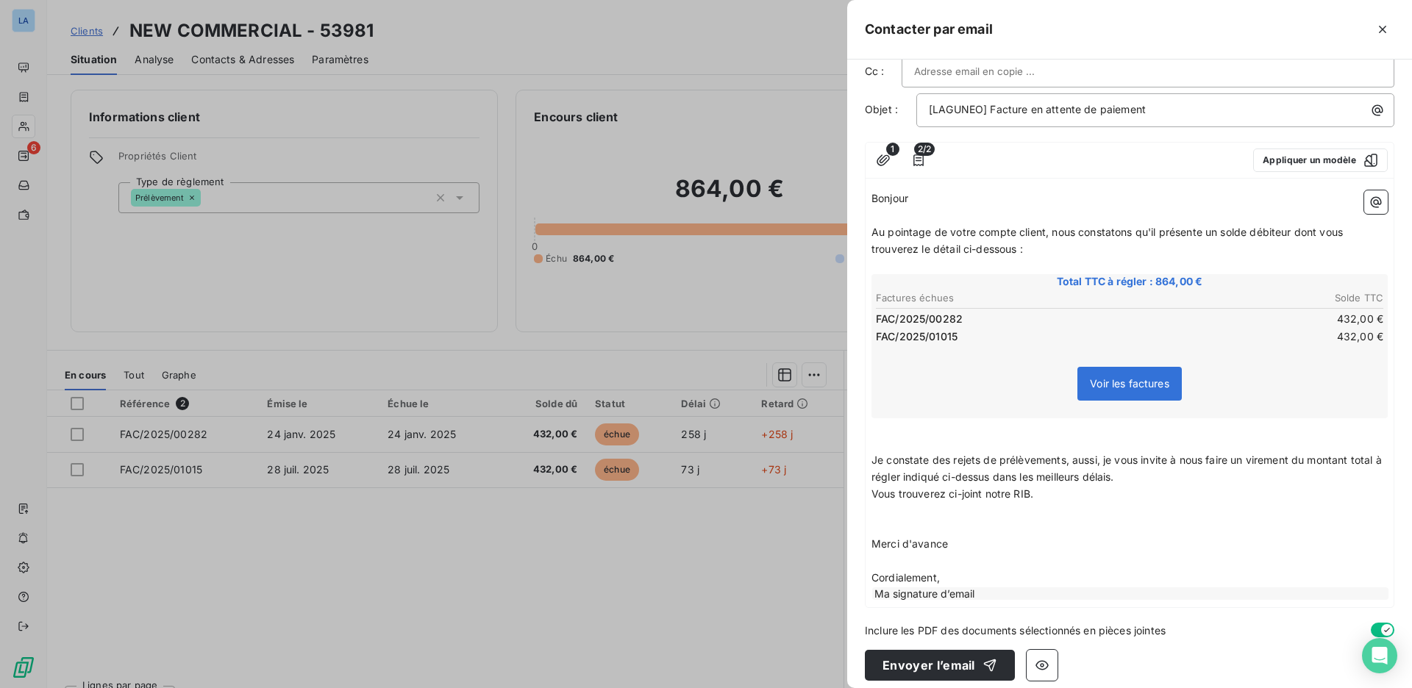
click at [1068, 454] on span "Je constate des rejets de prélèvements, aussi, je vous invite à nous faire un v…" at bounding box center [1127, 468] width 513 height 29
click at [937, 653] on button "Envoyer l’email" at bounding box center [940, 665] width 150 height 31
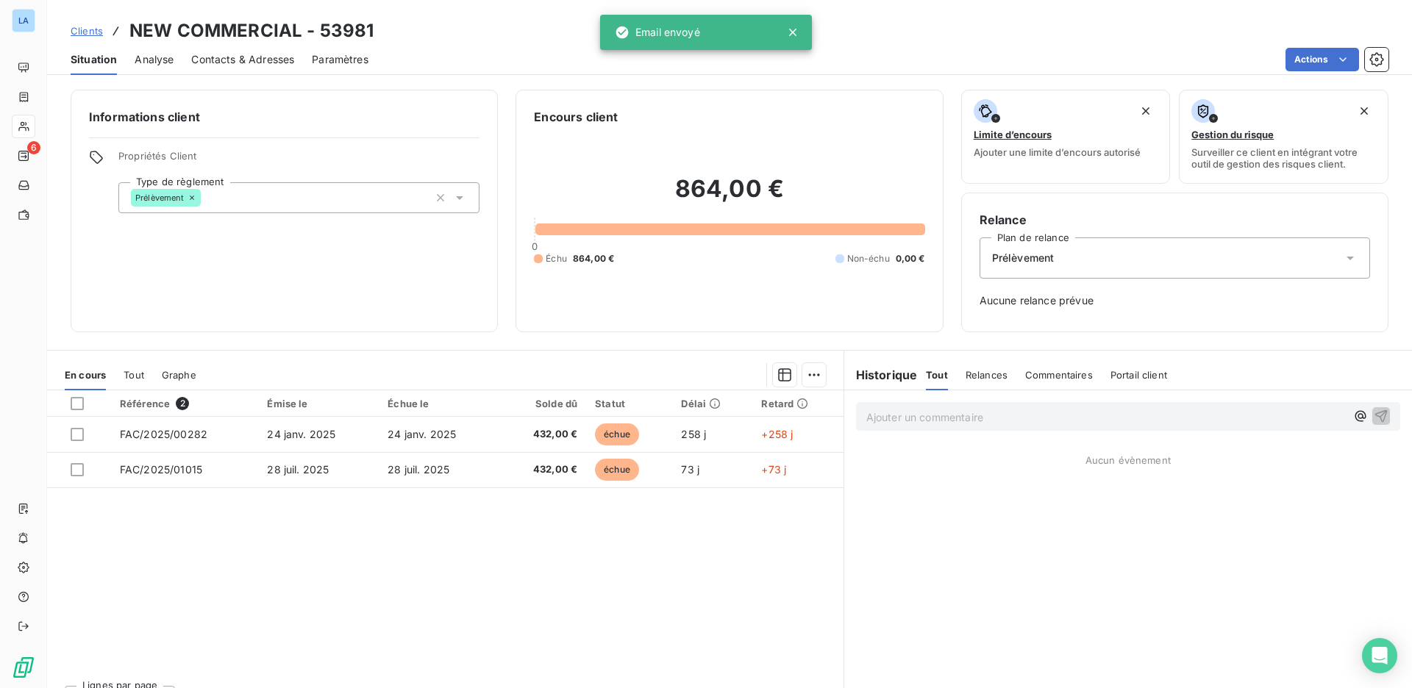
click at [1035, 373] on span "Commentaires" at bounding box center [1059, 375] width 68 height 12
click at [1010, 418] on p "Ajouter un commentaire ﻿" at bounding box center [1105, 417] width 479 height 18
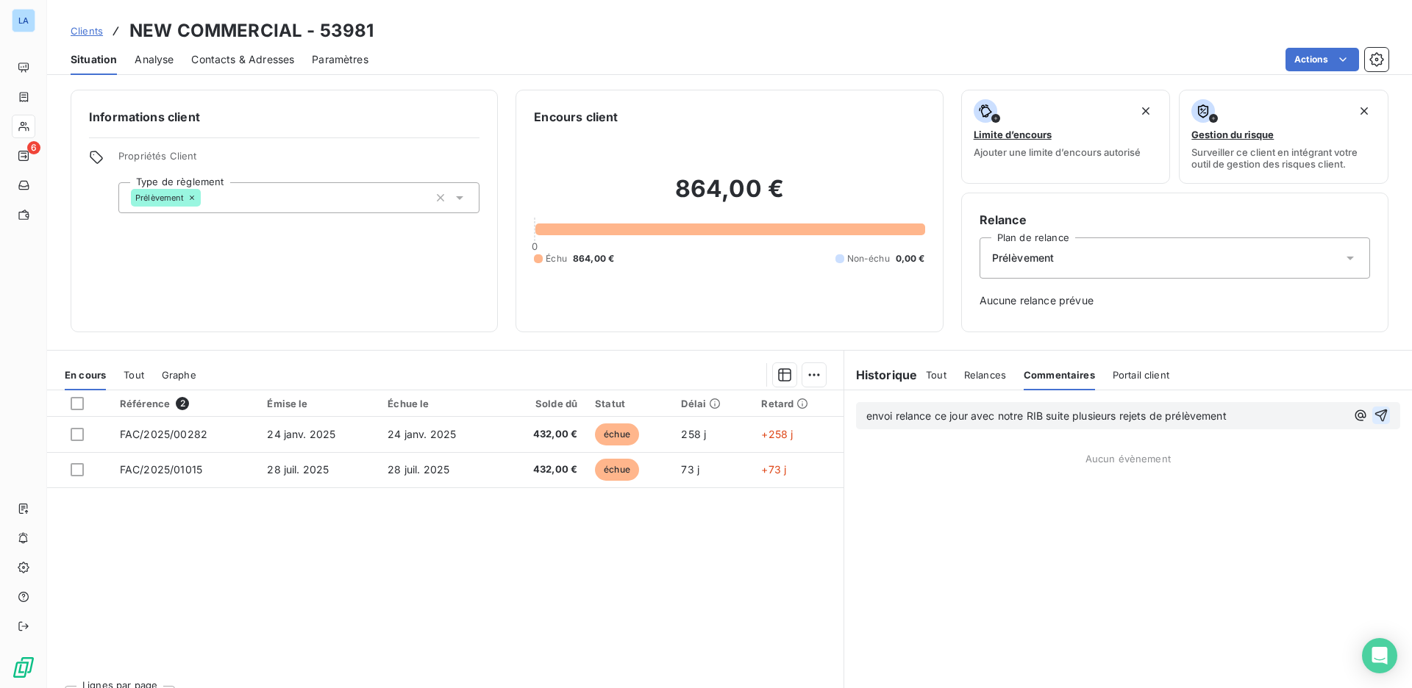
click at [1375, 413] on icon "button" at bounding box center [1381, 416] width 12 height 12
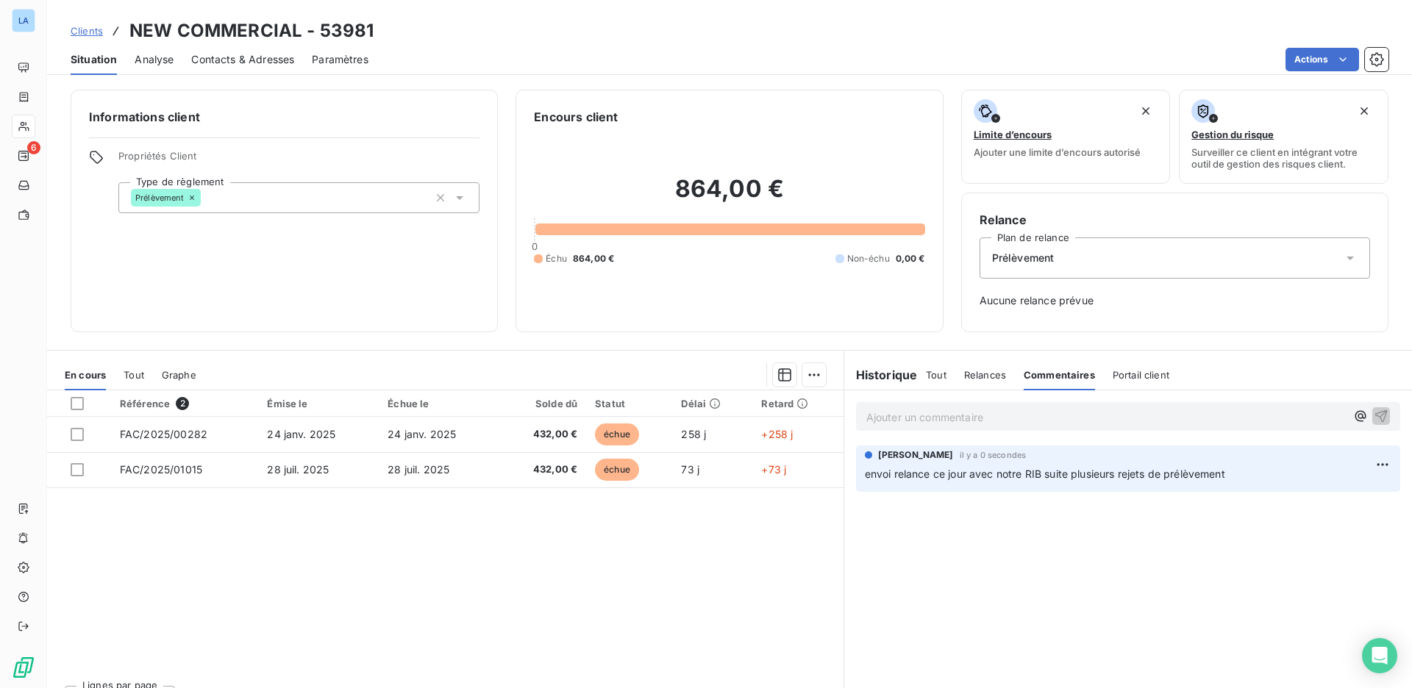
click at [85, 27] on span "Clients" at bounding box center [87, 31] width 32 height 12
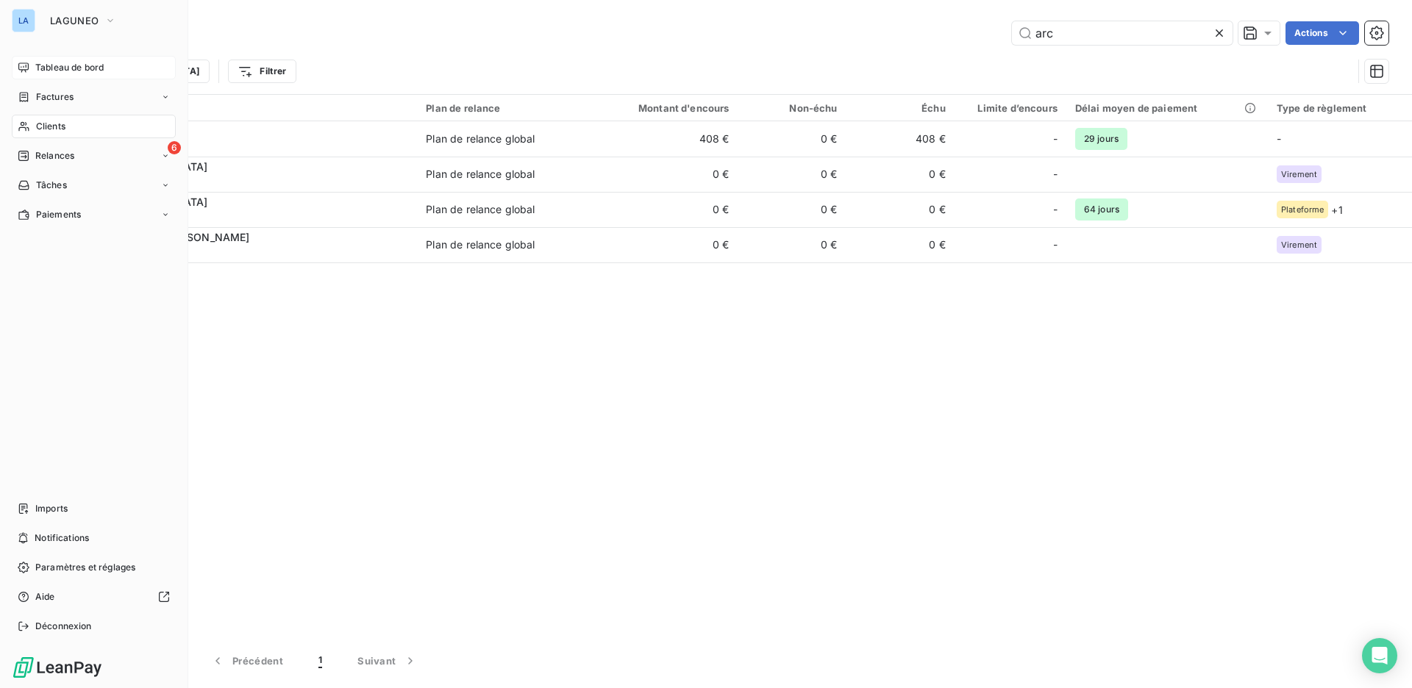
click at [73, 66] on span "Tableau de bord" at bounding box center [69, 67] width 68 height 13
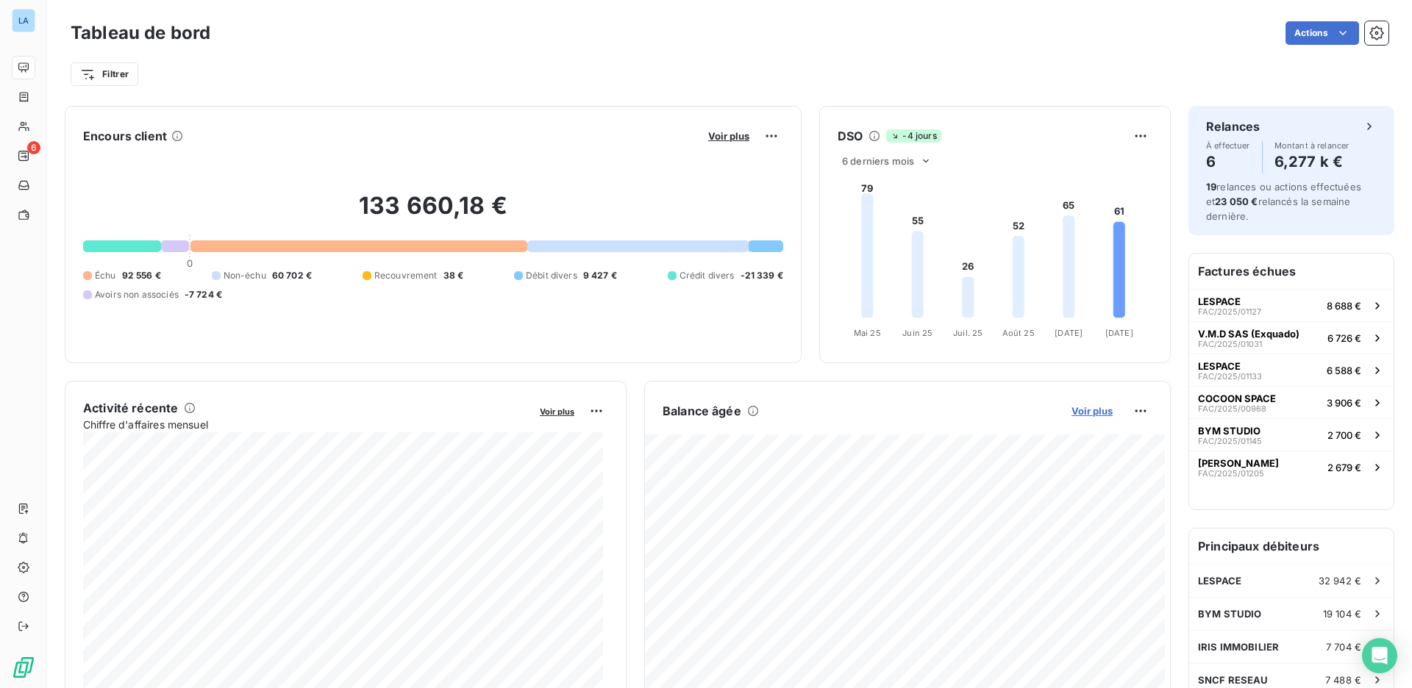
click at [1081, 412] on span "Voir plus" at bounding box center [1091, 411] width 41 height 12
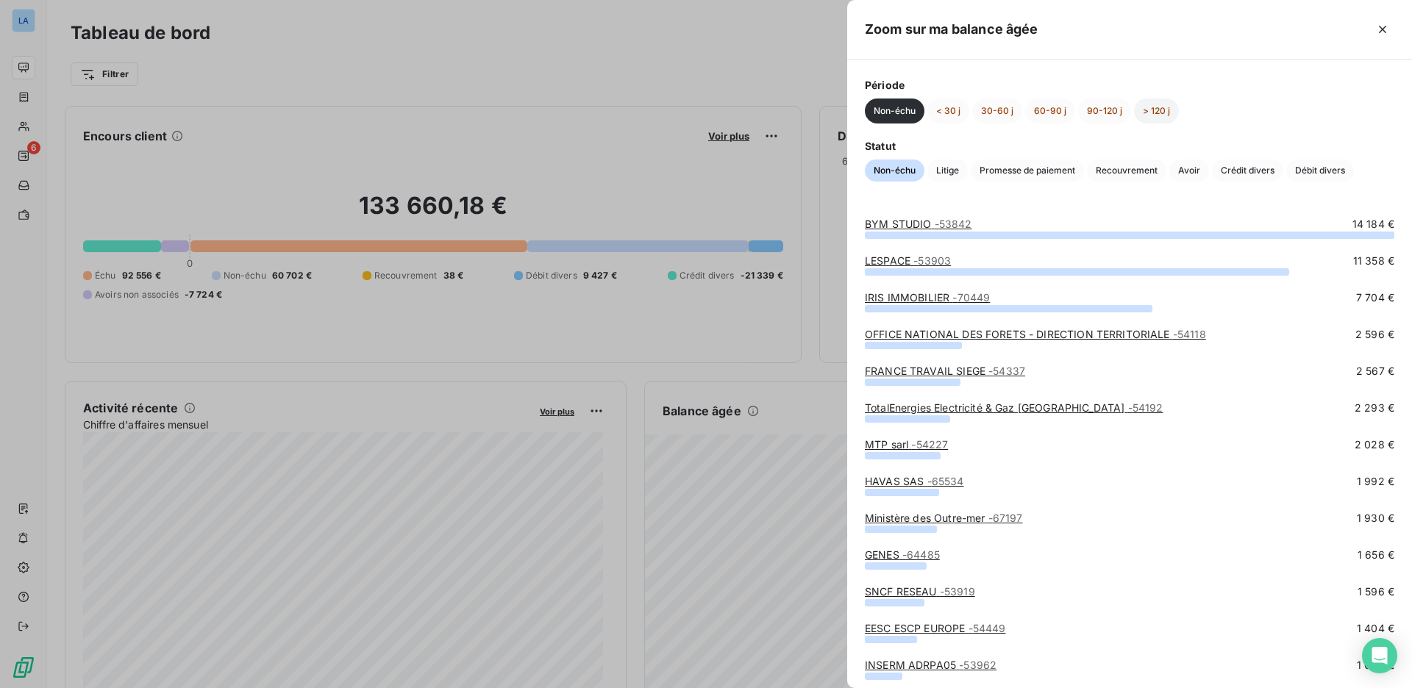
click at [1151, 105] on button "> 120 j" at bounding box center [1156, 111] width 45 height 25
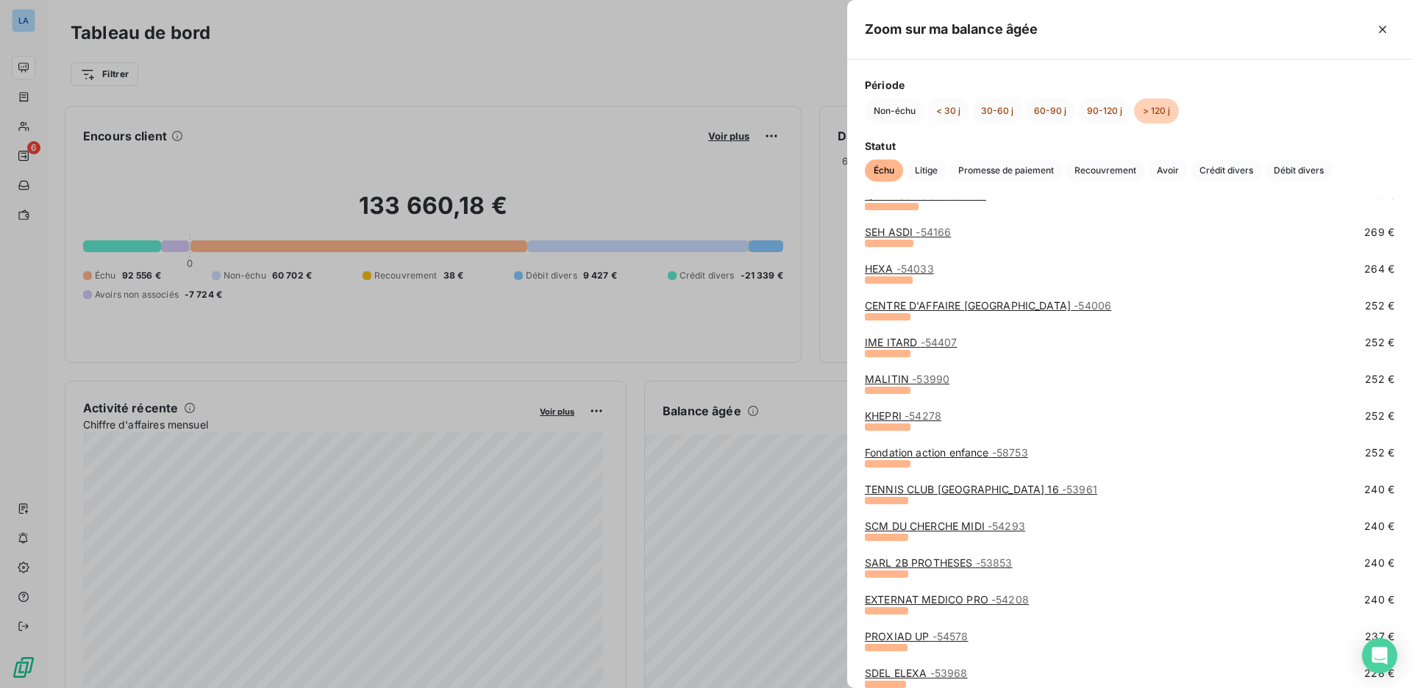
scroll to position [728, 0]
click at [970, 310] on link "CENTRE D'AFFAIRE [GEOGRAPHIC_DATA] - 54006" at bounding box center [988, 305] width 246 height 12
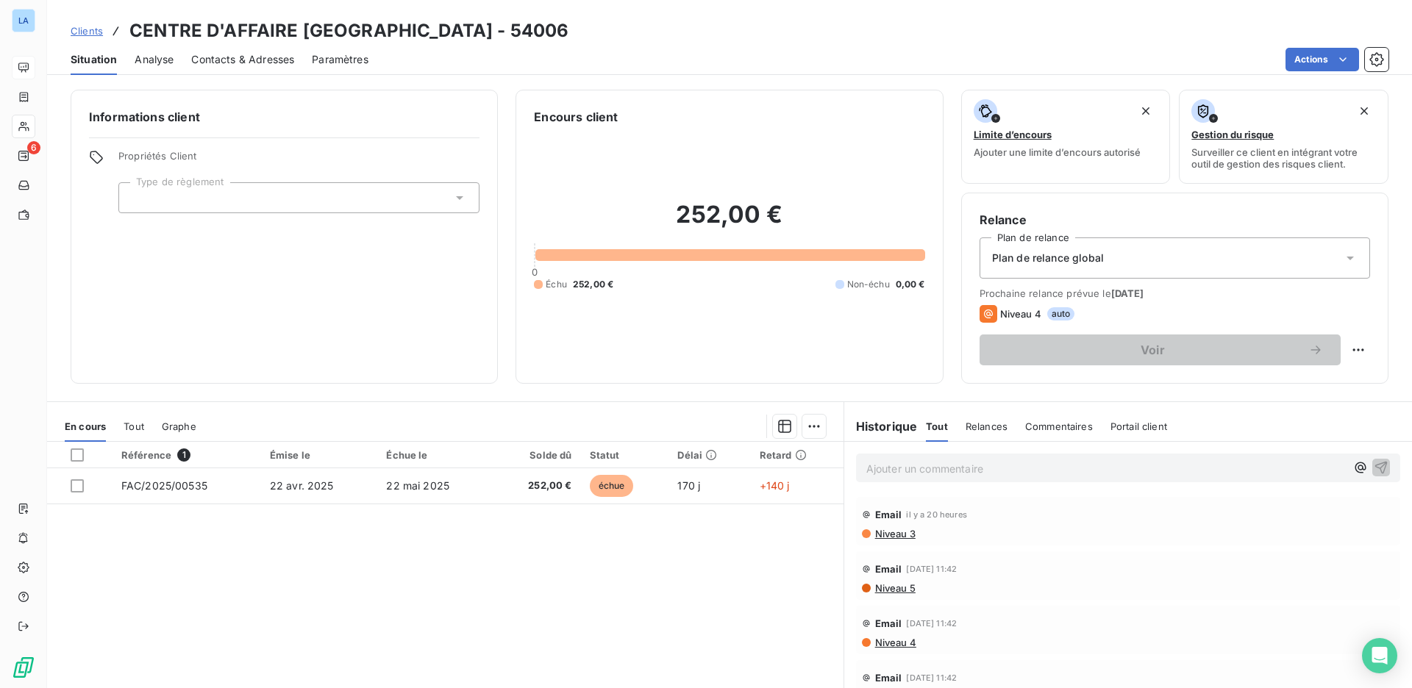
click at [264, 62] on span "Contacts & Adresses" at bounding box center [242, 59] width 103 height 15
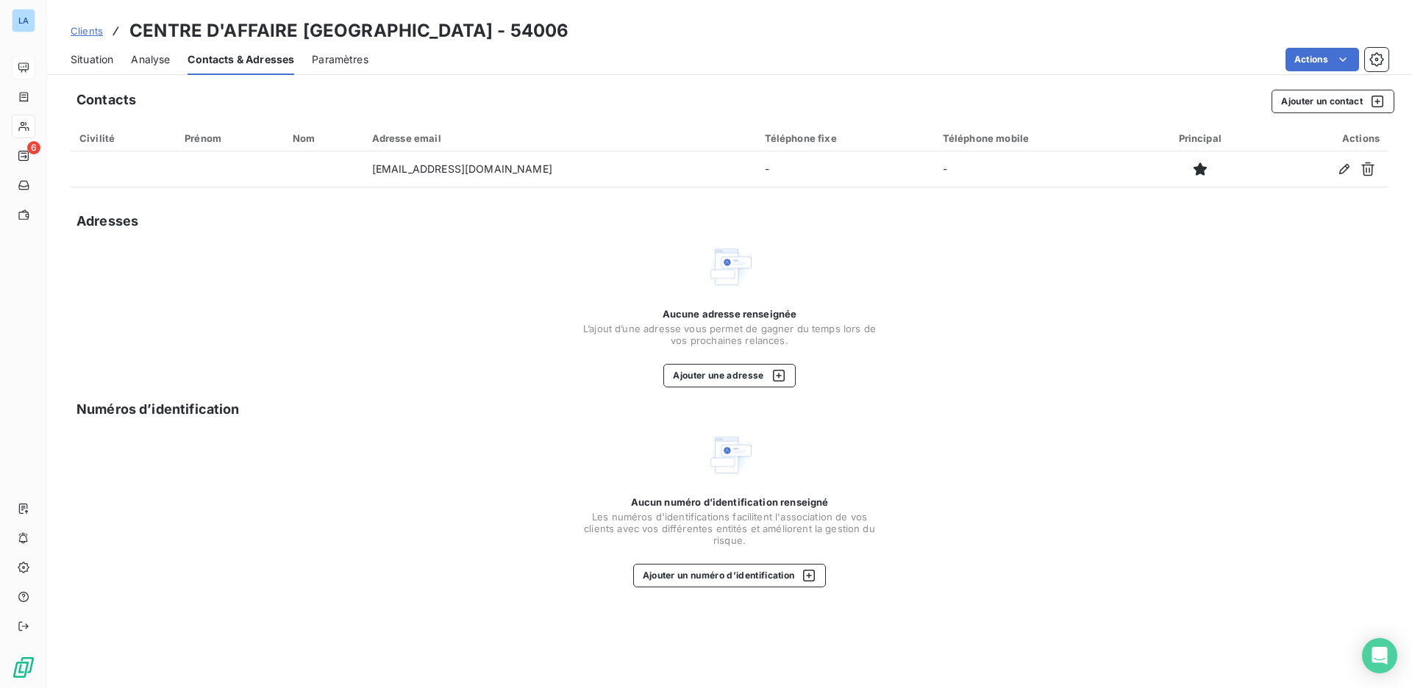
click at [110, 63] on span "Situation" at bounding box center [92, 59] width 43 height 15
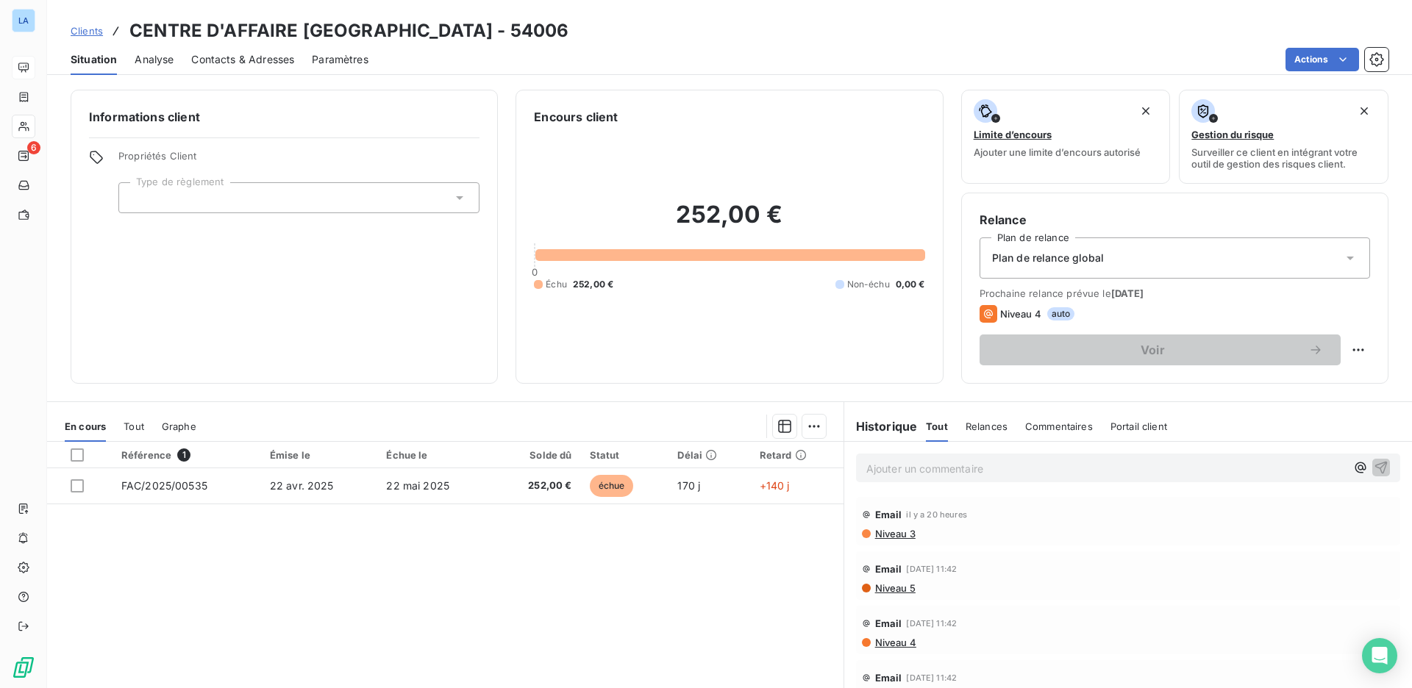
click at [293, 189] on div at bounding box center [298, 197] width 361 height 31
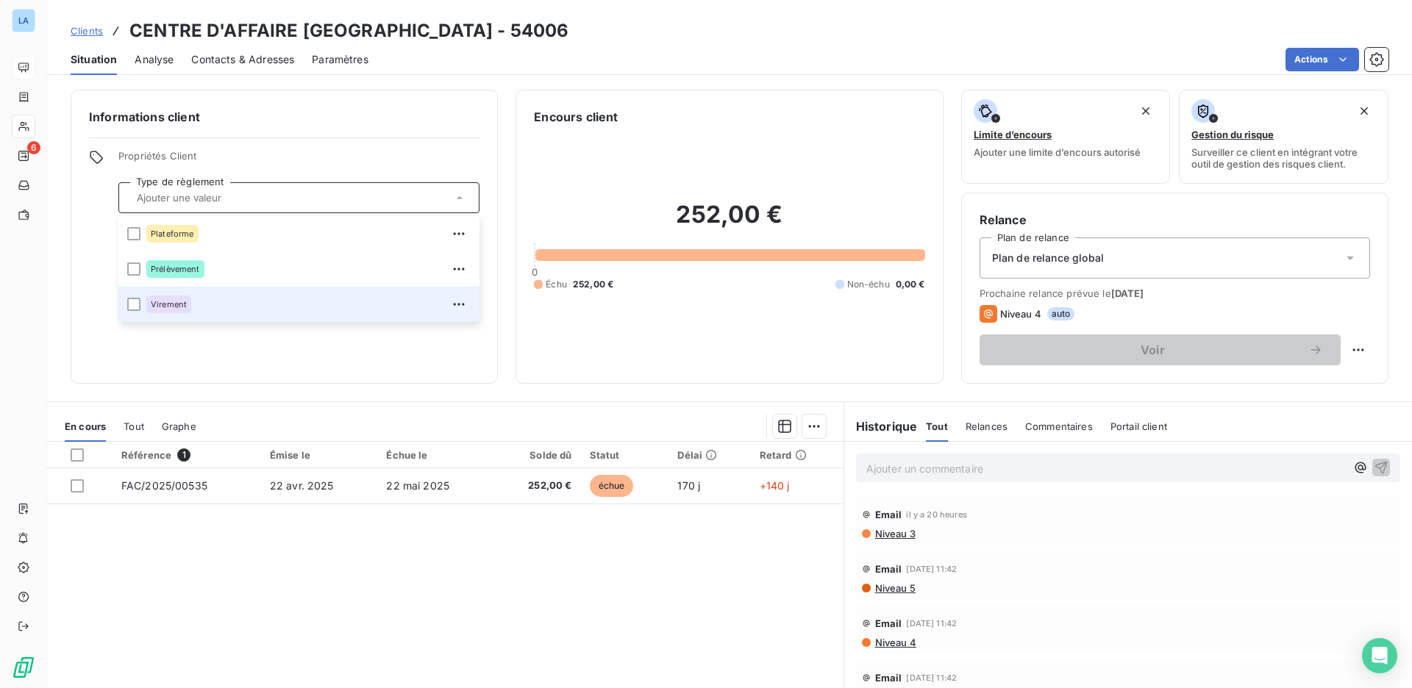
click at [260, 294] on div "Virement" at bounding box center [308, 305] width 324 height 24
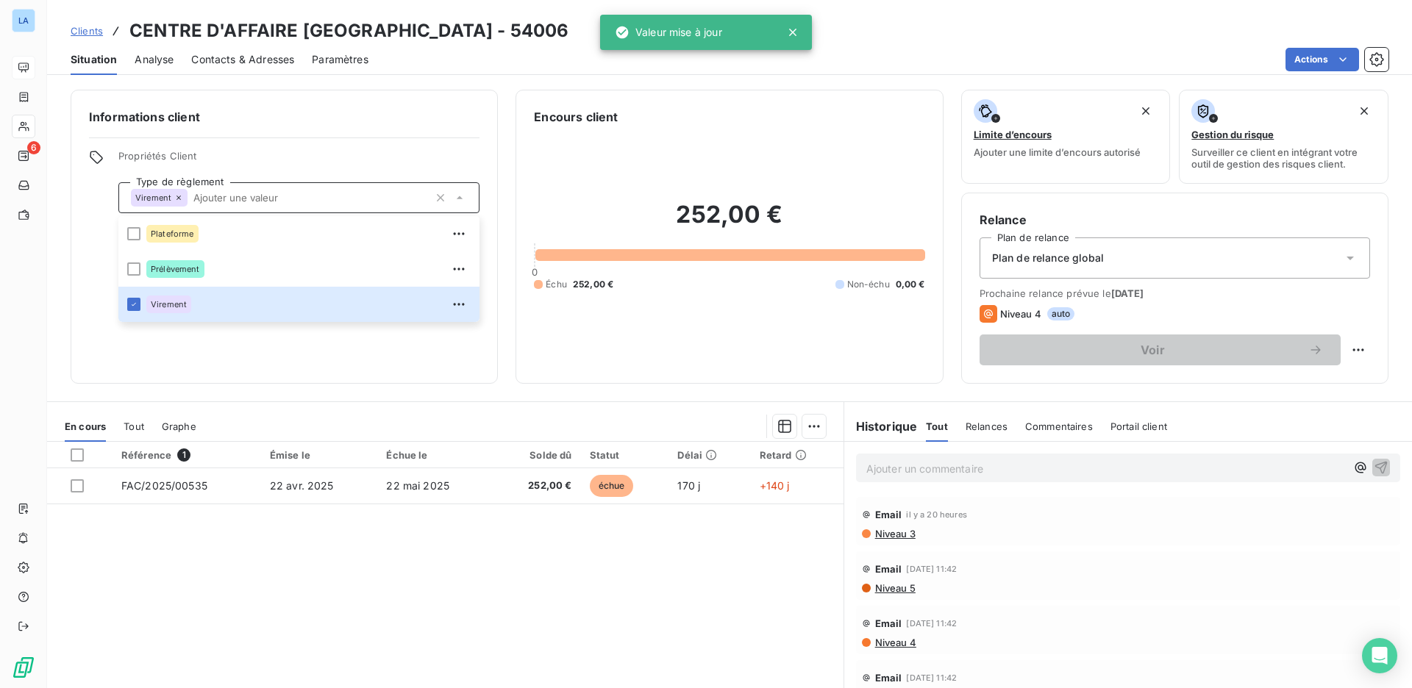
click at [444, 376] on div "Informations client Propriétés Client Type de règlement Virement Plateforme Pré…" at bounding box center [284, 237] width 427 height 294
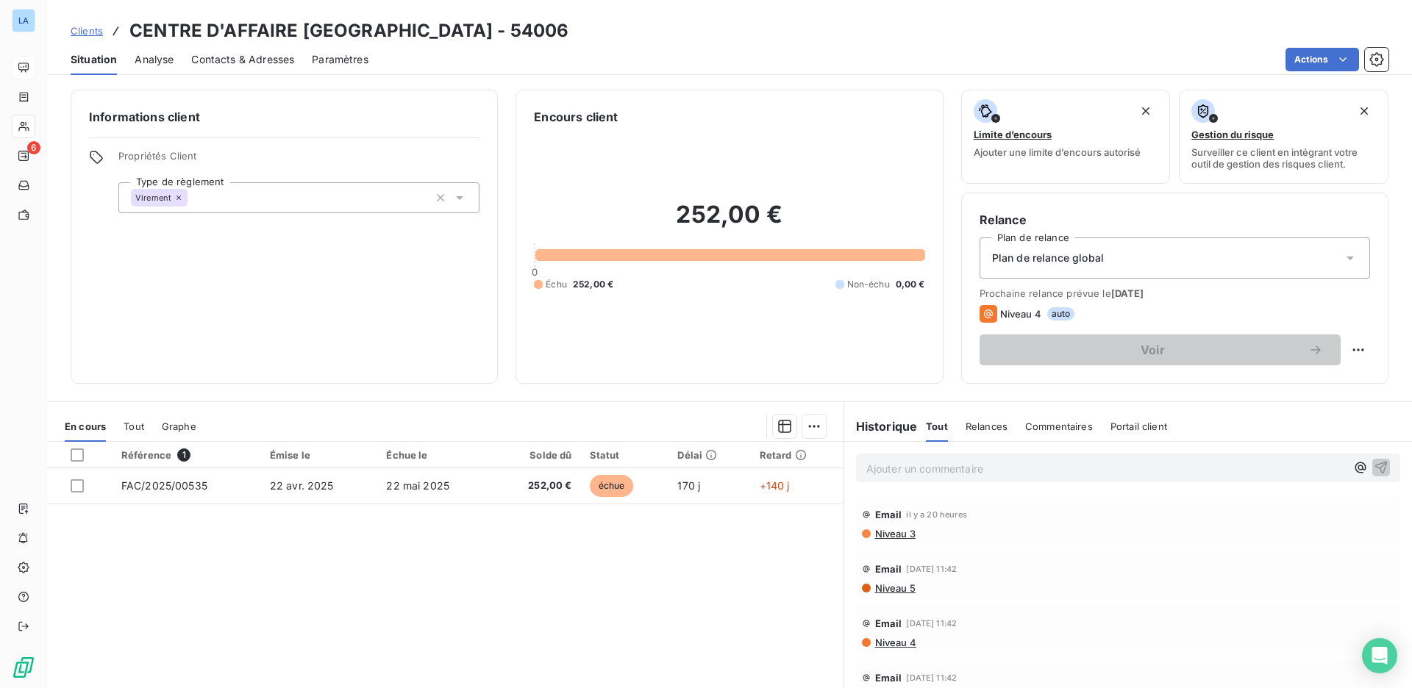
click at [254, 67] on div "Contacts & Adresses" at bounding box center [242, 59] width 103 height 31
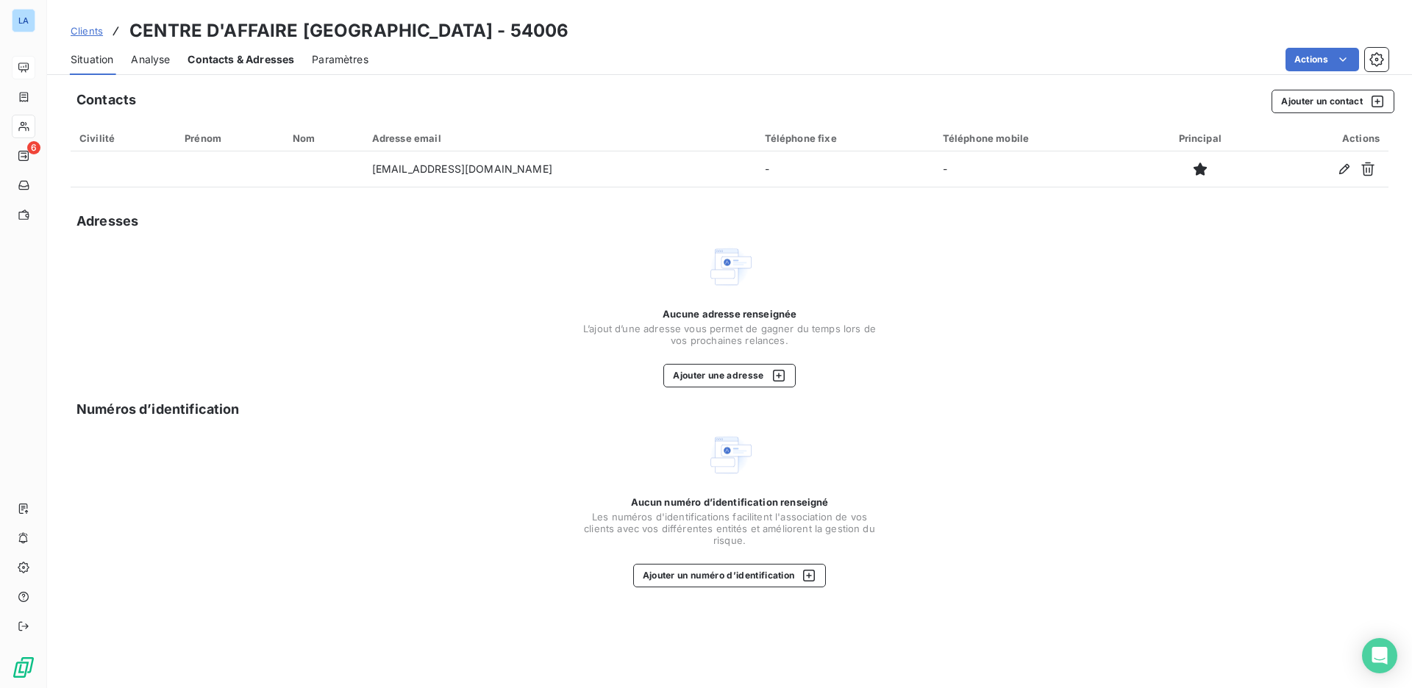
click at [254, 67] on div "Contacts & Adresses" at bounding box center [240, 59] width 107 height 31
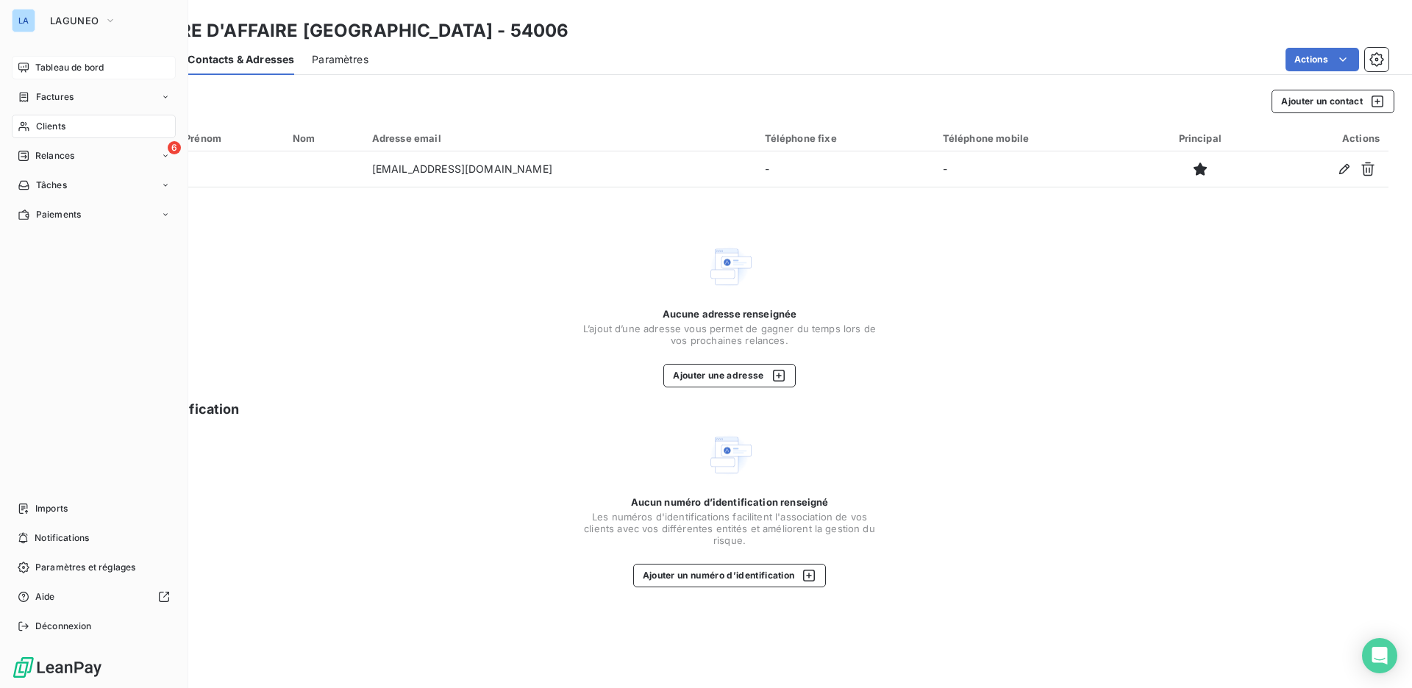
click at [44, 60] on div "Tableau de bord" at bounding box center [94, 68] width 164 height 24
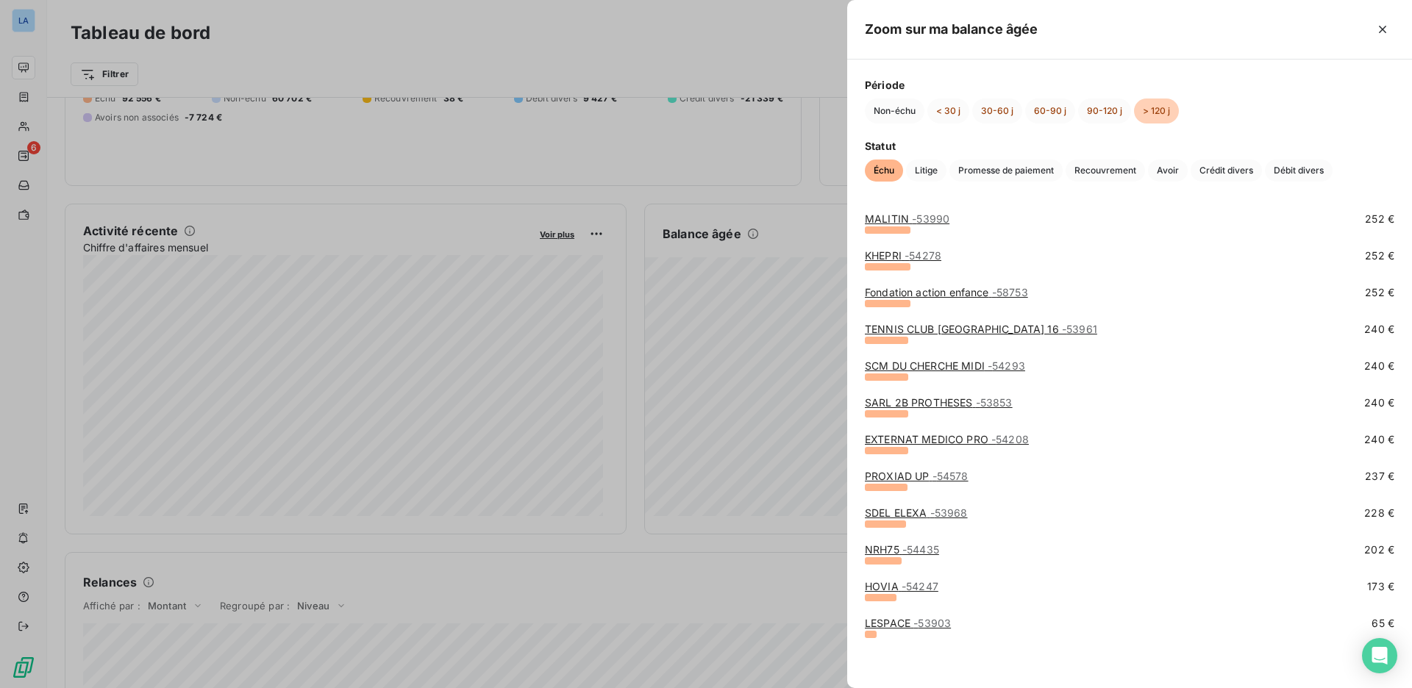
scroll to position [887, 0]
click at [995, 398] on span "- 53853" at bounding box center [994, 402] width 37 height 12
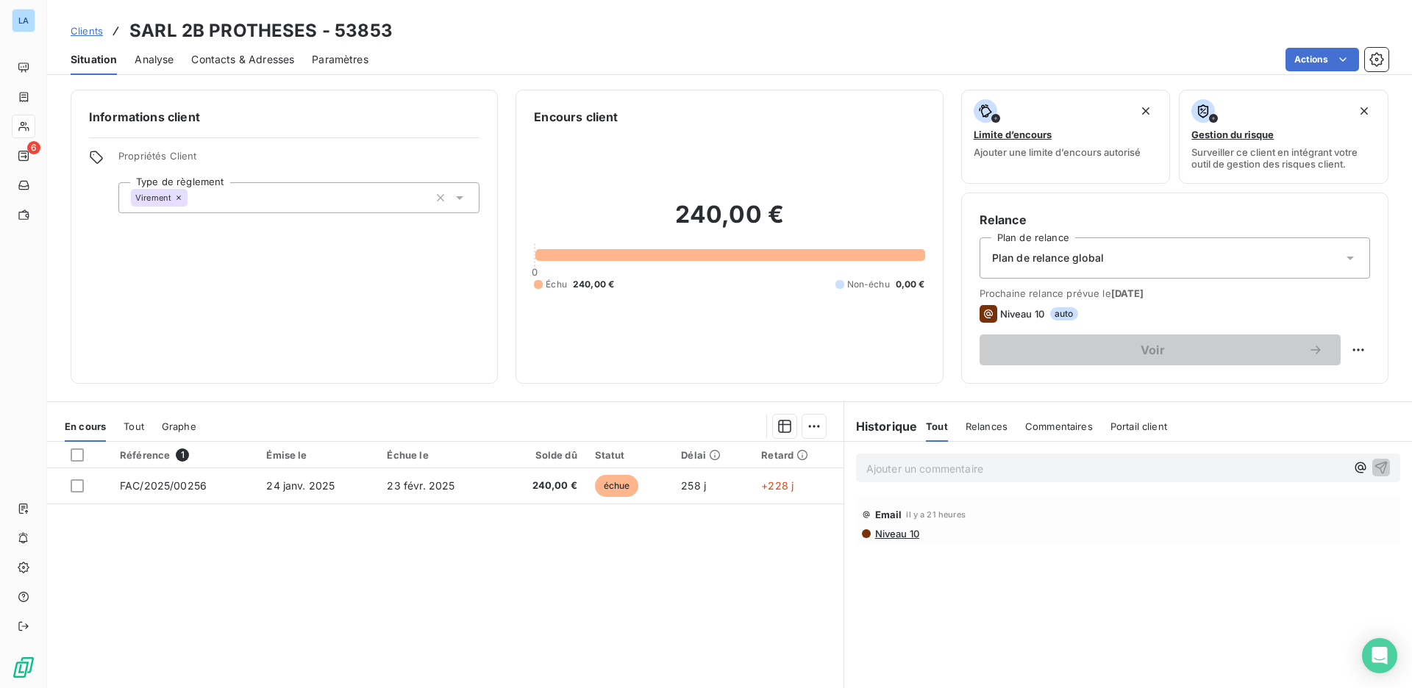
click at [974, 437] on div "Relances" at bounding box center [986, 426] width 42 height 31
click at [1032, 429] on span "Commentaires" at bounding box center [1060, 427] width 68 height 12
click at [998, 470] on p "Ajouter un commentaire ﻿" at bounding box center [1105, 469] width 479 height 18
click at [857, 468] on div "échange par tél et email, va procéder au réglement" at bounding box center [1128, 467] width 544 height 27
click at [866, 468] on span "échange par tél et email, va procéder au réglement" at bounding box center [992, 467] width 253 height 12
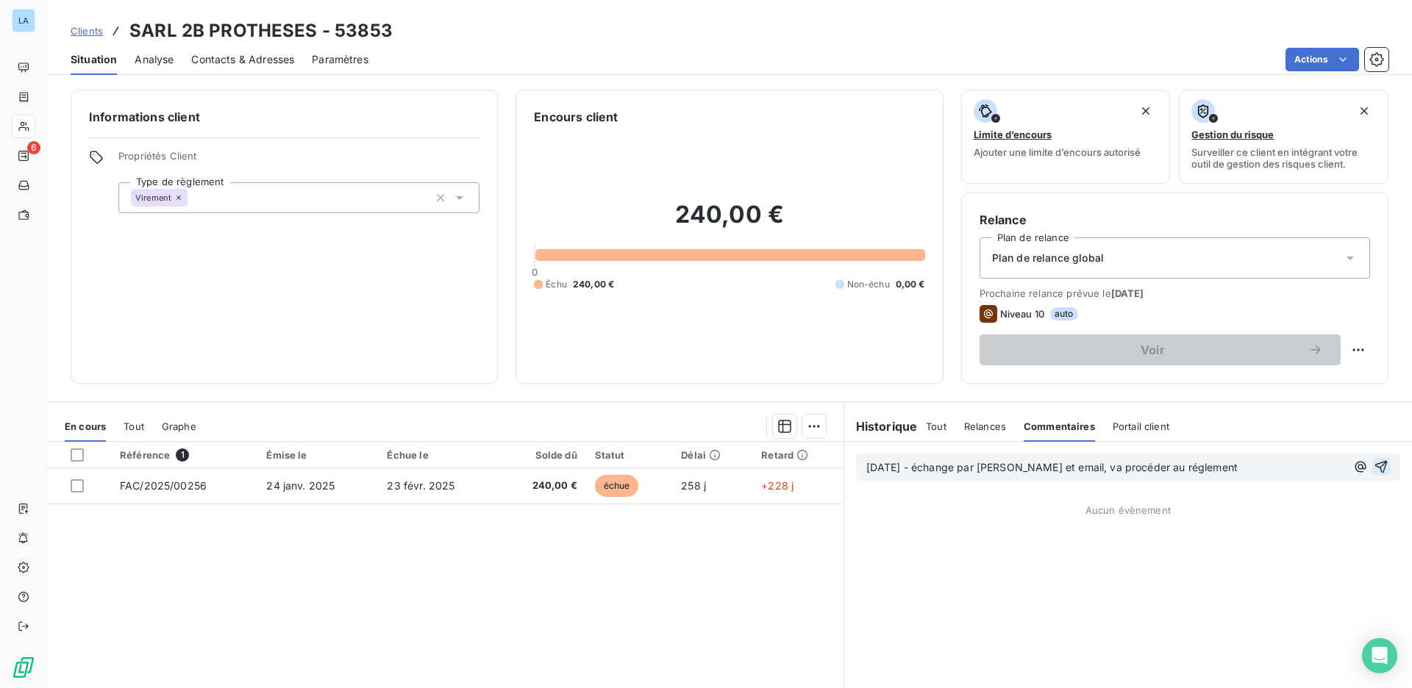
click at [1373, 461] on icon "button" at bounding box center [1380, 467] width 15 height 15
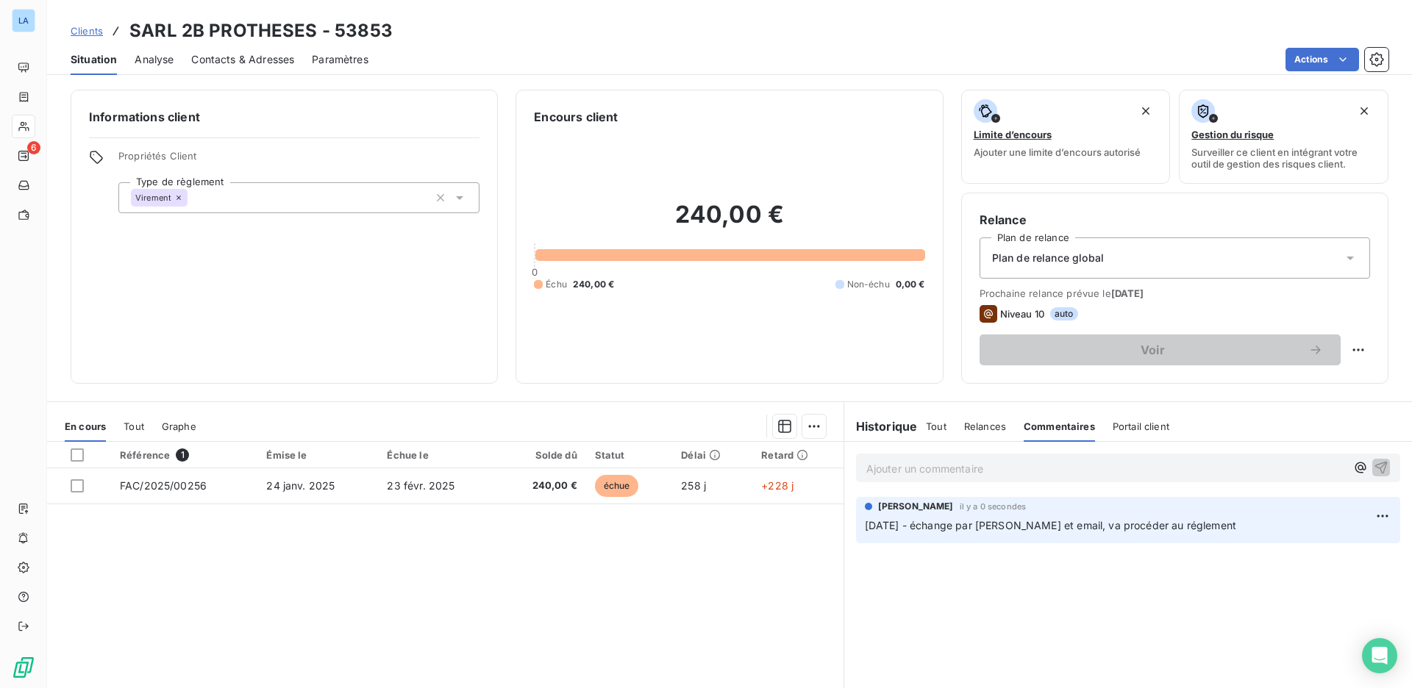
click at [926, 432] on span "Tout" at bounding box center [936, 427] width 21 height 12
click at [1348, 346] on html "LA 6 Clients SARL 2B PROTHESES - 53853 Situation Analyse Contacts & Adresses Pa…" at bounding box center [706, 344] width 1412 height 688
click at [1310, 382] on div "Replanifier cette action" at bounding box center [1287, 383] width 132 height 24
select select "9"
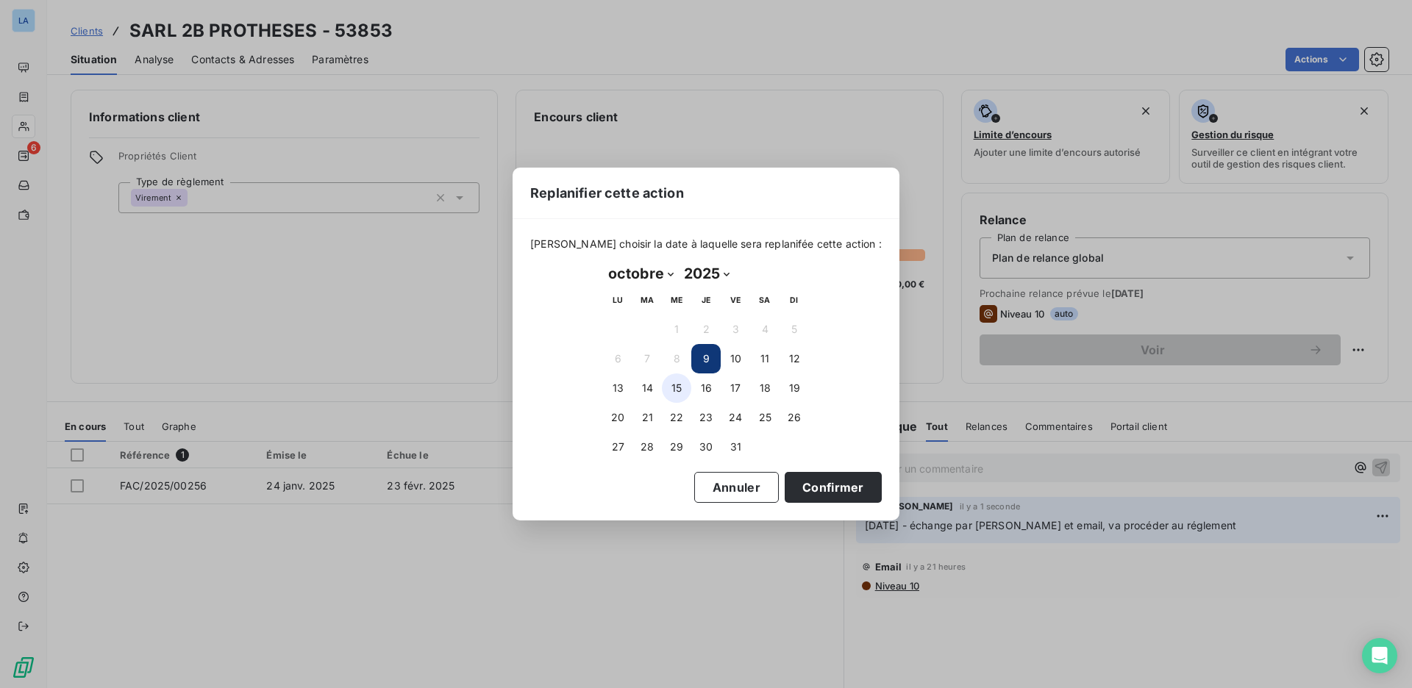
click at [684, 386] on button "15" at bounding box center [676, 387] width 29 height 29
click at [818, 485] on button "Confirmer" at bounding box center [832, 487] width 97 height 31
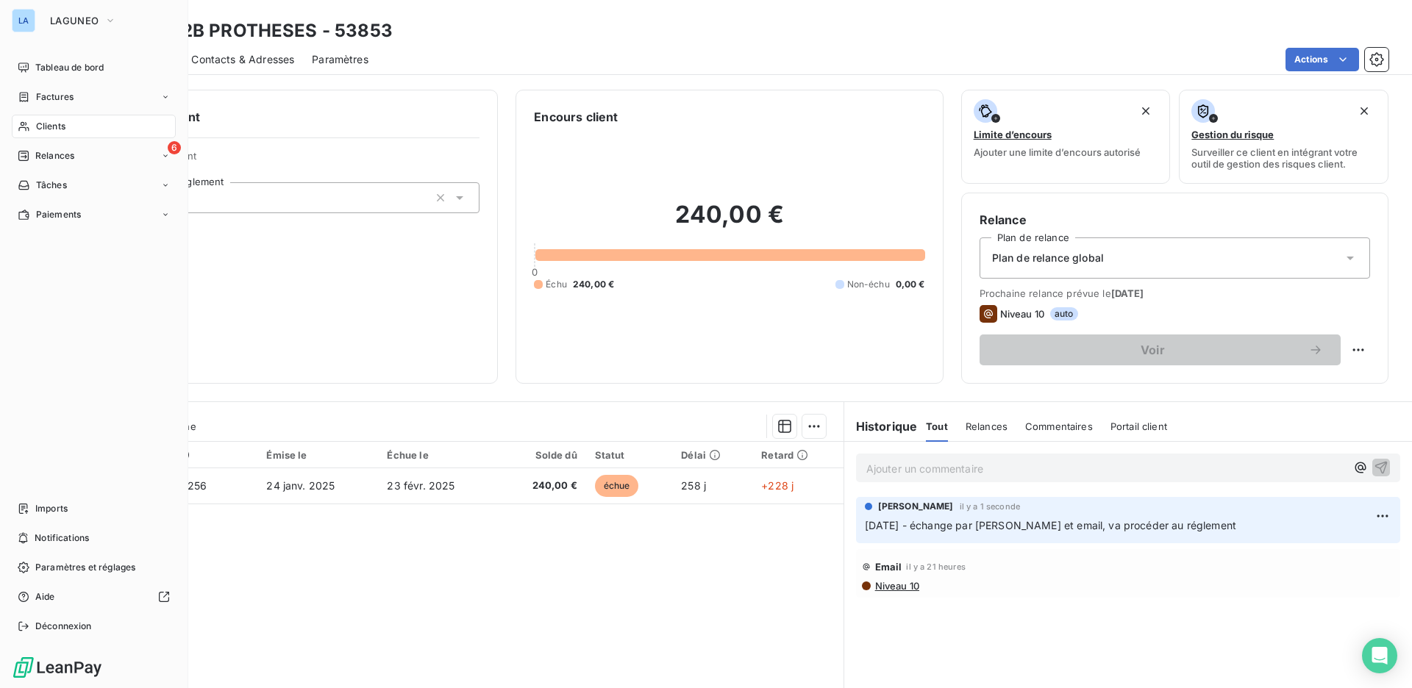
click at [60, 132] on span "Clients" at bounding box center [50, 126] width 29 height 13
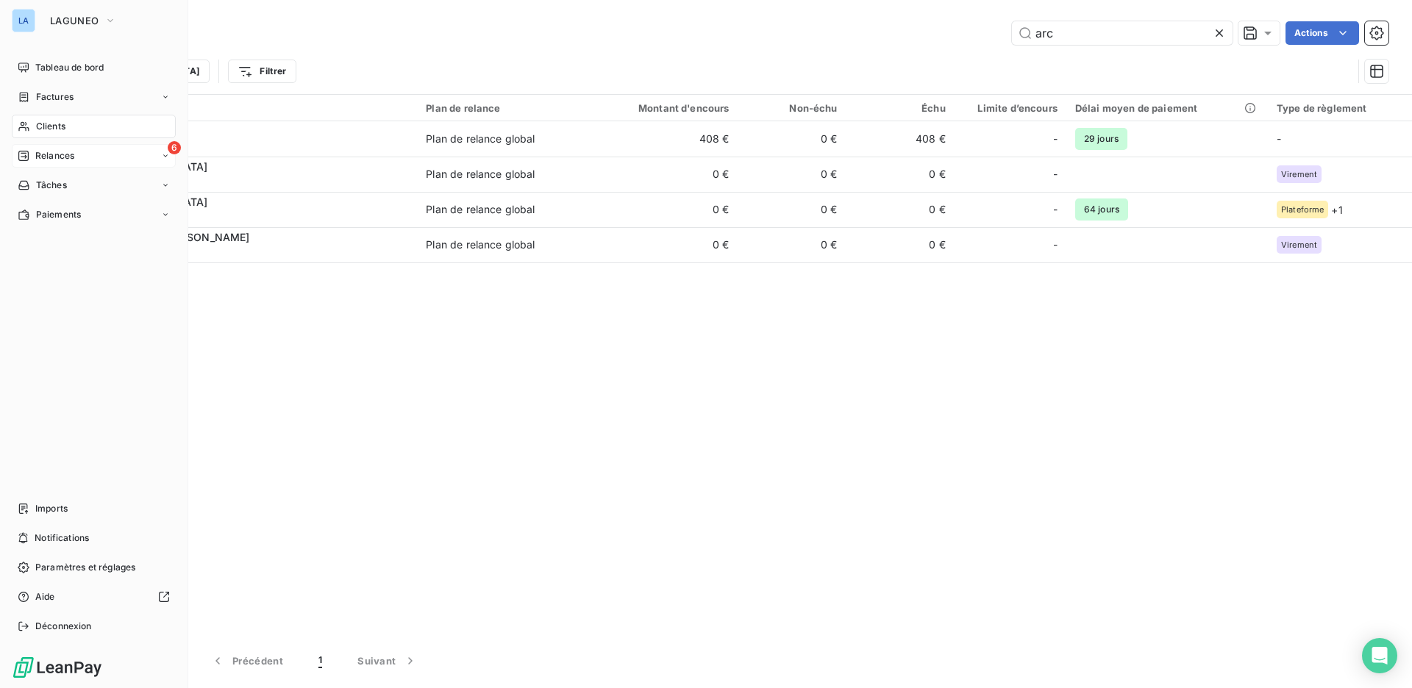
click at [58, 159] on span "Relances" at bounding box center [54, 155] width 39 height 13
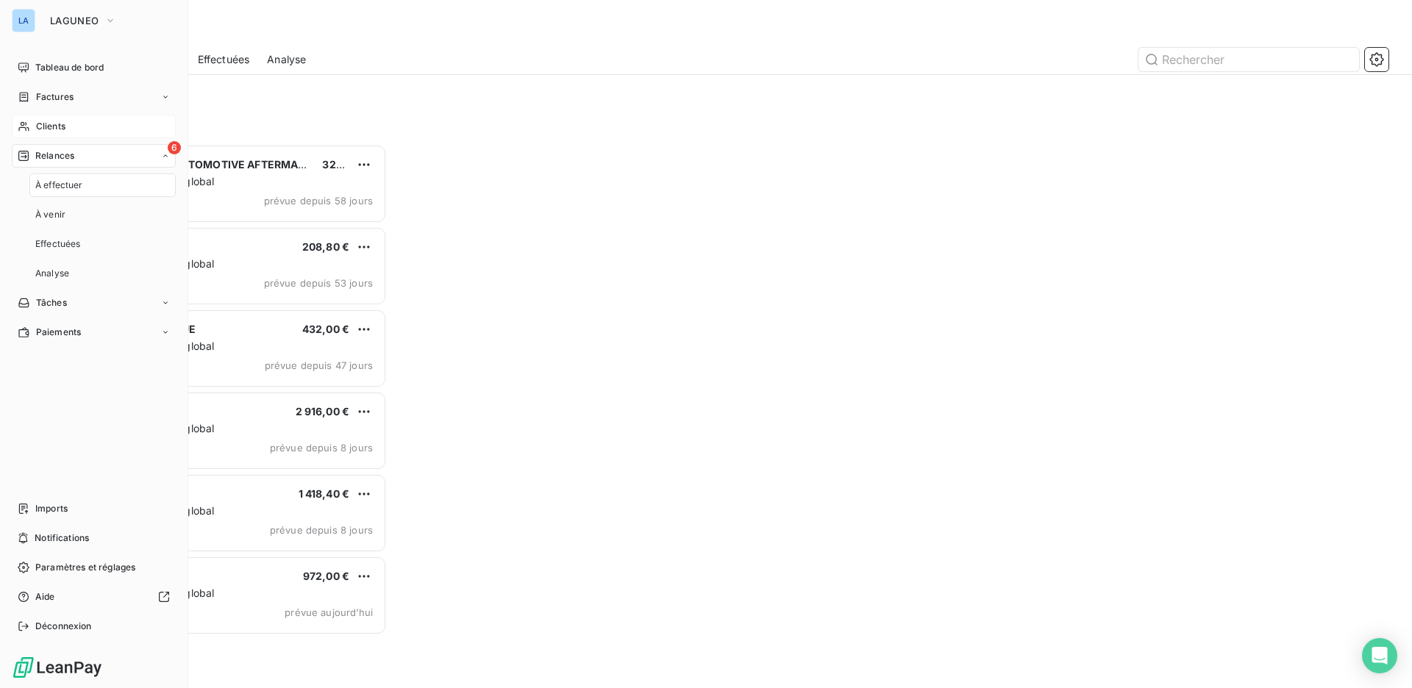
scroll to position [534, 306]
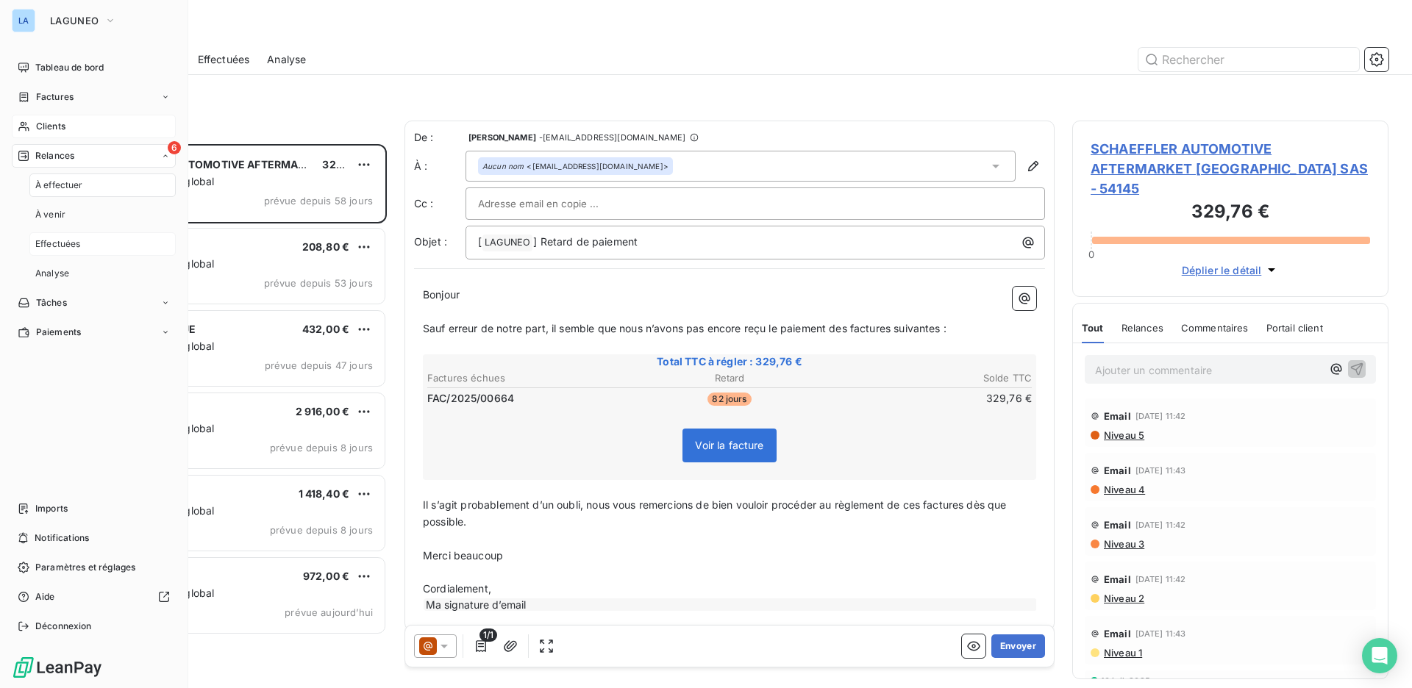
click at [85, 243] on div "Effectuées" at bounding box center [102, 244] width 146 height 24
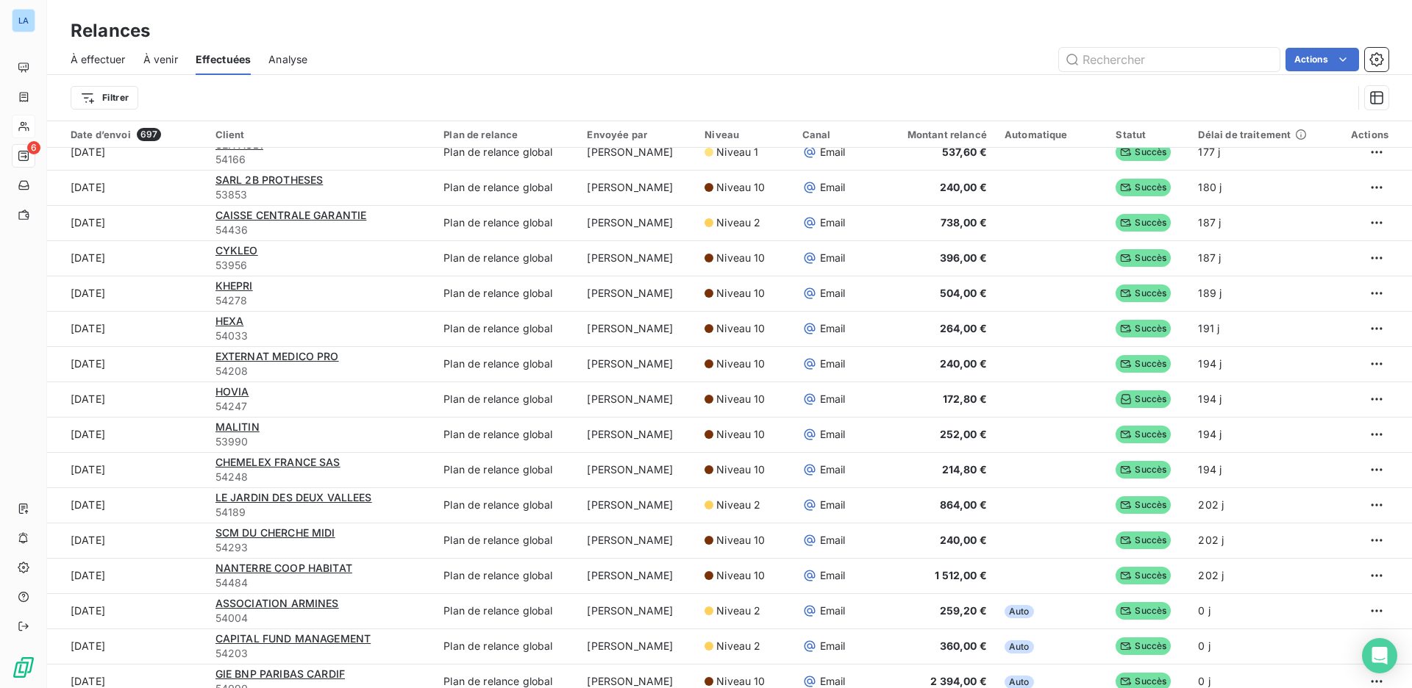
scroll to position [511, 0]
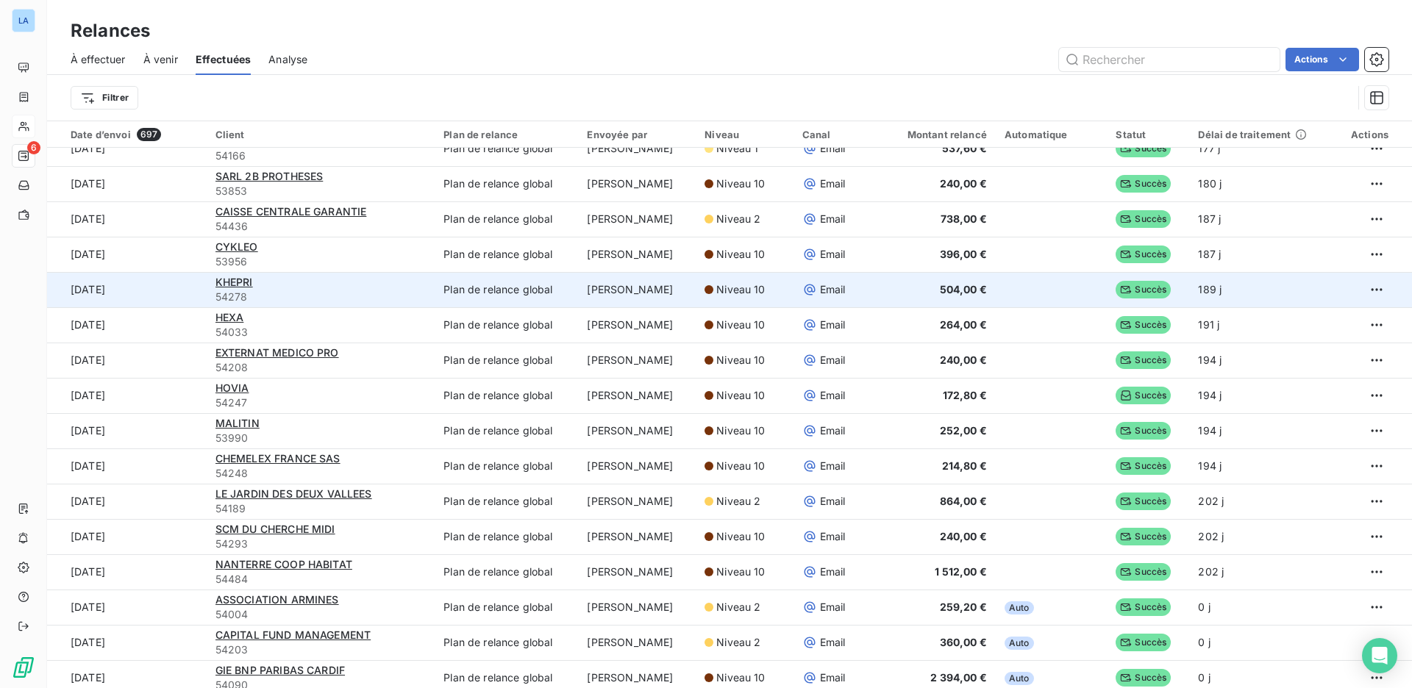
click at [311, 292] on span "54278" at bounding box center [320, 297] width 210 height 15
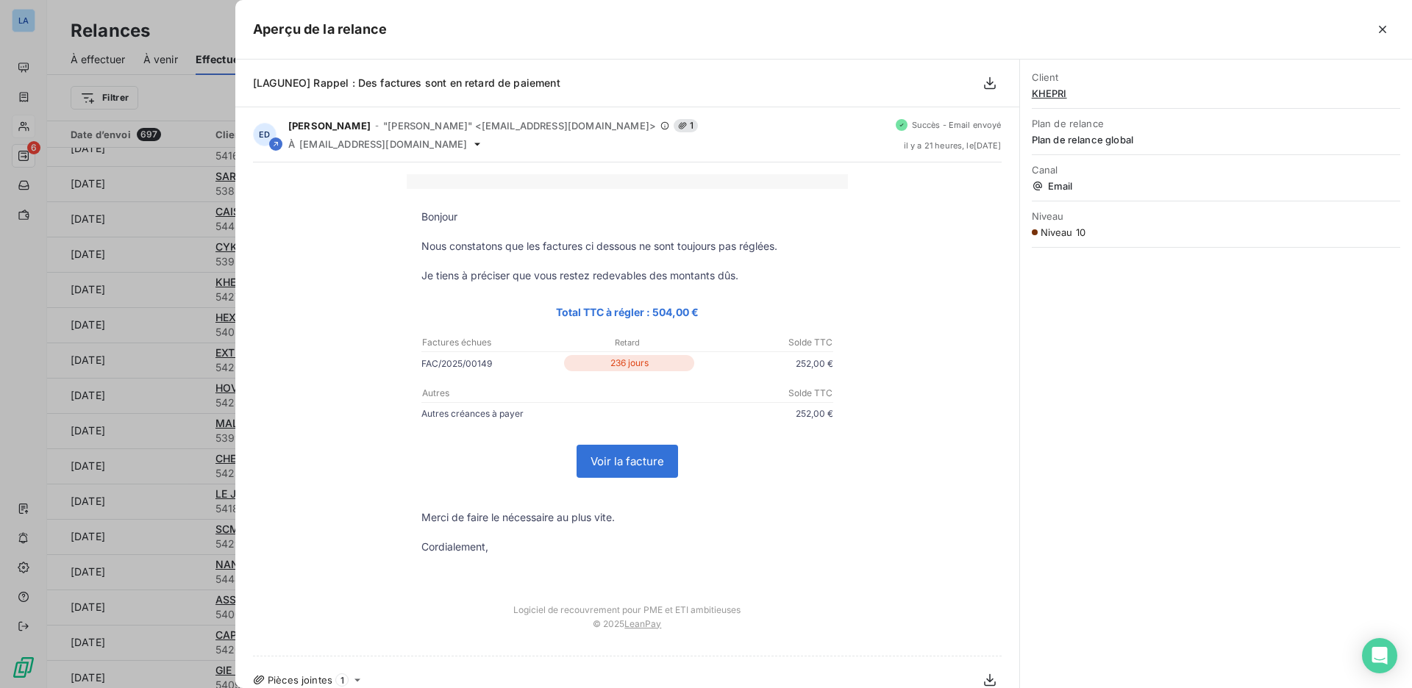
click at [1056, 91] on span "KHEPRI" at bounding box center [1216, 93] width 368 height 12
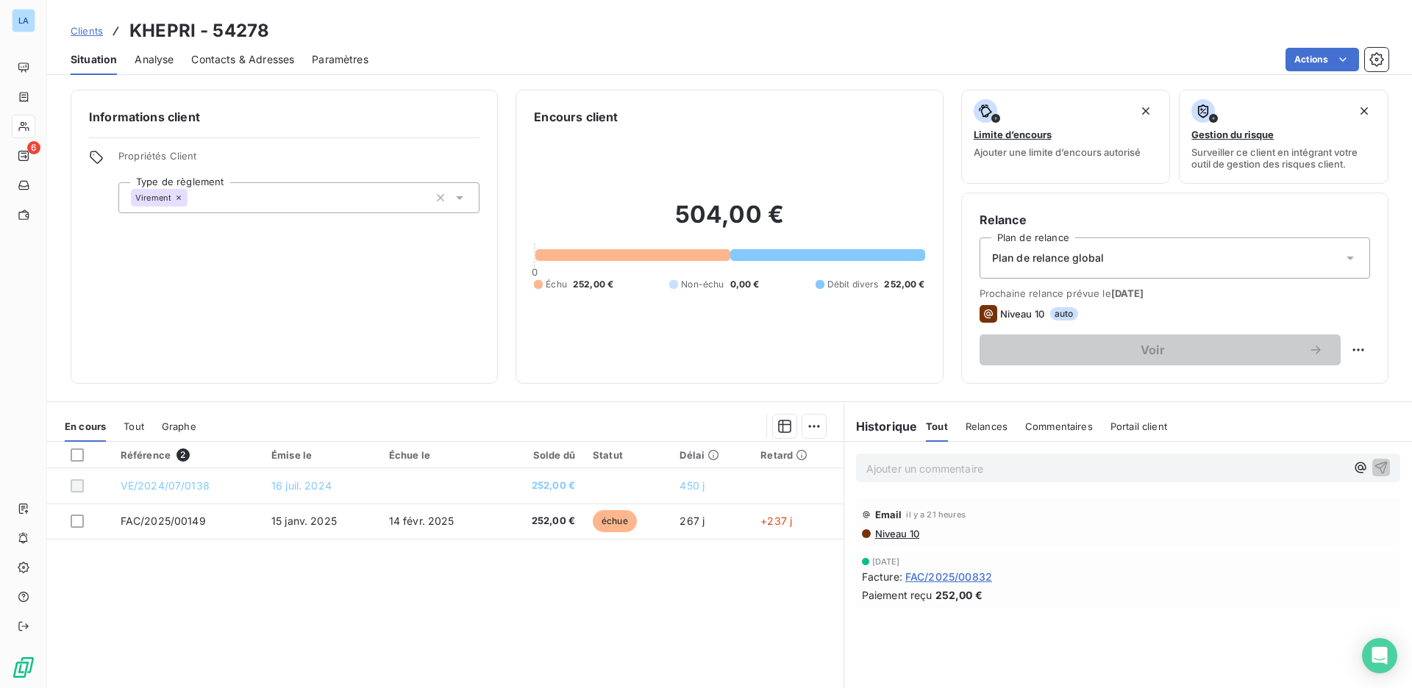
click at [1001, 471] on p "Ajouter un commentaire ﻿" at bounding box center [1105, 469] width 479 height 18
click at [1037, 435] on div "Commentaires" at bounding box center [1059, 426] width 68 height 31
click at [993, 475] on p "Ajouter un commentaire ﻿" at bounding box center [1105, 469] width 479 height 18
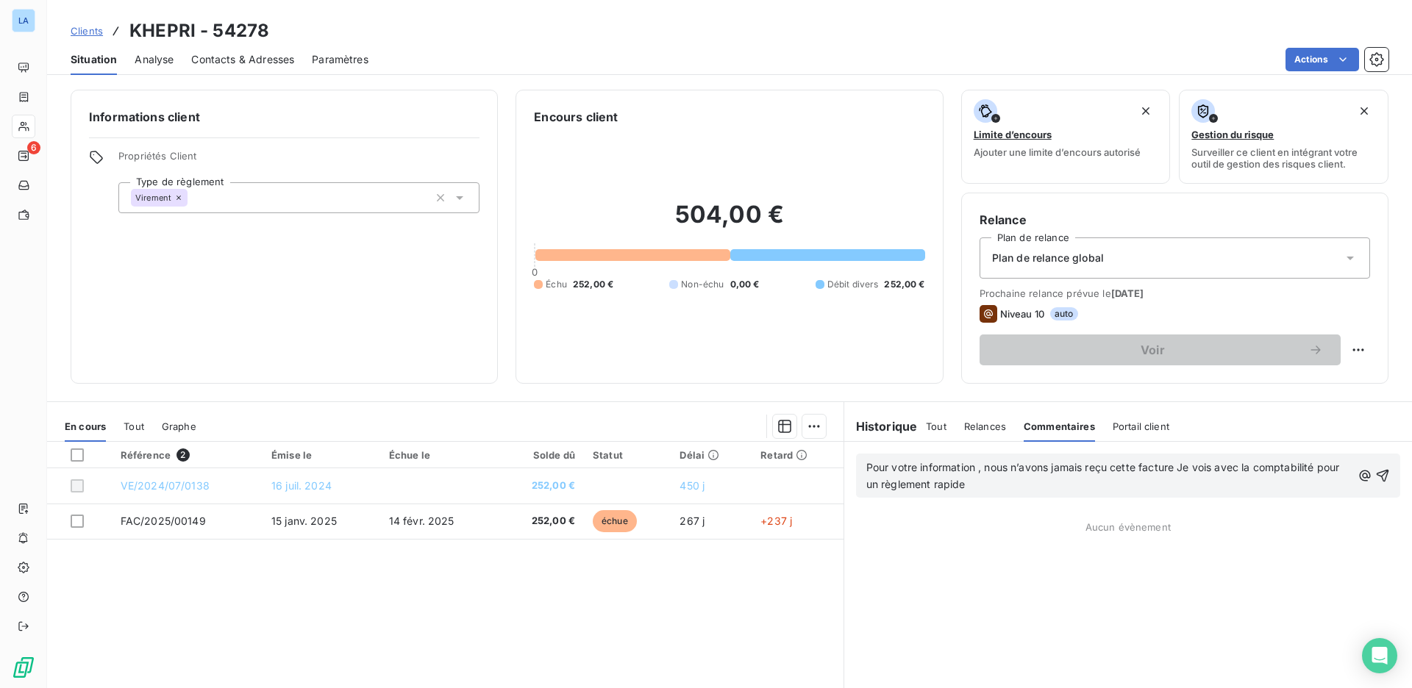
click at [866, 466] on span "Pour votre information , nous n’avons jamais reçu cette facture Je vois avec la…" at bounding box center [1104, 475] width 476 height 29
click at [872, 468] on span "@ suite relance : Pour votre information , nous n’avons jamais reçu cette factu…" at bounding box center [1102, 475] width 472 height 29
click at [1375, 472] on icon "button" at bounding box center [1382, 475] width 15 height 15
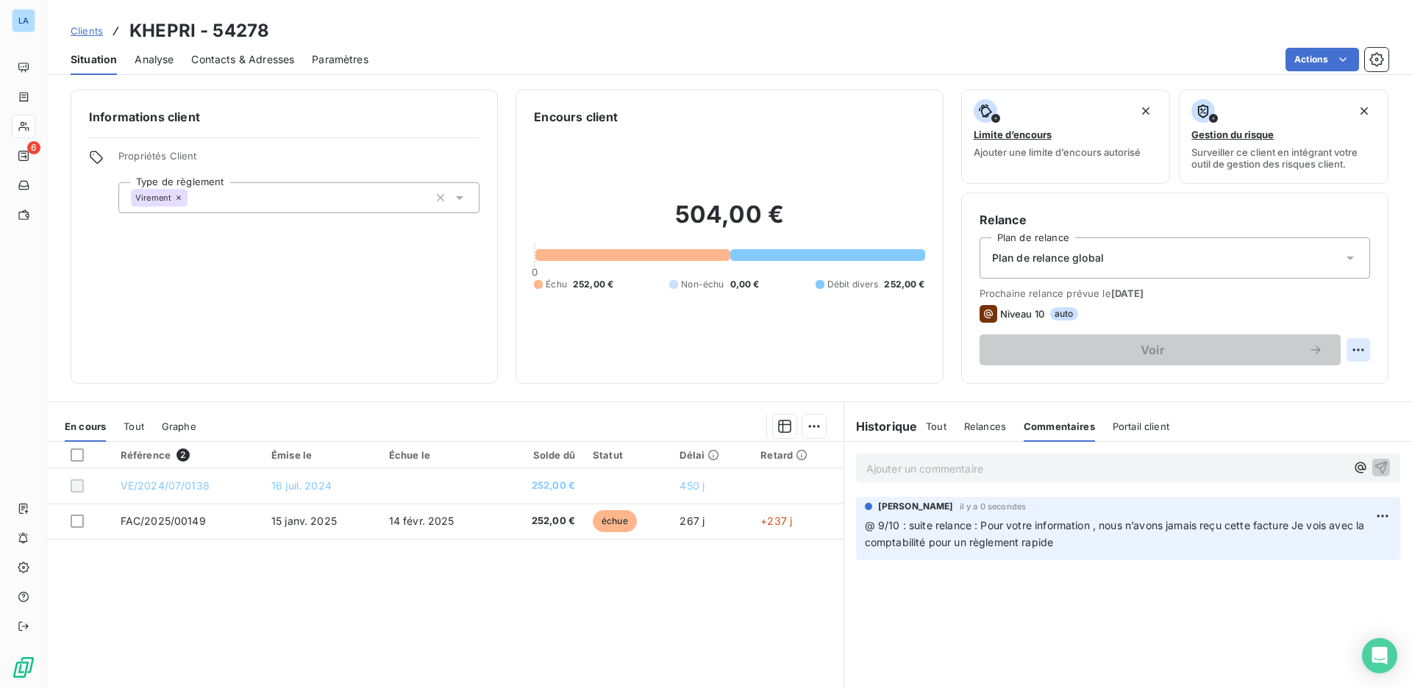
click at [1347, 344] on html "LA 6 Clients KHEPRI - 54278 Situation Analyse Contacts & Adresses Paramètres Ac…" at bounding box center [706, 344] width 1412 height 688
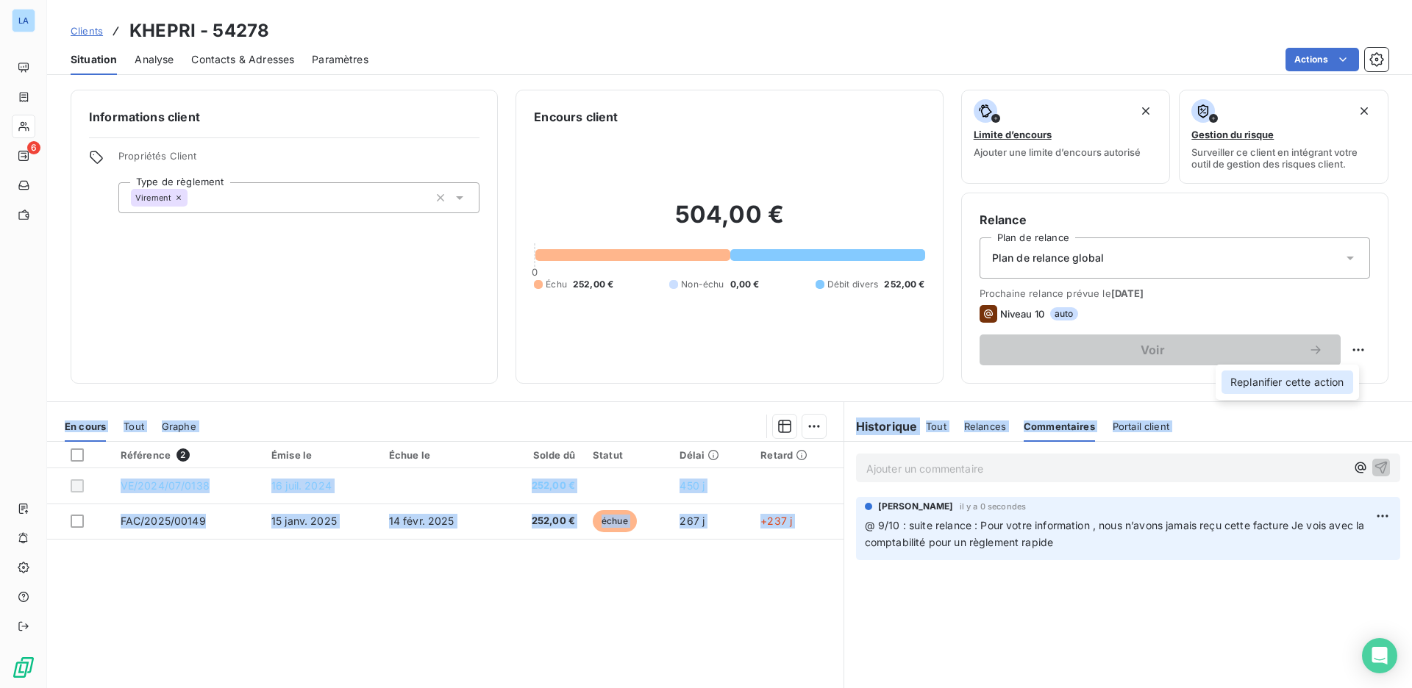
click at [1297, 385] on div "Replanifier cette action" at bounding box center [1287, 383] width 132 height 24
select select "9"
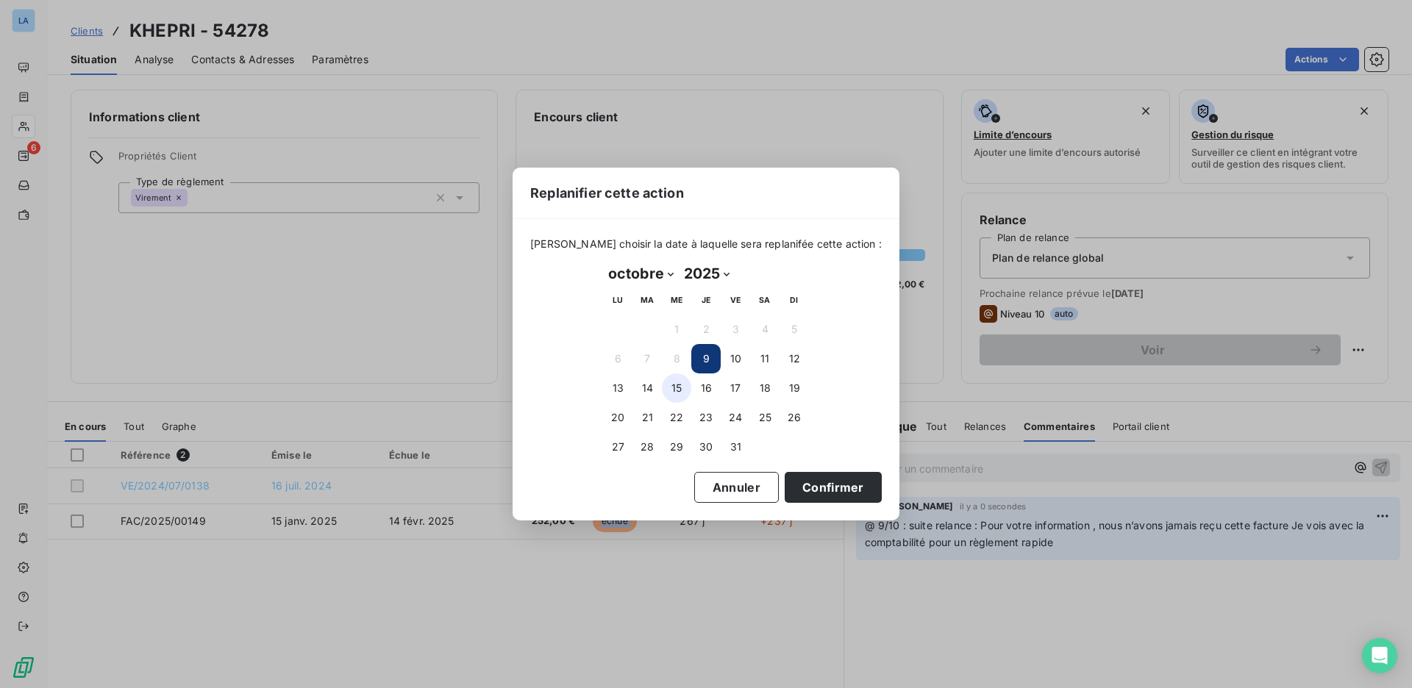
click at [686, 387] on button "15" at bounding box center [676, 387] width 29 height 29
click at [696, 389] on button "16" at bounding box center [705, 387] width 29 height 29
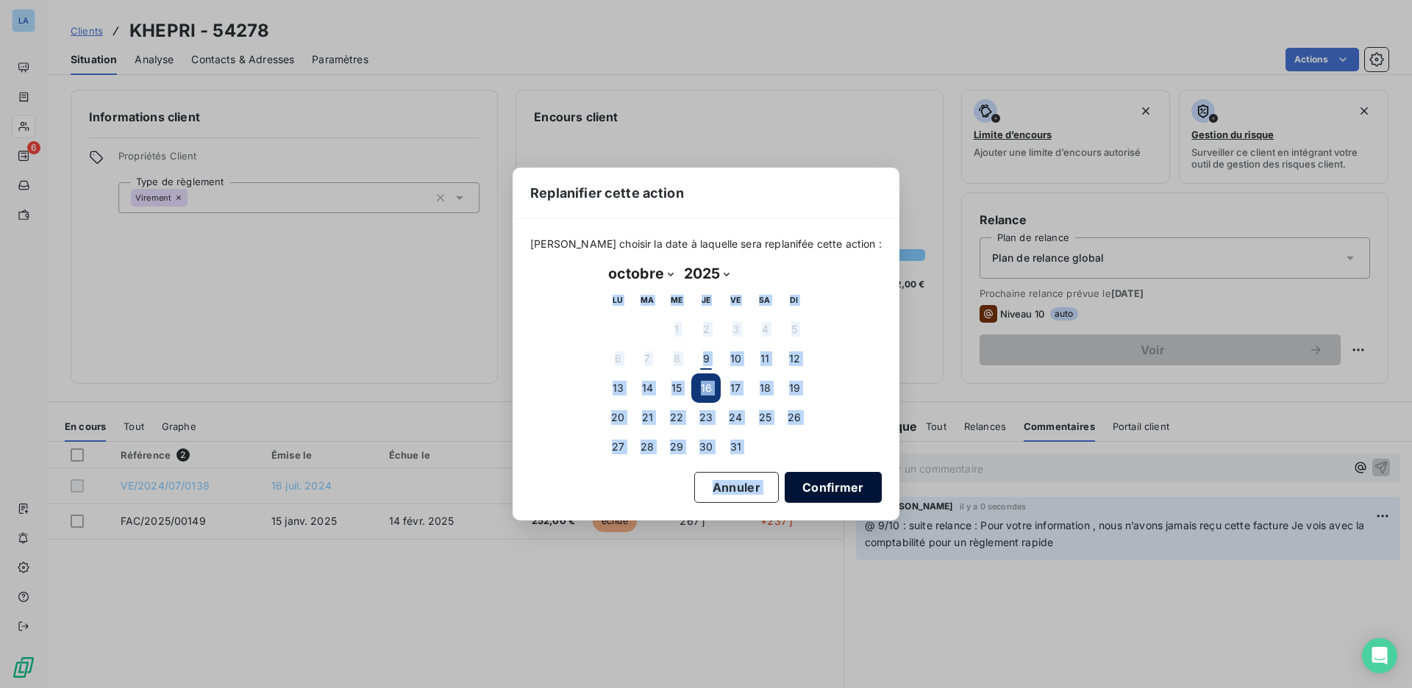
click at [804, 472] on div "[PERSON_NAME] choisir la date à laquelle sera replanifée cette action : [DATE] …" at bounding box center [705, 369] width 387 height 301
click at [815, 482] on button "Confirmer" at bounding box center [832, 487] width 97 height 31
